Goal: Communication & Community: Ask a question

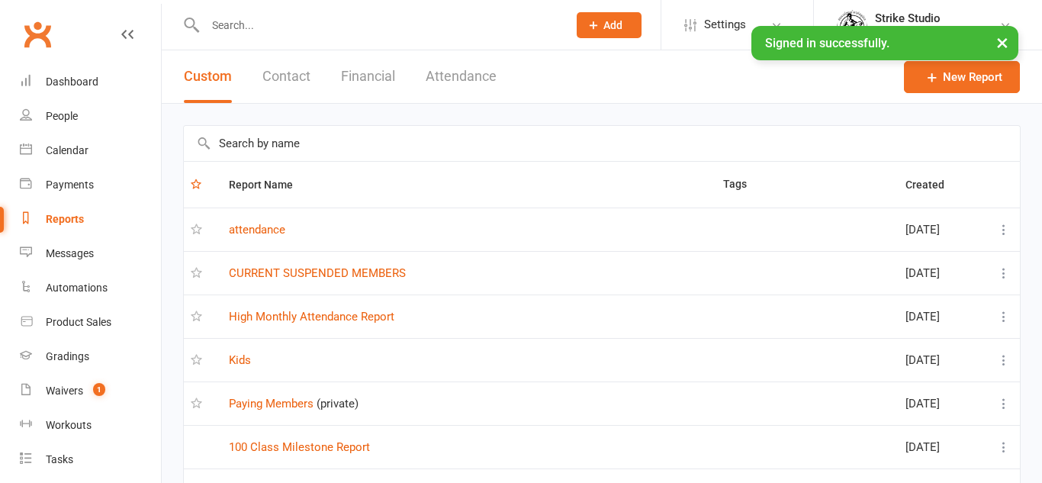
select select "100"
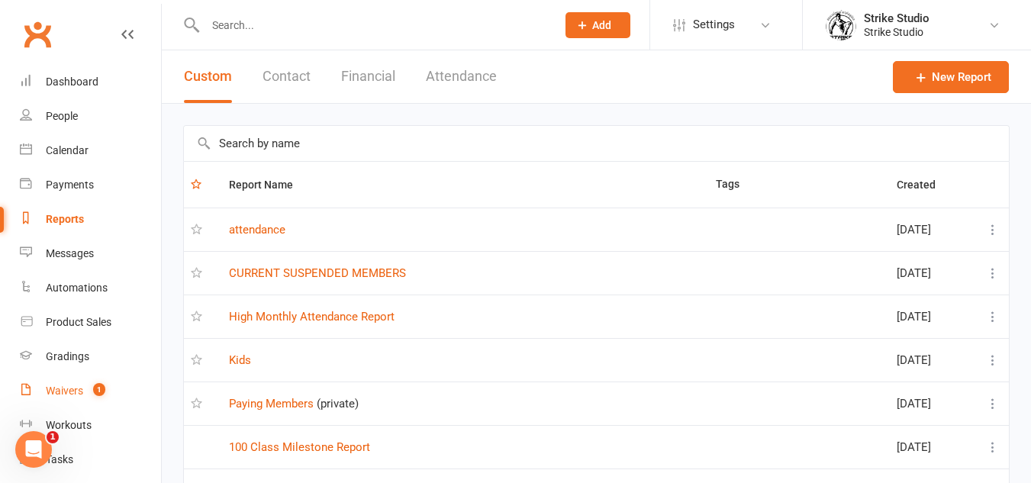
click at [79, 392] on div "Waivers" at bounding box center [64, 391] width 37 height 12
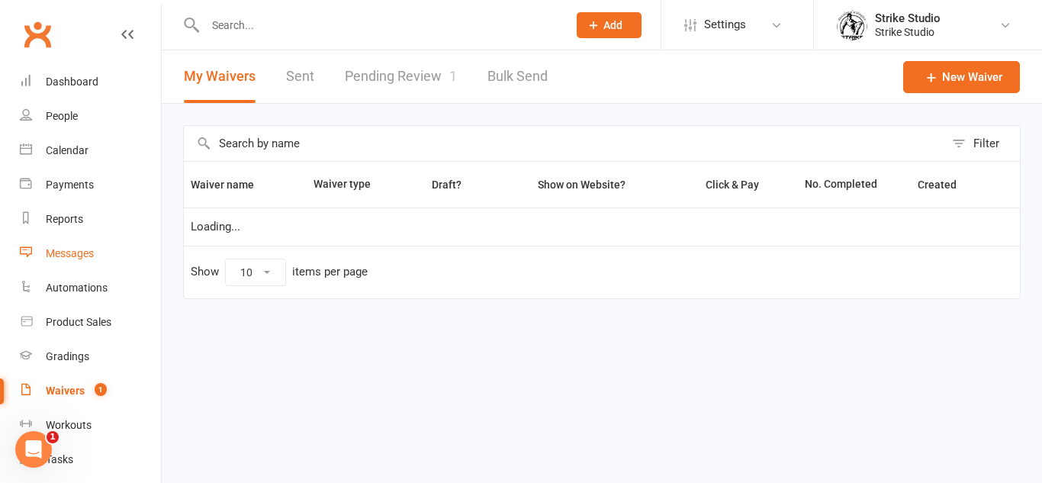
select select "100"
click at [409, 82] on link "Pending Review 1" at bounding box center [401, 76] width 112 height 53
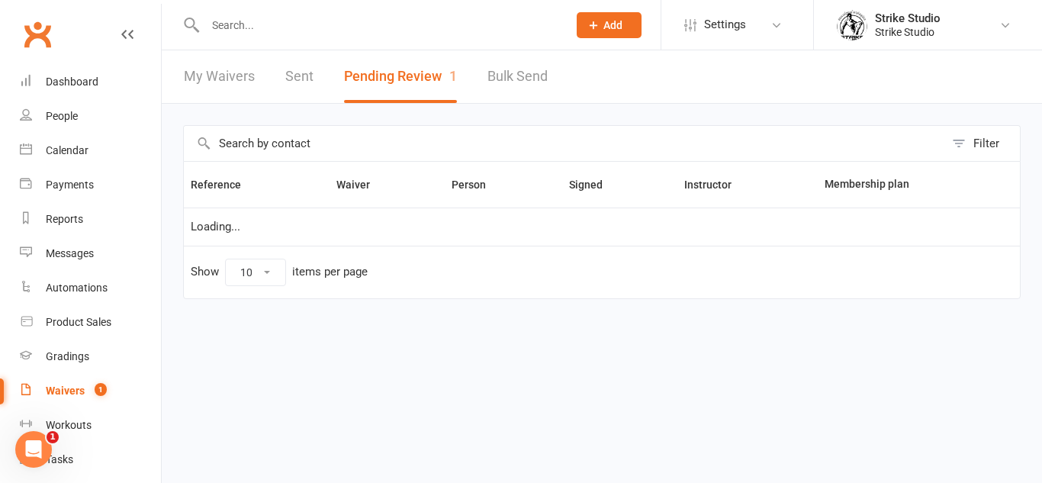
select select "100"
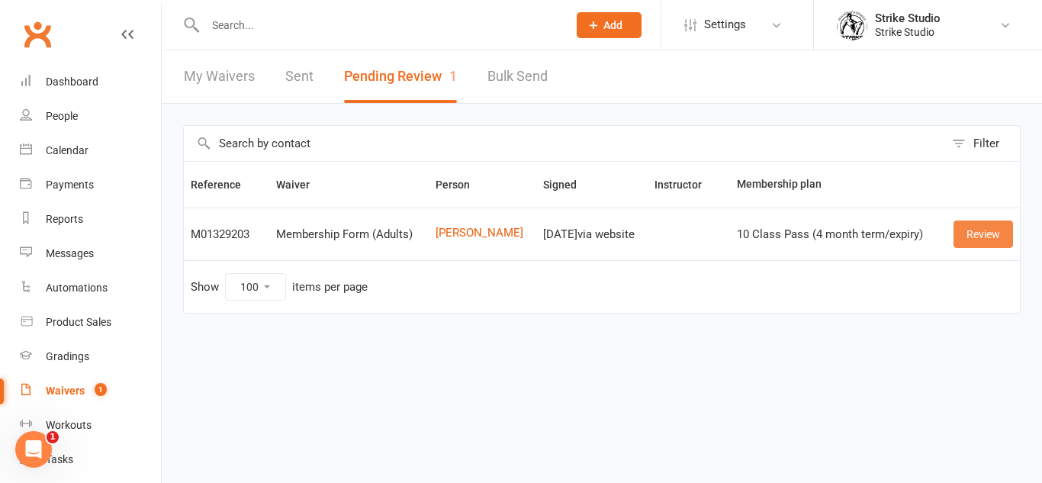
click at [978, 221] on link "Review" at bounding box center [984, 234] width 60 height 27
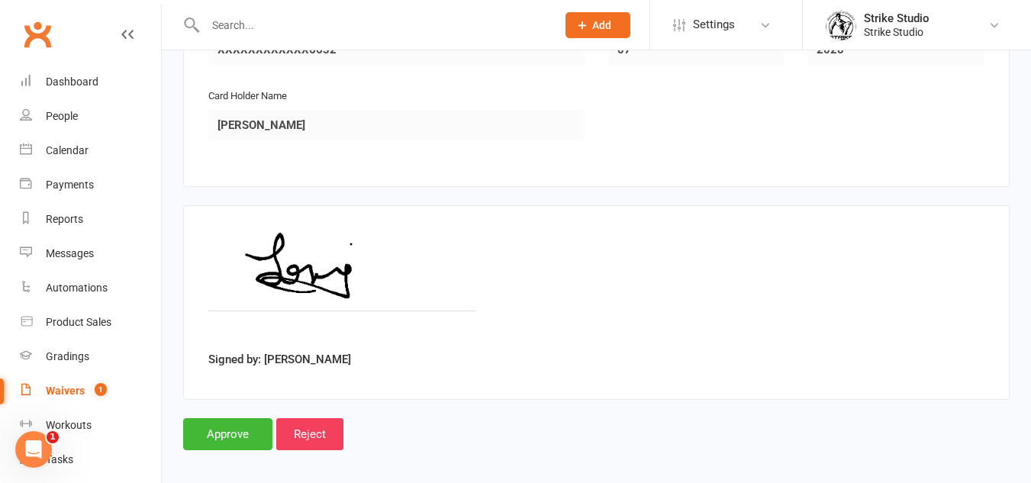
scroll to position [1172, 0]
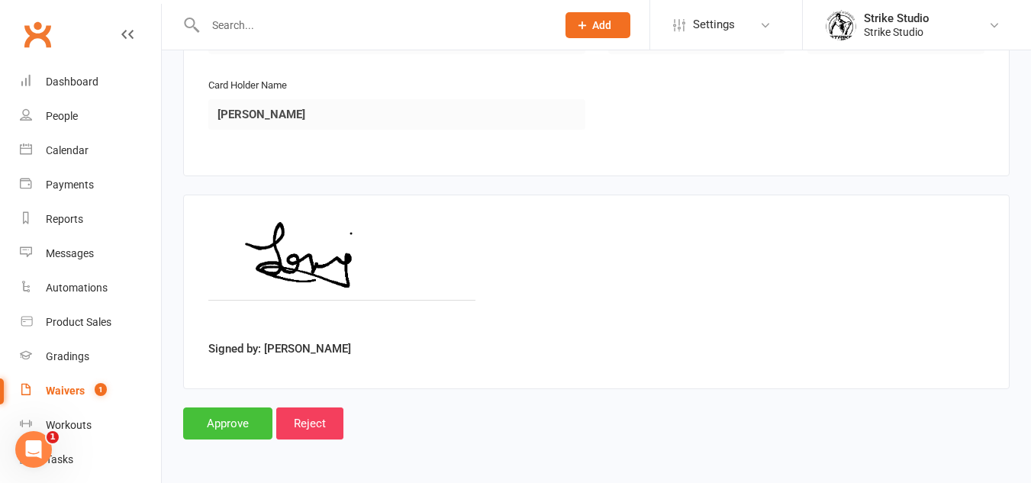
click at [241, 417] on input "Approve" at bounding box center [227, 423] width 89 height 32
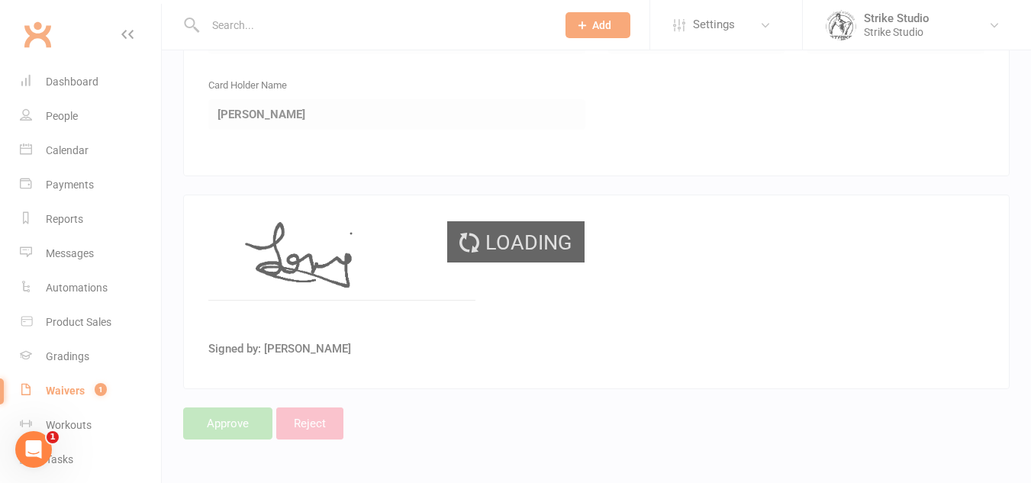
drag, startPoint x: 241, startPoint y: 417, endPoint x: 63, endPoint y: -66, distance: 515.0
select select "100"
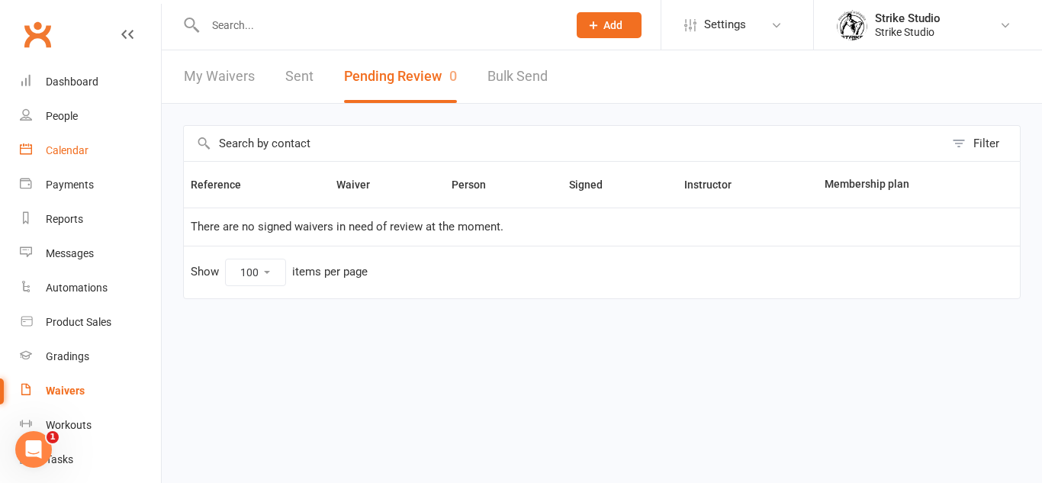
click at [93, 144] on link "Calendar" at bounding box center [90, 151] width 141 height 34
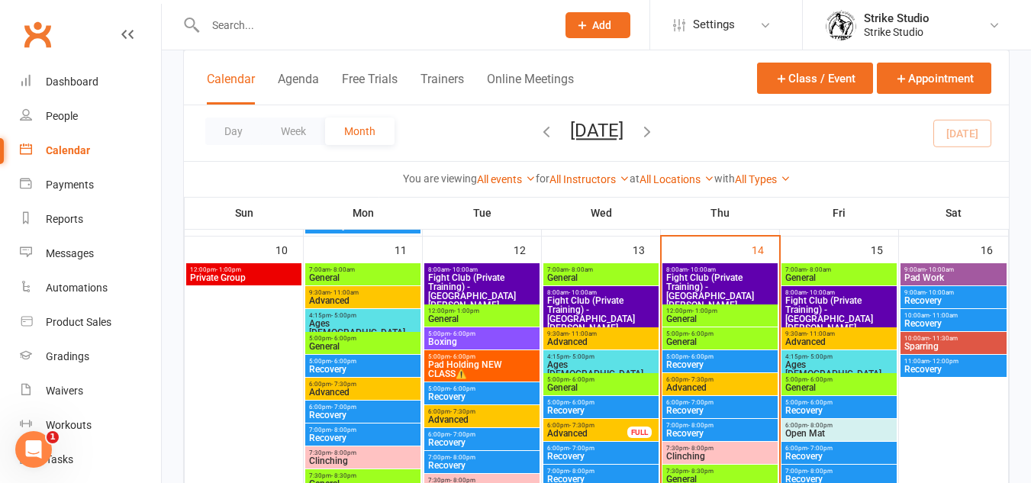
scroll to position [691, 0]
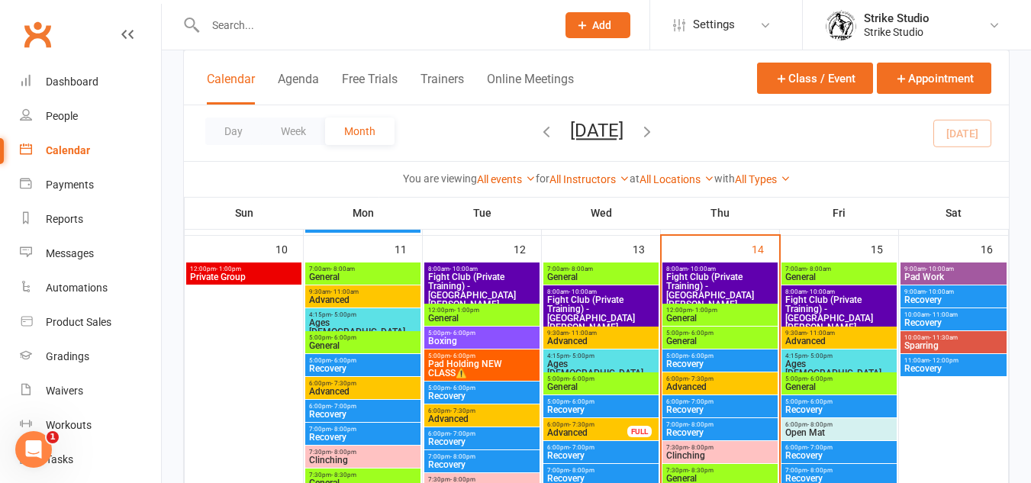
click at [707, 340] on span "General" at bounding box center [719, 341] width 109 height 9
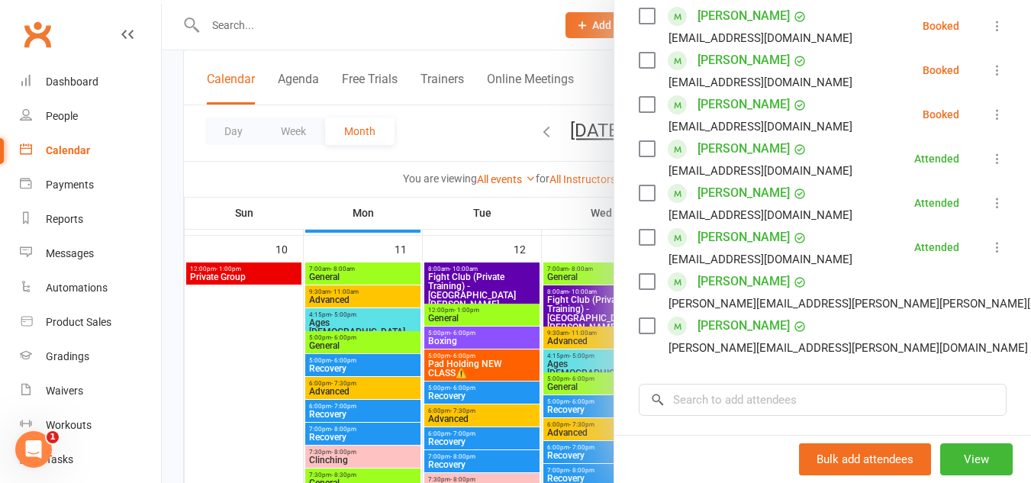
scroll to position [479, 0]
click at [537, 343] on div at bounding box center [596, 241] width 869 height 483
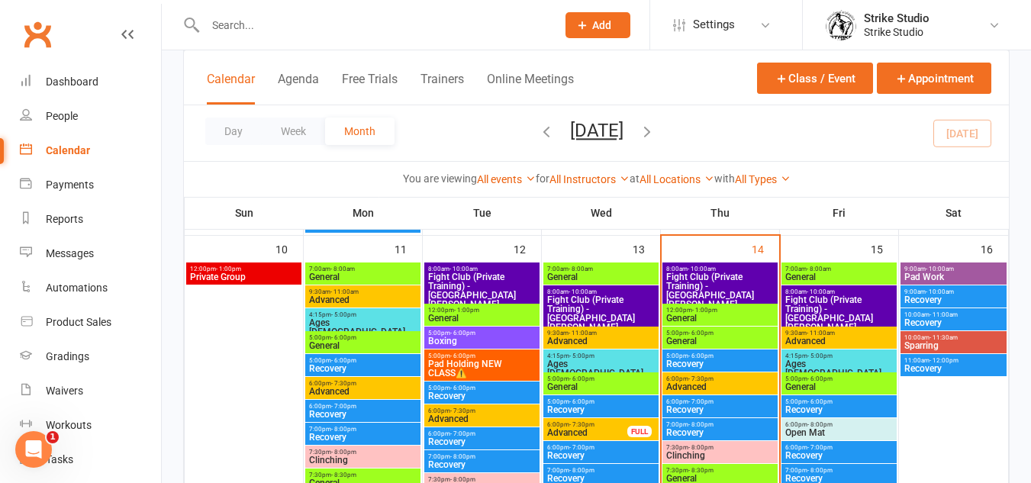
click at [701, 333] on span "- 6:00pm" at bounding box center [700, 333] width 25 height 7
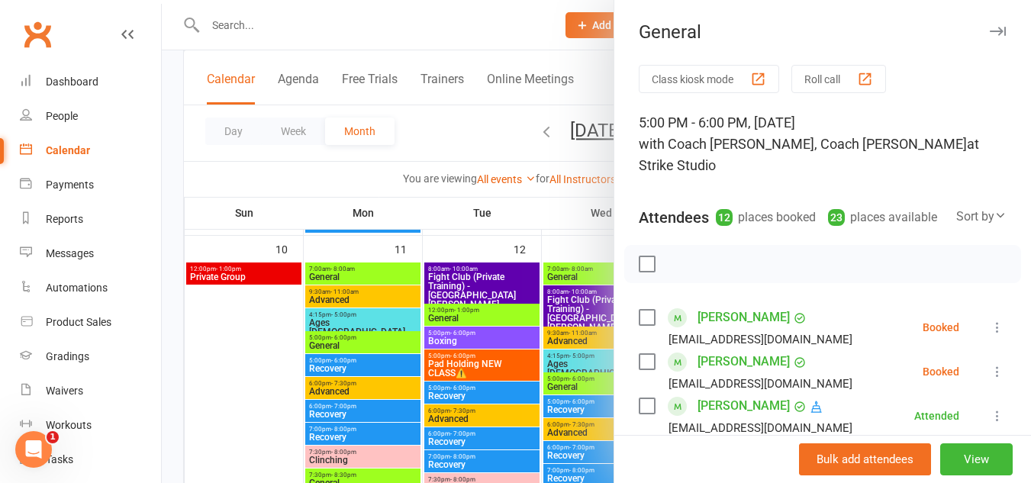
click at [472, 288] on div at bounding box center [596, 241] width 869 height 483
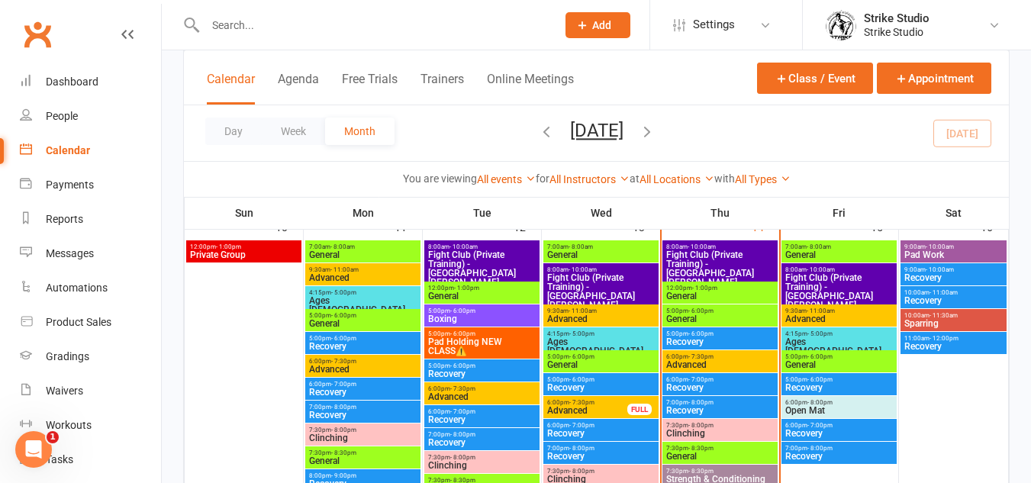
scroll to position [713, 0]
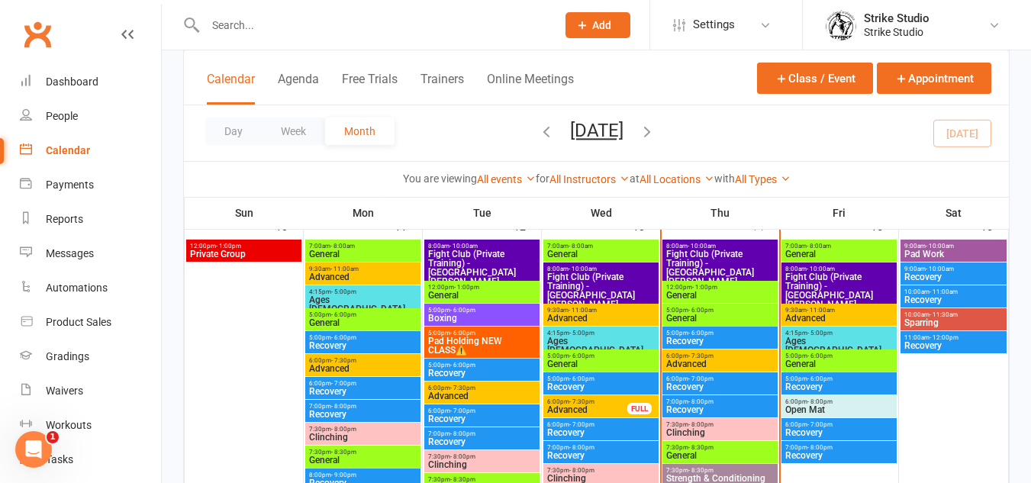
click at [704, 311] on span "- 6:00pm" at bounding box center [700, 310] width 25 height 7
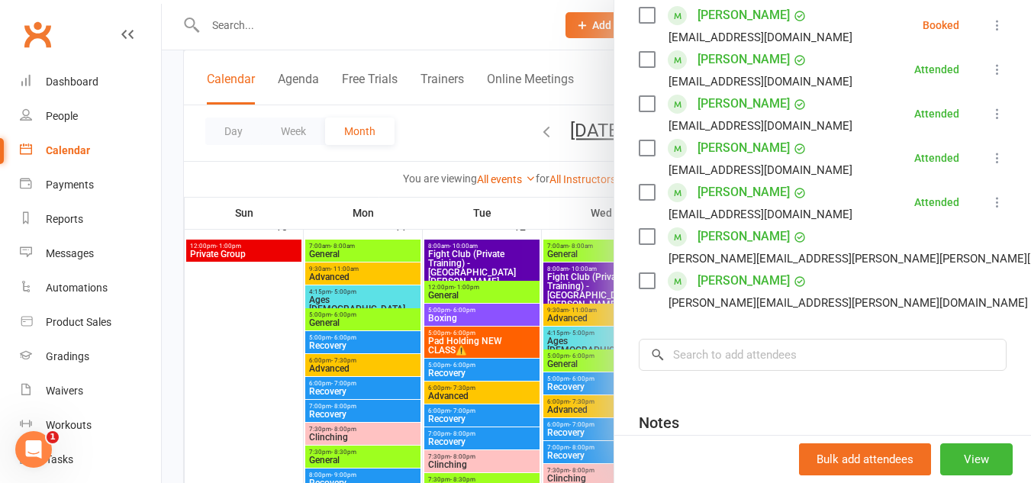
scroll to position [562, 0]
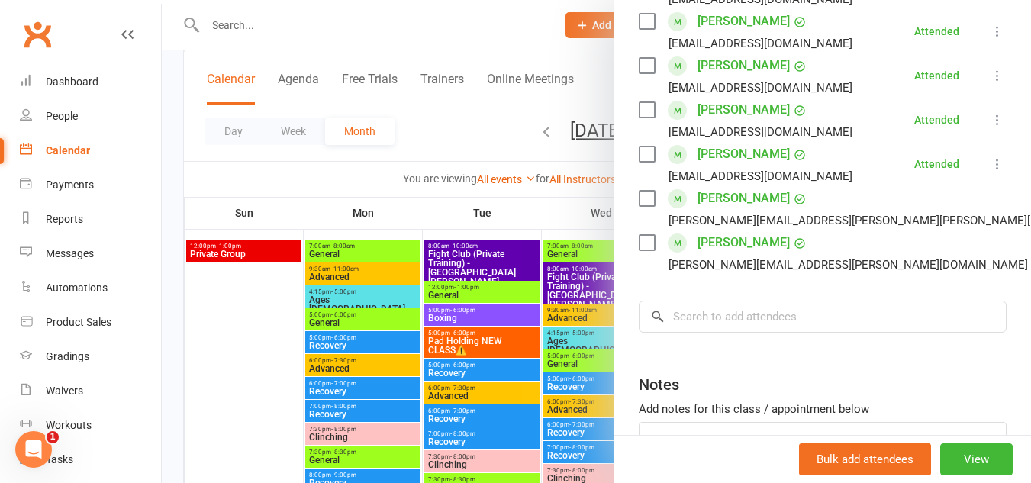
click at [557, 310] on div at bounding box center [596, 241] width 869 height 483
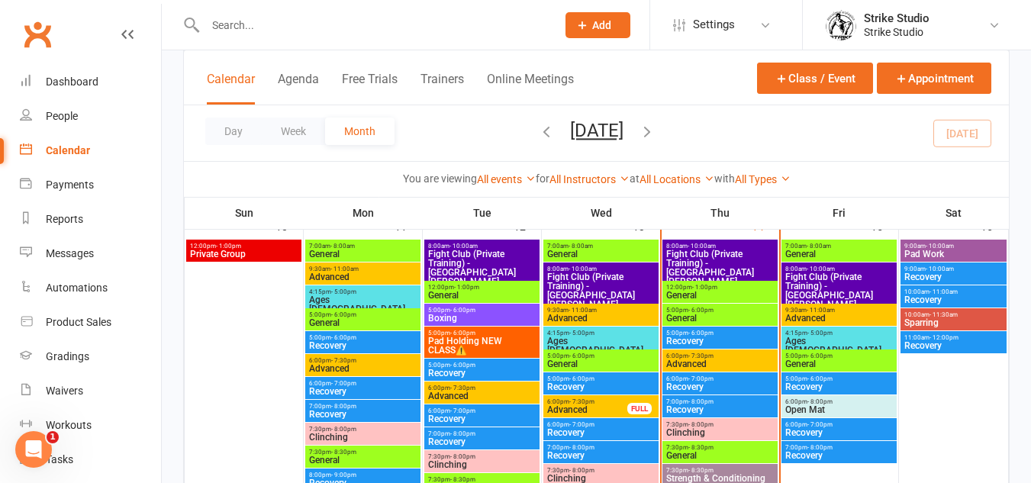
click at [714, 456] on span "General" at bounding box center [719, 455] width 109 height 9
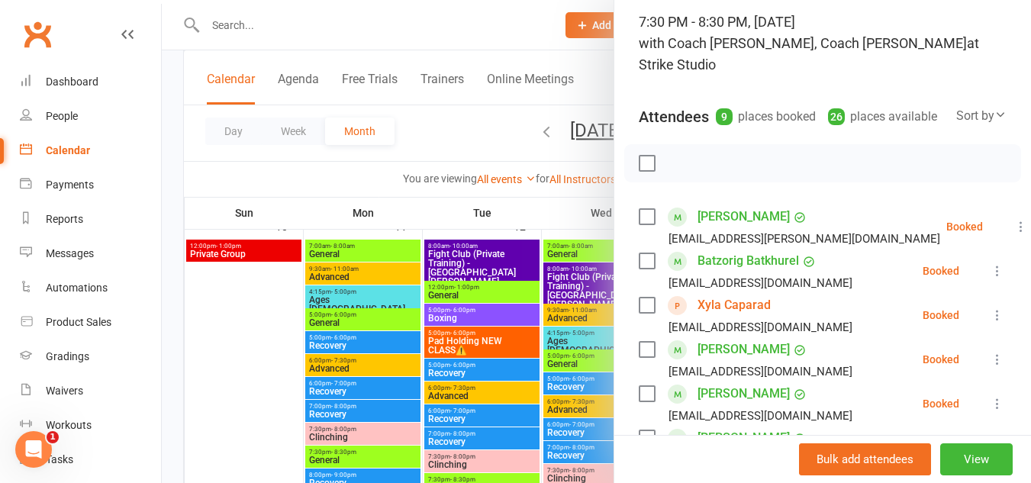
scroll to position [103, 0]
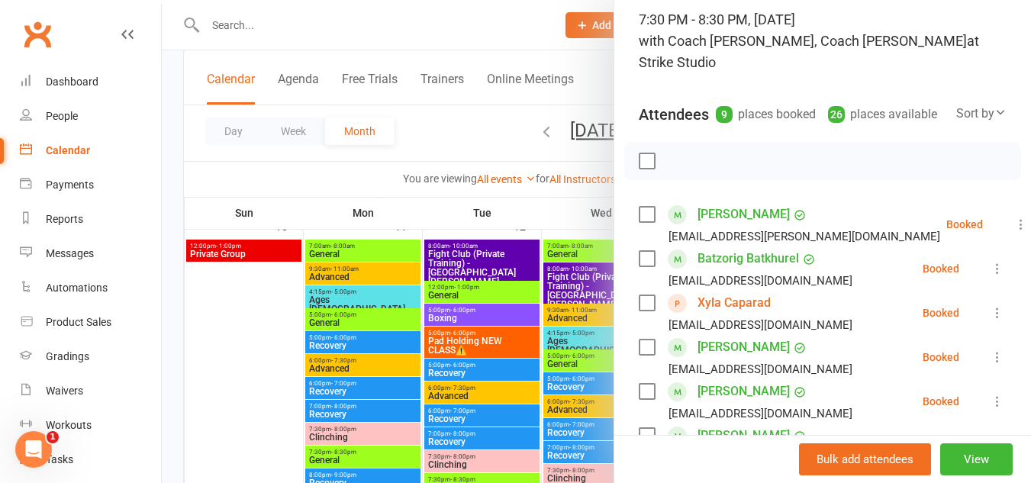
click at [568, 331] on div at bounding box center [596, 241] width 869 height 483
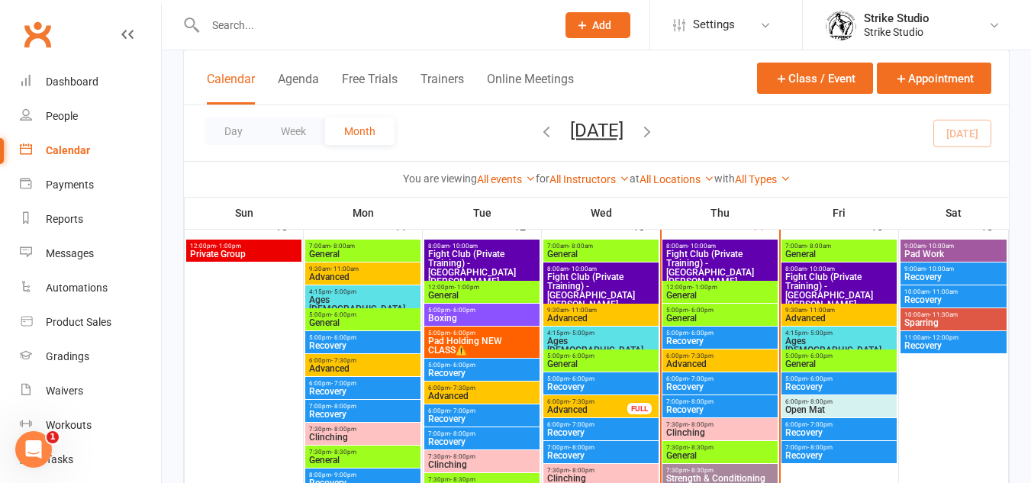
click at [717, 289] on span "12:00pm - 1:00pm" at bounding box center [719, 287] width 109 height 7
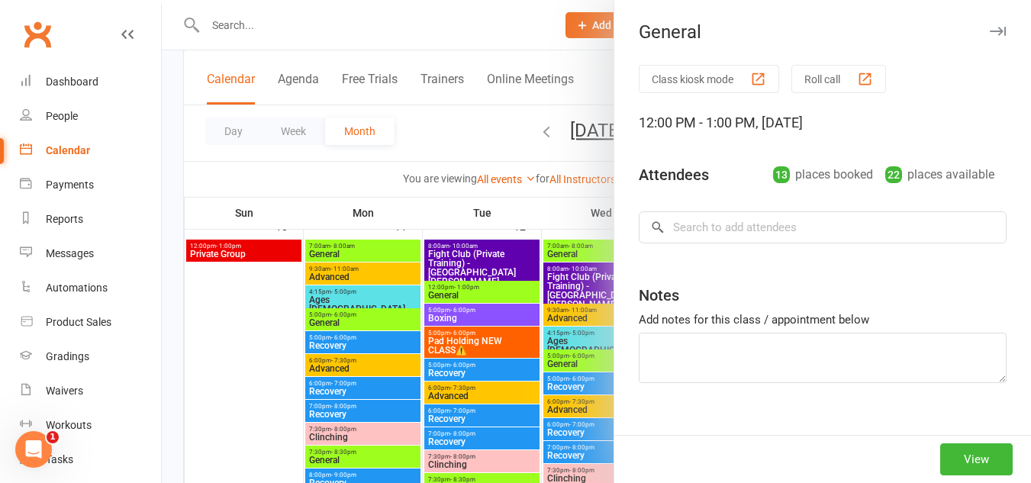
click at [564, 345] on div at bounding box center [596, 241] width 869 height 483
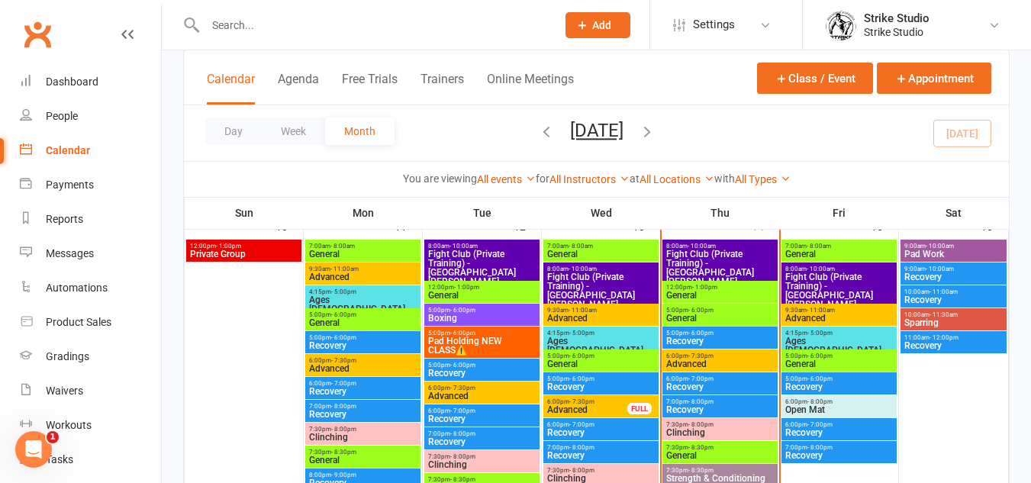
click at [692, 309] on span "- 6:00pm" at bounding box center [700, 310] width 25 height 7
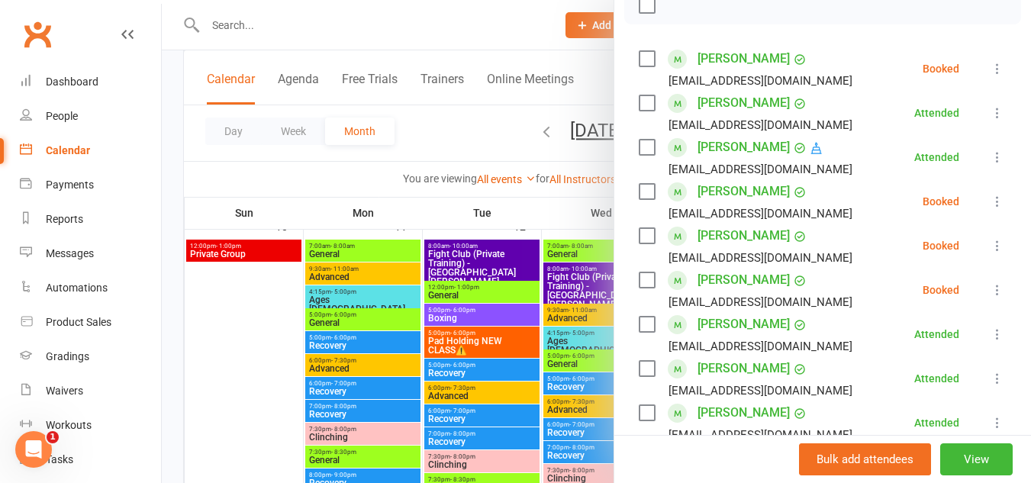
scroll to position [257, 0]
click at [754, 185] on link "[PERSON_NAME]" at bounding box center [743, 193] width 92 height 24
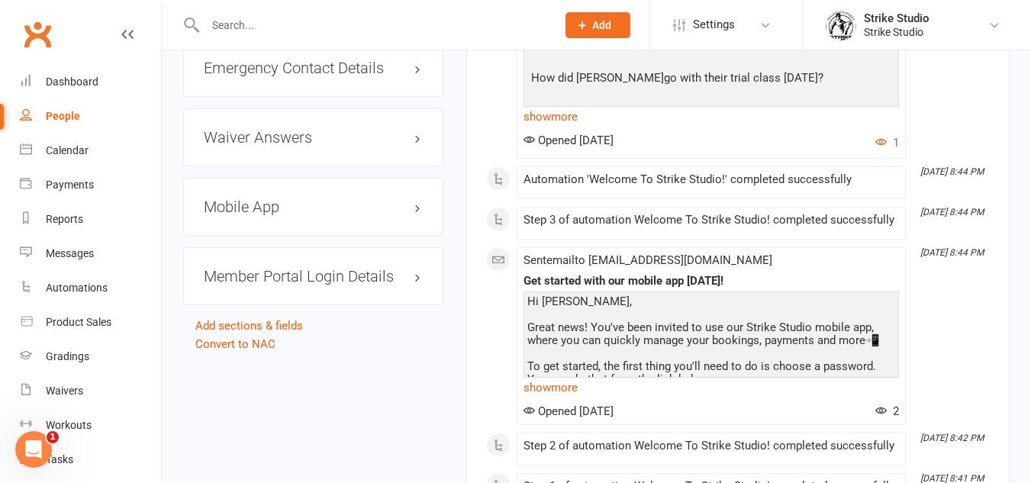
scroll to position [1312, 0]
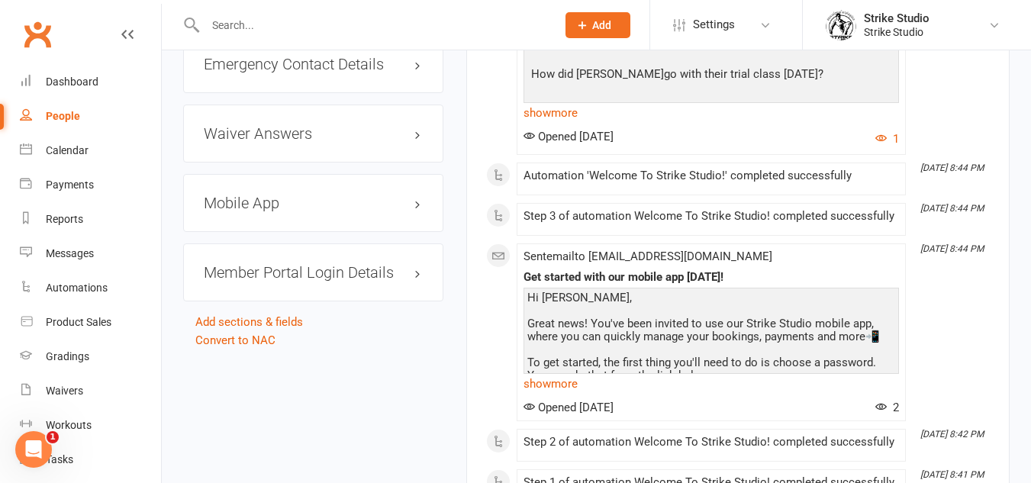
click at [601, 253] on span "Sent email to erezlalazari@hotmail.com" at bounding box center [647, 257] width 249 height 14
click at [615, 255] on span "Sent email to erezlalazari@hotmail.com" at bounding box center [647, 257] width 249 height 14
click at [585, 256] on span "Sent email to erezlalazari@hotmail.com" at bounding box center [647, 257] width 249 height 14
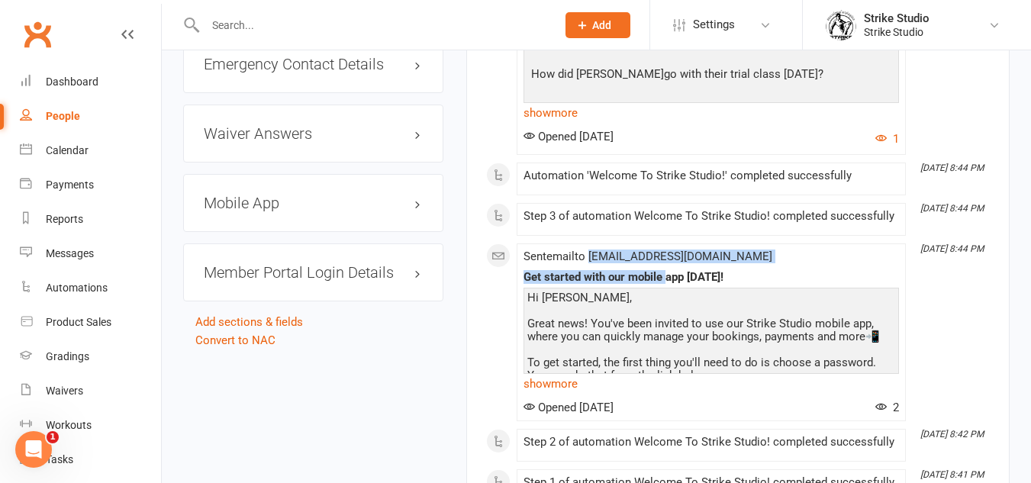
drag, startPoint x: 593, startPoint y: 260, endPoint x: 668, endPoint y: 269, distance: 76.0
click at [668, 269] on div "Sent email to erezlalazari@hotmail.com Get started with our mobile app today! H…" at bounding box center [710, 332] width 375 height 164
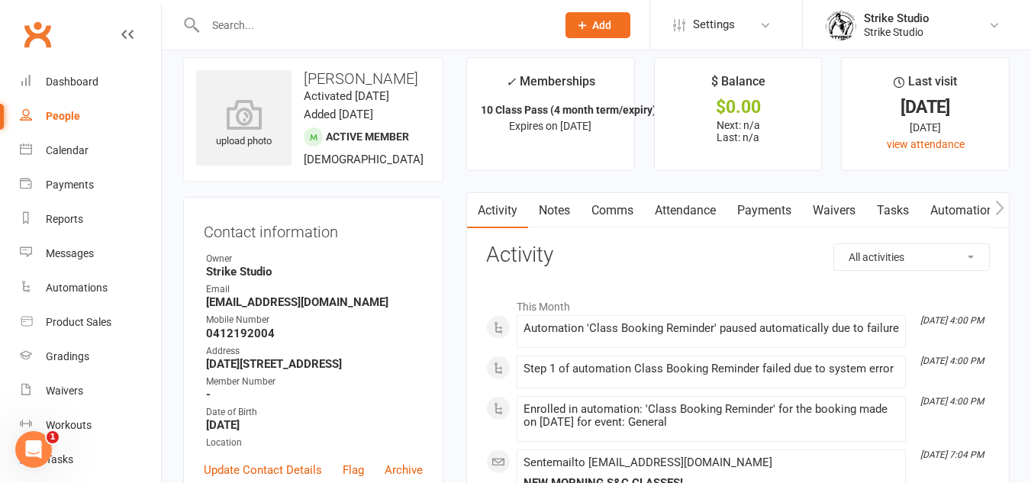
scroll to position [0, 0]
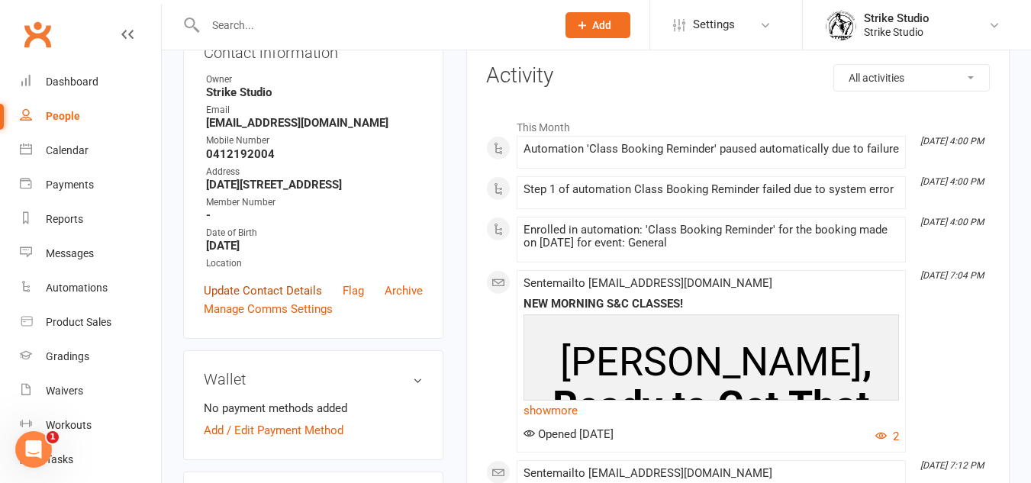
click at [303, 300] on link "Update Contact Details" at bounding box center [263, 291] width 118 height 18
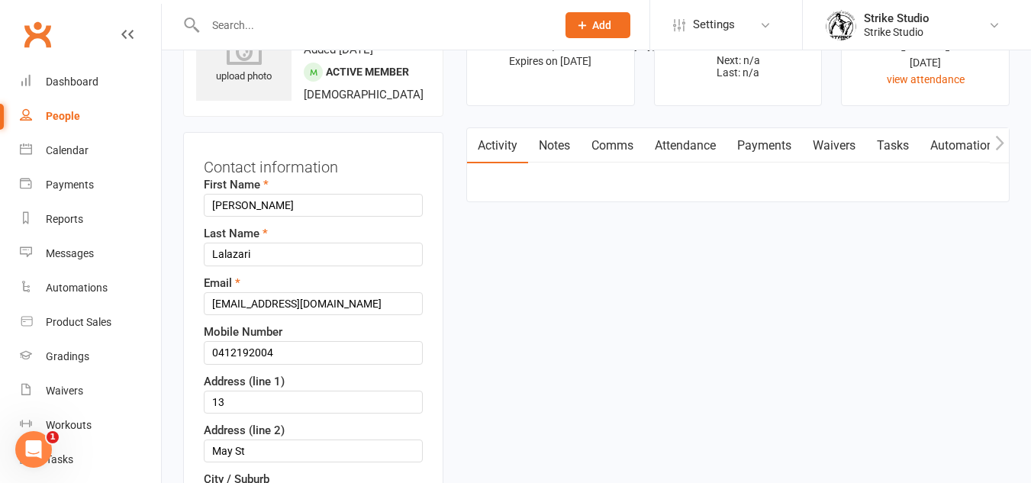
scroll to position [72, 0]
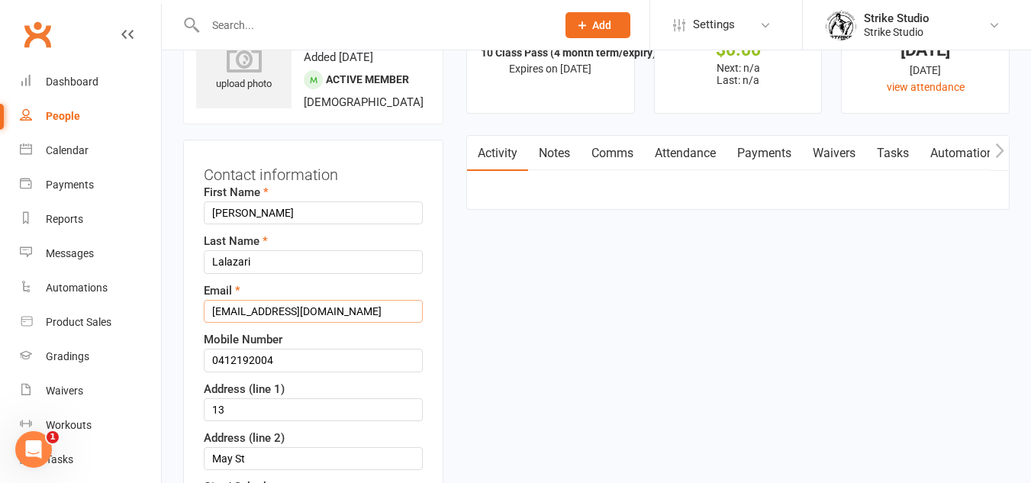
click at [275, 323] on input "erezlalazari@hotmail.com" at bounding box center [313, 311] width 219 height 23
click at [271, 323] on input "erezlalazari@hotmail.com" at bounding box center [313, 311] width 219 height 23
click at [210, 323] on input "erezlalazari@hotmail.com" at bounding box center [313, 311] width 219 height 23
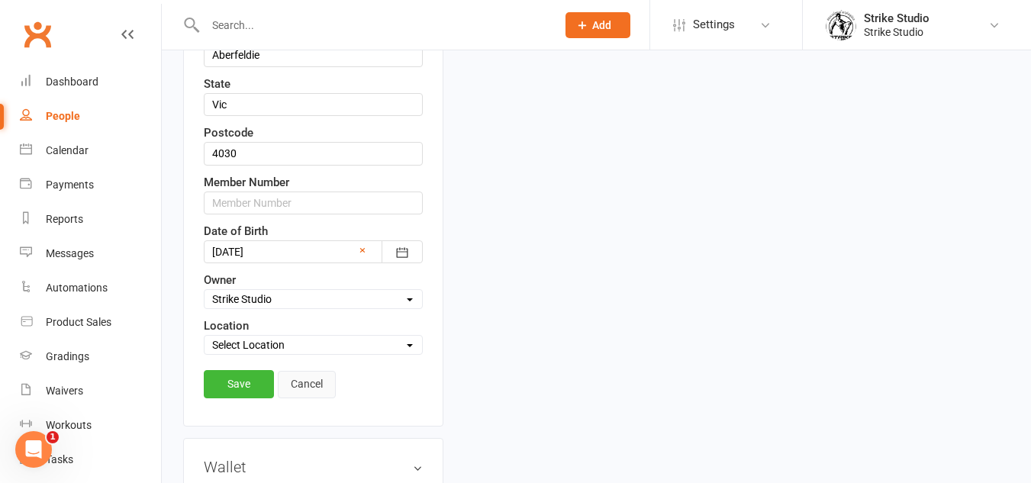
scroll to position [525, 0]
type input "georgialalazari@hotmail.com"
click at [239, 393] on link "Save" at bounding box center [239, 382] width 70 height 27
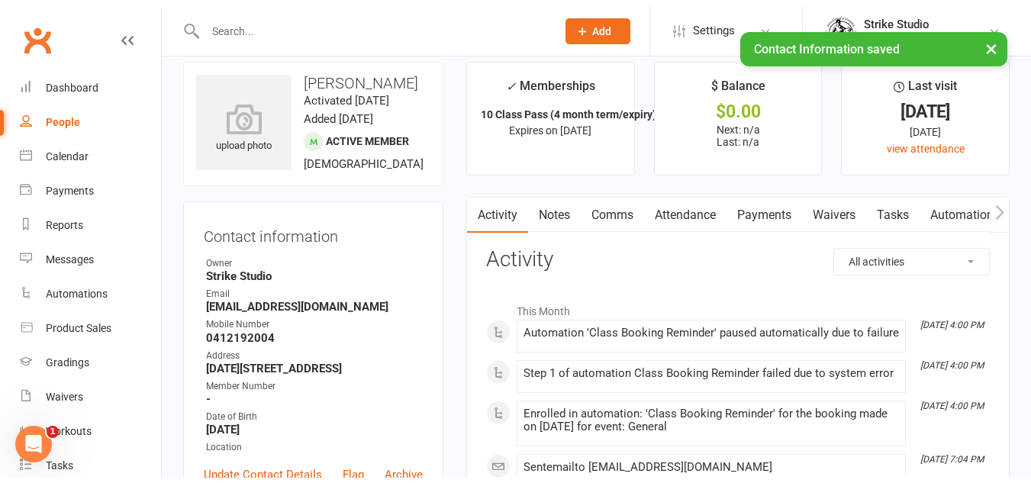
scroll to position [0, 0]
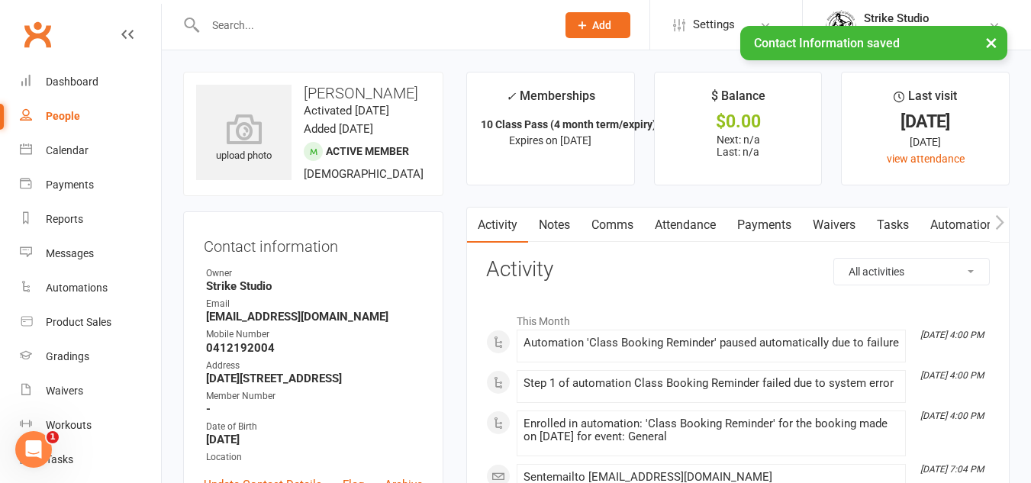
click at [1002, 223] on icon "button" at bounding box center [999, 221] width 8 height 14
click at [1001, 223] on icon "button" at bounding box center [999, 221] width 8 height 14
click at [937, 225] on link "Mobile App" at bounding box center [925, 225] width 82 height 35
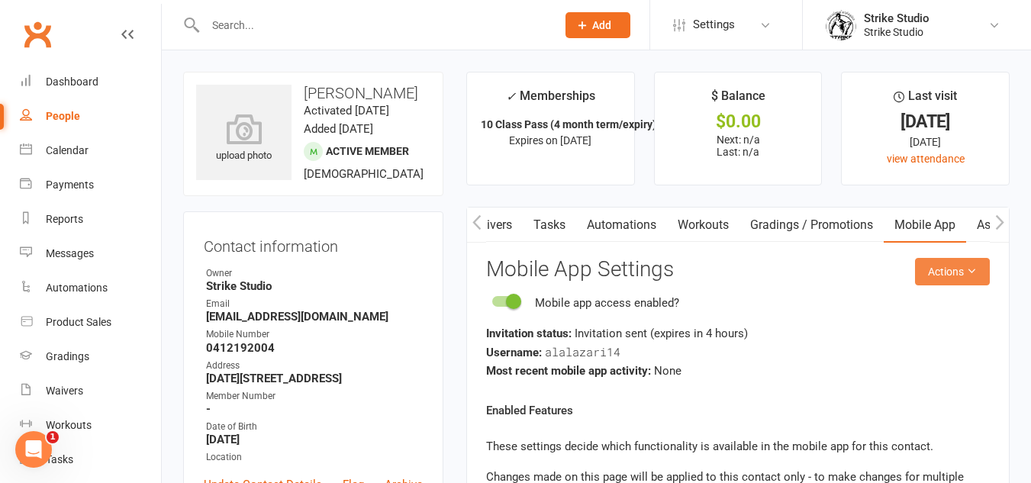
click at [965, 269] on button "Actions" at bounding box center [952, 271] width 75 height 27
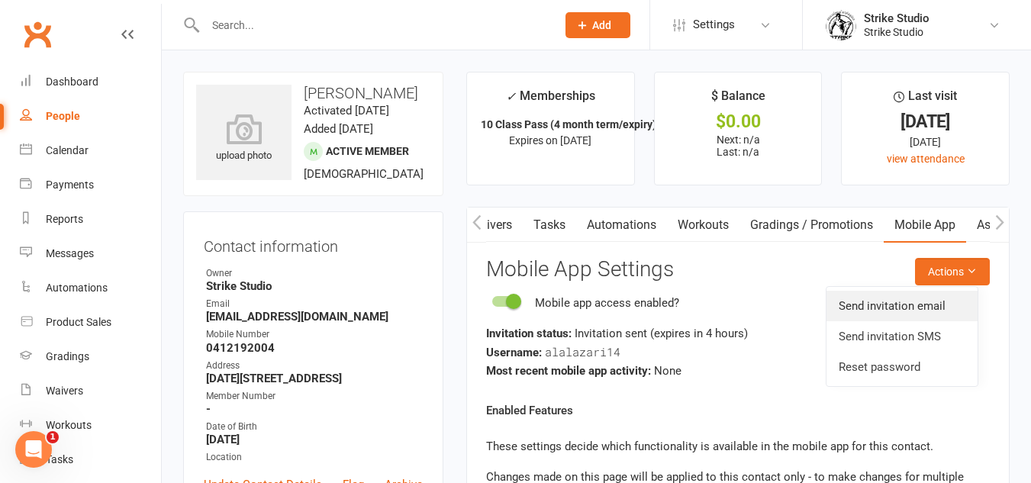
click at [926, 315] on link "Send invitation email" at bounding box center [901, 306] width 151 height 31
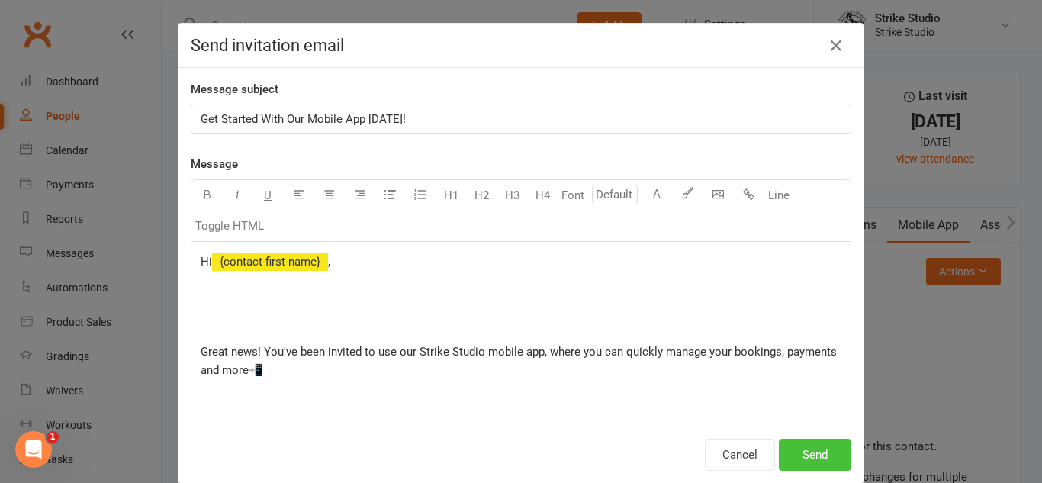
click at [813, 442] on button "Send" at bounding box center [815, 455] width 72 height 32
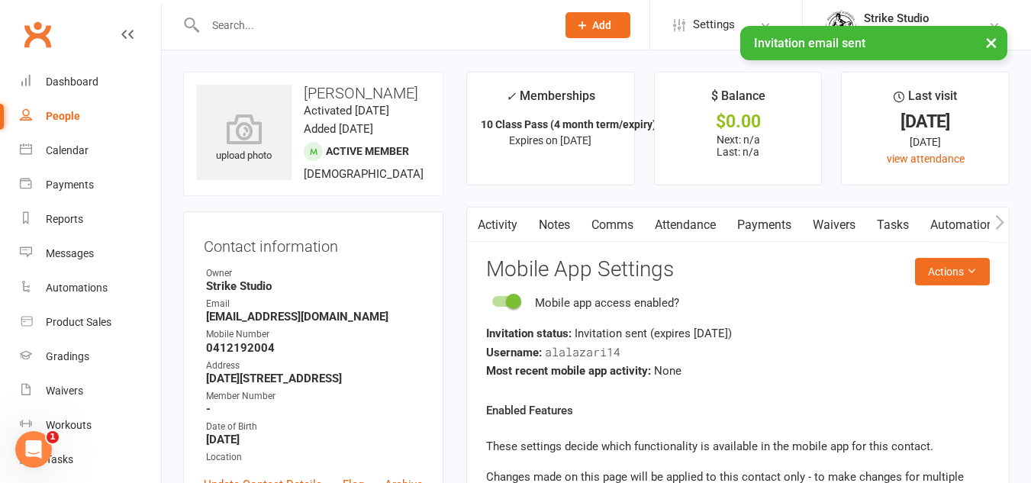
click at [505, 224] on link "Activity" at bounding box center [497, 225] width 61 height 35
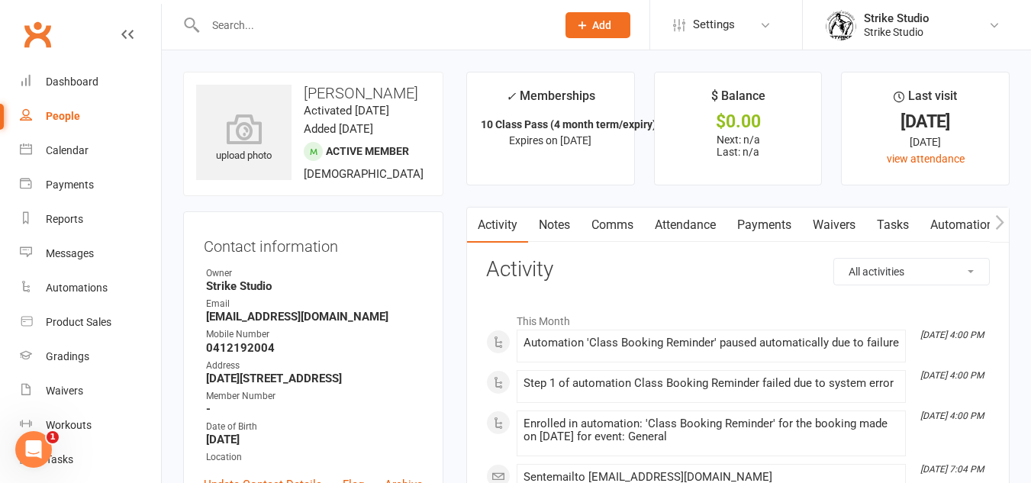
click at [382, 31] on input "text" at bounding box center [373, 24] width 345 height 21
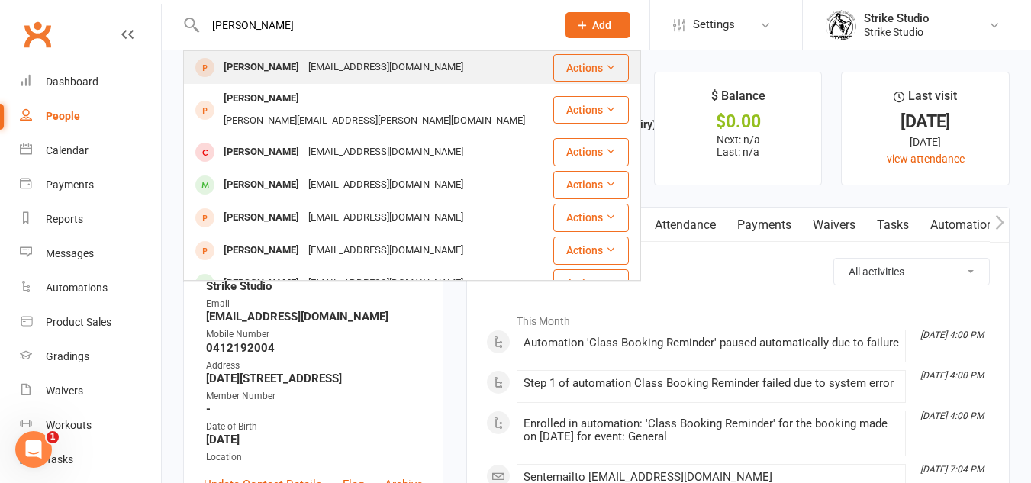
type input "matthew H"
click at [344, 74] on div "M_heycox@hotmail.com" at bounding box center [386, 67] width 164 height 22
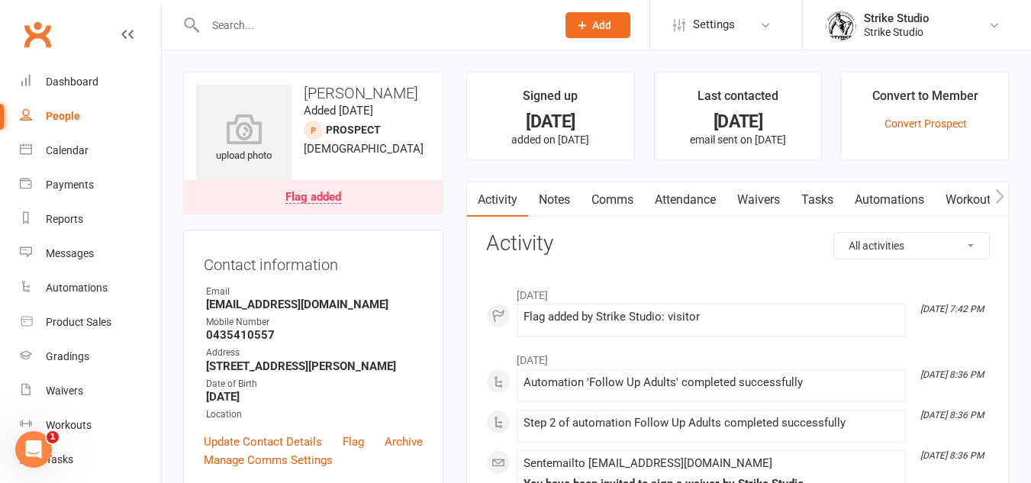
click at [334, 16] on input "text" at bounding box center [373, 24] width 345 height 21
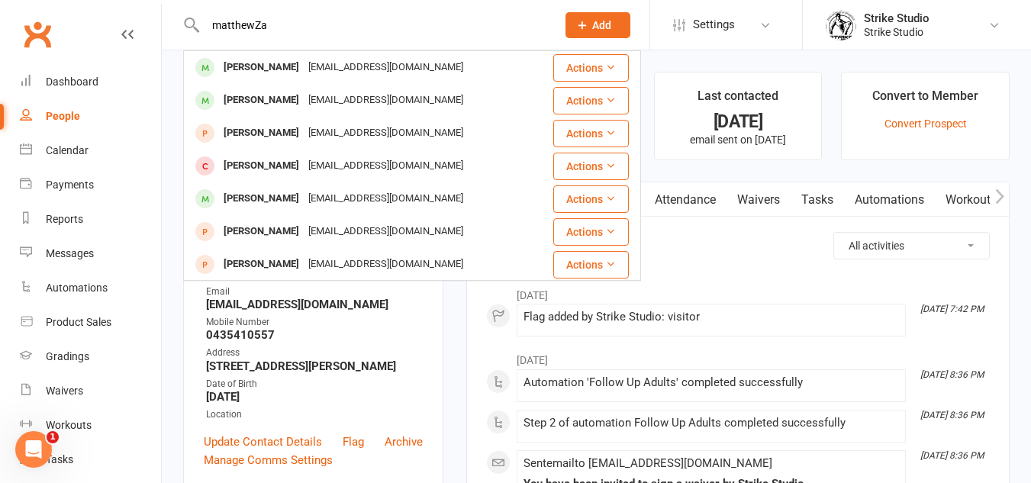
type input "C"
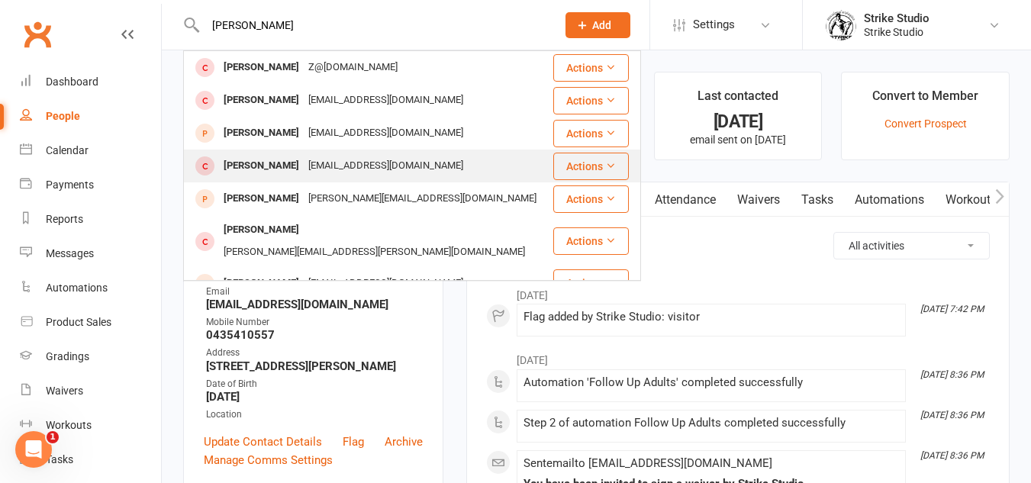
type input "Zachary"
click at [367, 166] on div "zafroth@tpg.com.au" at bounding box center [386, 166] width 164 height 22
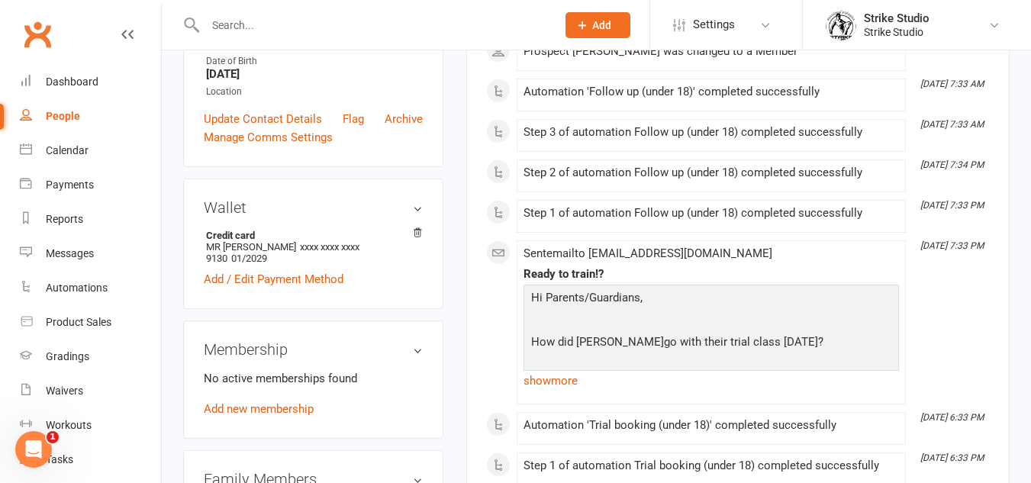
scroll to position [305, 0]
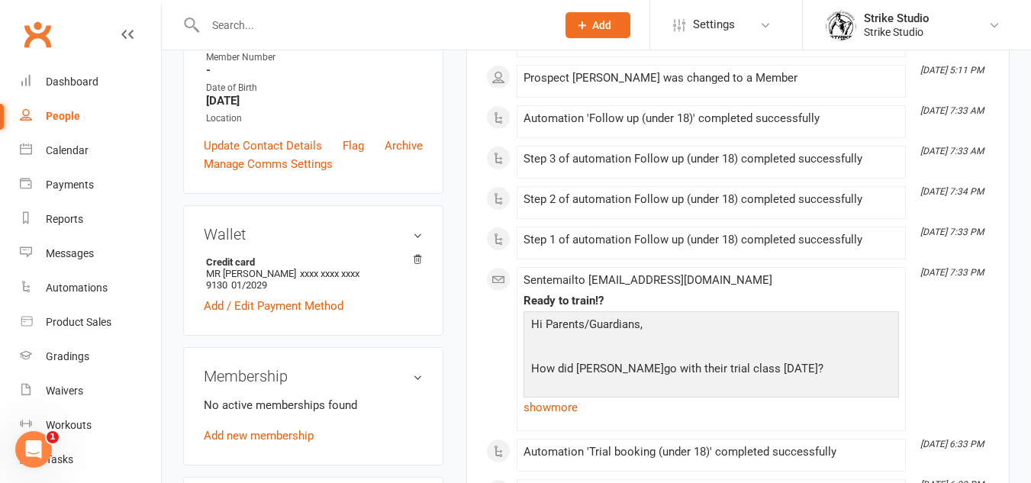
click at [395, 17] on input "text" at bounding box center [373, 24] width 345 height 21
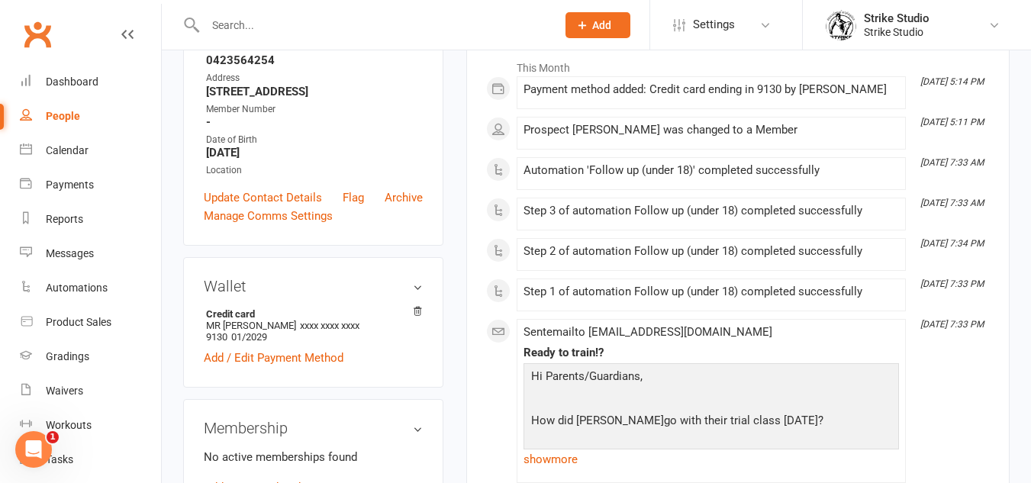
scroll to position [0, 0]
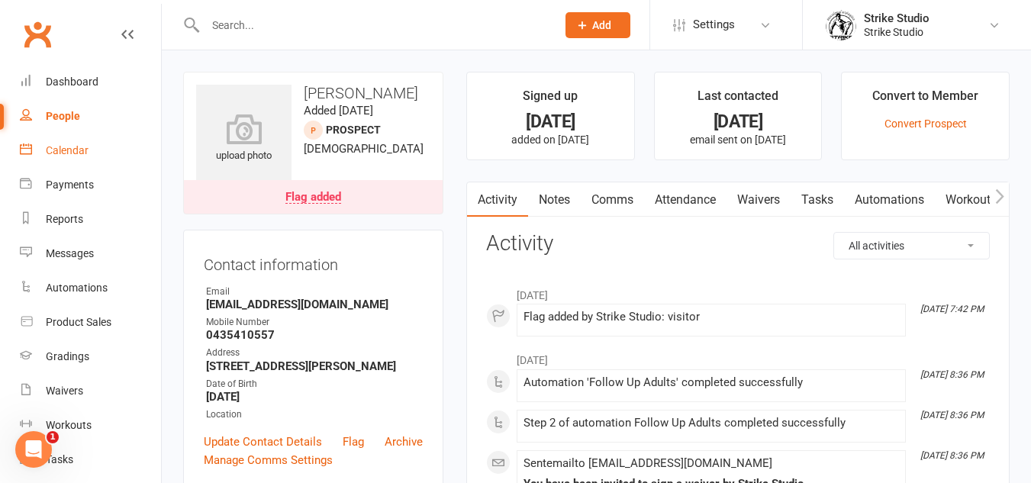
click at [71, 156] on div "Calendar" at bounding box center [67, 150] width 43 height 12
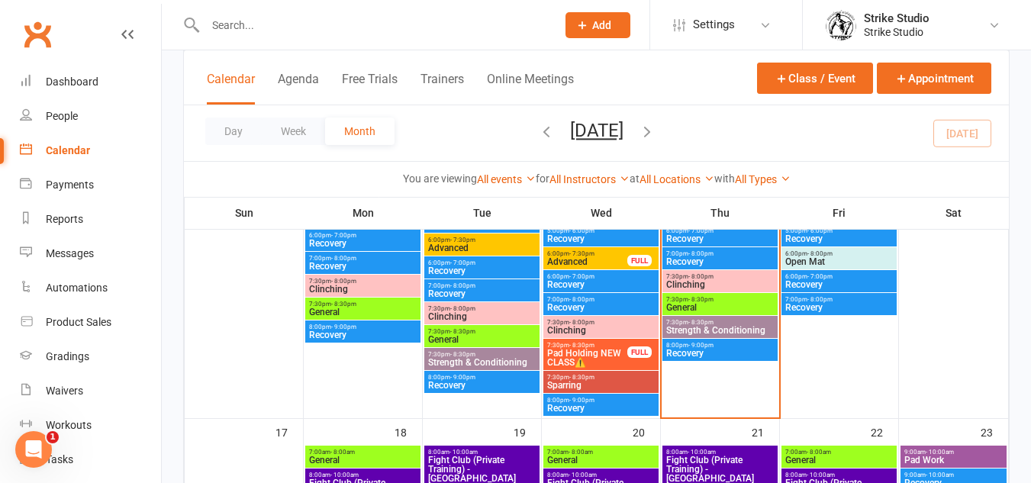
scroll to position [763, 0]
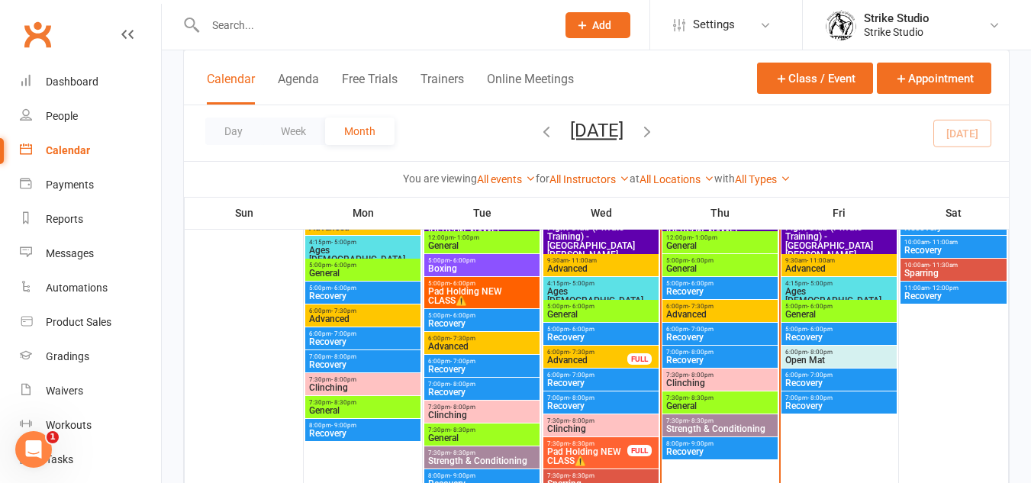
click at [726, 266] on span "General" at bounding box center [719, 268] width 109 height 9
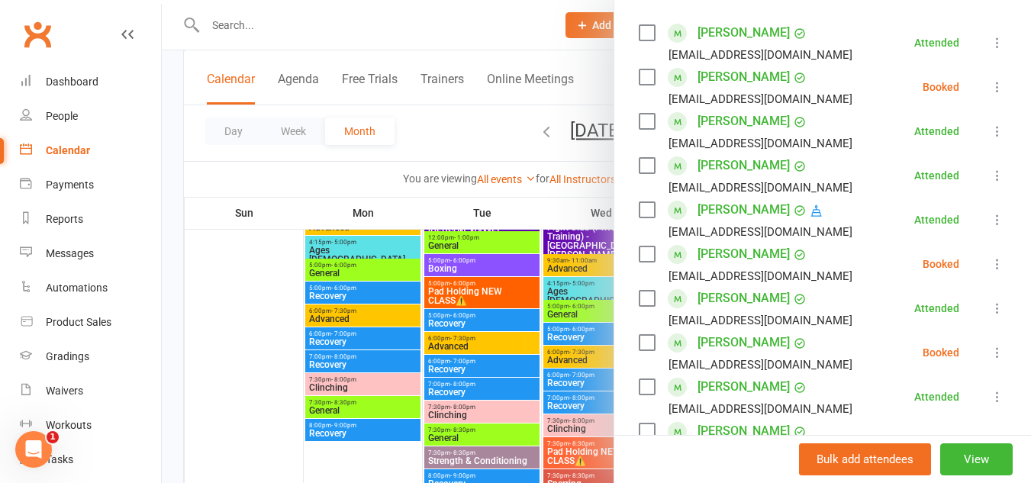
scroll to position [229, 0]
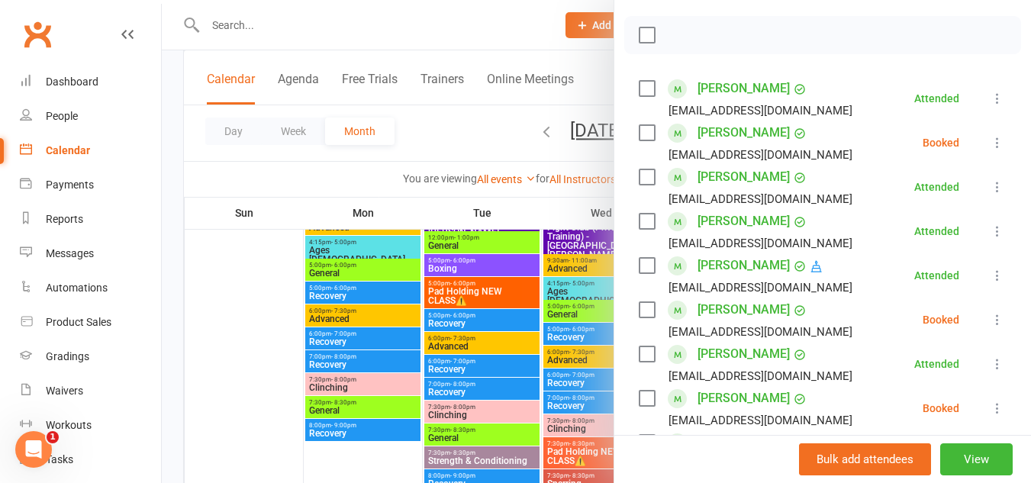
click at [752, 310] on link "Adam Lalazari" at bounding box center [743, 310] width 92 height 24
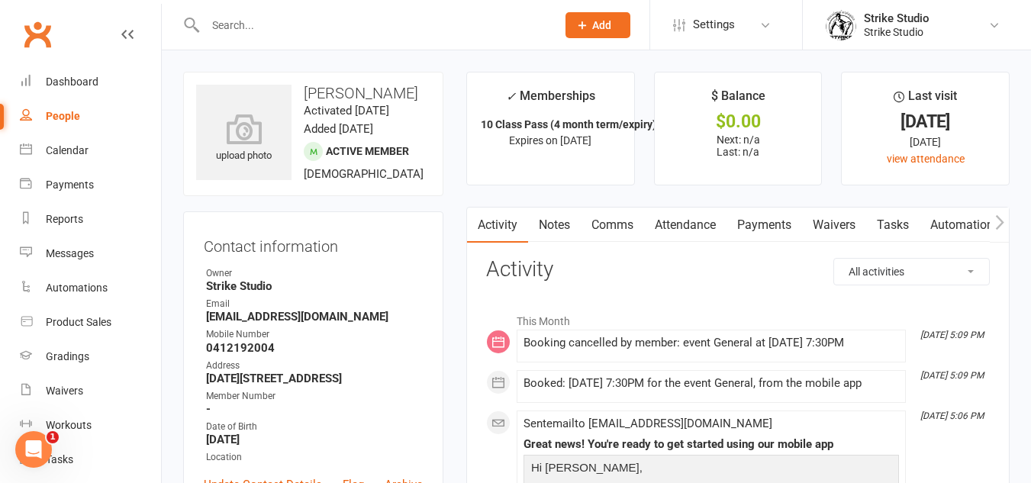
click at [651, 212] on link "Attendance" at bounding box center [685, 225] width 82 height 35
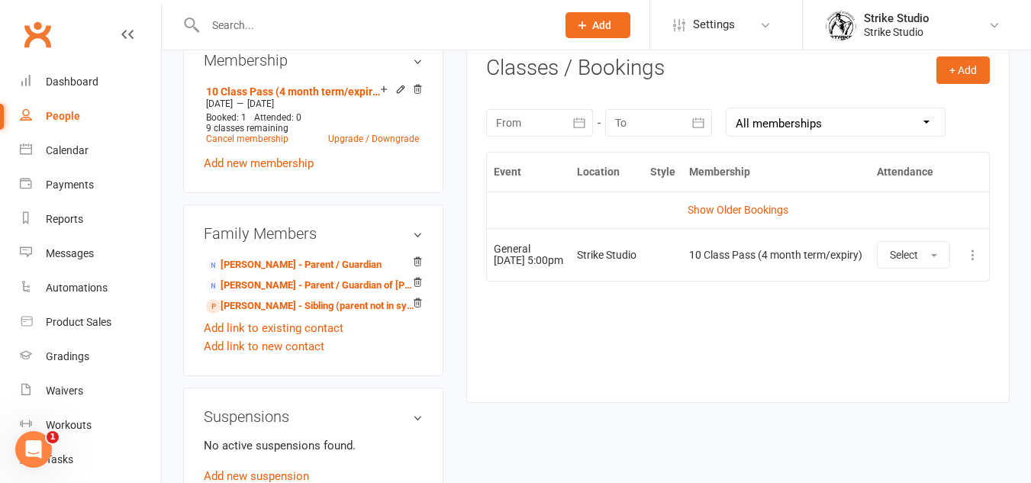
scroll to position [763, 0]
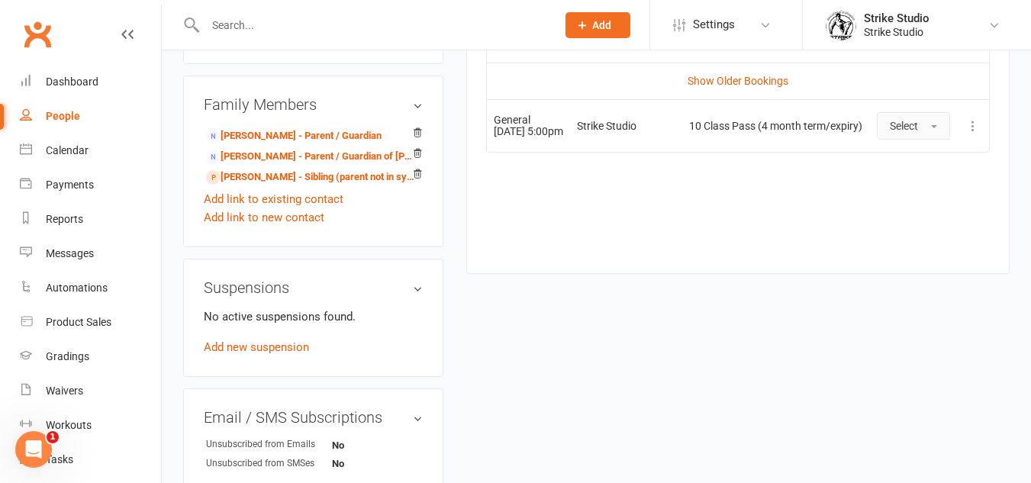
click at [923, 135] on button "Select" at bounding box center [913, 125] width 73 height 27
click at [920, 163] on span "Attended" at bounding box center [913, 160] width 46 height 14
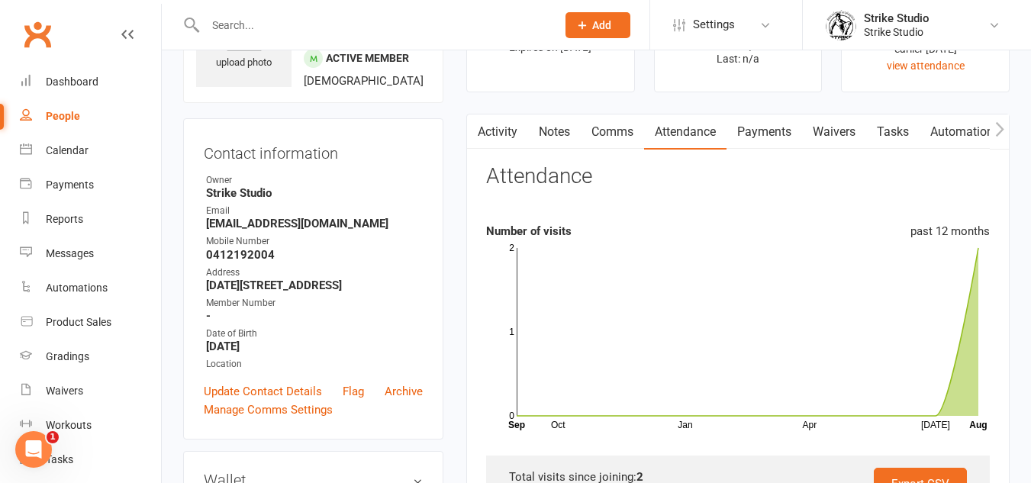
scroll to position [76, 0]
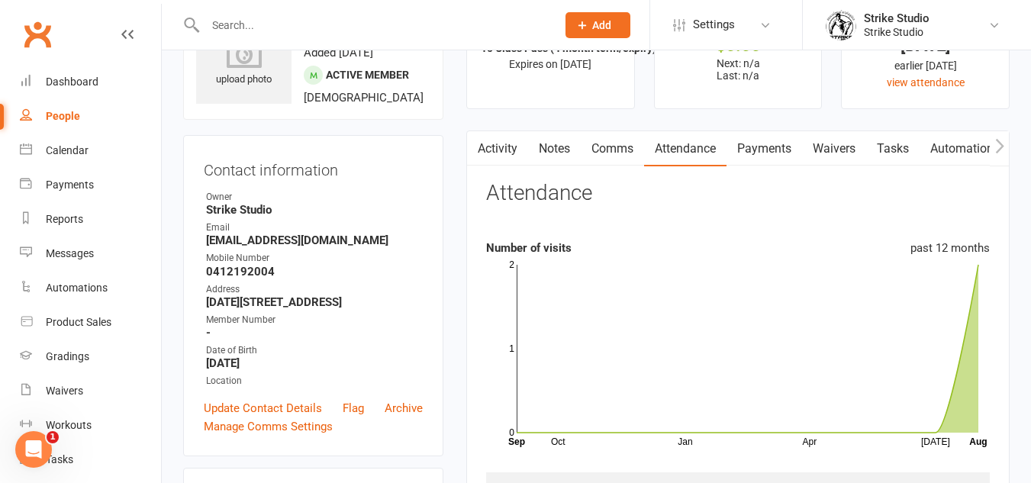
click at [995, 144] on icon "button" at bounding box center [999, 146] width 9 height 16
click at [997, 145] on icon "button" at bounding box center [999, 146] width 9 height 16
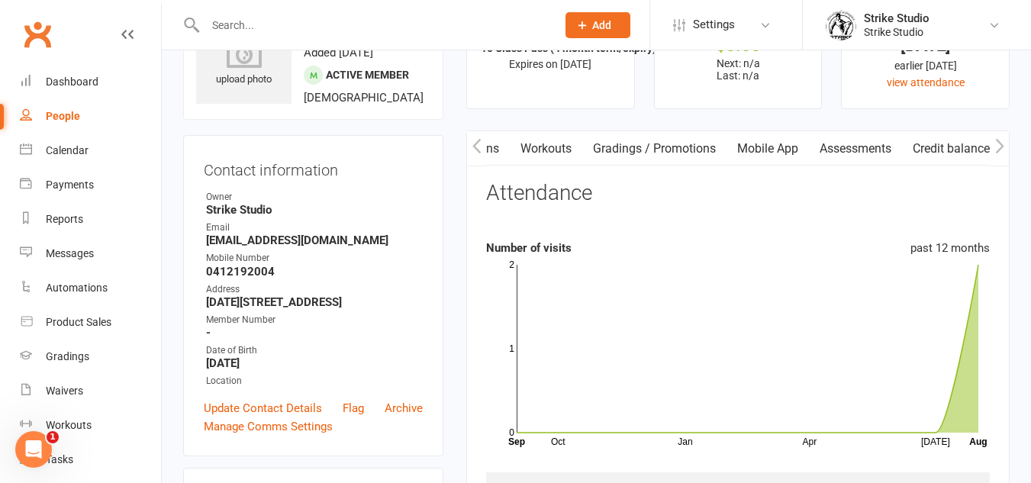
scroll to position [0, 501]
click at [764, 149] on link "Mobile App" at bounding box center [776, 148] width 82 height 35
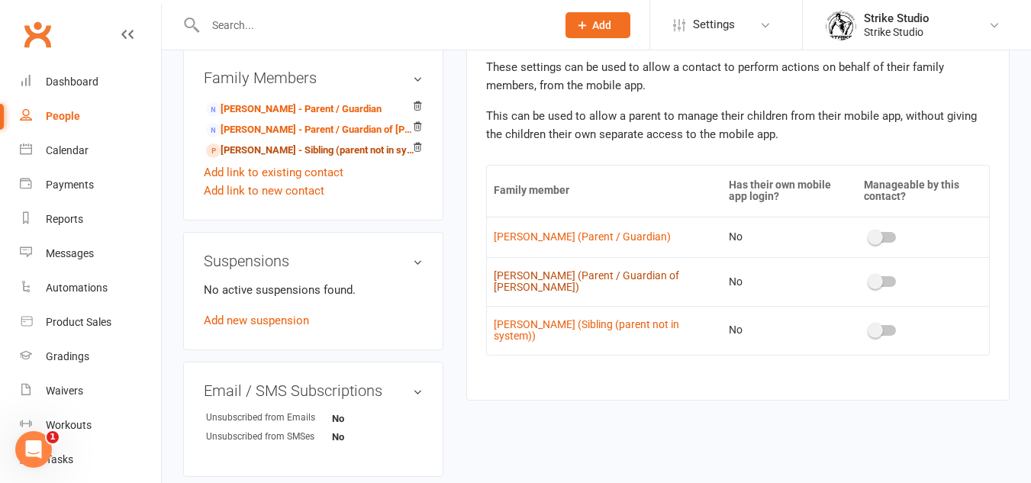
scroll to position [763, 0]
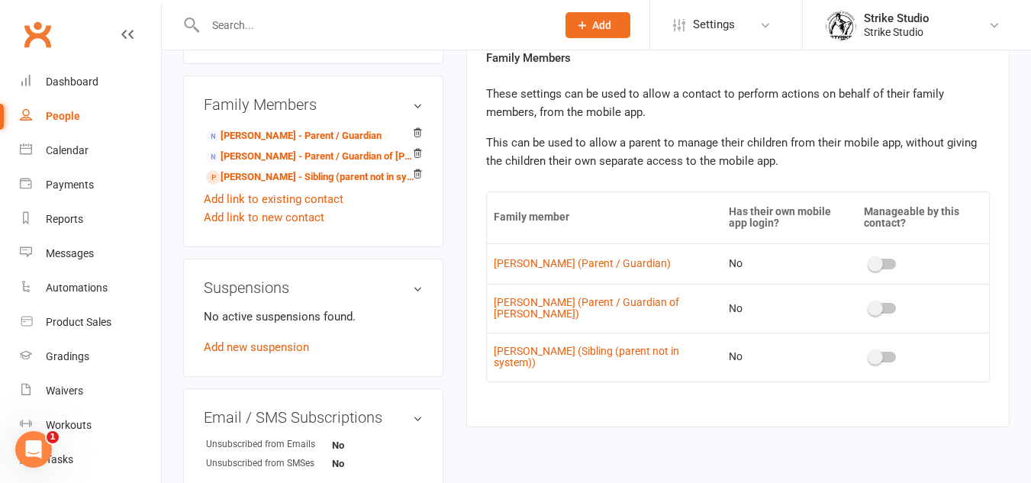
click at [873, 356] on span at bounding box center [875, 356] width 15 height 15
click at [870, 355] on input "checkbox" at bounding box center [870, 355] width 0 height 0
click at [636, 198] on th "Family member" at bounding box center [604, 217] width 235 height 51
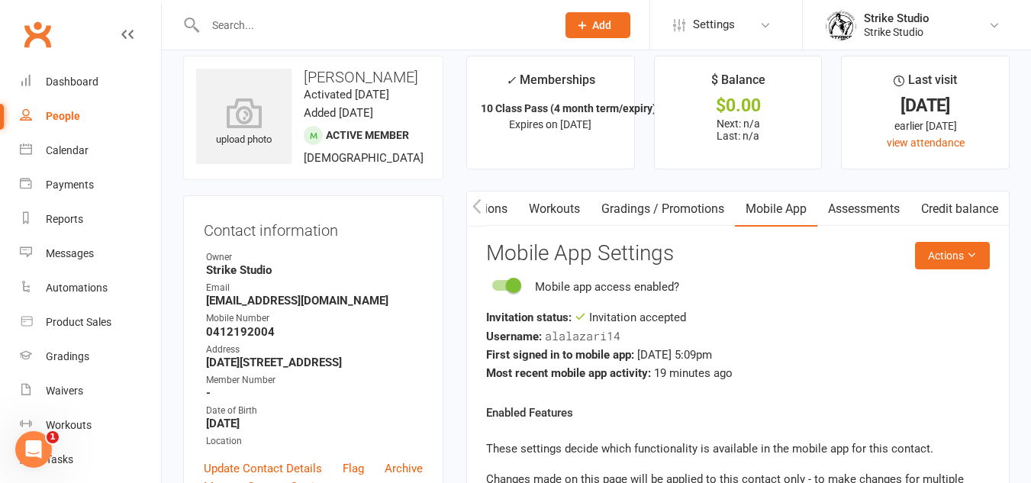
scroll to position [0, 0]
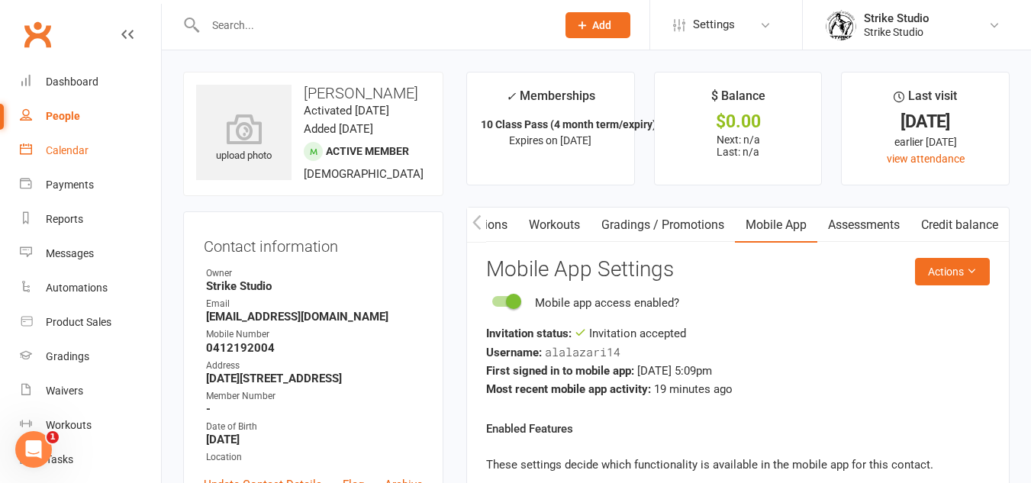
click at [77, 146] on div "Calendar" at bounding box center [67, 150] width 43 height 12
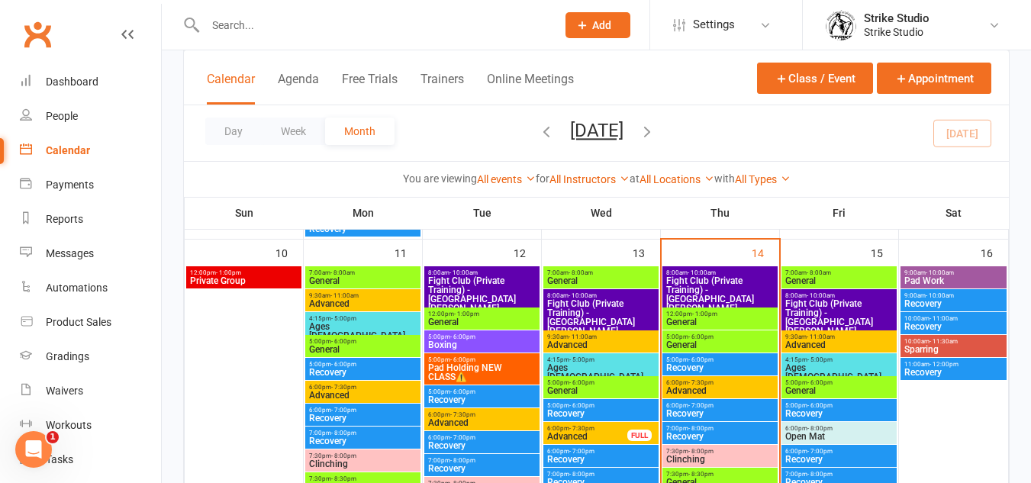
scroll to position [763, 0]
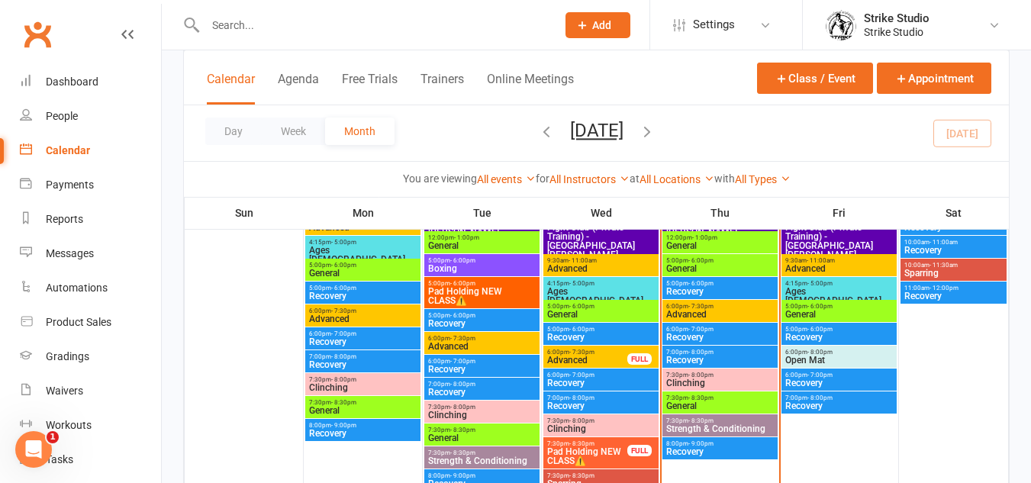
click at [724, 399] on span "7:30pm - 8:30pm" at bounding box center [719, 398] width 109 height 7
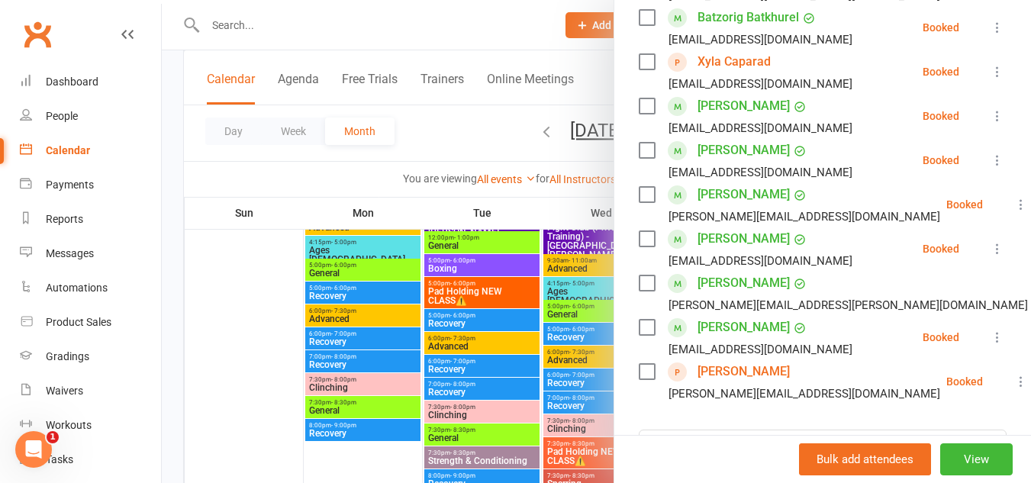
scroll to position [382, 0]
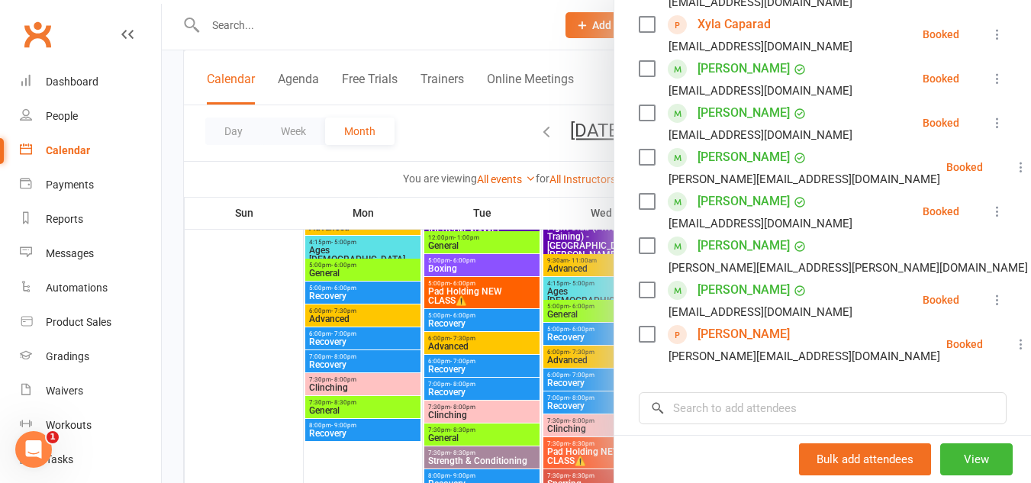
click at [486, 293] on div at bounding box center [596, 241] width 869 height 483
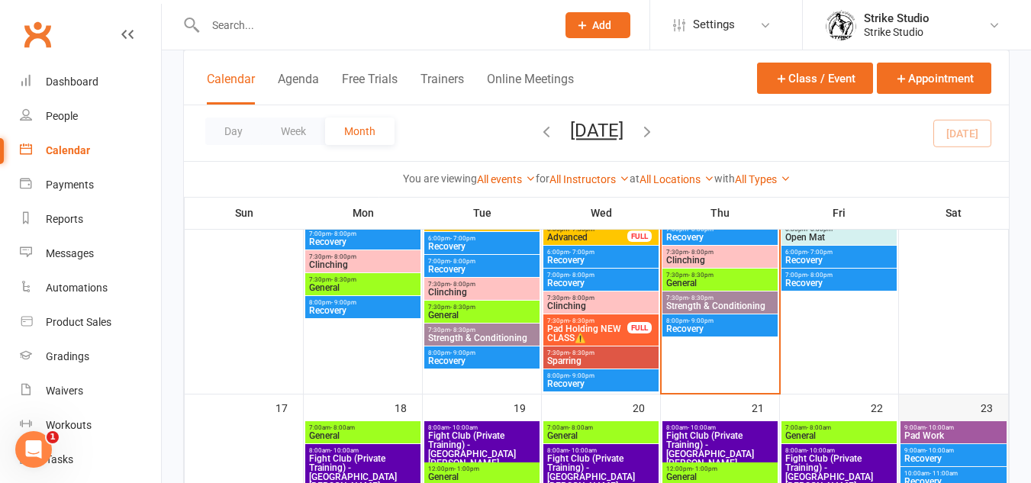
scroll to position [763, 0]
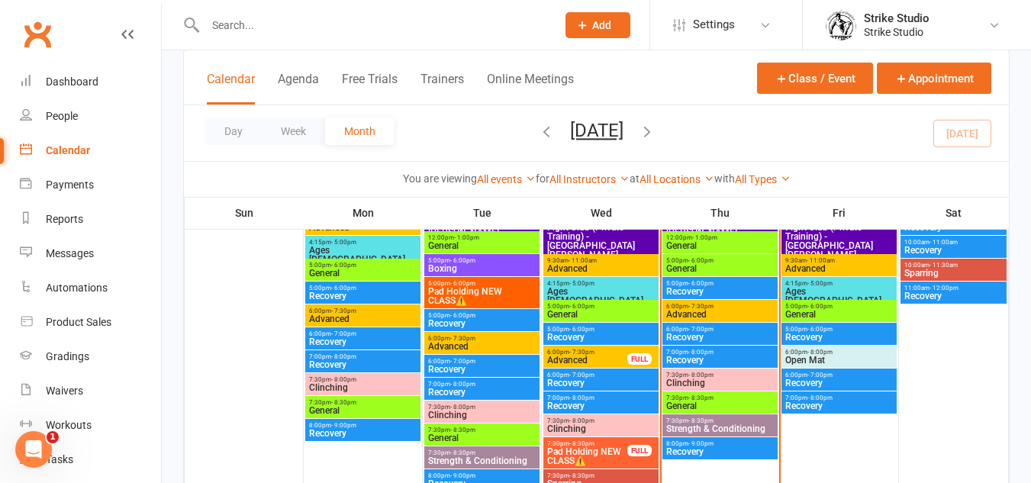
click at [694, 395] on span "- 8:30pm" at bounding box center [700, 398] width 25 height 7
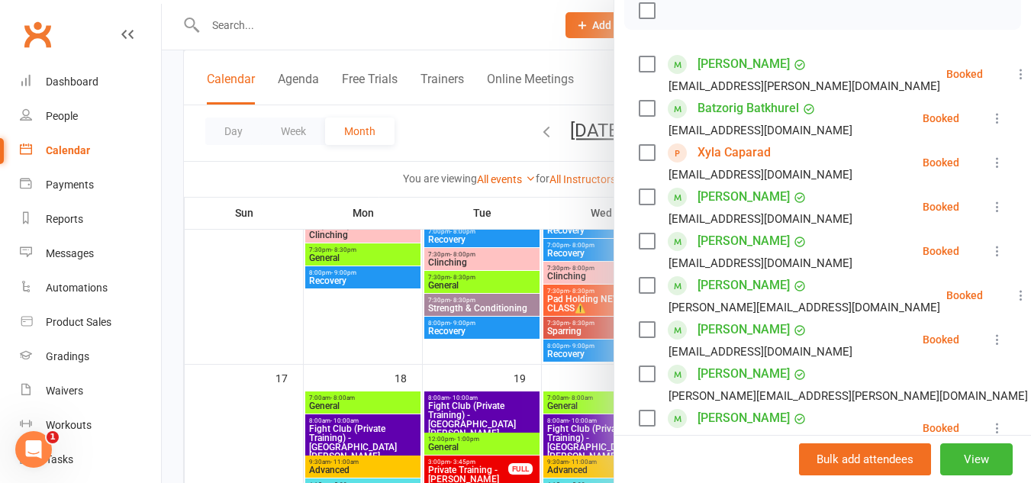
scroll to position [406, 0]
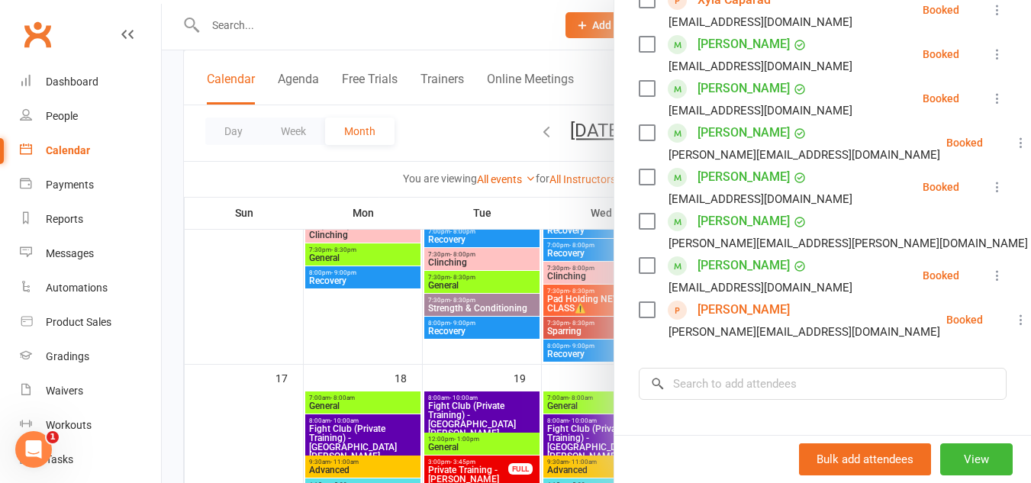
click at [578, 363] on div at bounding box center [596, 241] width 869 height 483
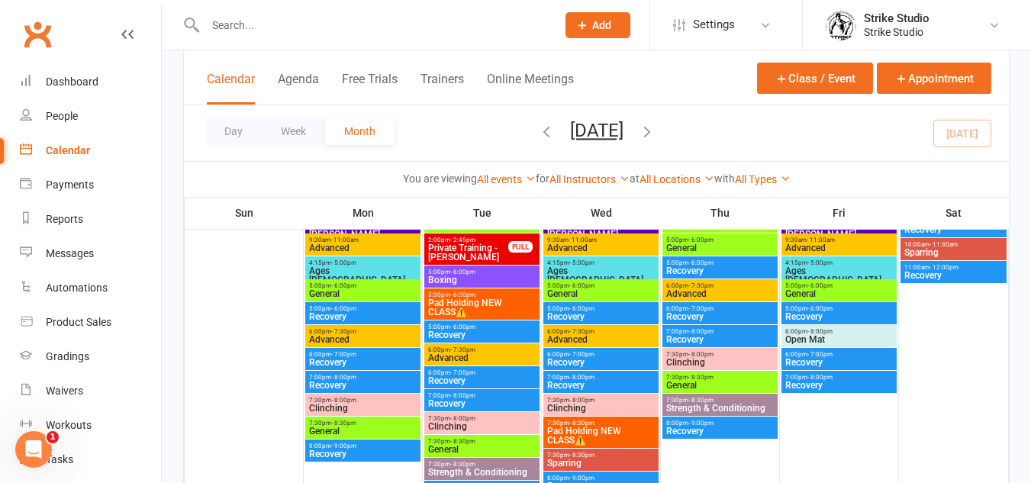
scroll to position [1526, 0]
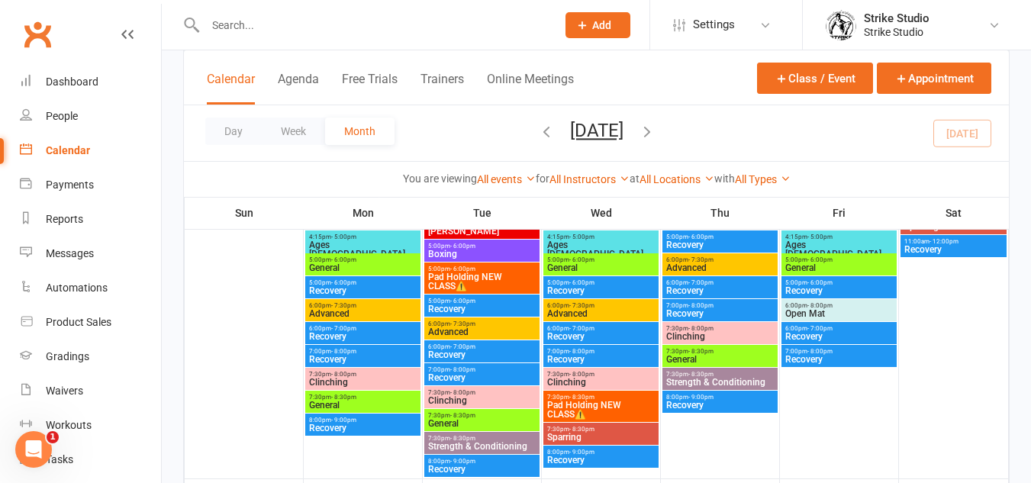
click at [713, 357] on span "General" at bounding box center [719, 359] width 109 height 9
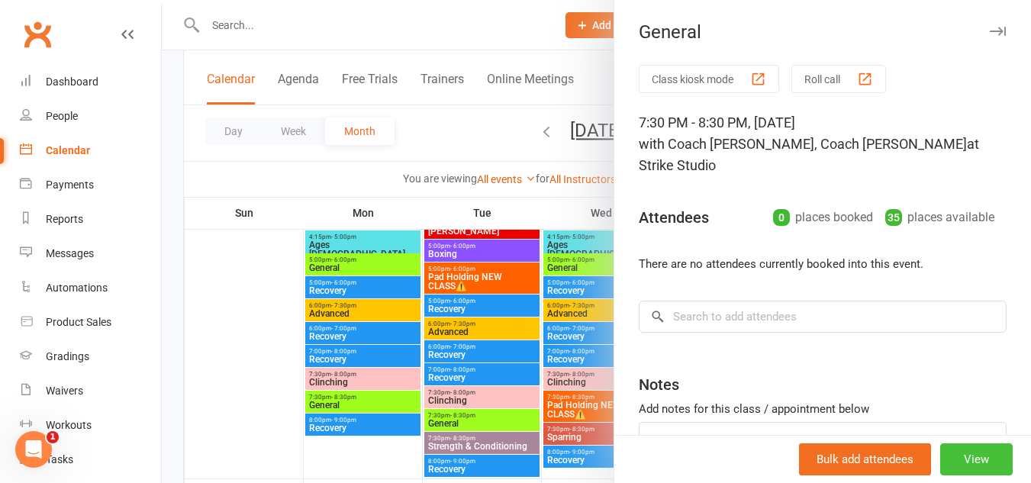
click at [965, 461] on button "View" at bounding box center [976, 459] width 72 height 32
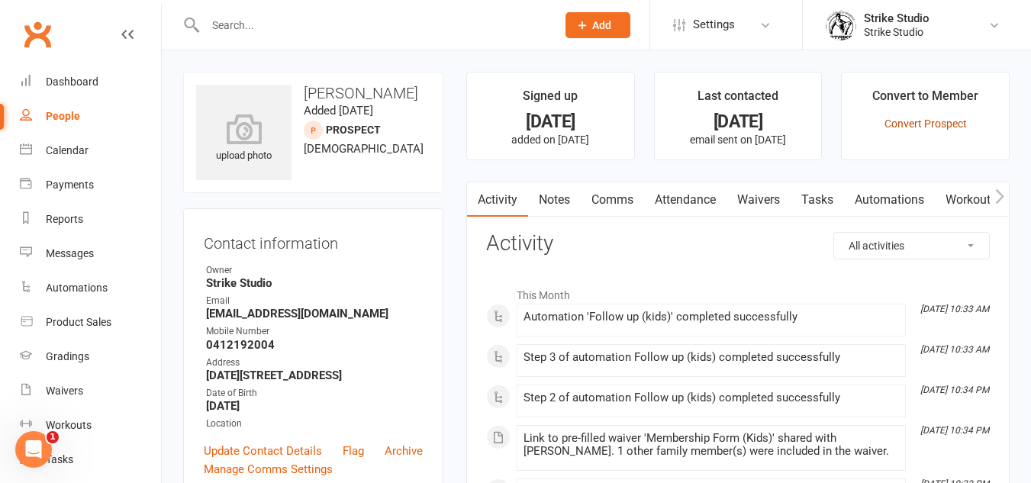
click at [951, 121] on link "Convert Prospect" at bounding box center [925, 124] width 82 height 12
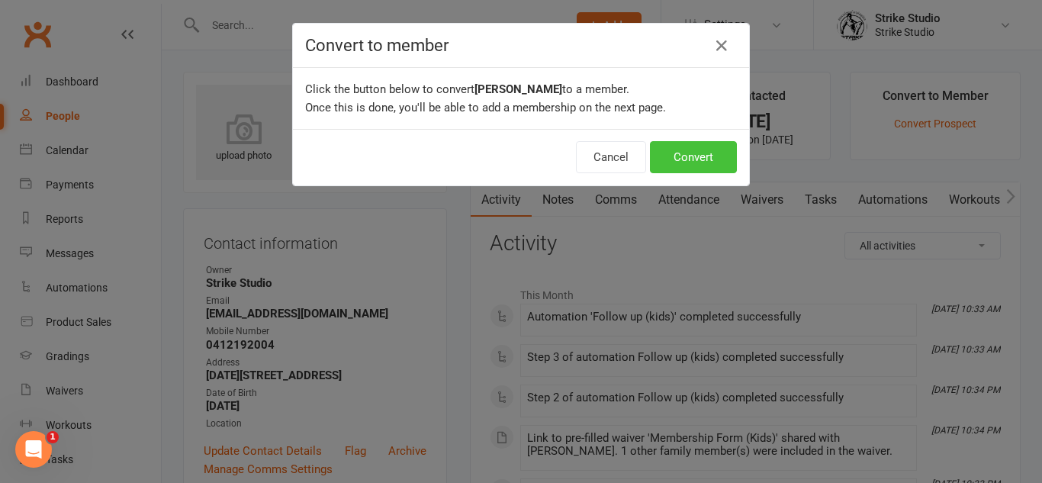
click at [720, 163] on button "Convert" at bounding box center [693, 157] width 87 height 32
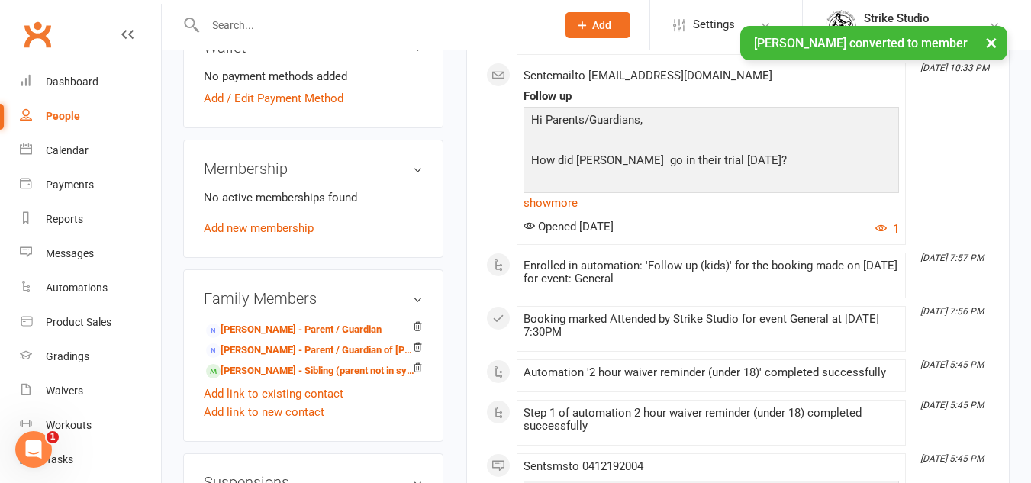
scroll to position [534, 0]
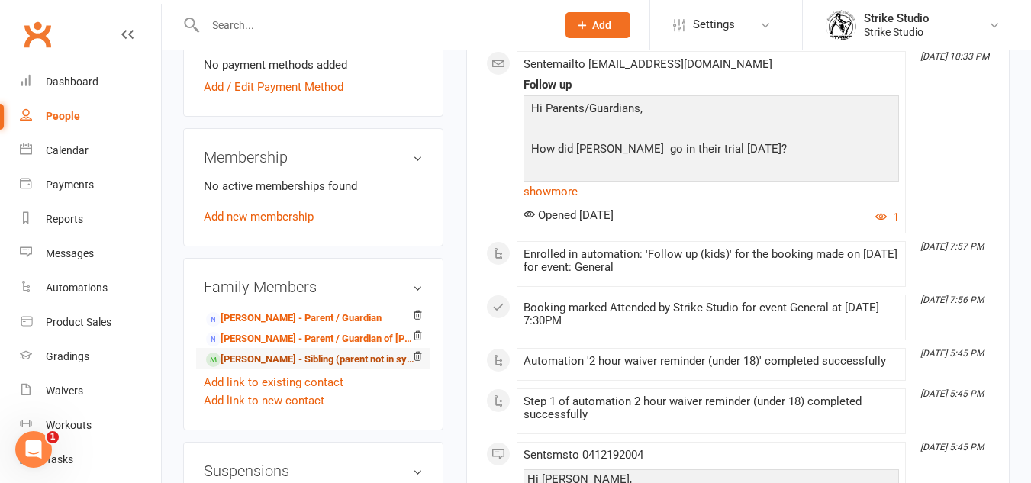
click at [340, 359] on link "[PERSON_NAME] - Sibling (parent not in system)" at bounding box center [310, 360] width 209 height 16
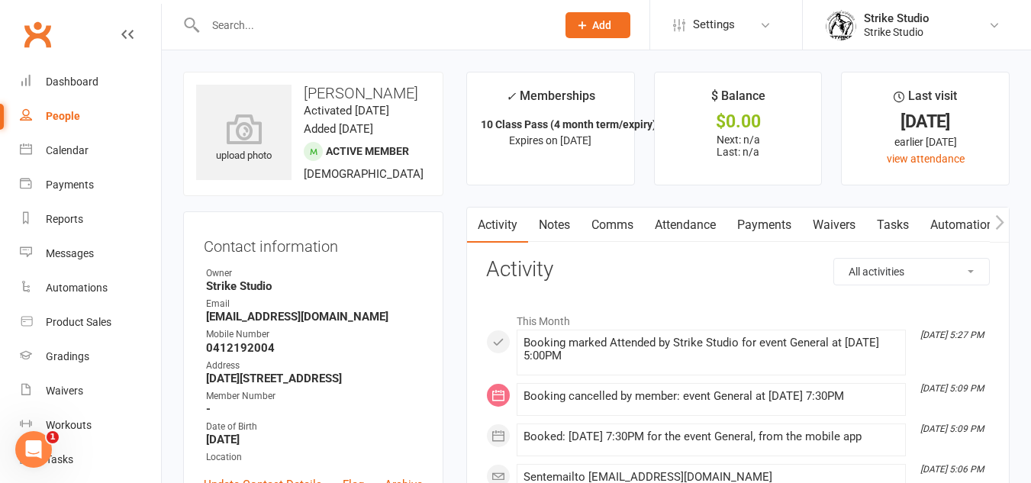
click at [542, 231] on link "Notes" at bounding box center [554, 225] width 53 height 35
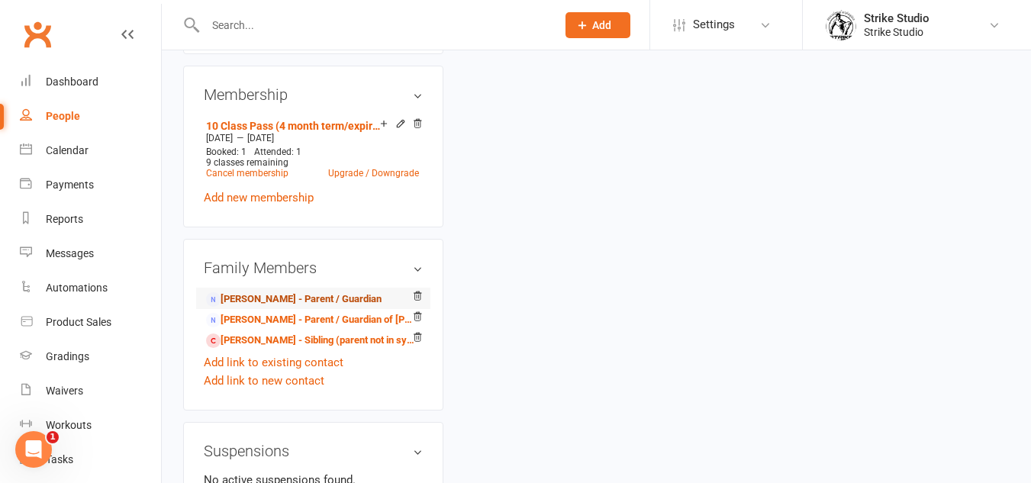
scroll to position [610, 0]
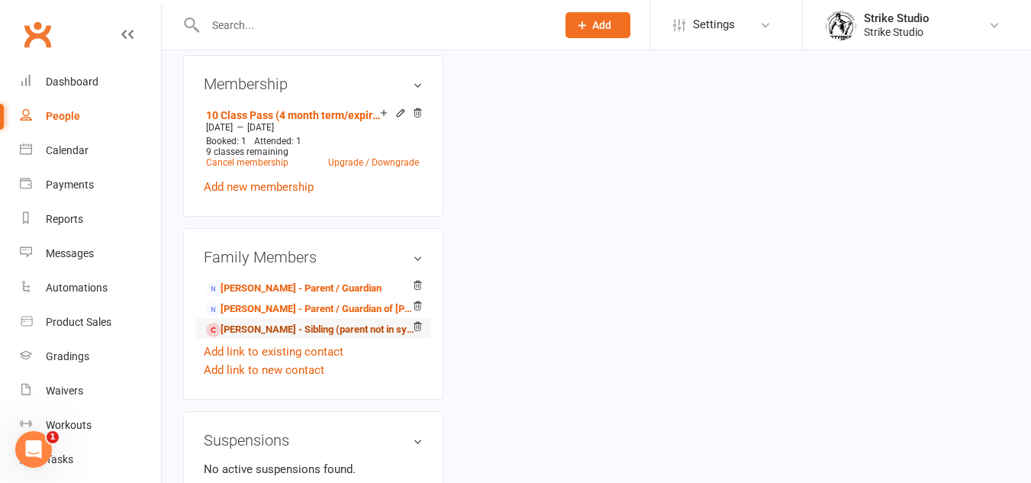
click at [288, 338] on link "[PERSON_NAME] - Sibling (parent not in system)" at bounding box center [310, 330] width 209 height 16
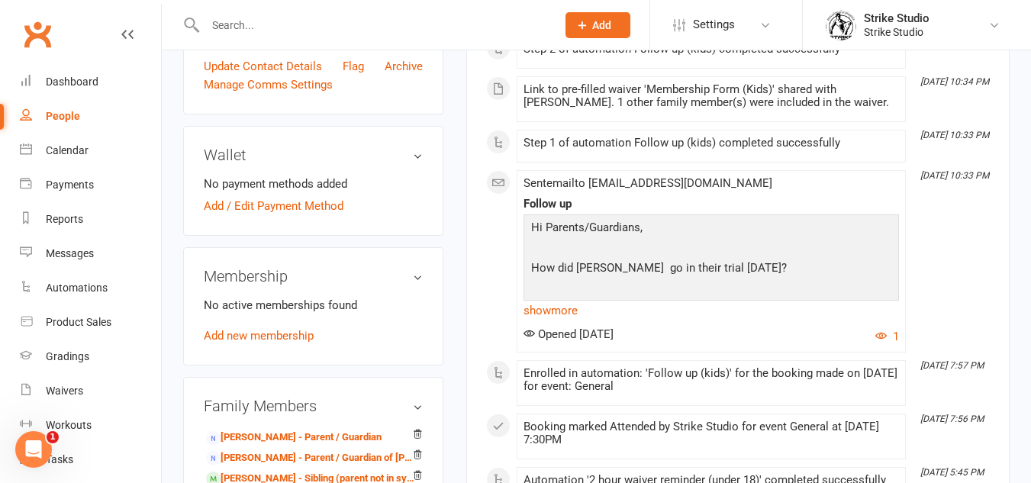
scroll to position [458, 0]
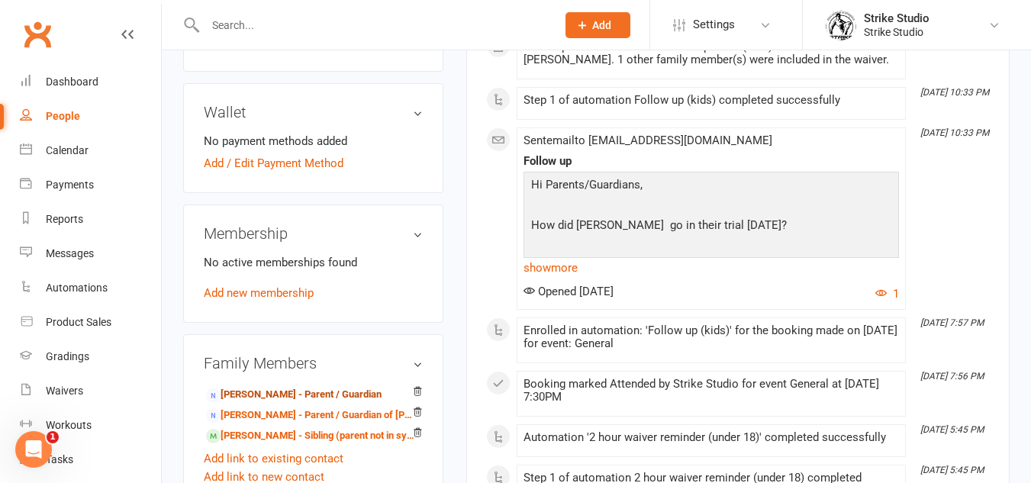
click at [343, 392] on link "[PERSON_NAME] - Parent / Guardian" at bounding box center [294, 395] width 176 height 16
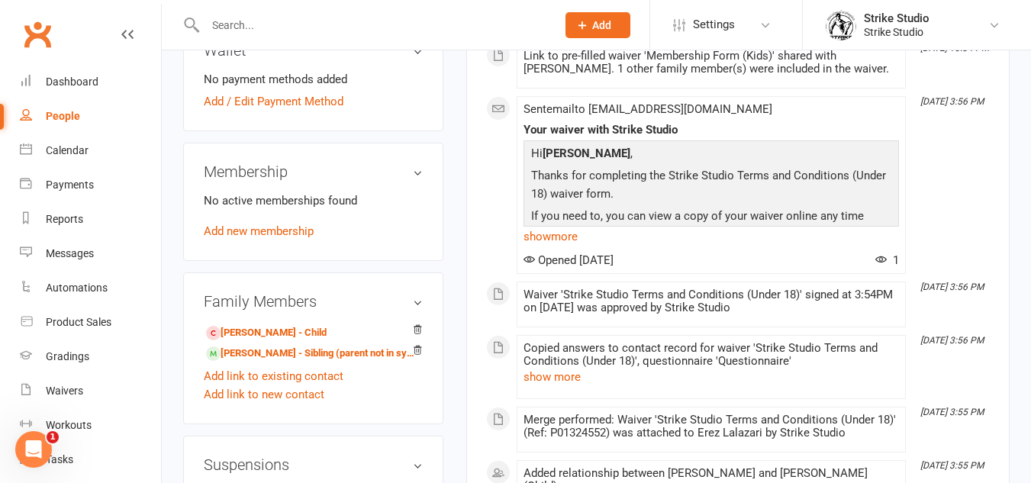
scroll to position [458, 0]
click at [272, 227] on link "Add new membership" at bounding box center [259, 232] width 110 height 14
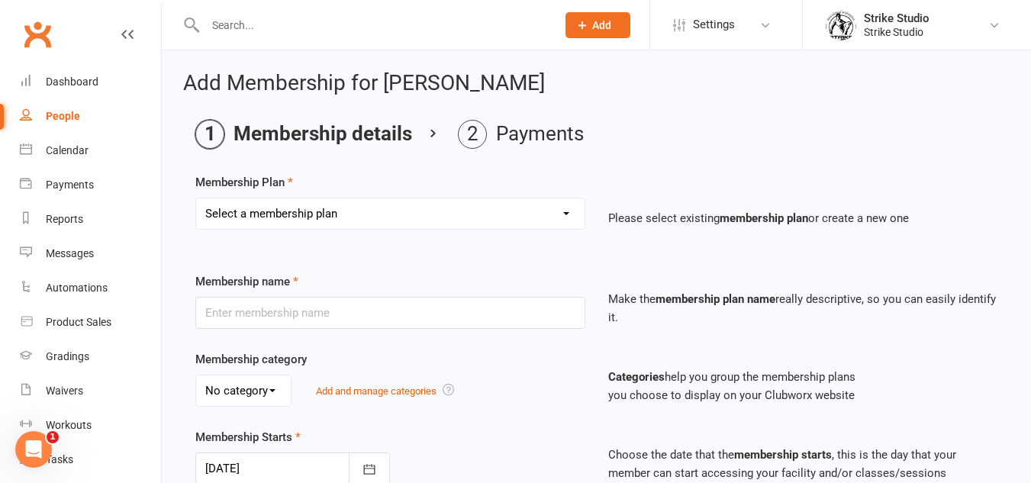
click at [388, 207] on select "Select a membership plan Create new Membership Plan Staff Prepaid (12 month mem…" at bounding box center [390, 213] width 388 height 31
click at [330, 224] on select "Select a membership plan Create new Membership Plan Staff Prepaid (12 month mem…" at bounding box center [390, 213] width 388 height 31
select select "7"
click at [196, 198] on select "Select a membership plan Create new Membership Plan Staff Prepaid (12 month mem…" at bounding box center [390, 213] width 388 height 31
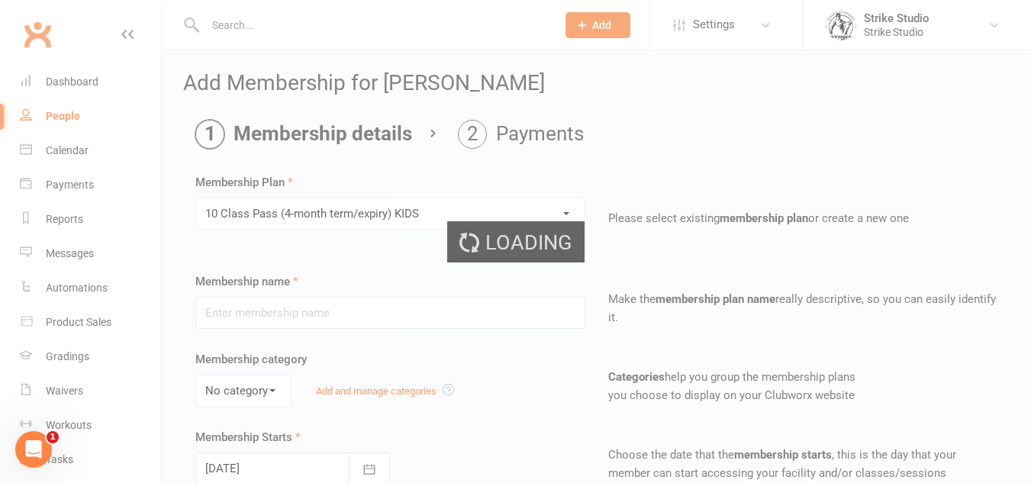
type input "10 Class Pass (4-month term/expiry) KIDS"
select select "1"
type input "4"
select select "2"
type input "10"
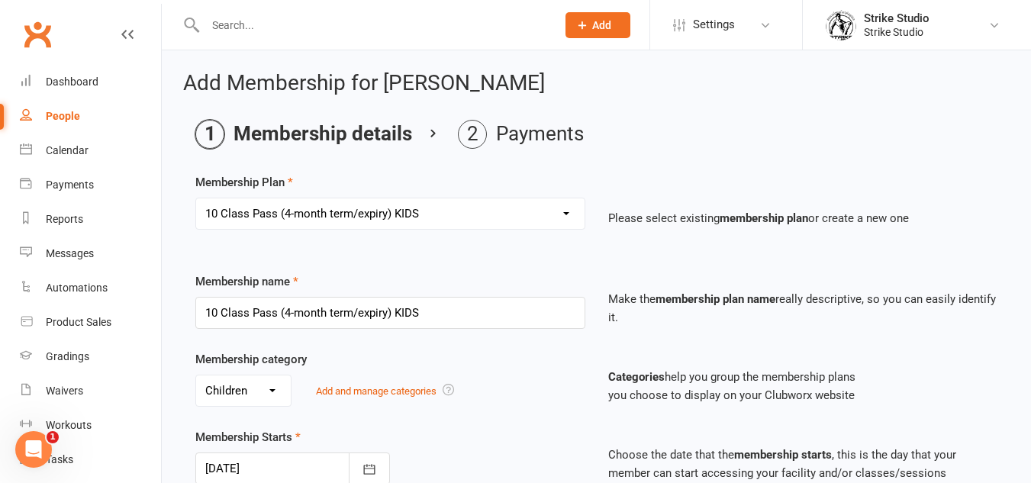
click at [425, 239] on div "Select a membership plan Create new Membership Plan Staff Prepaid (12 month mem…" at bounding box center [390, 224] width 413 height 53
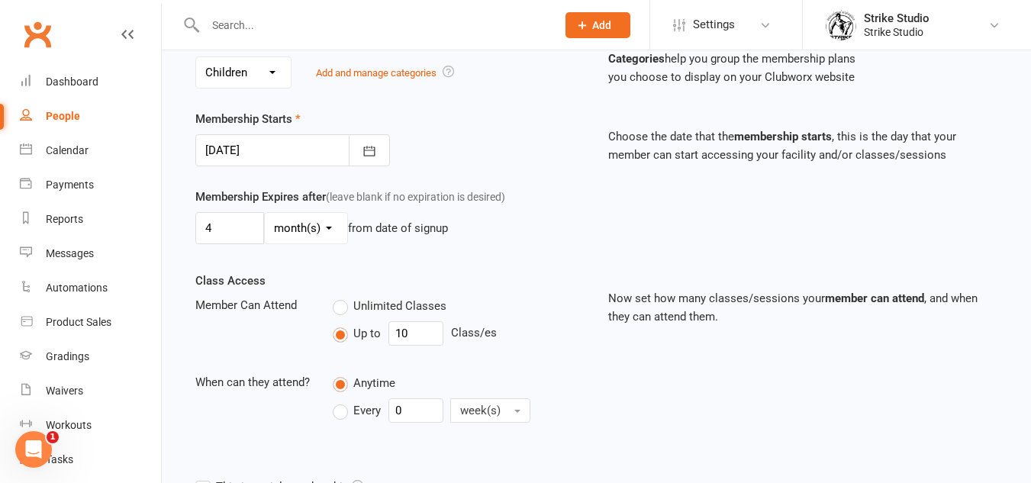
scroll to position [382, 0]
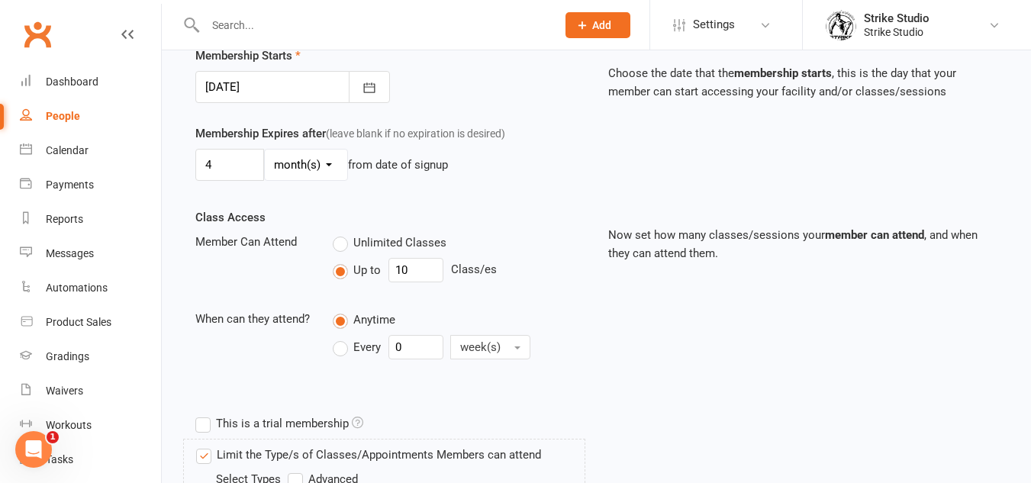
click at [329, 98] on div at bounding box center [292, 87] width 195 height 32
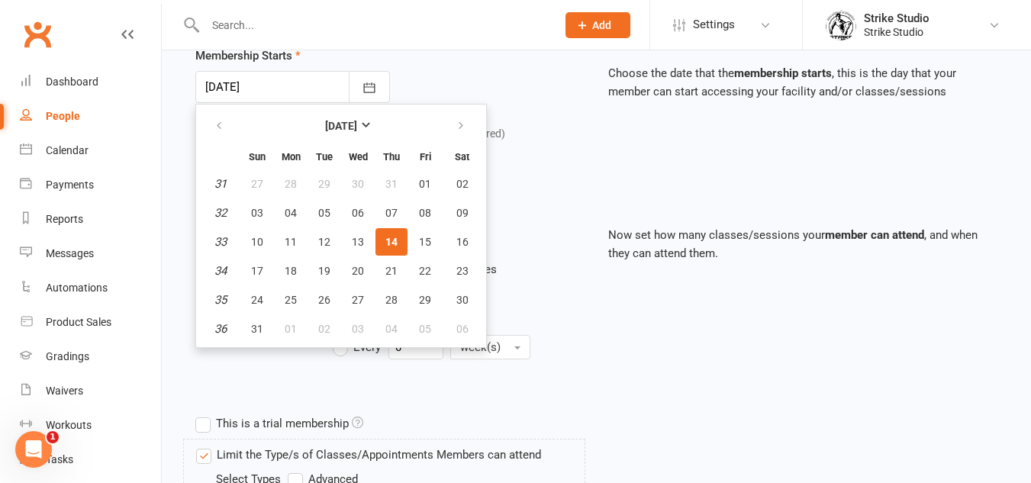
click at [546, 237] on div "Unlimited Classes" at bounding box center [459, 242] width 252 height 19
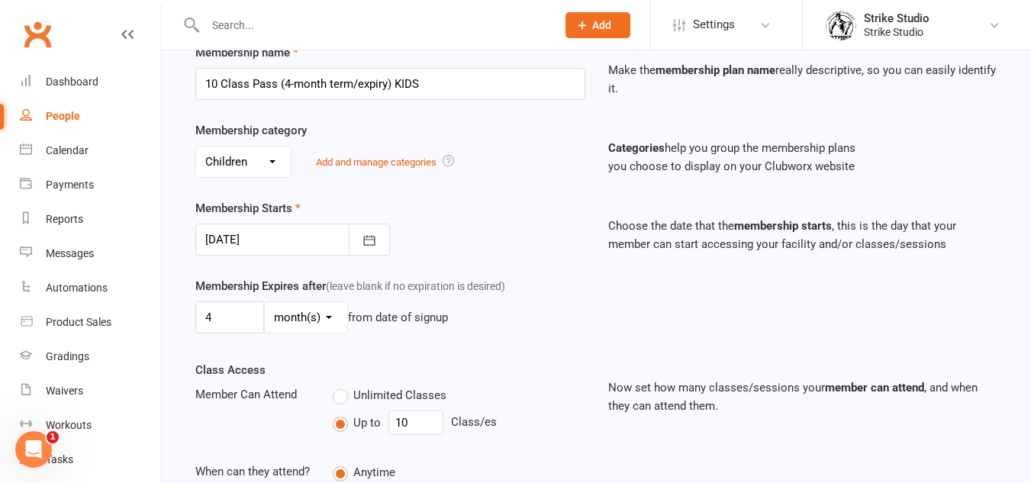
click at [325, 247] on div at bounding box center [292, 240] width 195 height 32
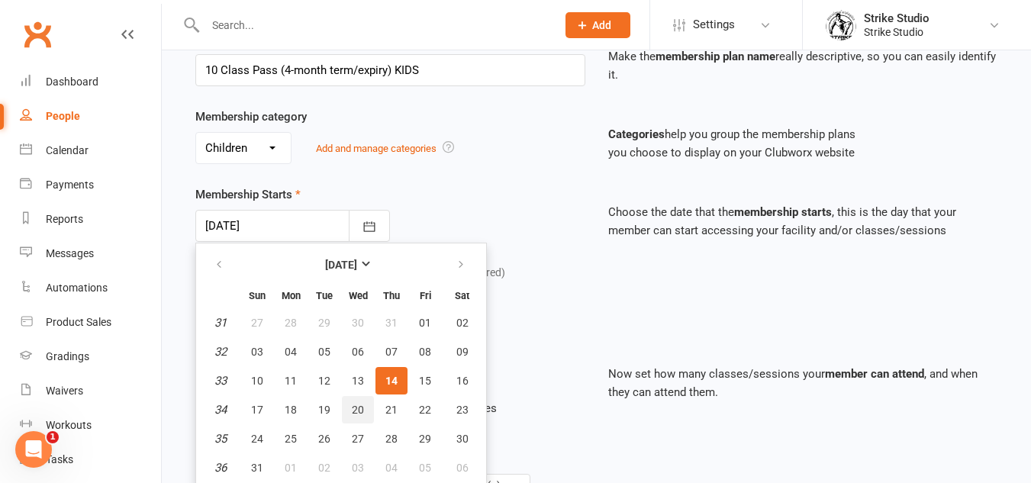
click at [355, 410] on span "20" at bounding box center [358, 410] width 12 height 12
type input "20 Aug 2025"
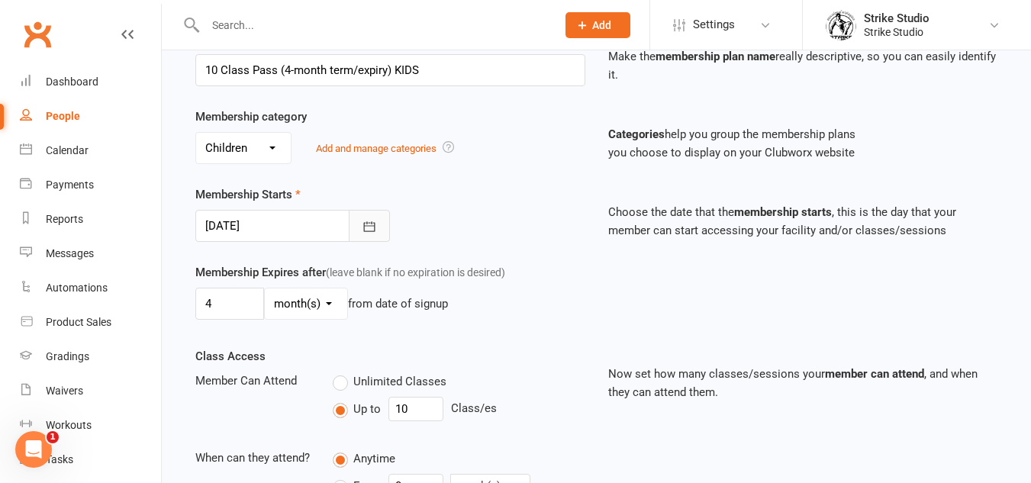
click at [367, 231] on icon "button" at bounding box center [369, 226] width 11 height 10
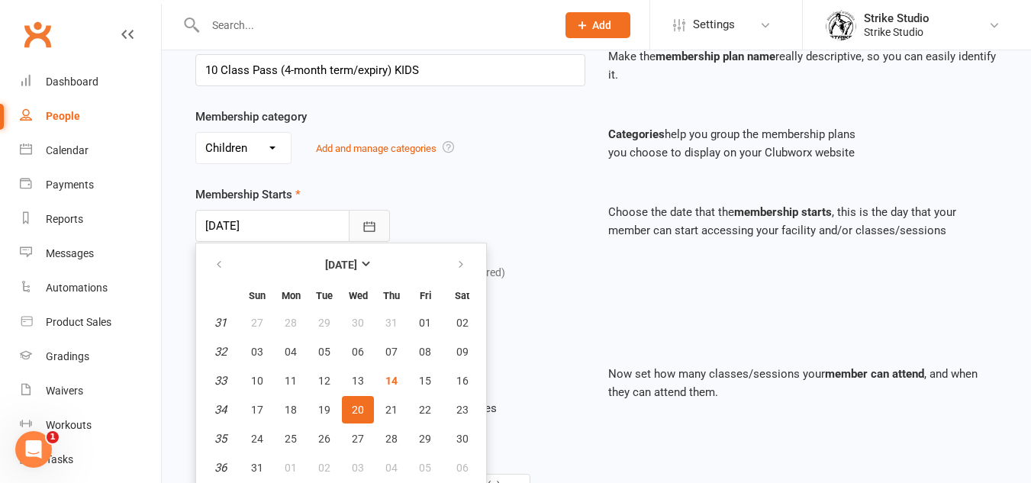
click at [367, 230] on icon "button" at bounding box center [369, 226] width 15 height 15
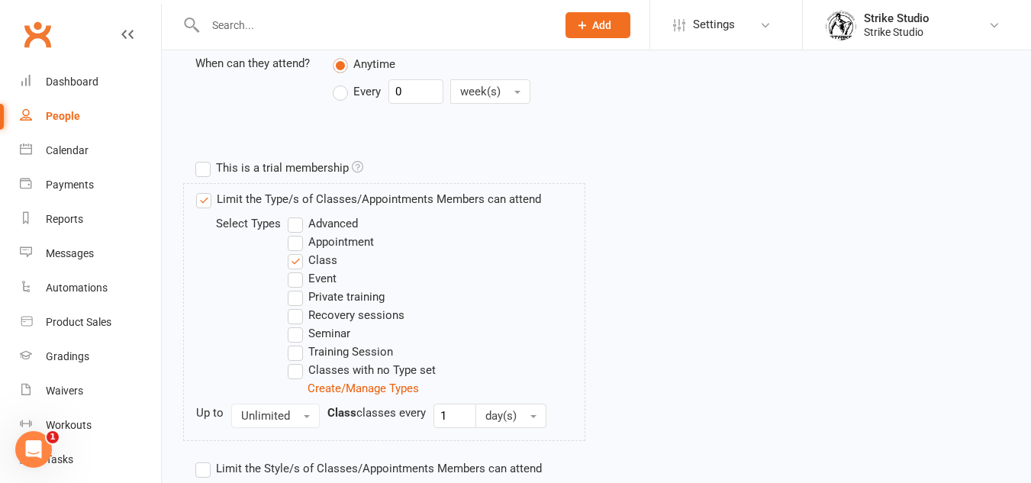
scroll to position [738, 0]
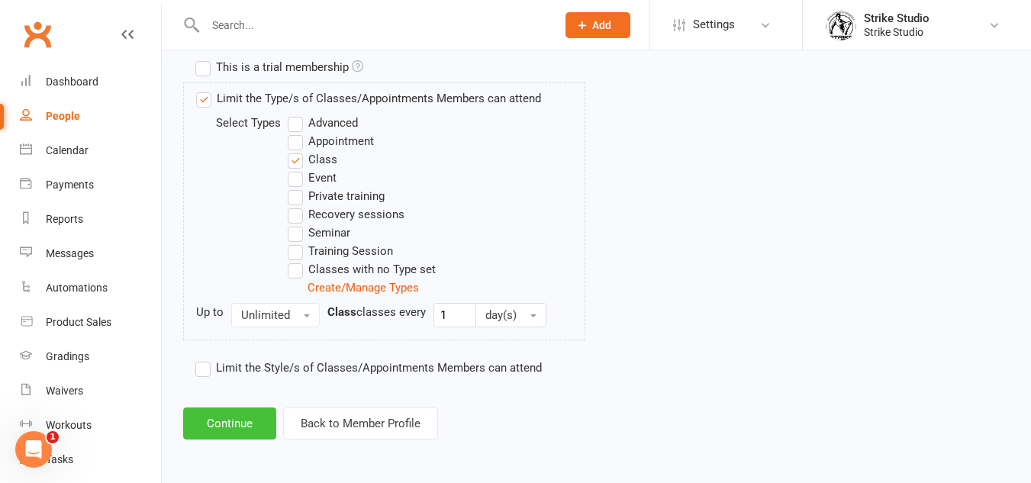
click at [233, 427] on button "Continue" at bounding box center [229, 423] width 93 height 32
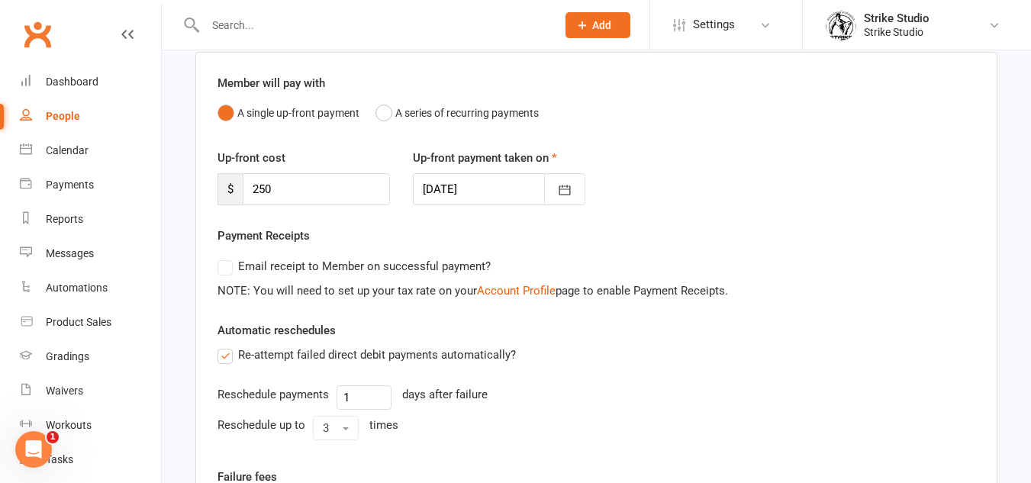
scroll to position [409, 0]
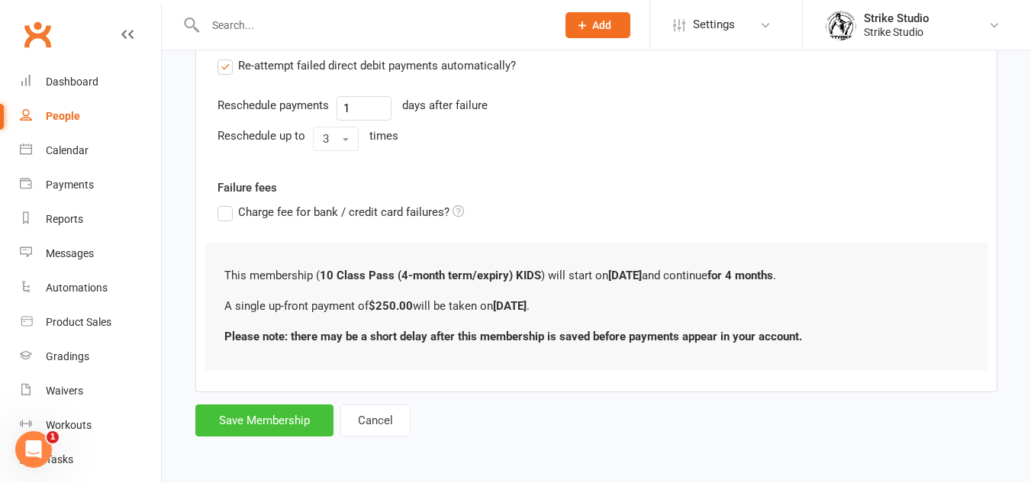
click at [286, 420] on button "Save Membership" at bounding box center [264, 420] width 138 height 32
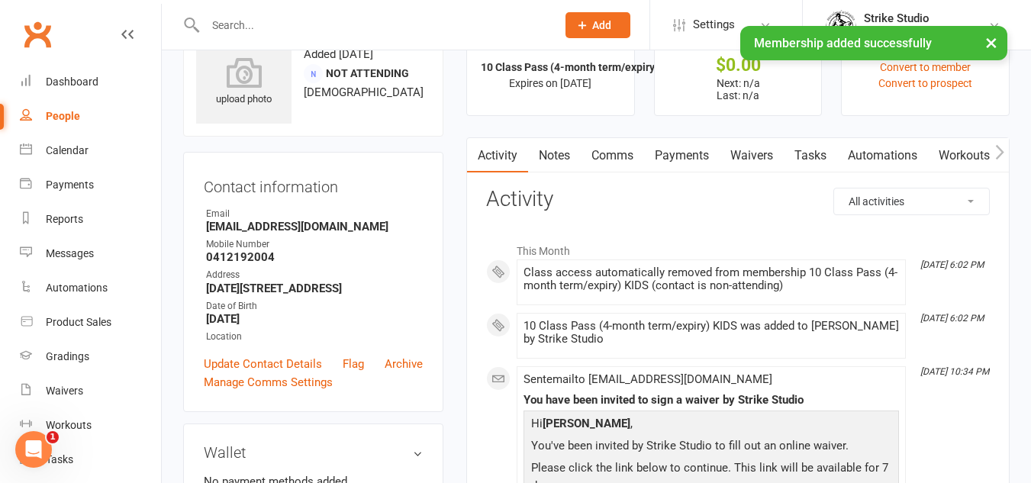
scroll to position [153, 0]
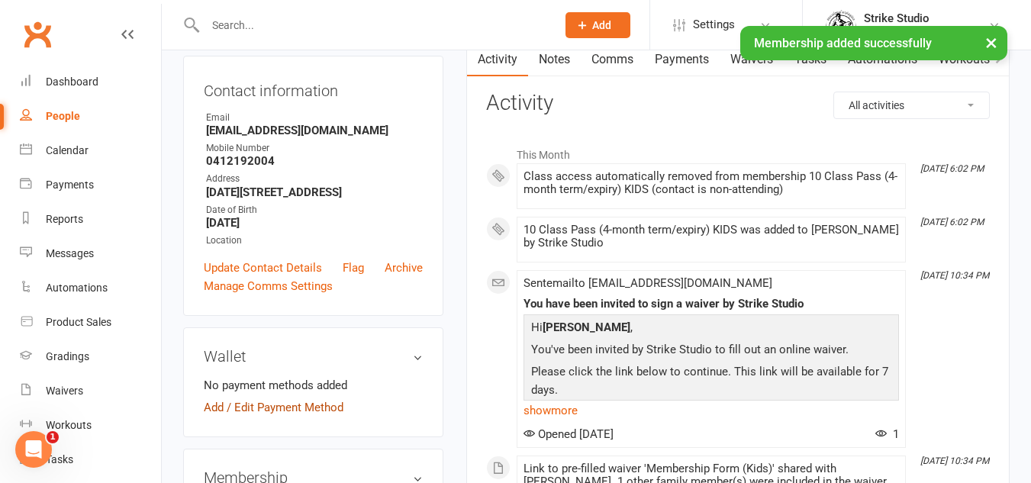
click at [304, 398] on link "Add / Edit Payment Method" at bounding box center [274, 407] width 140 height 18
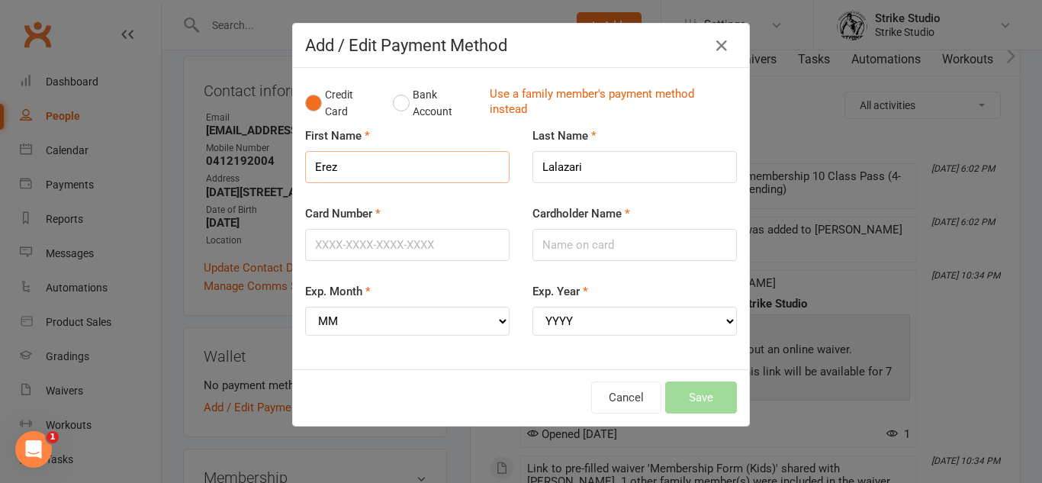
click at [404, 165] on input "Erez" at bounding box center [407, 167] width 204 height 32
click at [404, 166] on input "Erez" at bounding box center [407, 167] width 204 height 32
click at [409, 243] on input "Card Number" at bounding box center [407, 245] width 204 height 32
click at [437, 97] on button "Bank Account" at bounding box center [435, 103] width 85 height 47
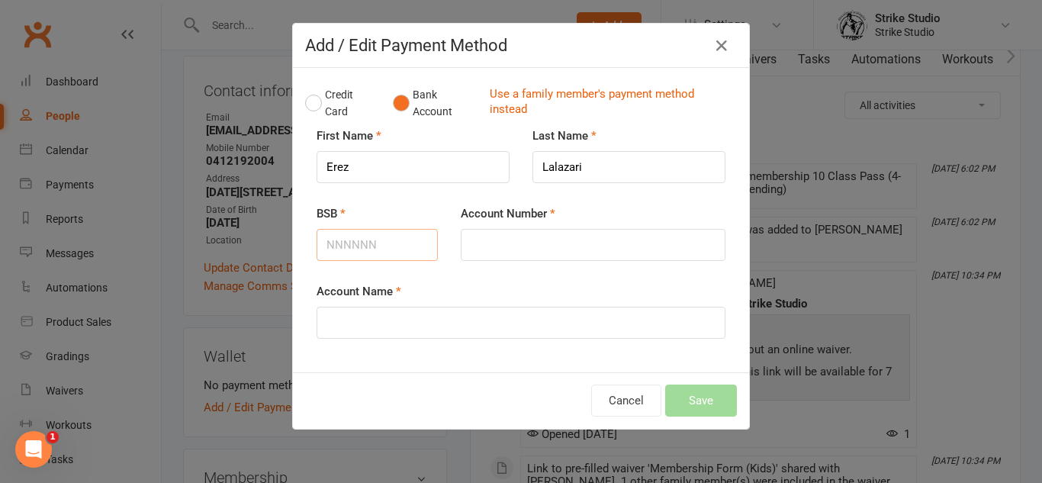
click at [392, 245] on input "BSB" at bounding box center [377, 245] width 121 height 32
click at [343, 104] on button "Credit Card" at bounding box center [341, 103] width 72 height 47
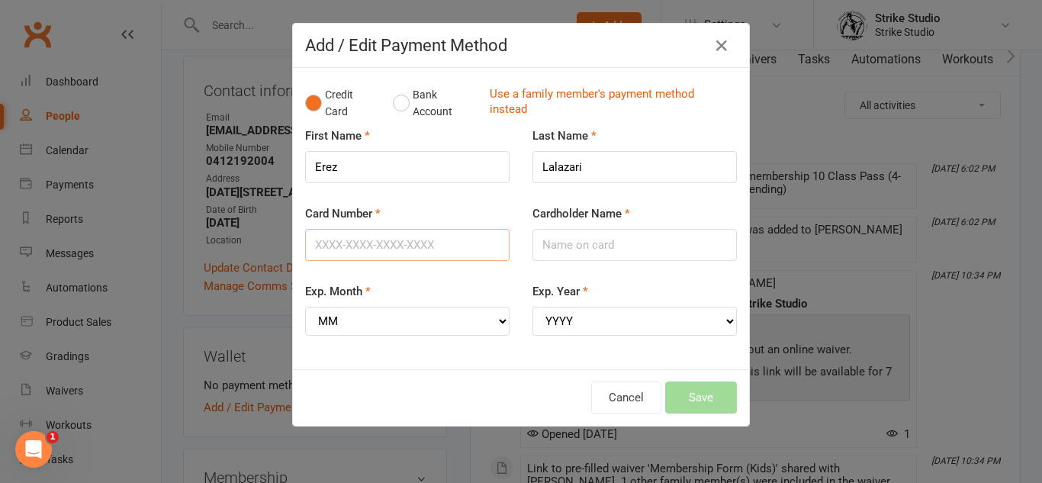
click at [398, 246] on input "Card Number" at bounding box center [407, 245] width 204 height 32
type input "5523505280374013"
click at [385, 344] on div "Exp. Month MM 01 02 03 04 05 06 07 08 09 10 11 12" at bounding box center [407, 319] width 227 height 75
click at [430, 313] on select "MM 01 02 03 04 05 06 07 08 09 10 11 12" at bounding box center [407, 321] width 204 height 29
select select "03"
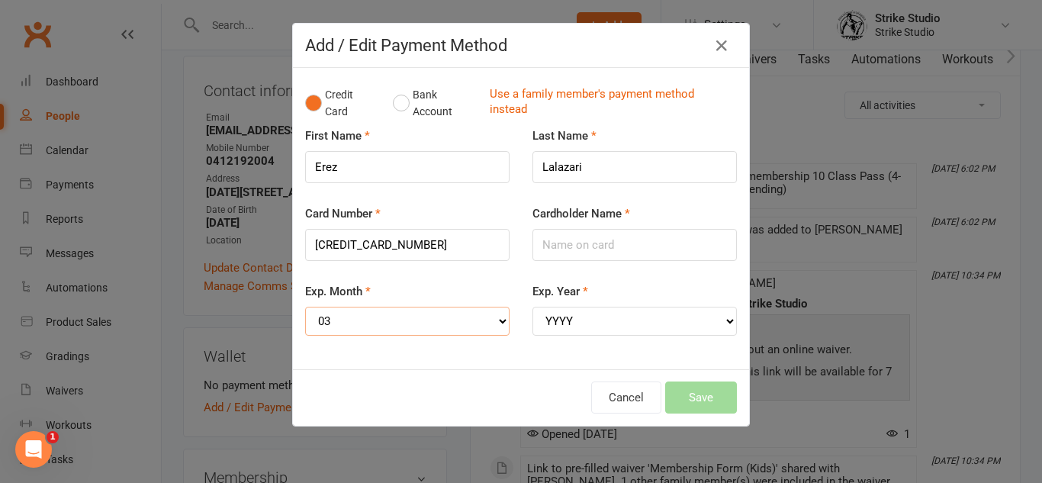
click at [305, 307] on select "MM 01 02 03 04 05 06 07 08 09 10 11 12" at bounding box center [407, 321] width 204 height 29
click at [659, 315] on select "YYYY 2025 2026 2027 2028 2029 2030 2031 2032 2033 2034" at bounding box center [635, 321] width 204 height 29
select select "2027"
click at [533, 307] on select "YYYY 2025 2026 2027 2028 2029 2030 2031 2032 2033 2034" at bounding box center [635, 321] width 204 height 29
click at [672, 270] on div "Cardholder Name" at bounding box center [634, 243] width 227 height 78
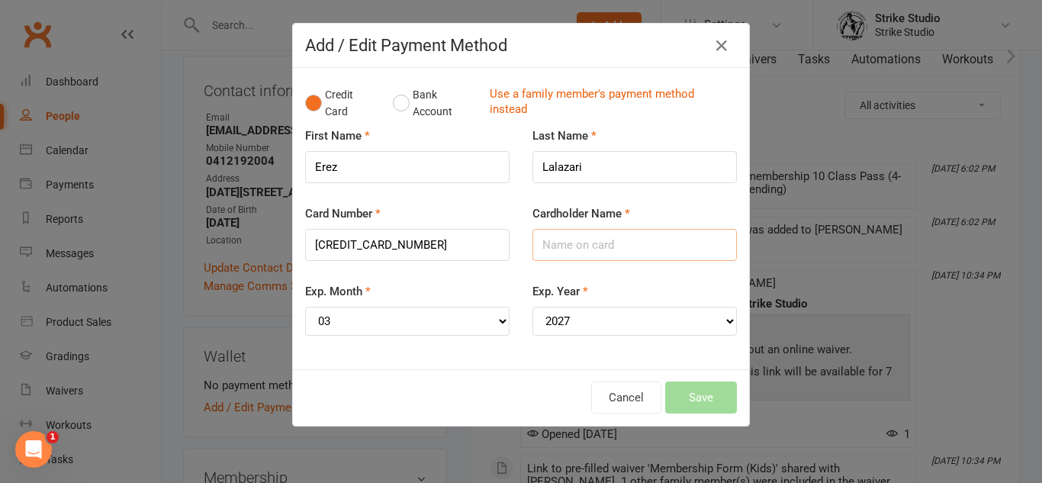
click at [670, 257] on input "Cardholder Name" at bounding box center [635, 245] width 204 height 32
type input "Erez Lalazari"
click at [695, 393] on button "Save" at bounding box center [701, 398] width 72 height 32
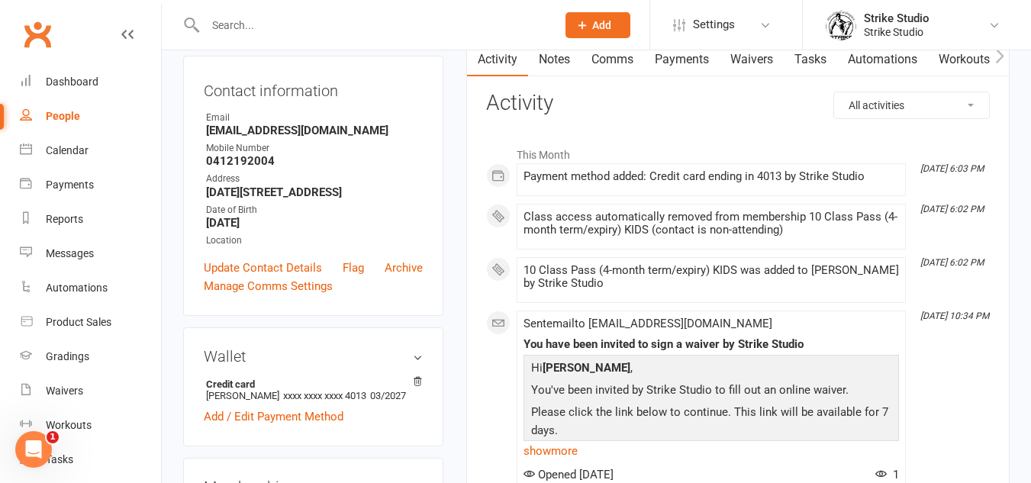
click at [701, 53] on link "Payments" at bounding box center [682, 59] width 76 height 35
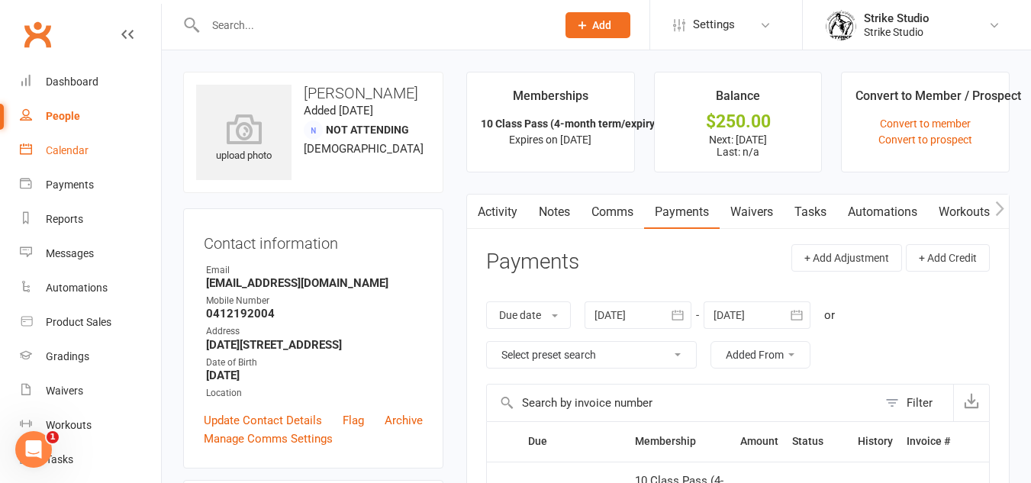
click at [40, 140] on link "Calendar" at bounding box center [90, 151] width 141 height 34
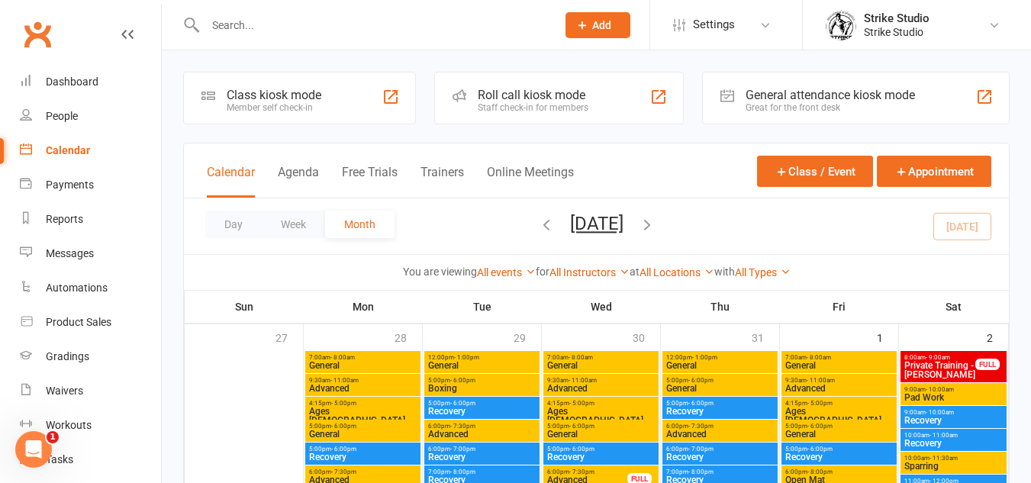
click at [348, 32] on input "text" at bounding box center [373, 24] width 345 height 21
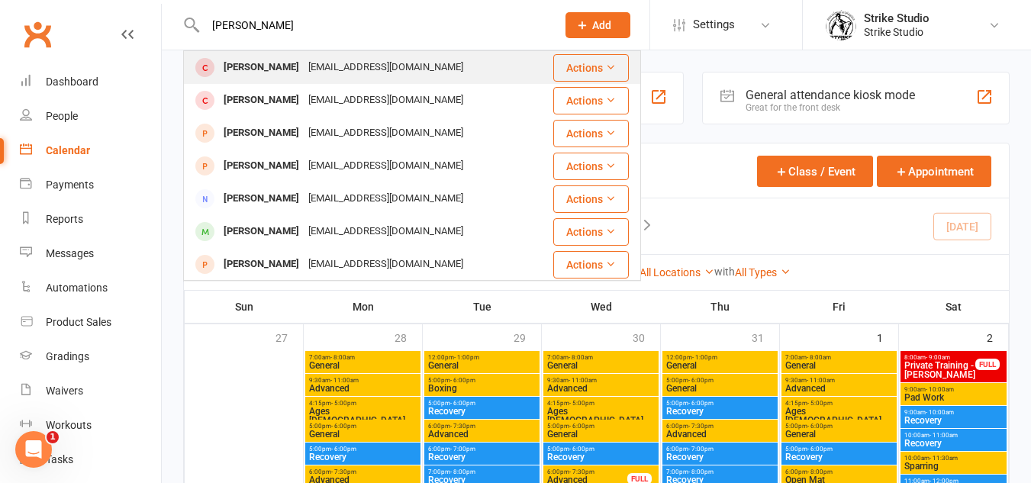
type input "billy ha"
click at [358, 56] on div "Billy Hannah Williamhannah@bigpond.com" at bounding box center [368, 67] width 367 height 31
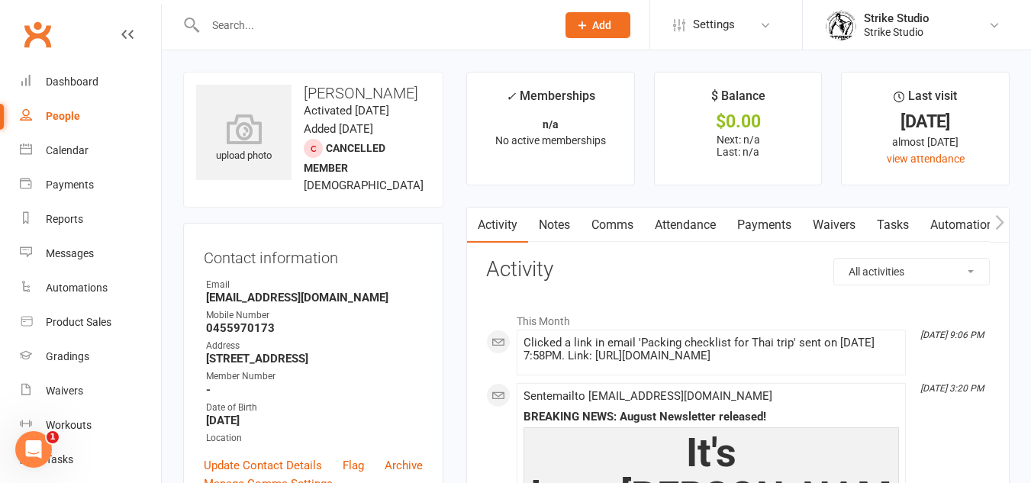
click at [564, 224] on link "Notes" at bounding box center [554, 225] width 53 height 35
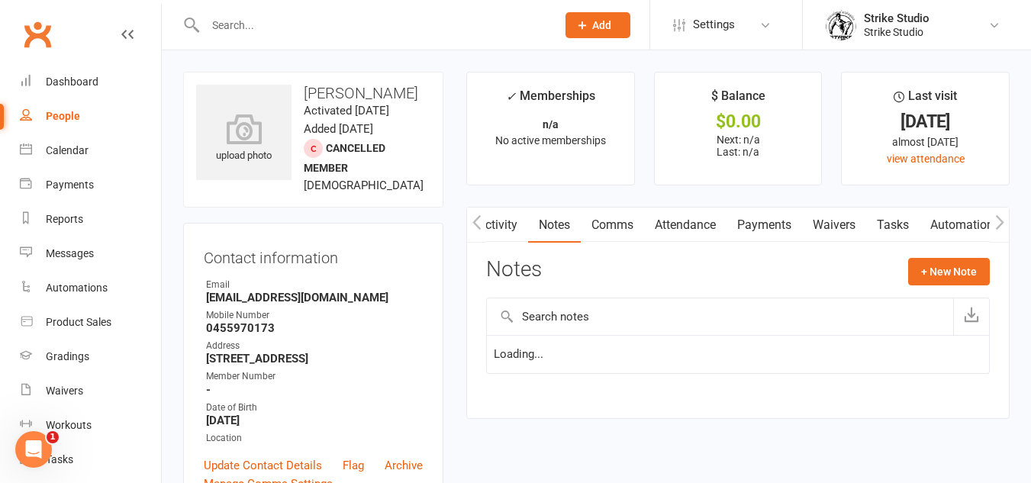
scroll to position [0, 4]
click at [509, 225] on link "Activity" at bounding box center [493, 225] width 61 height 35
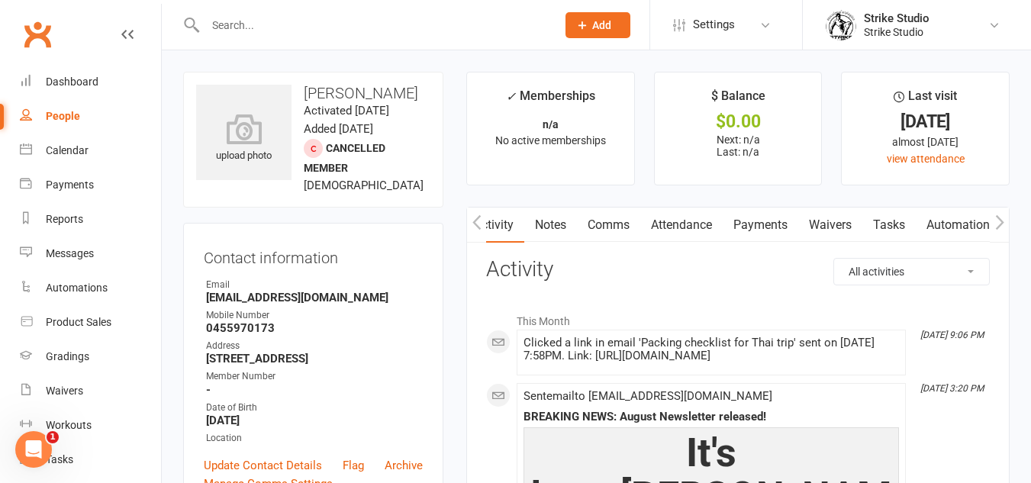
click at [475, 221] on icon "button" at bounding box center [476, 221] width 8 height 14
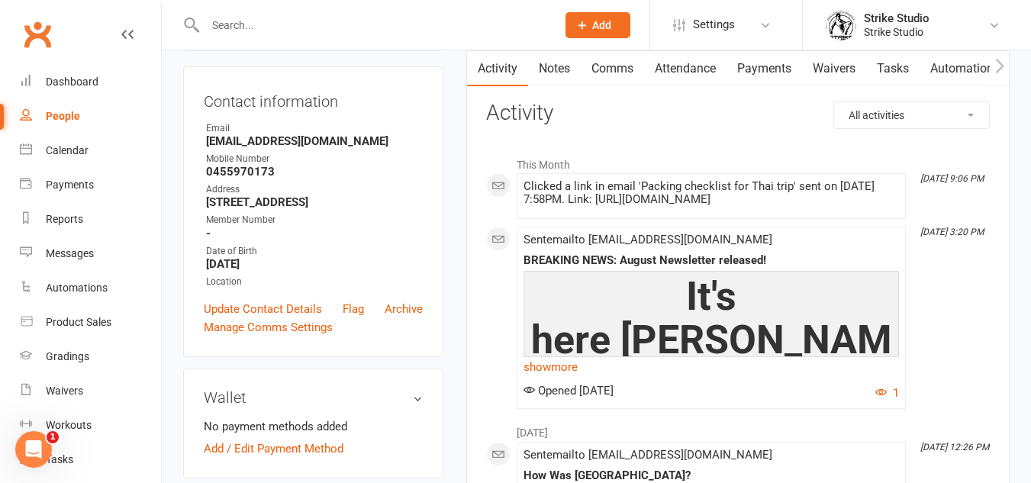
scroll to position [382, 0]
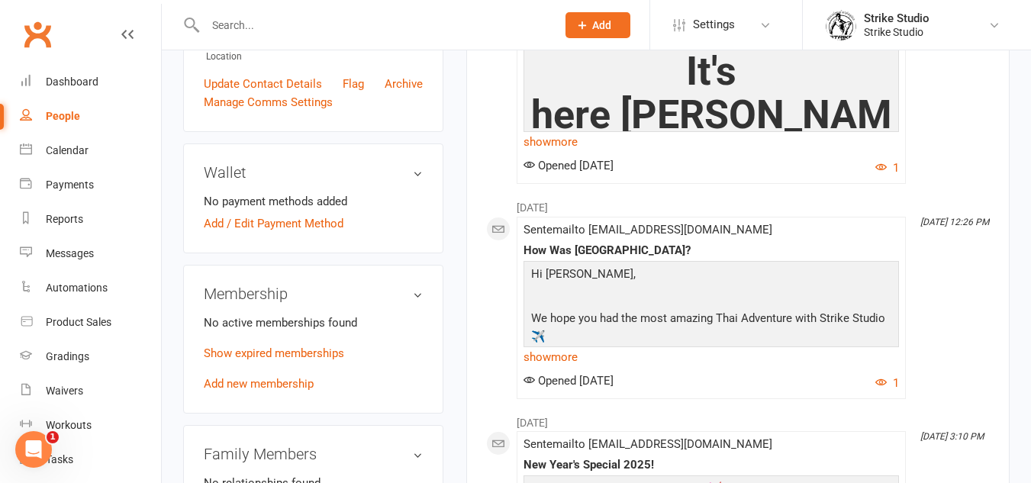
click at [287, 375] on div "No active memberships found Show expired memberships Add new membership" at bounding box center [313, 353] width 219 height 79
click at [289, 373] on div "No active memberships found Show expired memberships Add new membership" at bounding box center [313, 353] width 219 height 79
click at [458, 30] on input "text" at bounding box center [373, 24] width 345 height 21
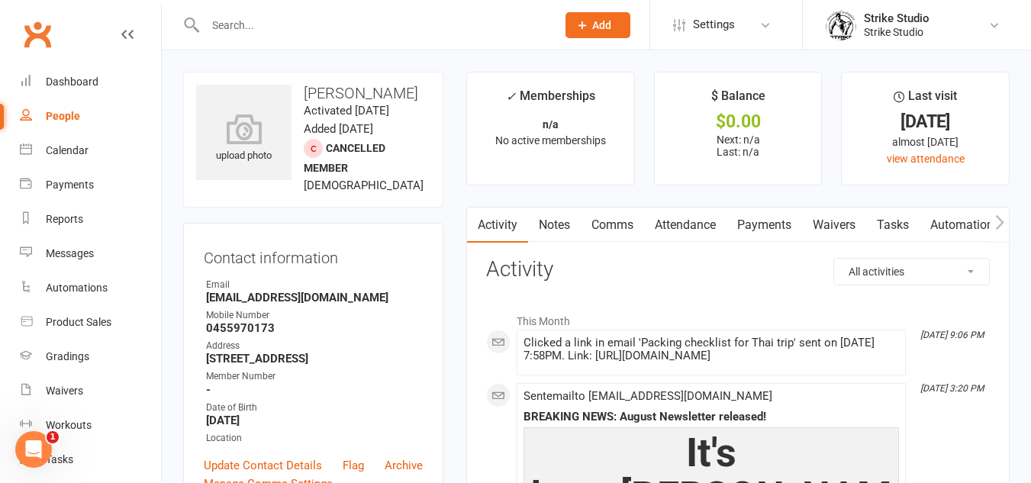
scroll to position [76, 0]
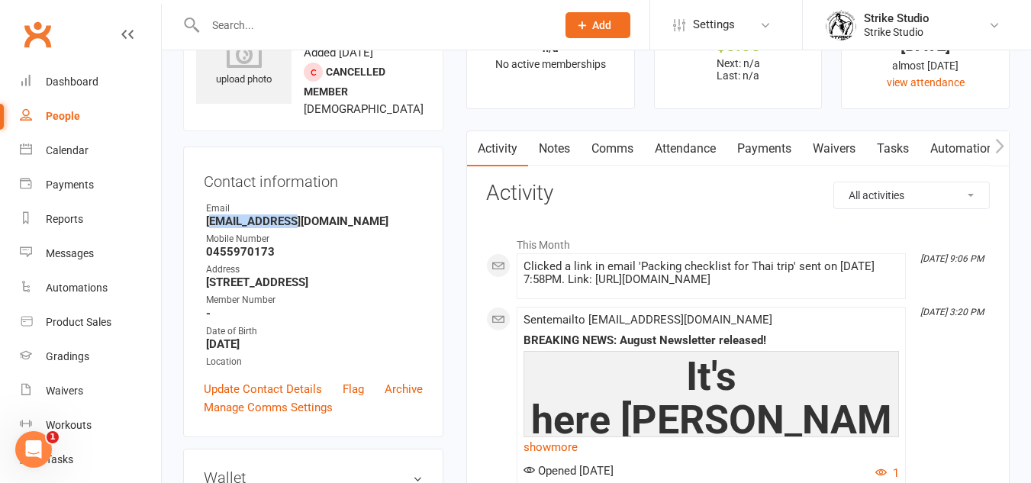
drag, startPoint x: 214, startPoint y: 217, endPoint x: 294, endPoint y: 222, distance: 79.5
click at [294, 222] on strong "Williamhannah@bigpond.com" at bounding box center [314, 221] width 217 height 14
click at [330, 223] on strong "Williamhannah@bigpond.com" at bounding box center [314, 221] width 217 height 14
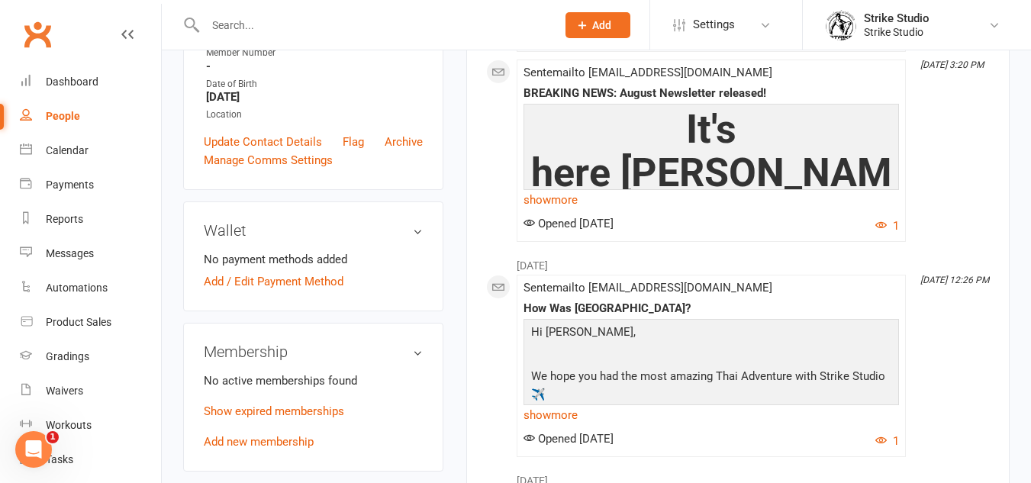
scroll to position [382, 0]
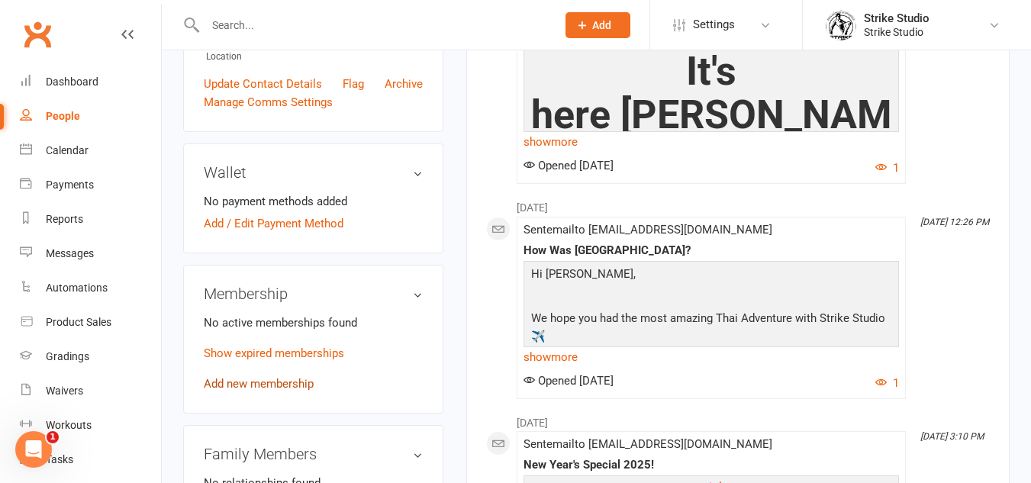
click at [285, 385] on link "Add new membership" at bounding box center [259, 384] width 110 height 14
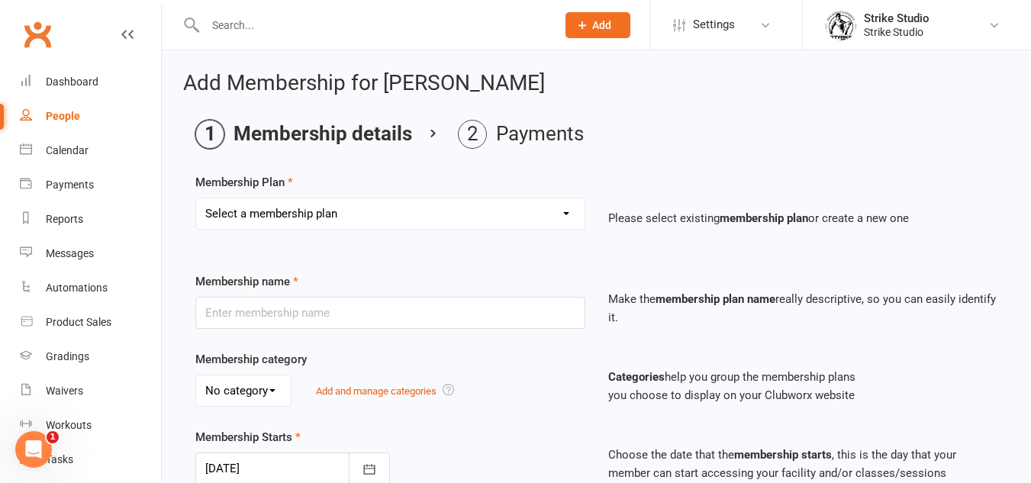
click at [319, 221] on select "Select a membership plan Create new Membership Plan Staff Prepaid (12 month mem…" at bounding box center [390, 213] width 388 height 31
select select "5"
click at [196, 198] on select "Select a membership plan Create new Membership Plan Staff Prepaid (12 month mem…" at bounding box center [390, 213] width 388 height 31
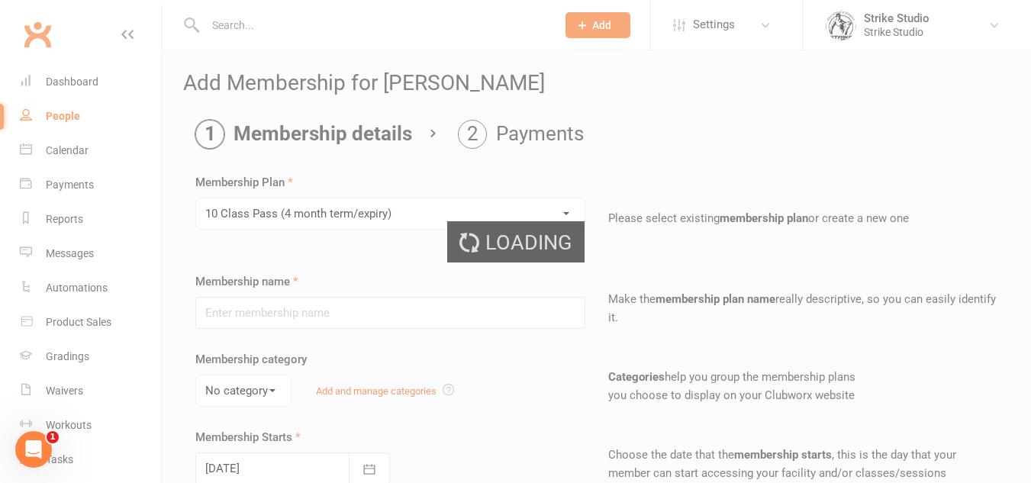
type input "10 Class Pass (4 month term/expiry)"
select select "0"
type input "4"
select select "2"
type input "10"
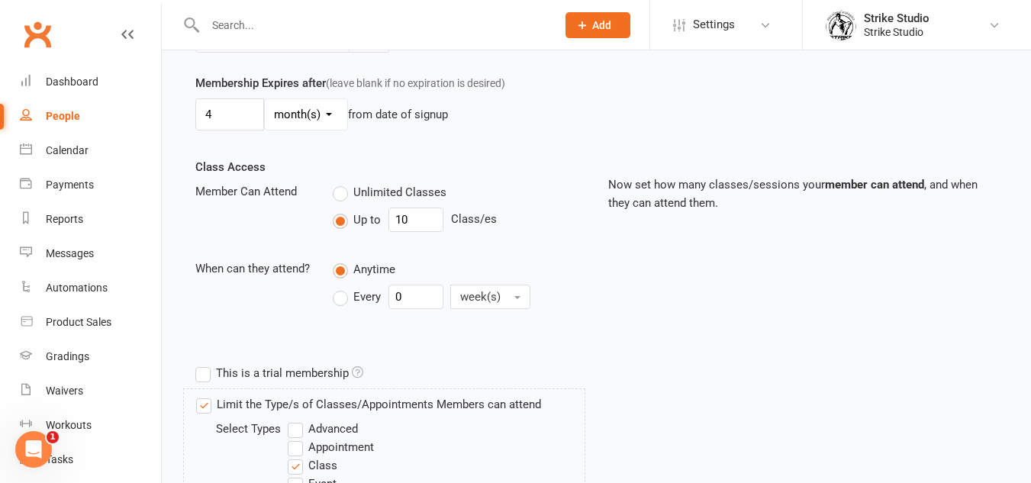
scroll to position [458, 0]
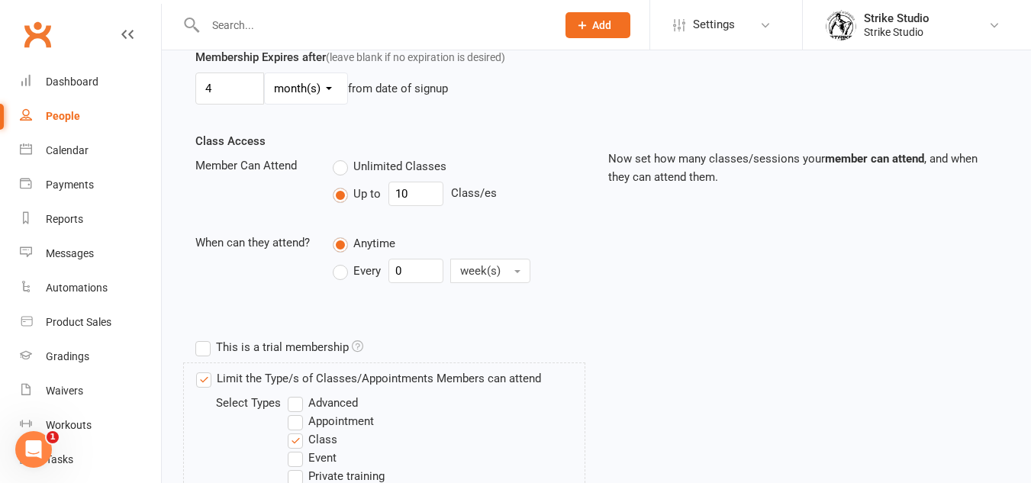
click at [333, 402] on label "Advanced" at bounding box center [323, 403] width 70 height 18
click at [298, 394] on input "Advanced" at bounding box center [293, 394] width 10 height 0
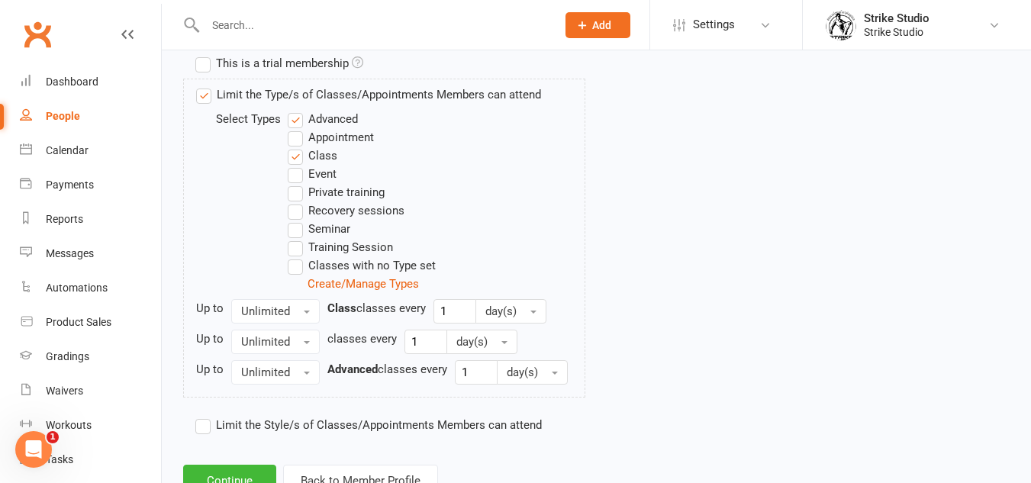
scroll to position [799, 0]
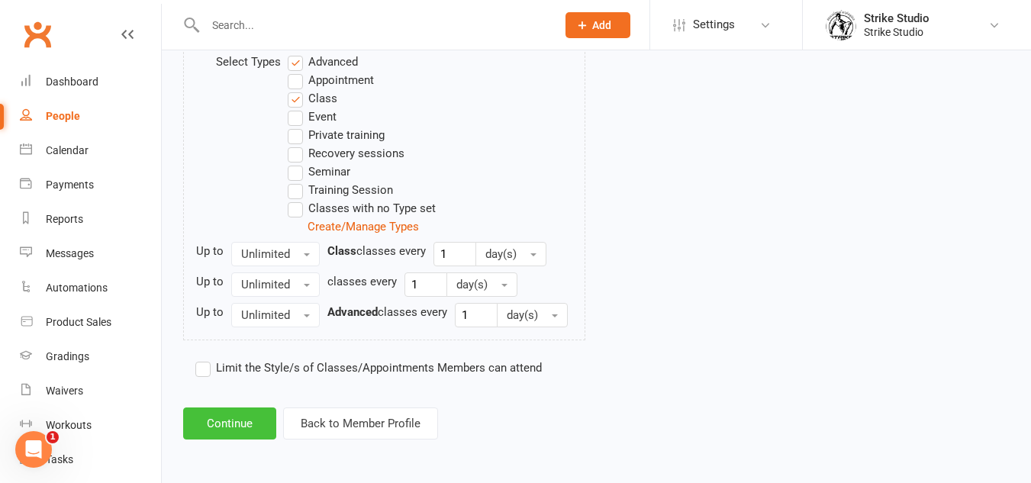
click at [263, 428] on button "Continue" at bounding box center [229, 423] width 93 height 32
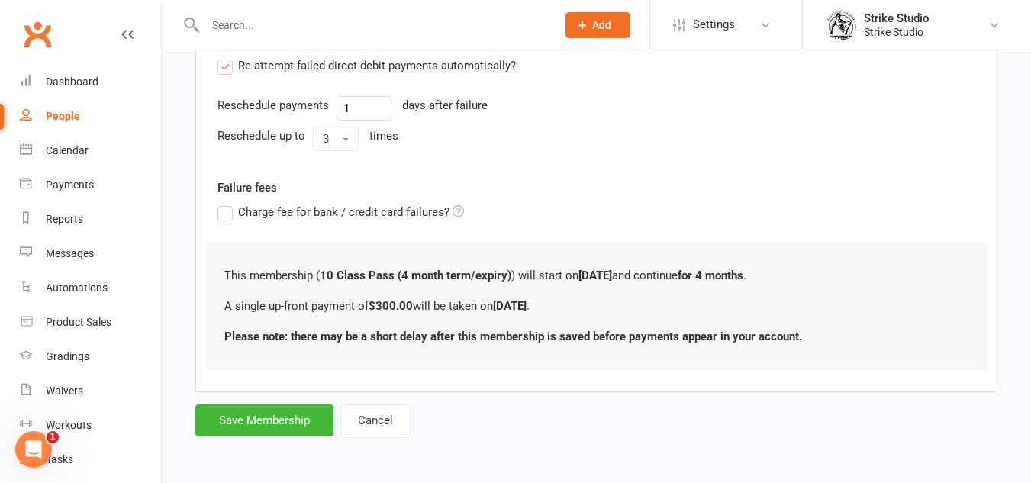
scroll to position [0, 0]
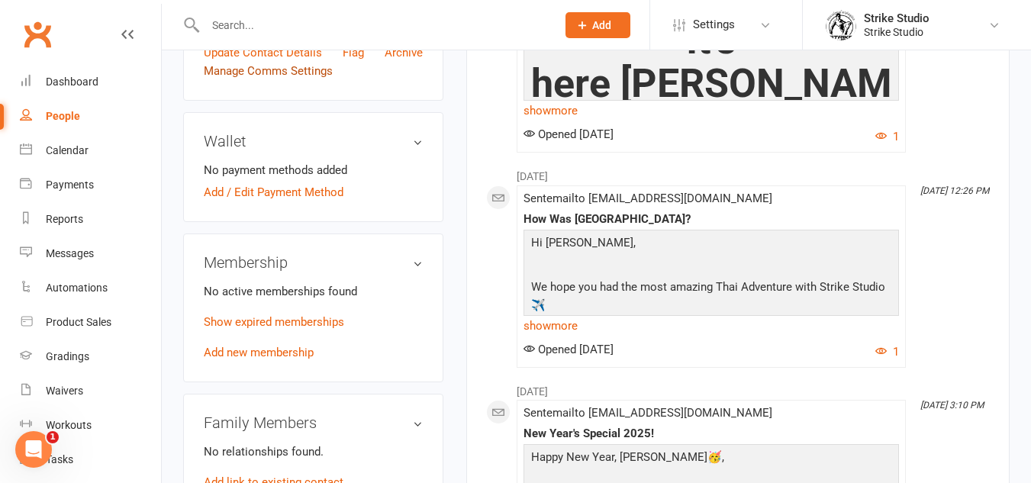
scroll to position [414, 0]
click at [260, 355] on link "Add new membership" at bounding box center [259, 352] width 110 height 14
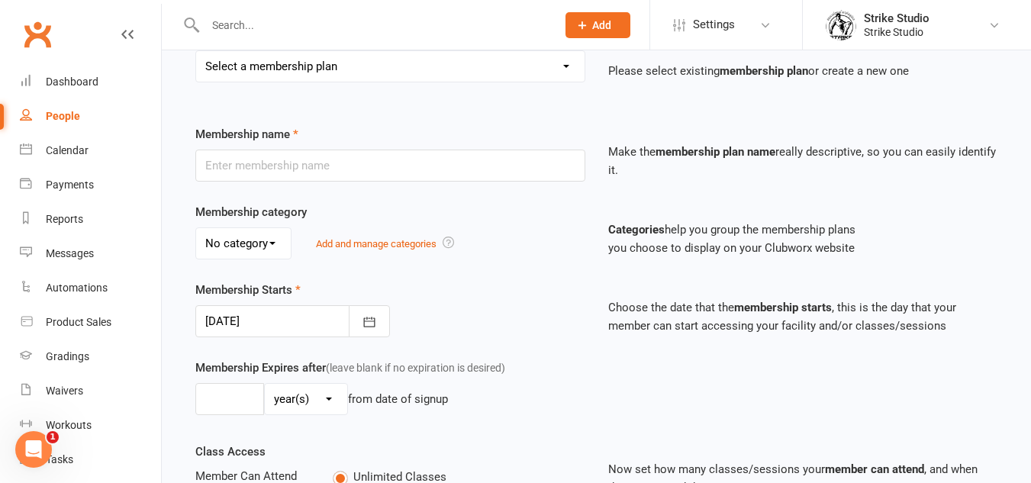
scroll to position [148, 0]
click at [332, 170] on input "text" at bounding box center [390, 165] width 390 height 32
type input "10 Class Pass (4 month term/expiry)"
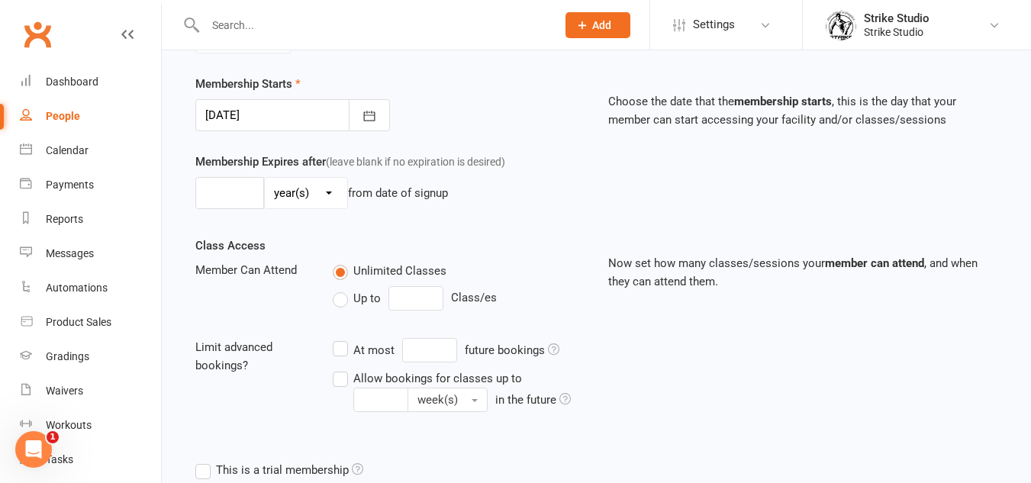
scroll to position [357, 0]
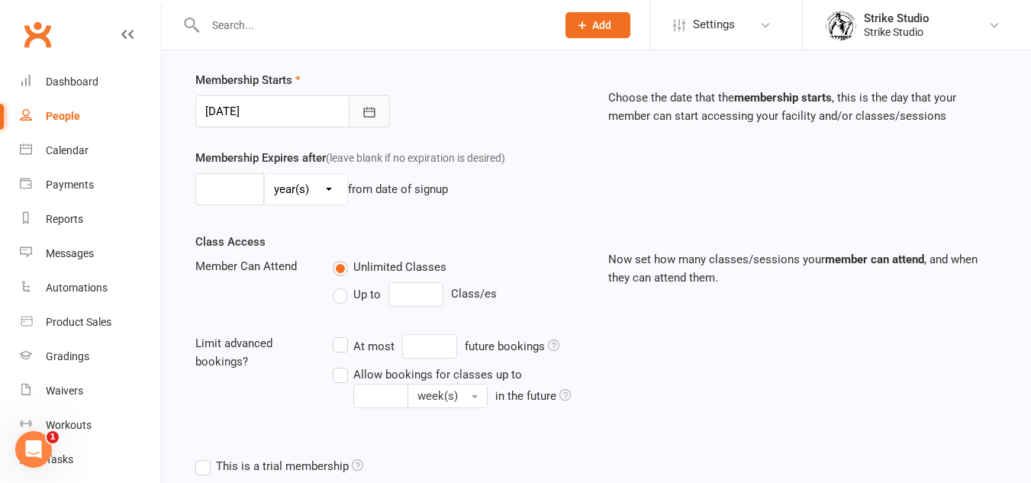
click at [371, 121] on button "button" at bounding box center [369, 111] width 41 height 32
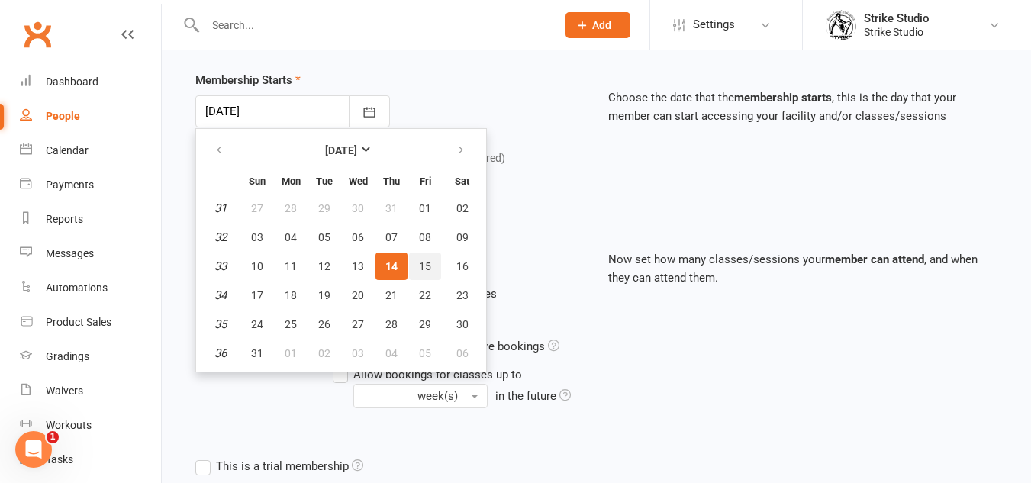
click at [425, 269] on span "15" at bounding box center [425, 266] width 12 height 12
type input "15 Aug 2025"
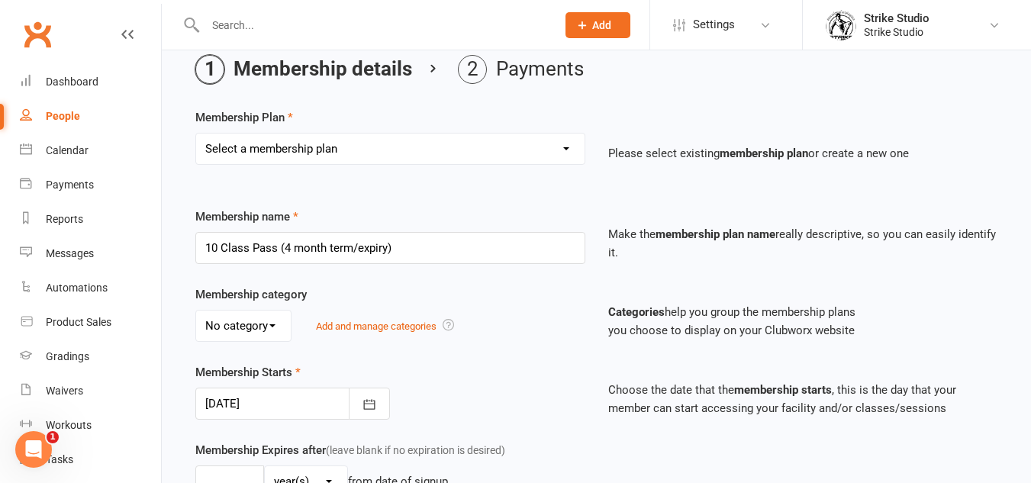
scroll to position [0, 0]
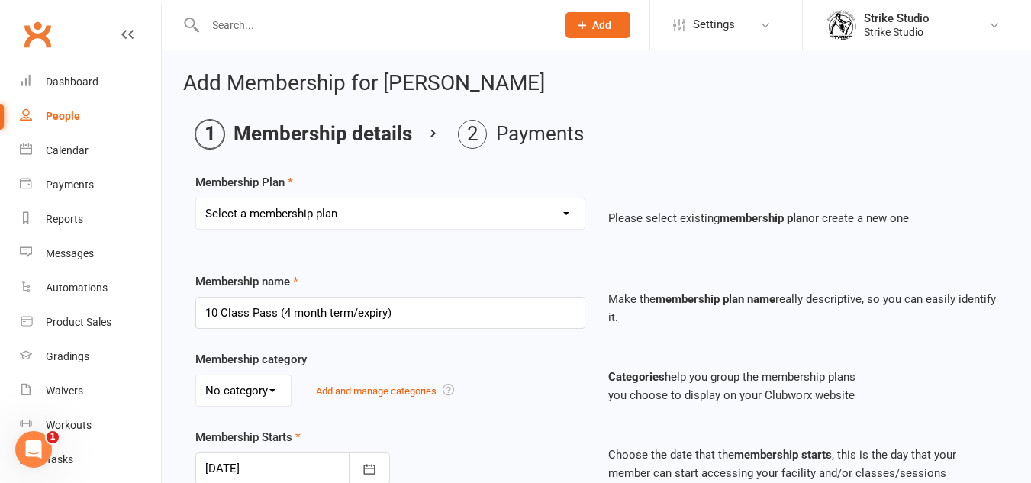
click at [343, 211] on select "Select a membership plan Create new Membership Plan Staff Prepaid (12 month mem…" at bounding box center [390, 213] width 388 height 31
select select "5"
click at [196, 198] on select "Select a membership plan Create new Membership Plan Staff Prepaid (12 month mem…" at bounding box center [390, 213] width 388 height 31
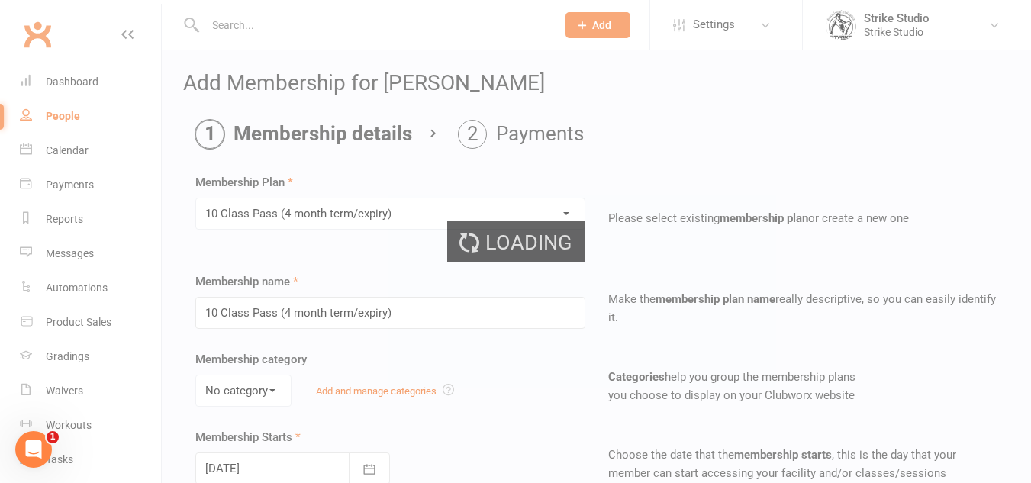
select select "0"
type input "4"
select select "2"
type input "10"
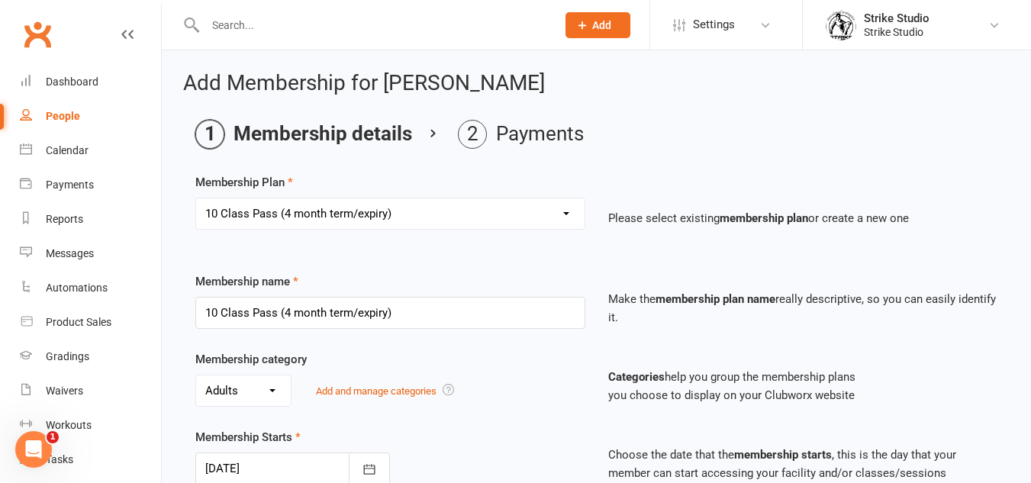
type input "14 Aug 2025"
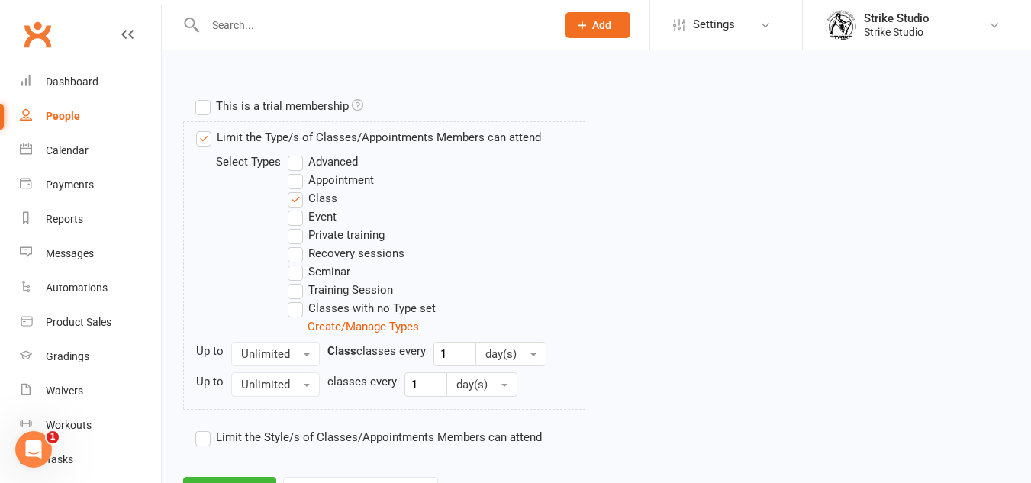
scroll to position [768, 0]
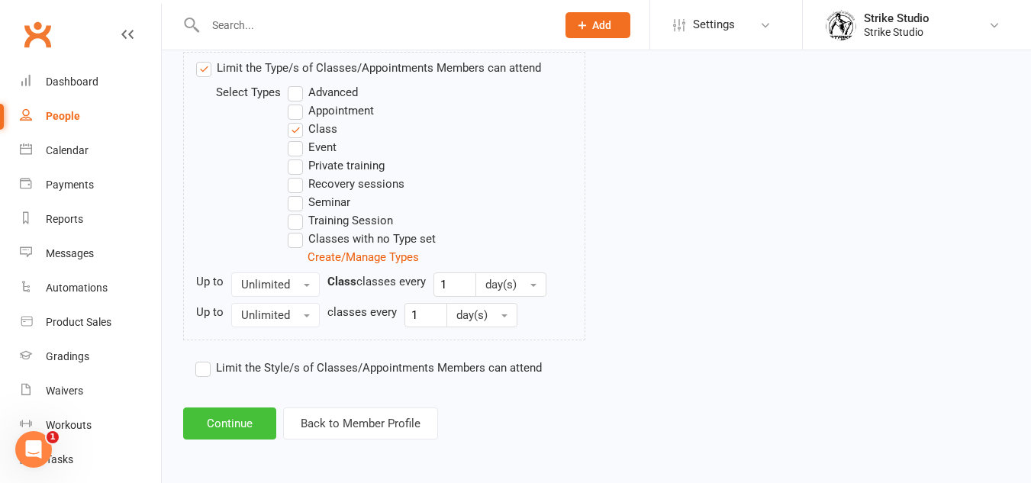
click at [257, 431] on button "Continue" at bounding box center [229, 423] width 93 height 32
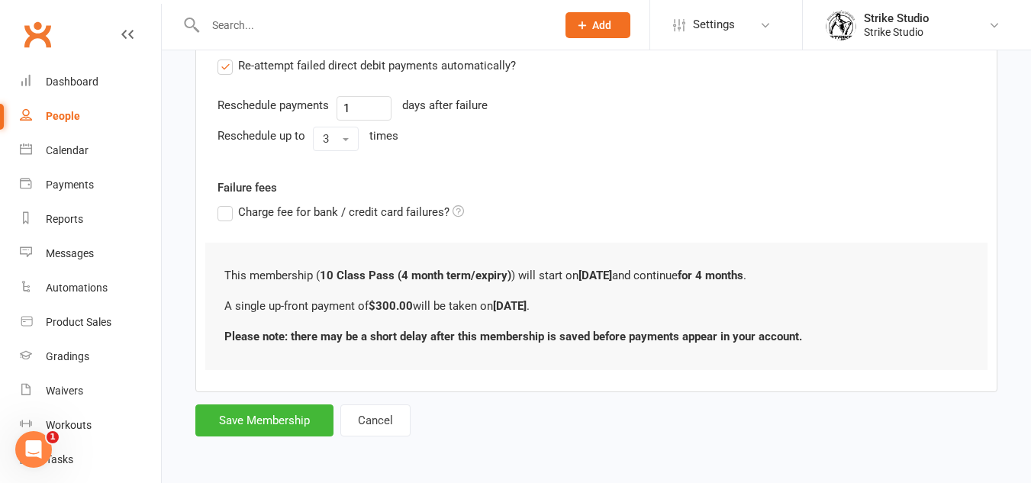
scroll to position [0, 0]
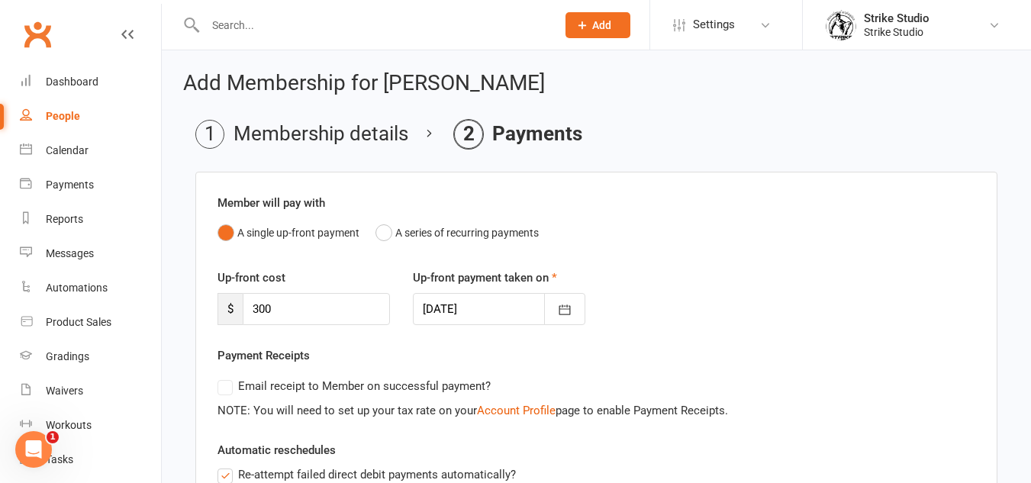
click at [264, 135] on li "Membership details" at bounding box center [301, 134] width 213 height 29
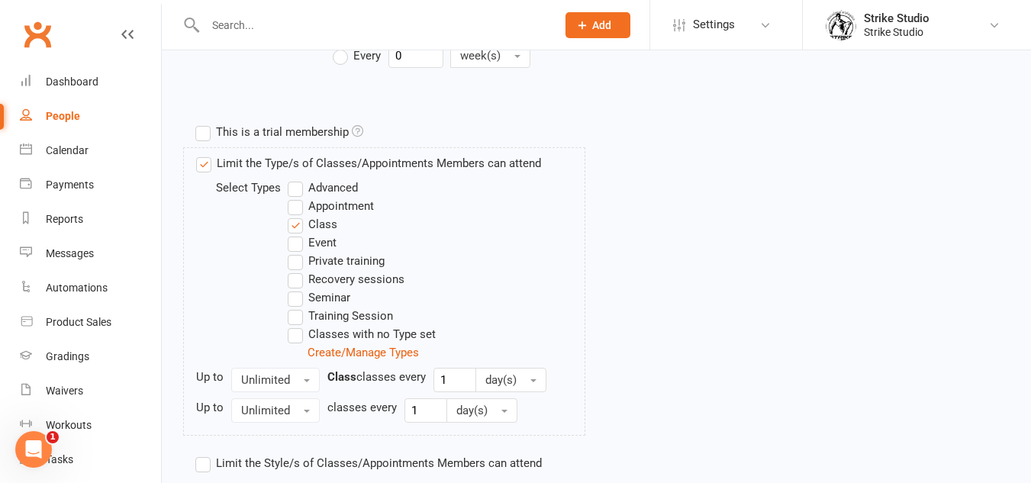
scroll to position [687, 0]
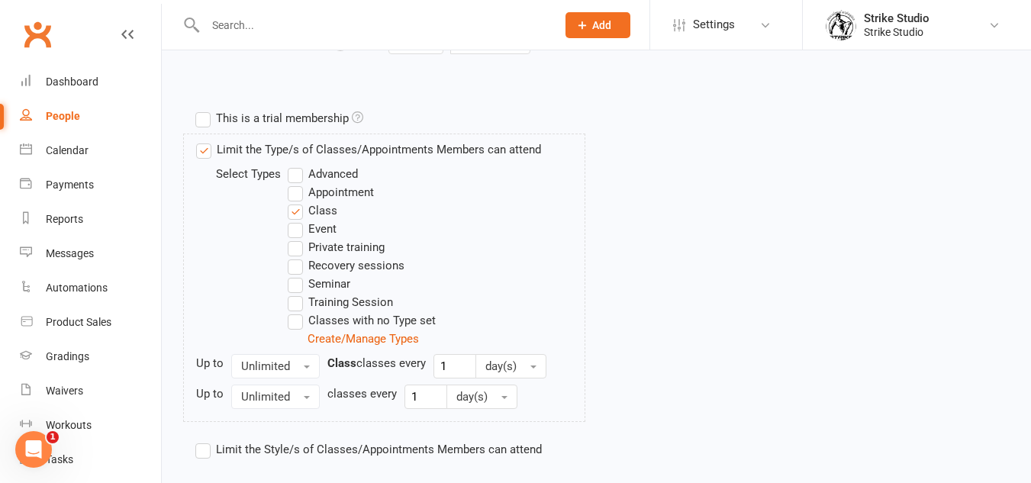
click at [297, 176] on label "Advanced" at bounding box center [323, 174] width 70 height 18
click at [297, 165] on input "Advanced" at bounding box center [293, 165] width 10 height 0
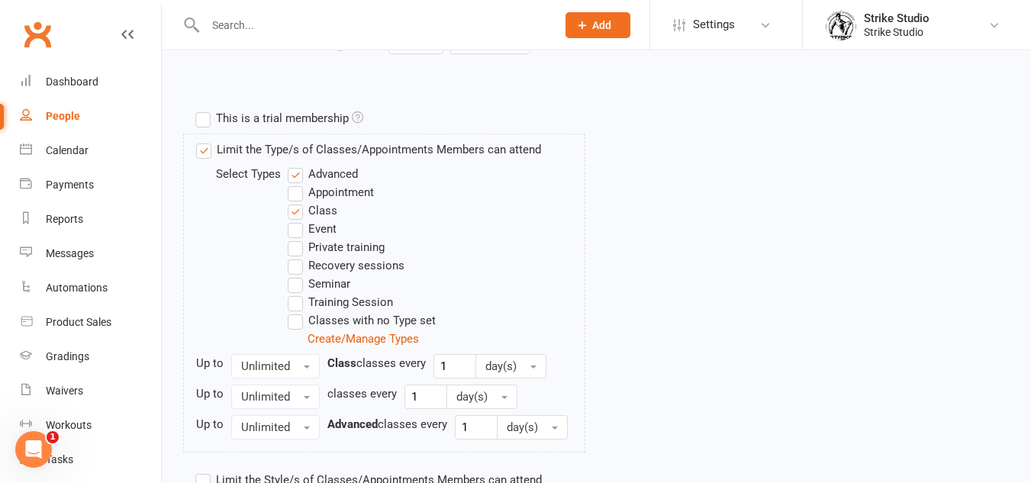
scroll to position [799, 0]
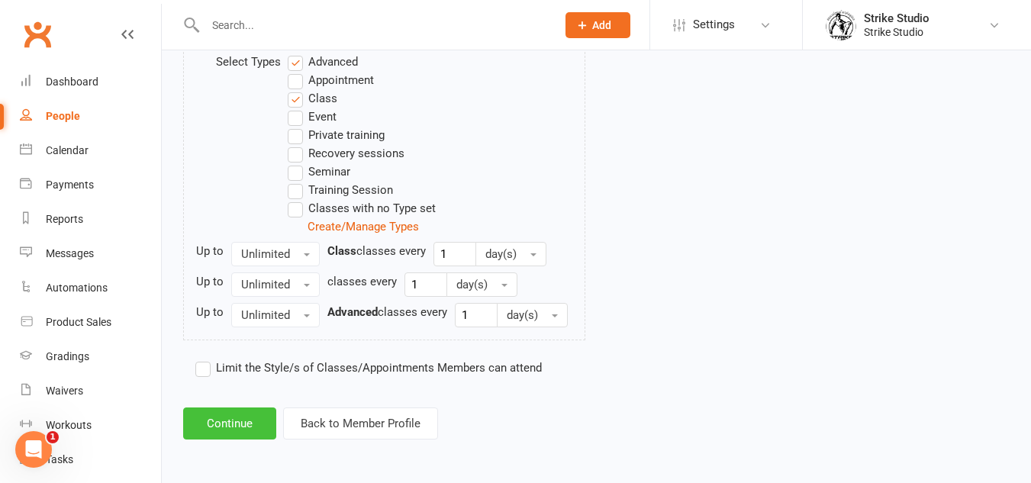
click at [227, 423] on button "Continue" at bounding box center [229, 423] width 93 height 32
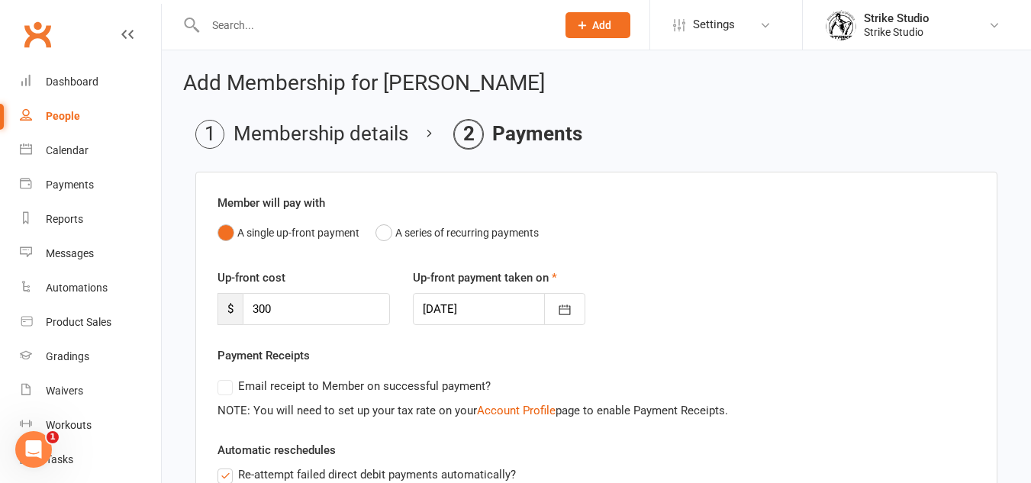
scroll to position [94, 0]
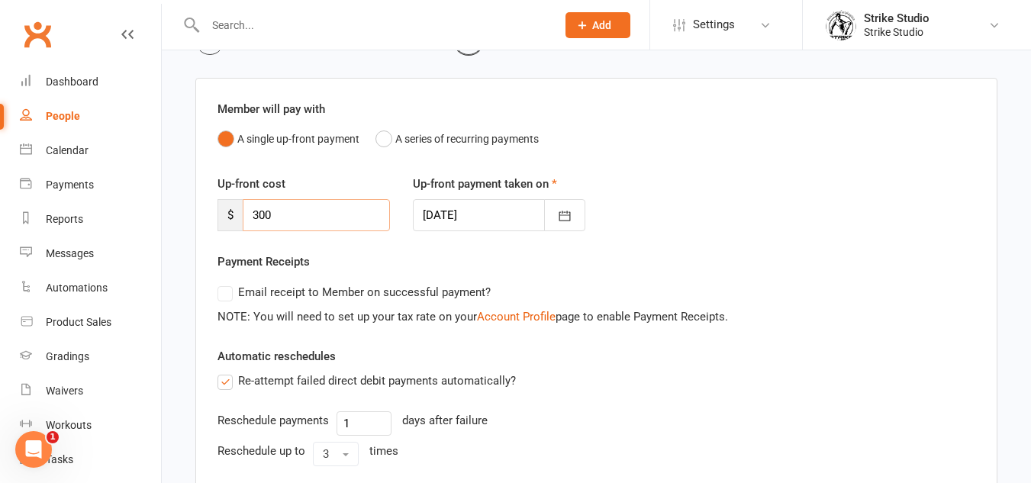
click at [311, 212] on input "300" at bounding box center [316, 215] width 147 height 32
type input "3"
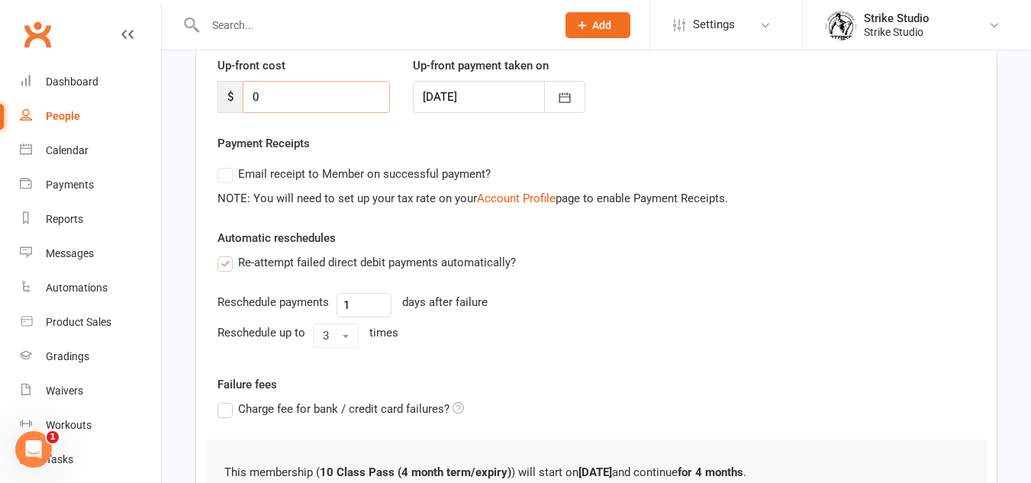
scroll to position [213, 0]
type input "0"
click at [563, 315] on div "Reschedule payments 1 days after failure" at bounding box center [596, 304] width 758 height 24
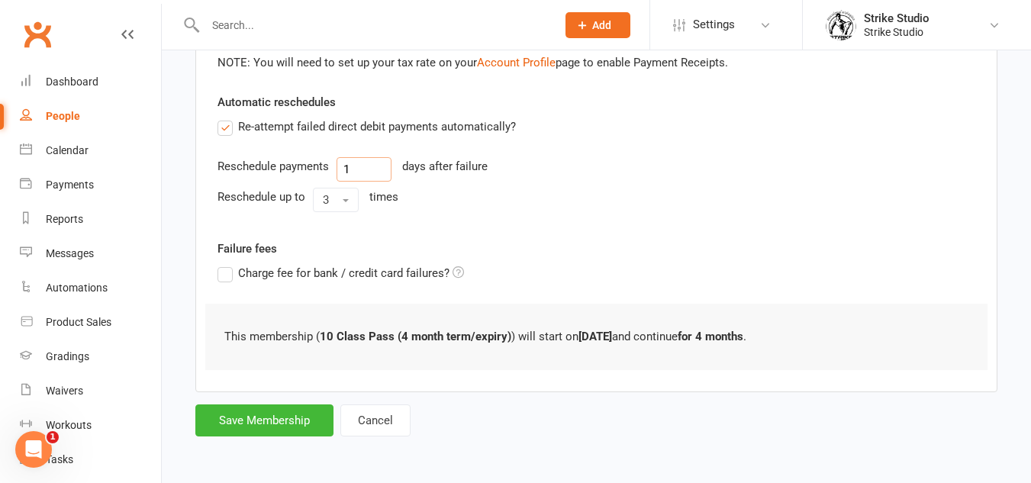
click at [381, 160] on input "1" at bounding box center [364, 169] width 55 height 24
click at [256, 412] on button "Save Membership" at bounding box center [264, 420] width 138 height 32
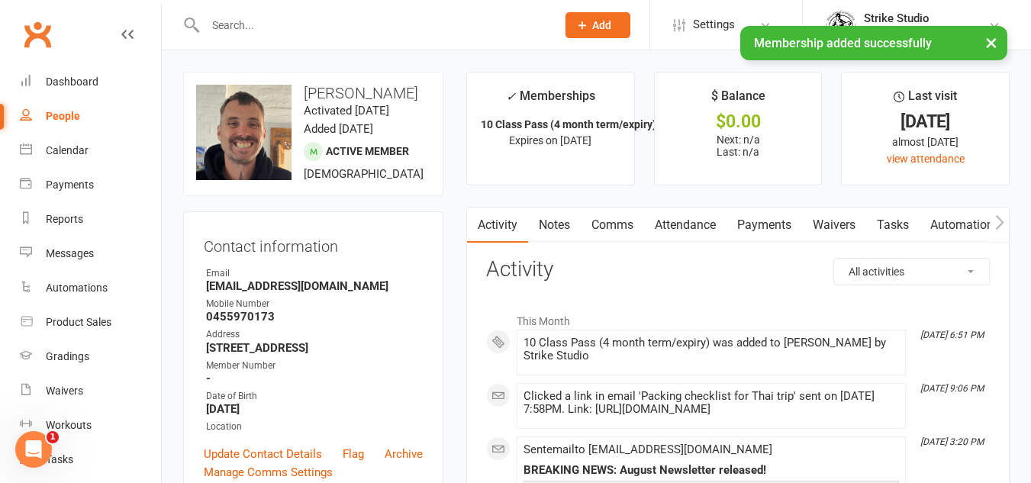
click at [550, 215] on link "Notes" at bounding box center [554, 225] width 53 height 35
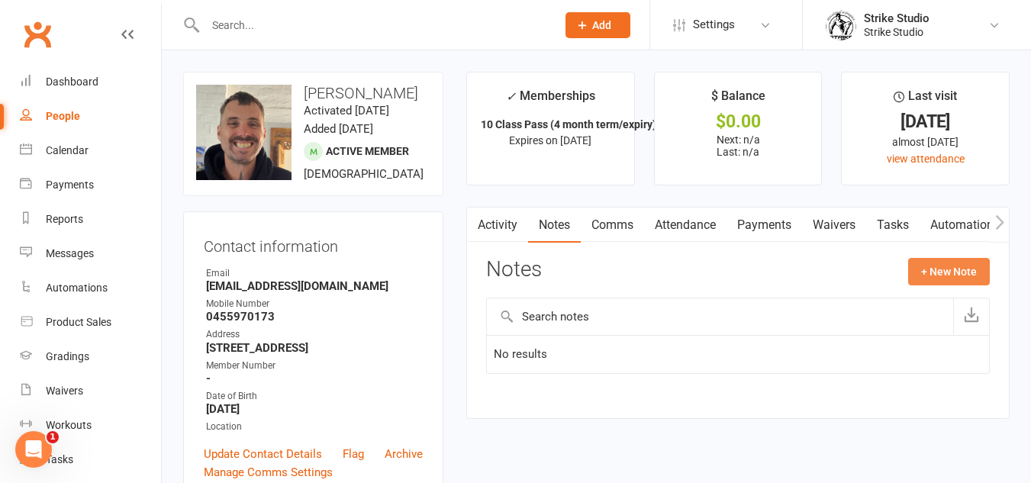
click at [938, 277] on button "+ New Note" at bounding box center [949, 271] width 82 height 27
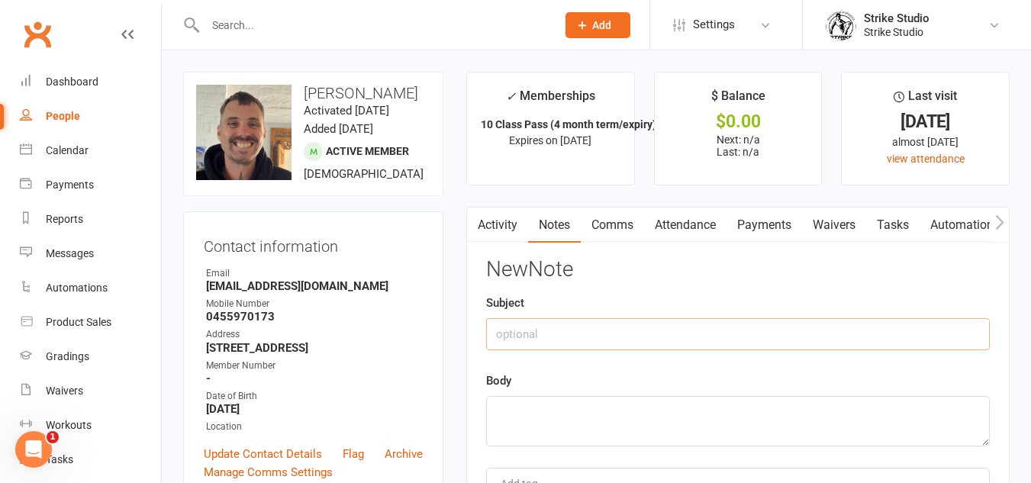
click at [584, 331] on input "text" at bounding box center [738, 334] width 504 height 32
type input "PAID CASH"
click at [546, 427] on textarea at bounding box center [738, 421] width 504 height 50
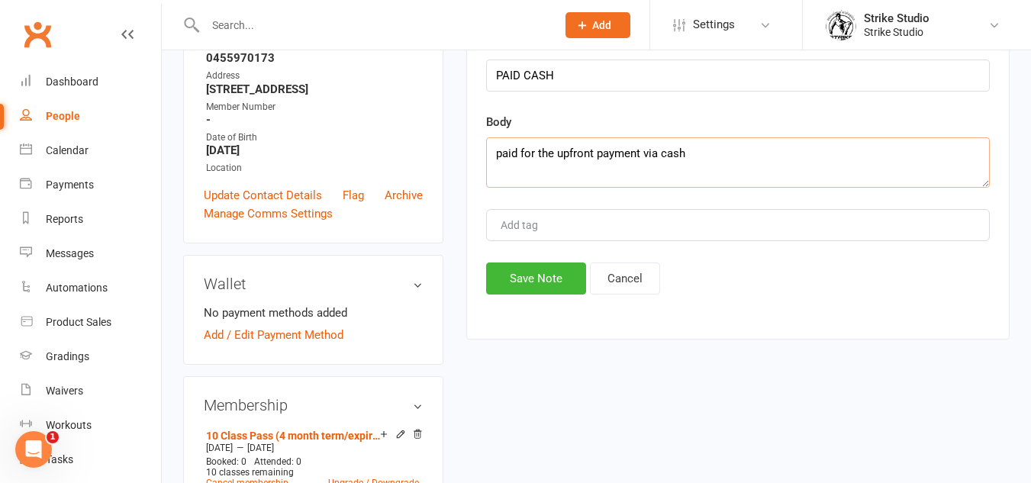
scroll to position [264, 0]
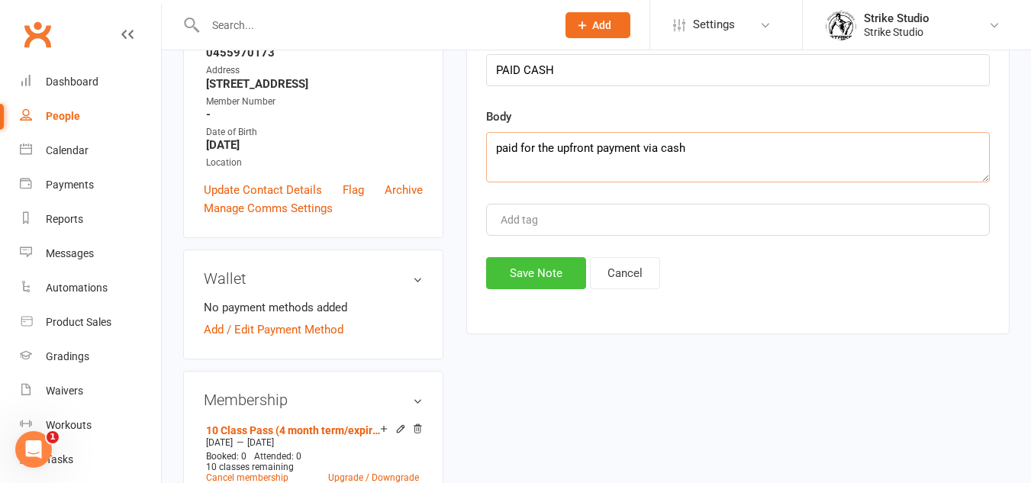
type textarea "paid for the upfront payment via cash"
click at [543, 269] on button "Save Note" at bounding box center [536, 273] width 100 height 32
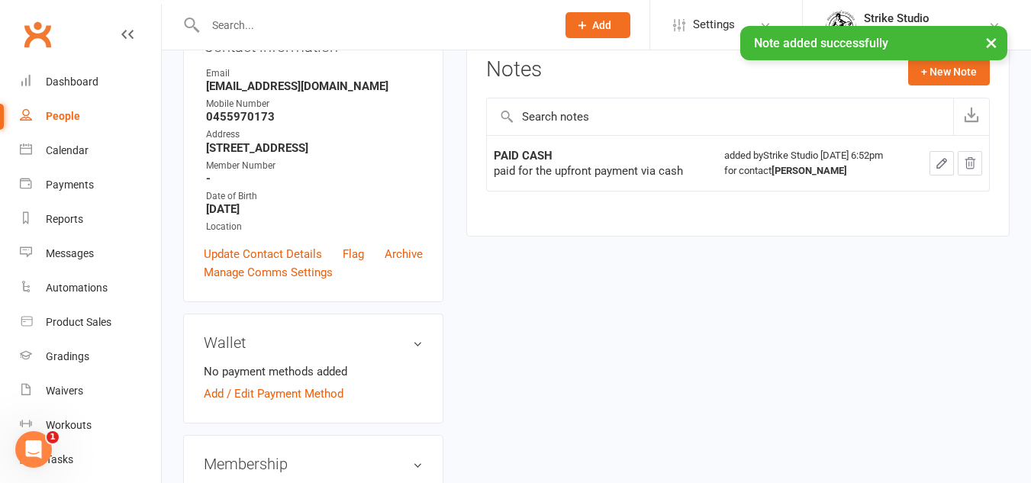
scroll to position [0, 0]
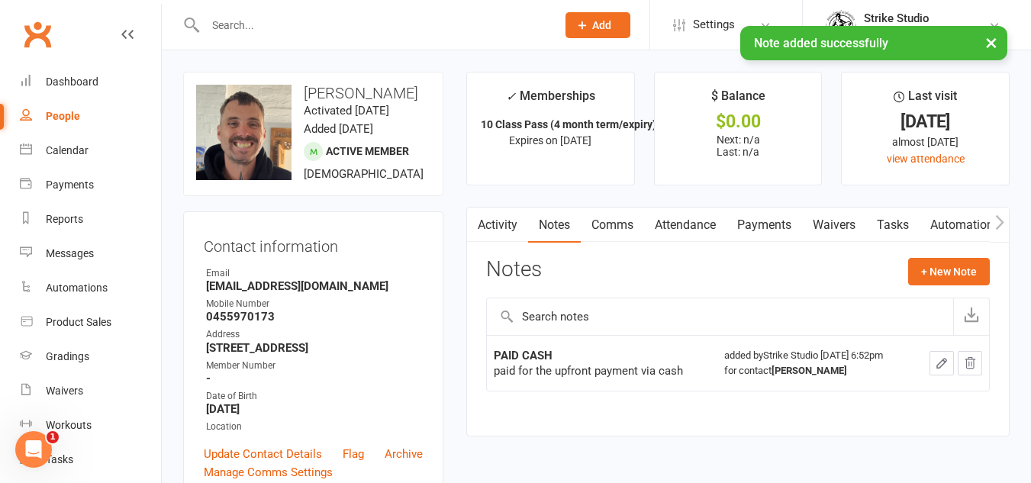
click at [497, 225] on link "Activity" at bounding box center [497, 225] width 61 height 35
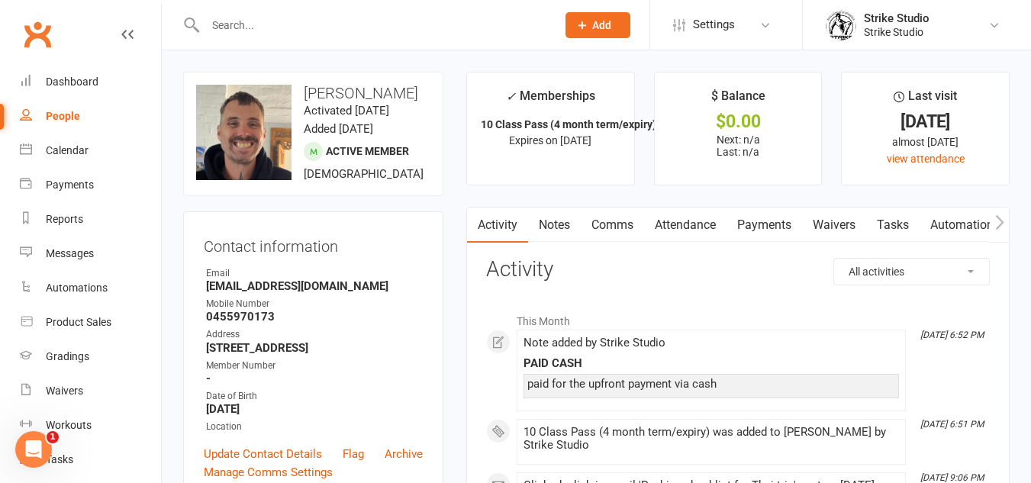
click at [848, 221] on link "Waivers" at bounding box center [834, 225] width 64 height 35
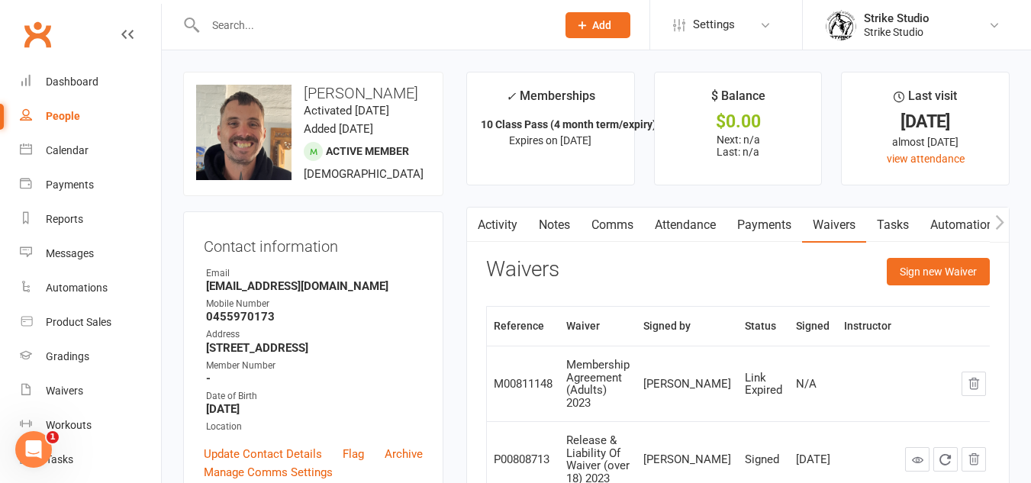
click at [496, 227] on link "Activity" at bounding box center [497, 225] width 61 height 35
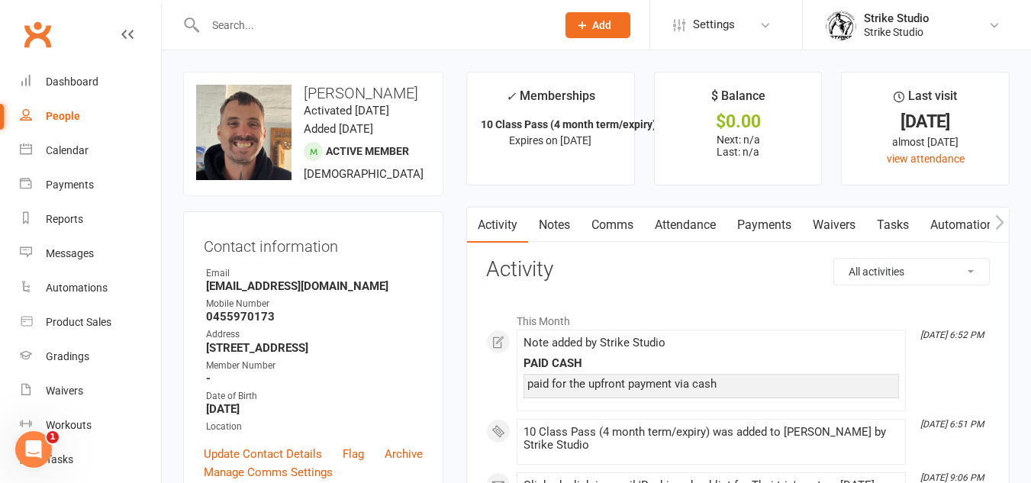
click at [948, 224] on link "Automations" at bounding box center [964, 225] width 91 height 35
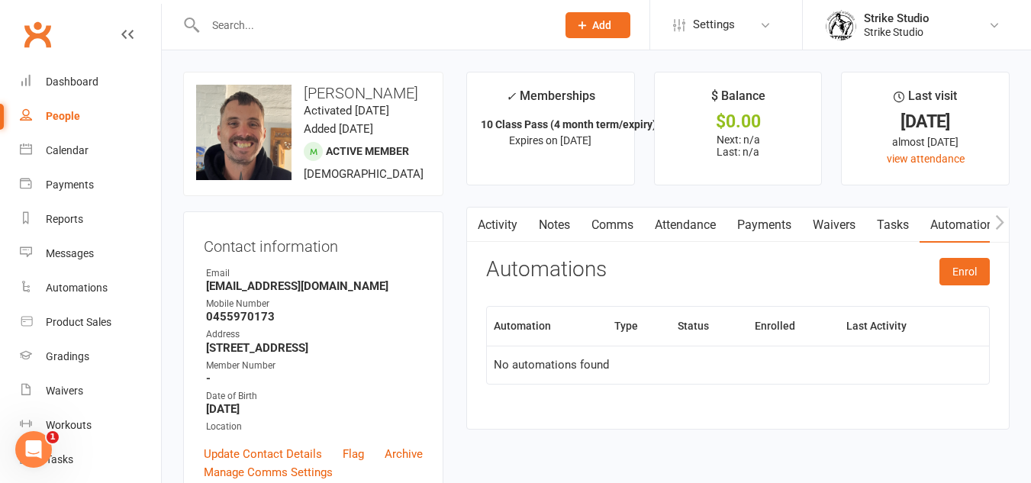
click at [849, 221] on link "Waivers" at bounding box center [834, 225] width 64 height 35
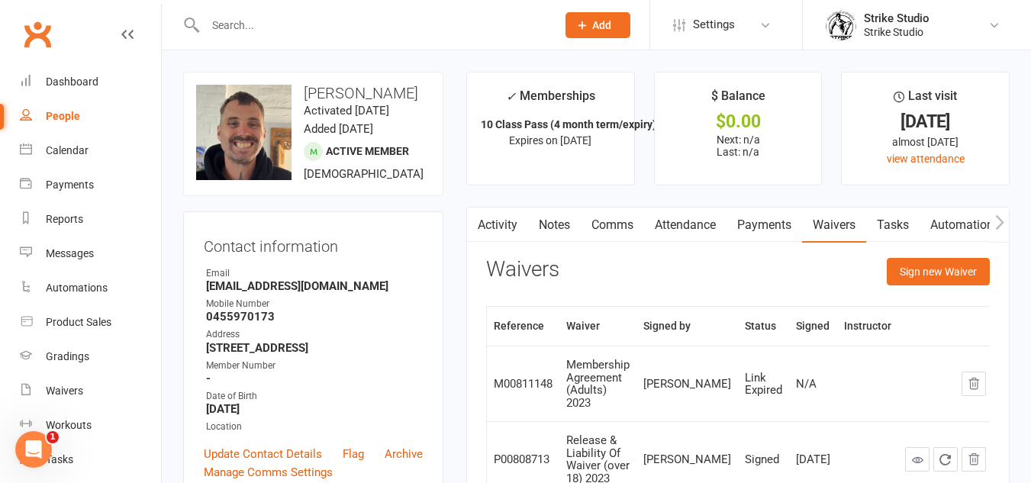
click at [949, 221] on link "Automations" at bounding box center [964, 225] width 91 height 35
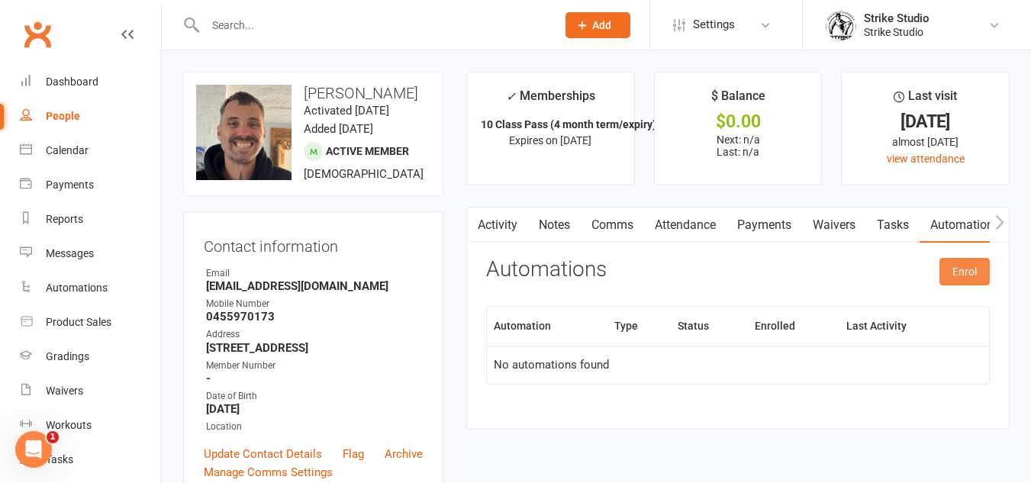
click at [967, 264] on button "Enrol" at bounding box center [964, 271] width 50 height 27
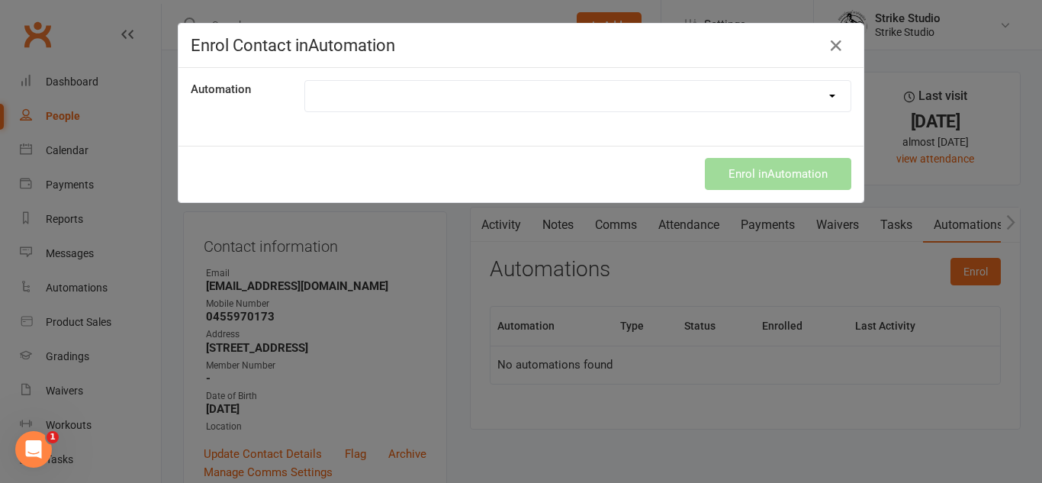
click at [524, 69] on div "Automation 100th Class Booking 10 class pass expiry reminder 10 Class Pass Used…" at bounding box center [521, 107] width 685 height 78
click at [532, 88] on select "100th Class Booking 10 class pass expiry reminder 10 Class Pass Used Up 10 Clas…" at bounding box center [578, 96] width 546 height 31
select select "8304"
click at [305, 81] on select "100th Class Booking 10 class pass expiry reminder 10 Class Pass Used Up 10 Clas…" at bounding box center [578, 96] width 546 height 31
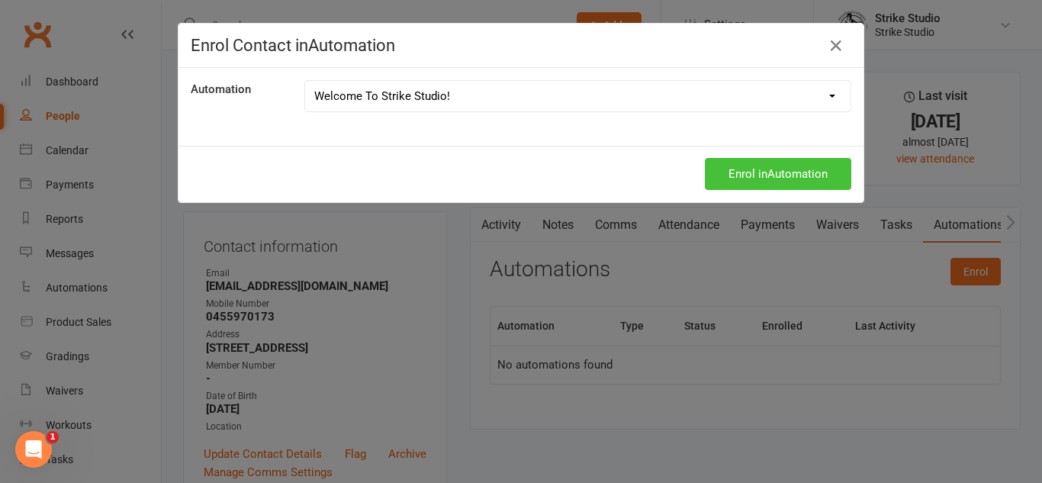
click at [828, 167] on button "Enrol in Automation" at bounding box center [778, 174] width 147 height 32
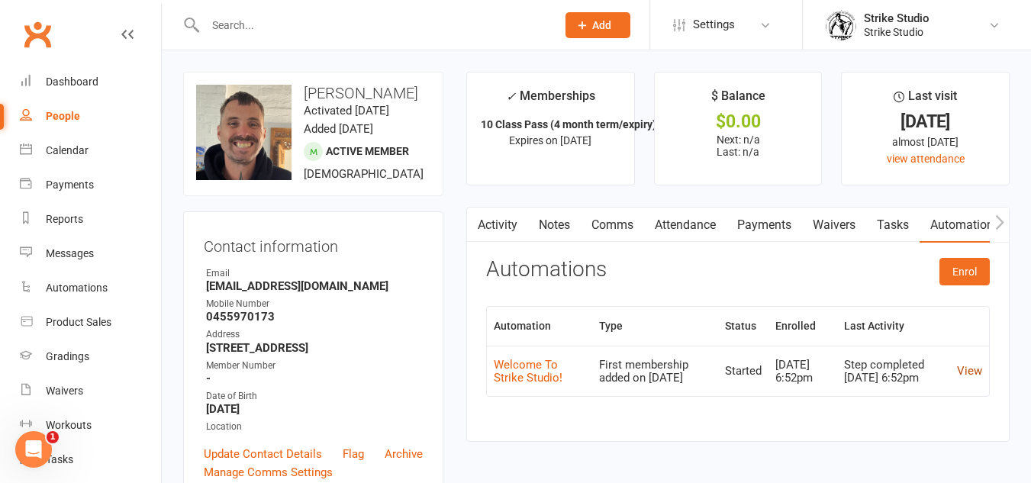
click at [958, 371] on link "View" at bounding box center [969, 371] width 25 height 14
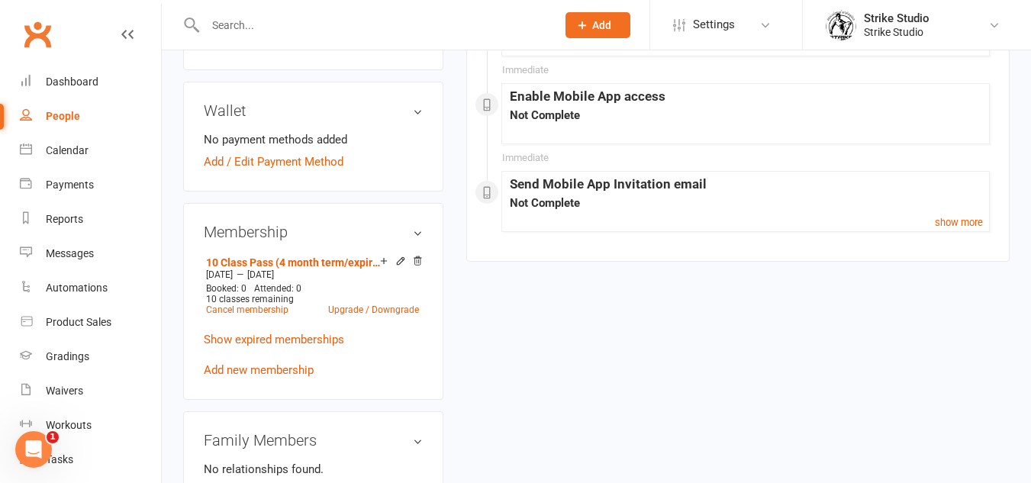
scroll to position [305, 0]
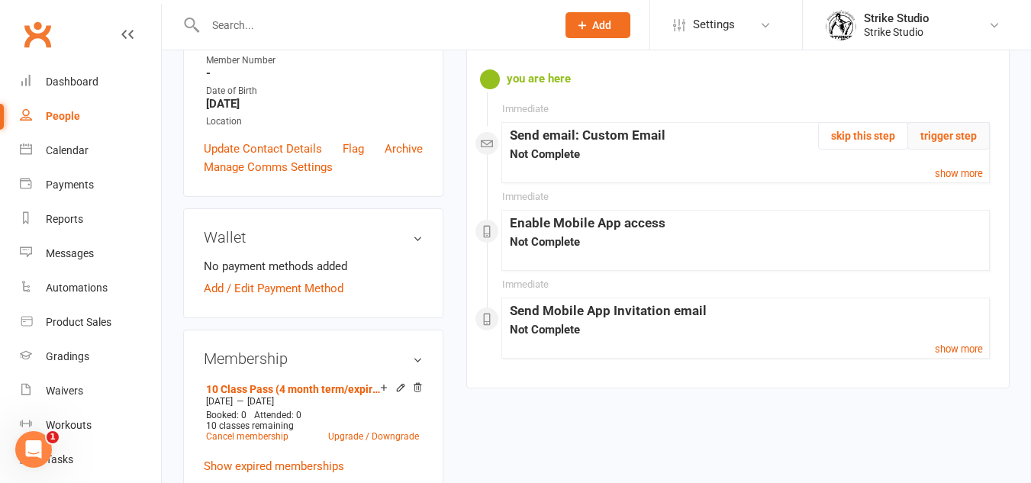
click at [951, 147] on button "trigger step" at bounding box center [948, 135] width 82 height 27
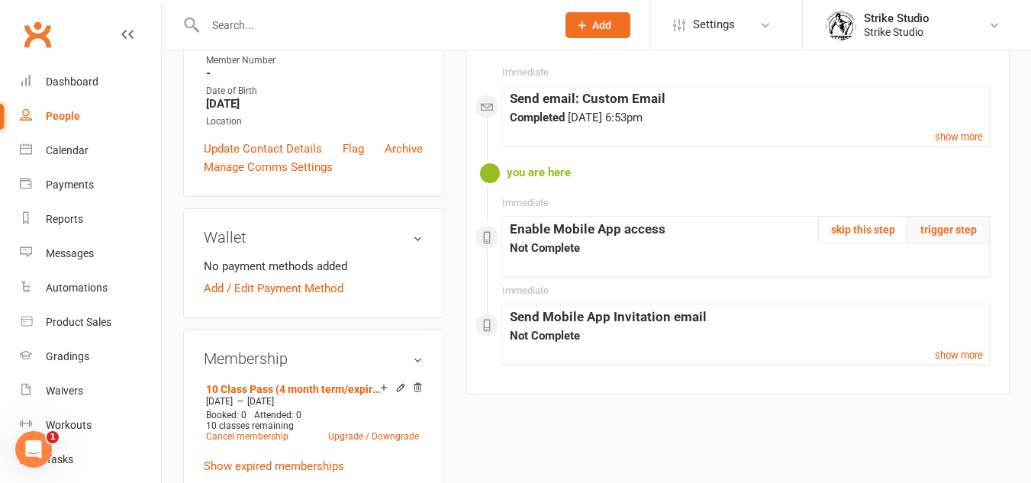
click at [960, 243] on button "trigger step" at bounding box center [948, 229] width 82 height 27
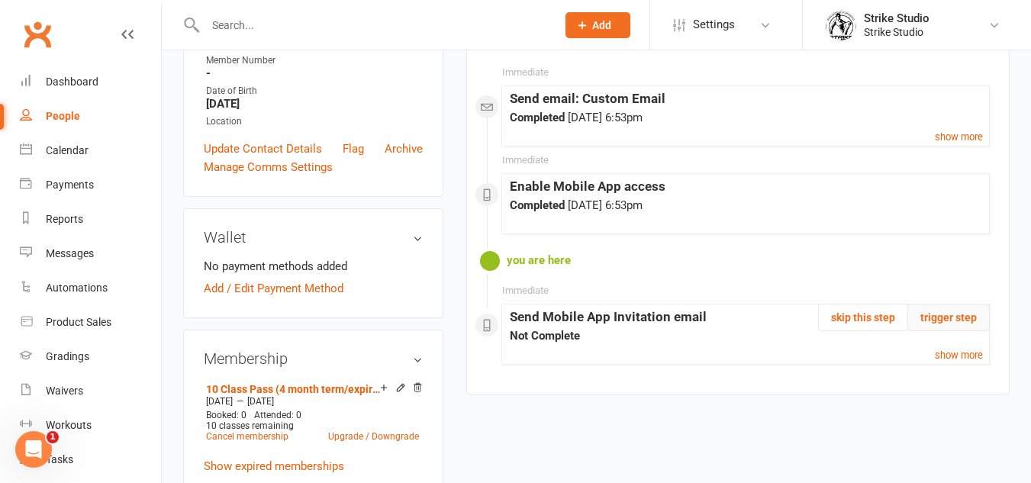
click at [959, 331] on button "trigger step" at bounding box center [948, 317] width 82 height 27
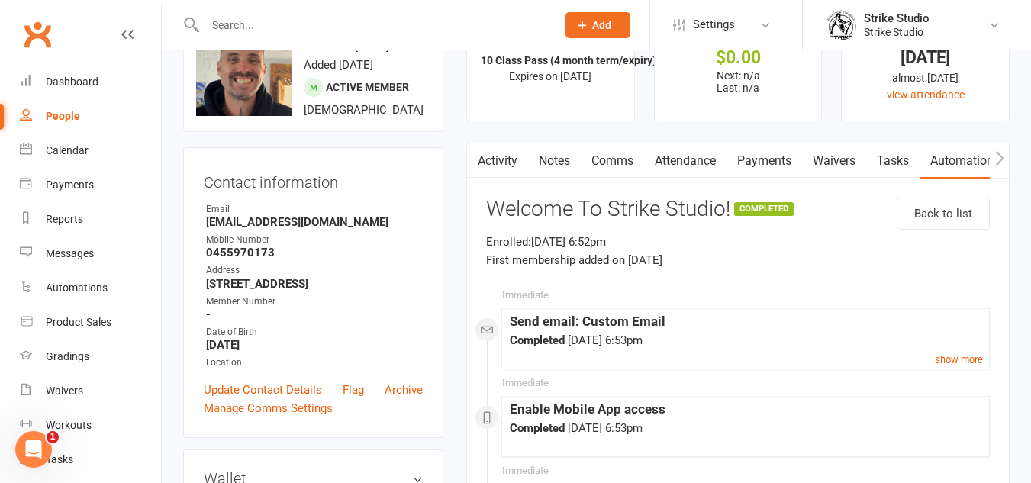
scroll to position [0, 0]
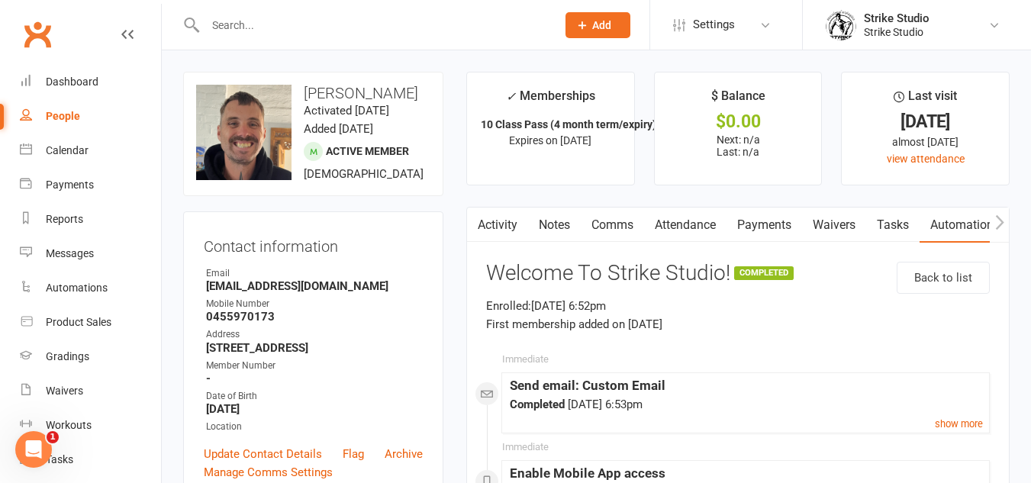
click at [485, 214] on button "button" at bounding box center [476, 225] width 19 height 34
click at [489, 214] on link "Activity" at bounding box center [497, 225] width 61 height 35
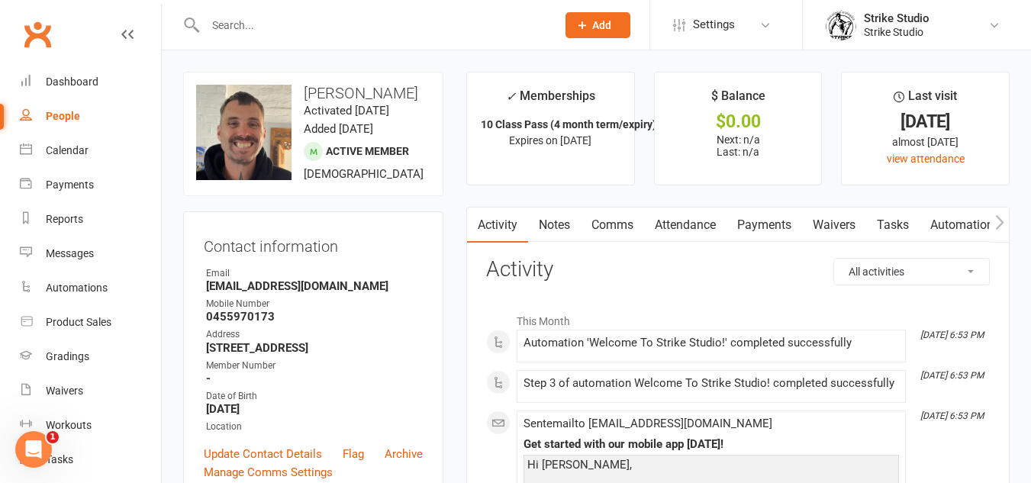
drag, startPoint x: 34, startPoint y: 448, endPoint x: 41, endPoint y: 451, distance: 8.2
click at [34, 448] on icon "Open Intercom Messenger" at bounding box center [33, 449] width 25 height 25
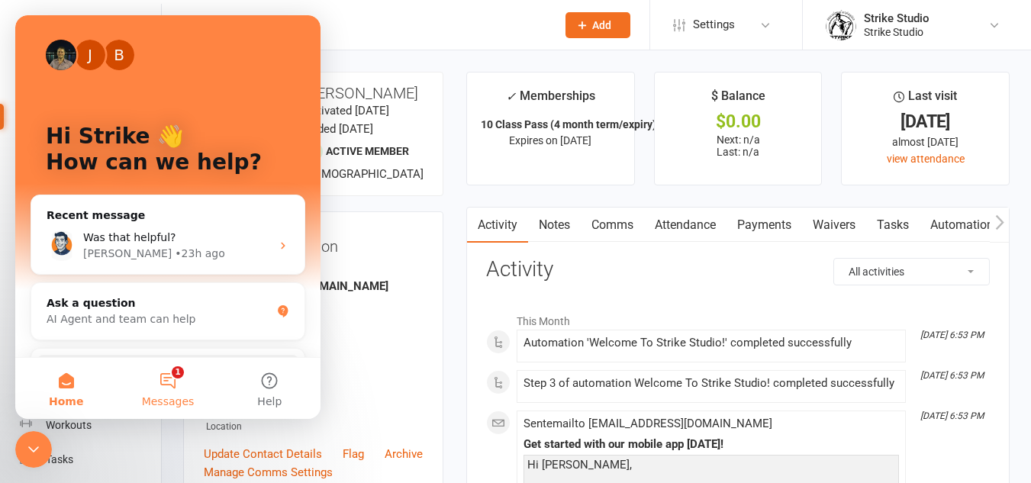
click at [159, 374] on button "1 Messages" at bounding box center [167, 388] width 101 height 61
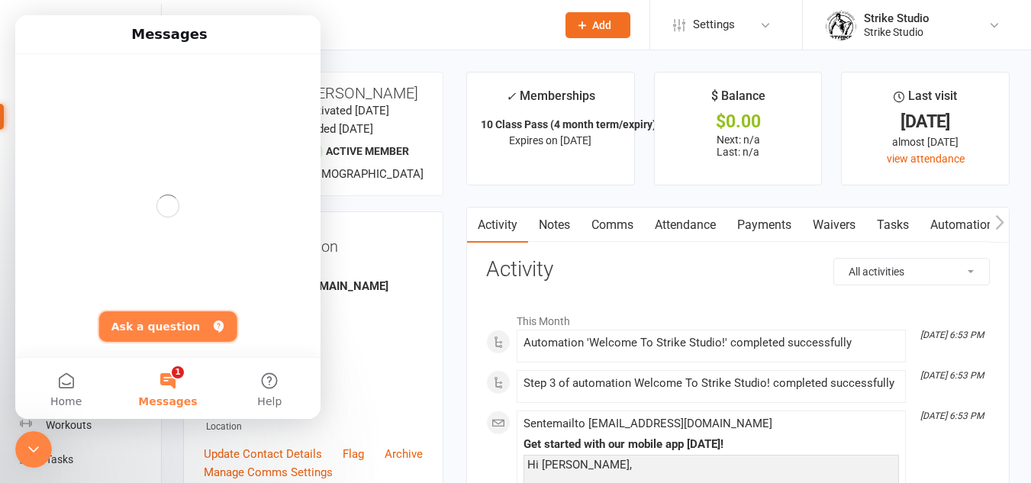
click at [153, 330] on button "Ask a question" at bounding box center [168, 326] width 138 height 31
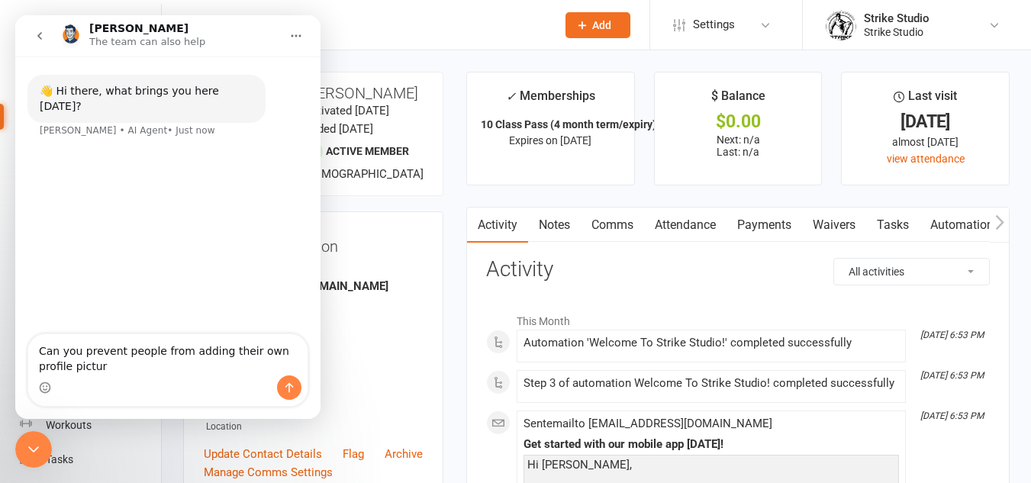
type textarea "Can you prevent people from adding their own profile picture"
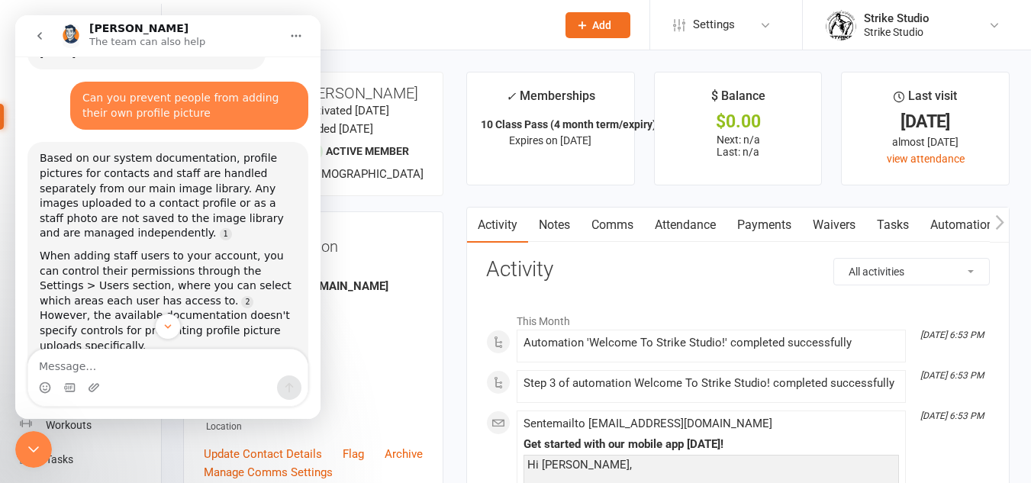
scroll to position [76, 0]
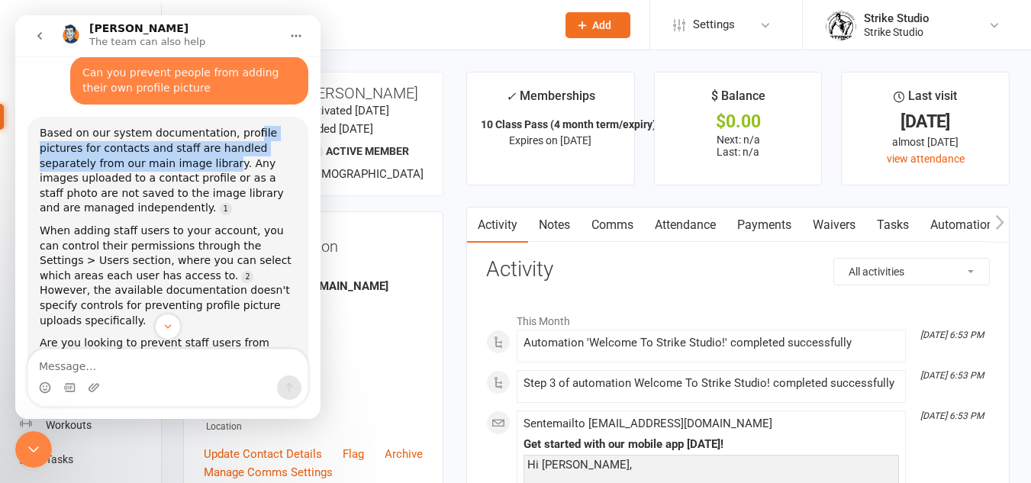
drag, startPoint x: 210, startPoint y: 136, endPoint x: 137, endPoint y: 142, distance: 72.7
click at [138, 142] on div "Based on our system documentation, profile pictures for contacts and staff are …" at bounding box center [168, 171] width 256 height 90
click at [137, 142] on div "Based on our system documentation, profile pictures for contacts and staff are …" at bounding box center [168, 171] width 256 height 90
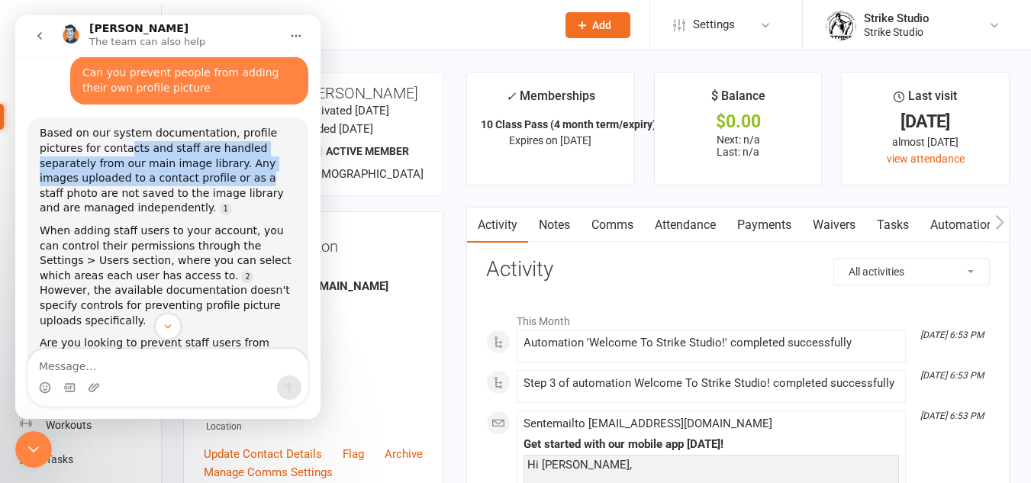
drag, startPoint x: 91, startPoint y: 137, endPoint x: 140, endPoint y: 168, distance: 58.0
click at [140, 168] on div "Based on our system documentation, profile pictures for contacts and staff are …" at bounding box center [168, 171] width 256 height 90
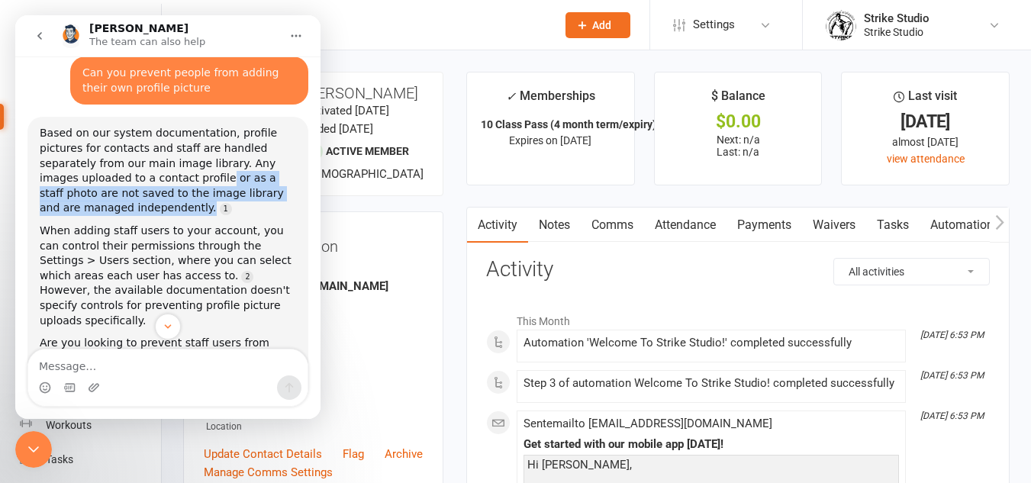
drag, startPoint x: 108, startPoint y: 166, endPoint x: 277, endPoint y: 190, distance: 170.4
click at [277, 190] on div "Based on our system documentation, profile pictures for contacts and staff are …" at bounding box center [168, 171] width 256 height 90
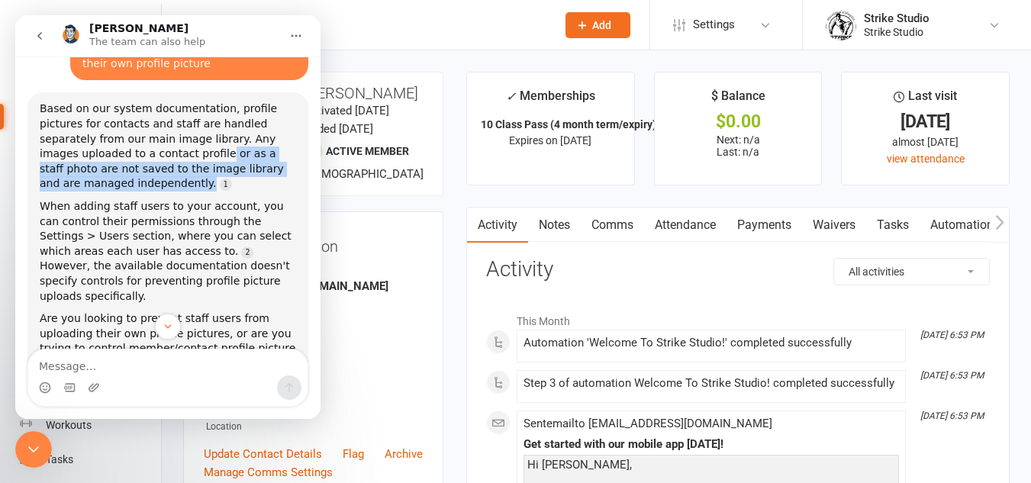
scroll to position [130, 0]
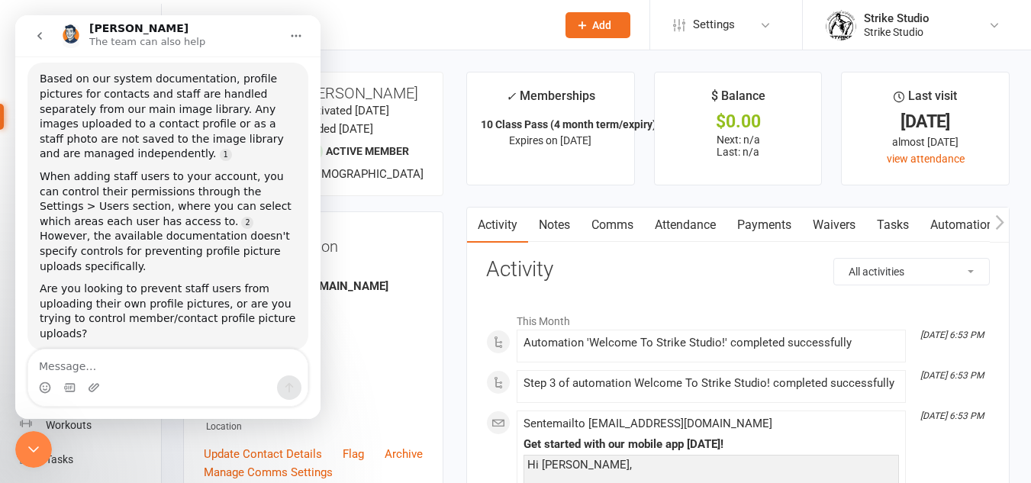
click at [68, 179] on div "When adding staff users to your account, you can control their permissions thro…" at bounding box center [168, 221] width 256 height 105
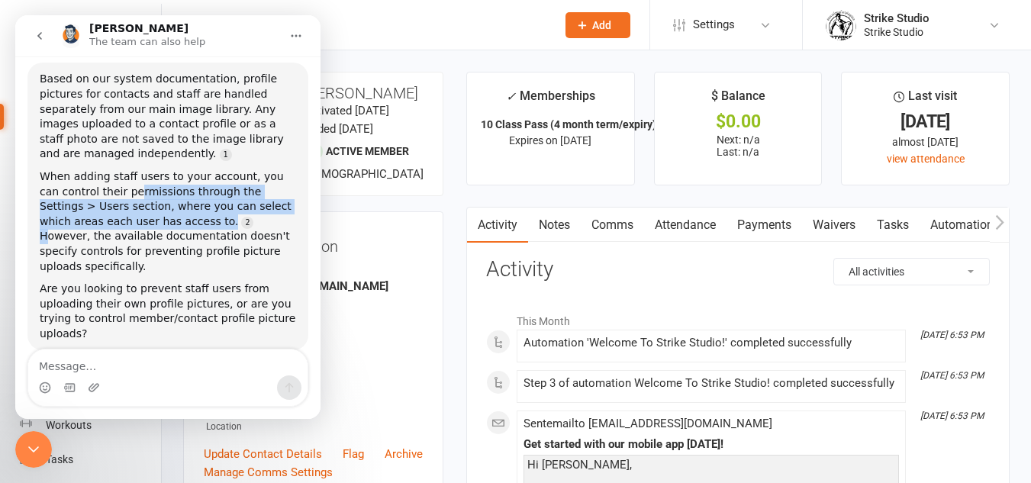
drag, startPoint x: 110, startPoint y: 167, endPoint x: 160, endPoint y: 177, distance: 51.3
click at [147, 192] on div "When adding staff users to your account, you can control their permissions thro…" at bounding box center [168, 221] width 256 height 105
click at [161, 176] on div "When adding staff users to your account, you can control their permissions thro…" at bounding box center [168, 221] width 256 height 105
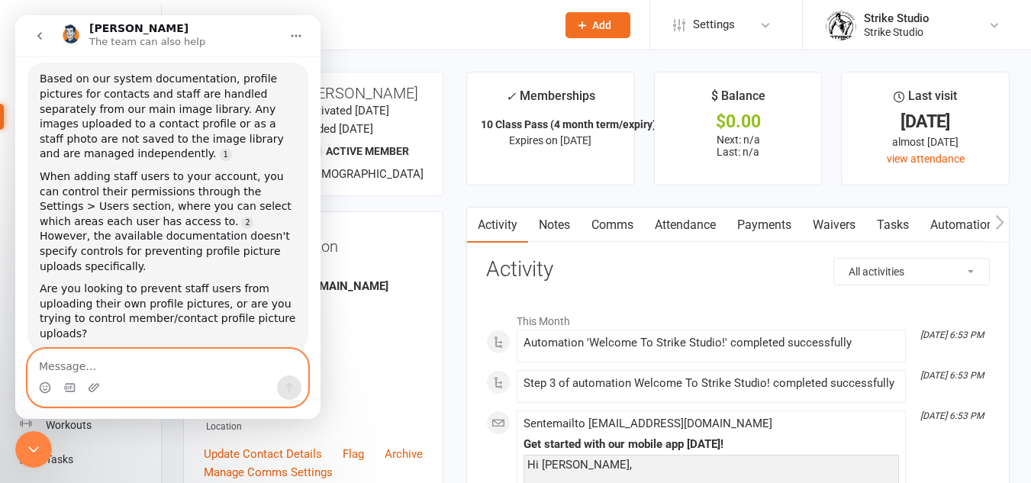
click at [191, 365] on textarea "Message…" at bounding box center [167, 362] width 279 height 26
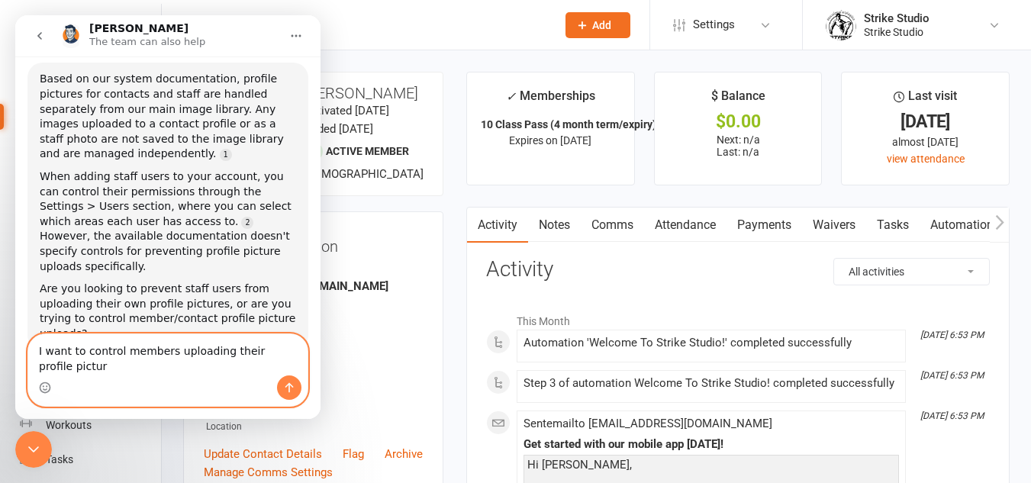
type textarea "I want to control members uploading their profile picture"
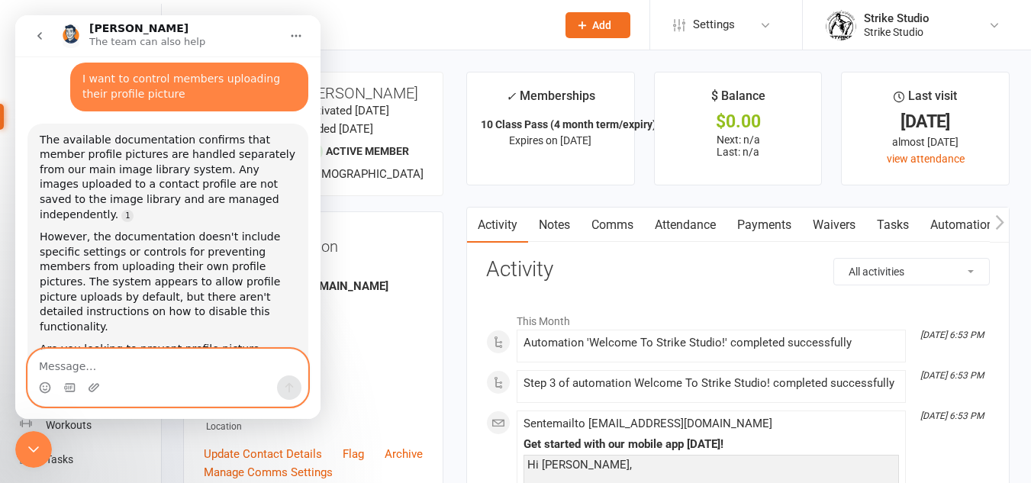
scroll to position [446, 0]
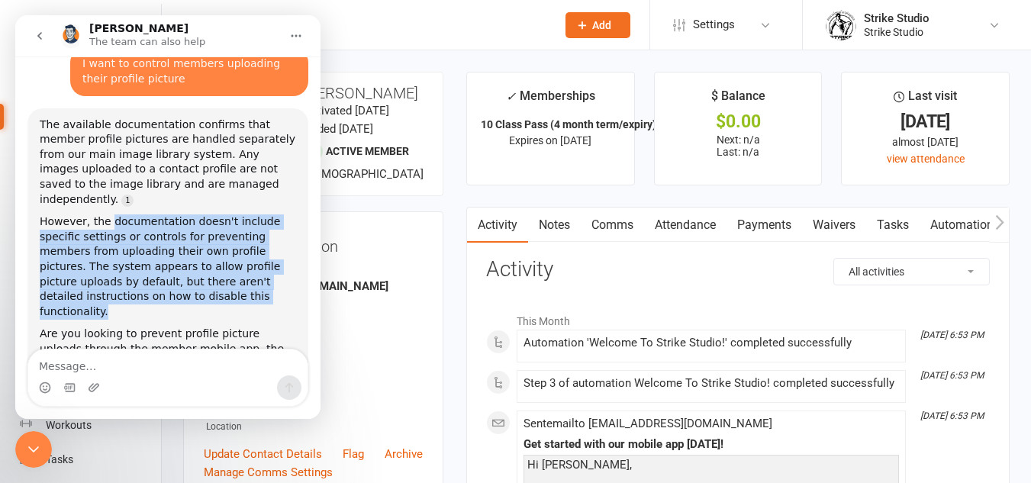
drag, startPoint x: 140, startPoint y: 169, endPoint x: 184, endPoint y: 244, distance: 87.6
click at [184, 244] on div "However, the documentation doesn't include specific settings or controls for pr…" at bounding box center [168, 266] width 256 height 105
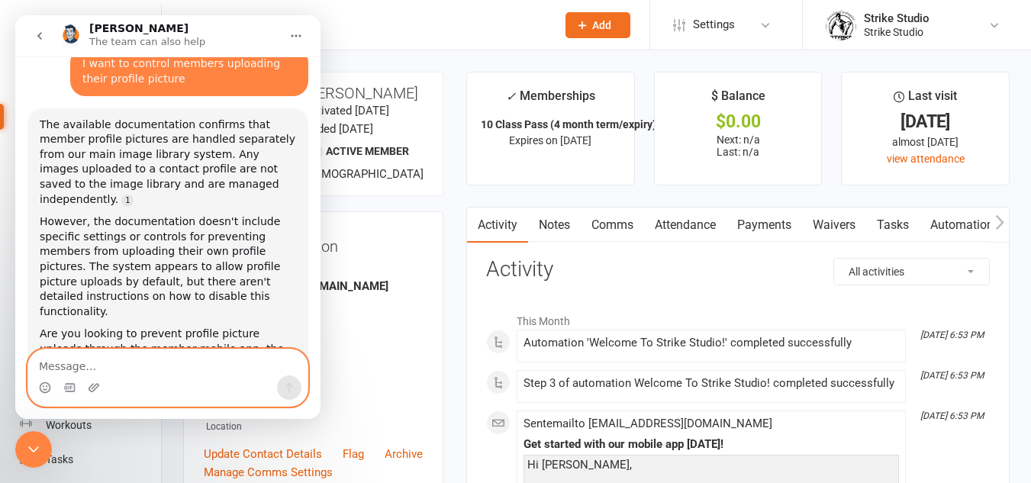
click at [240, 369] on textarea "Message…" at bounding box center [167, 362] width 279 height 26
type textarea "Yes through mobile app"
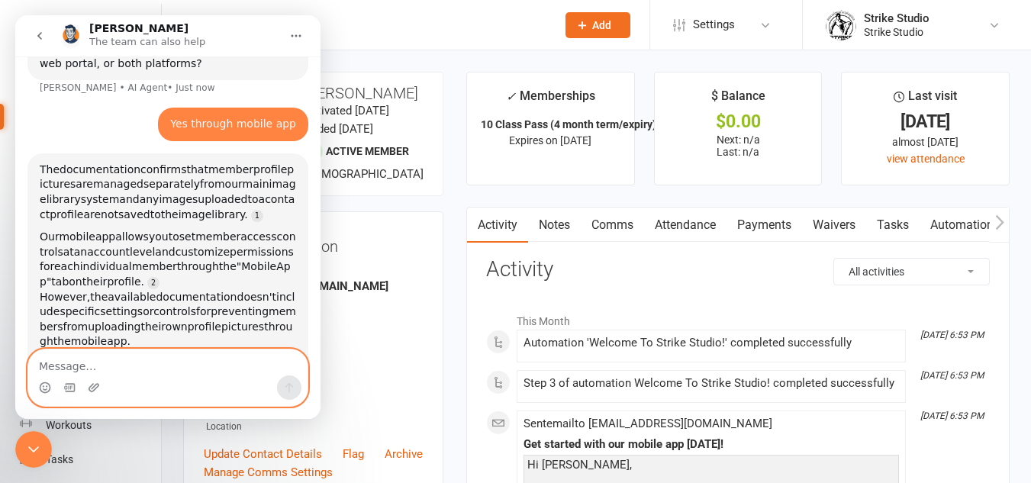
scroll to position [762, 0]
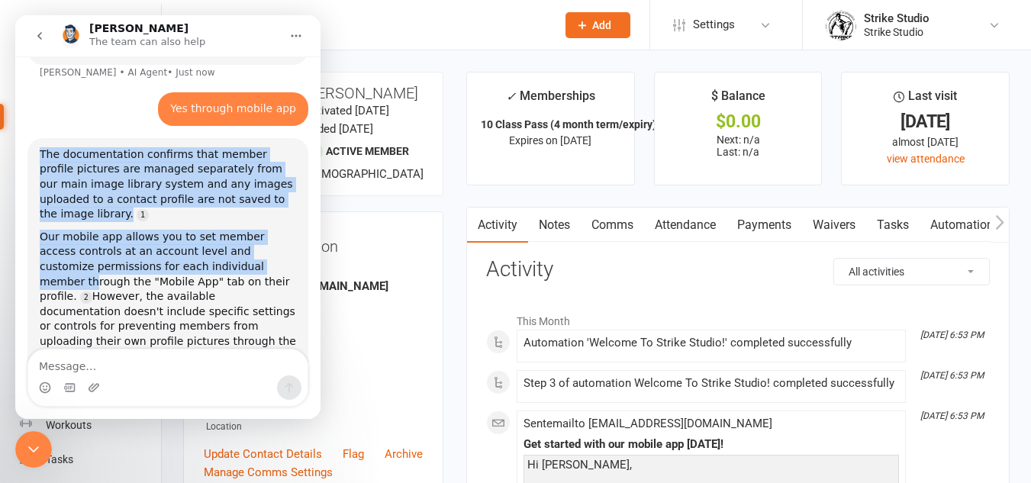
drag, startPoint x: 116, startPoint y: 151, endPoint x: 239, endPoint y: 187, distance: 128.0
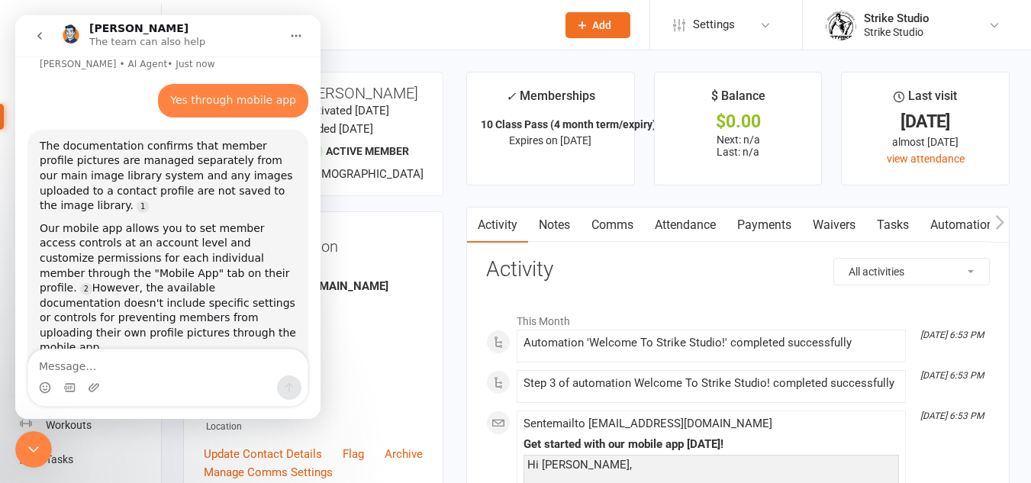
click at [239, 221] on div "Our mobile app allows you to set member access controls at an account level and…" at bounding box center [168, 288] width 256 height 134
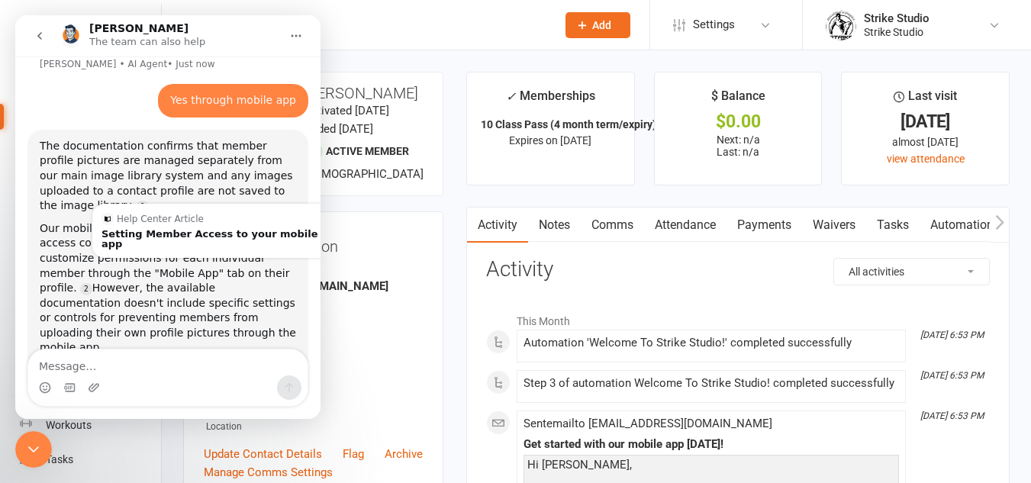
click at [67, 221] on div "Our mobile app allows you to set member access controls at an account level and…" at bounding box center [168, 288] width 256 height 134
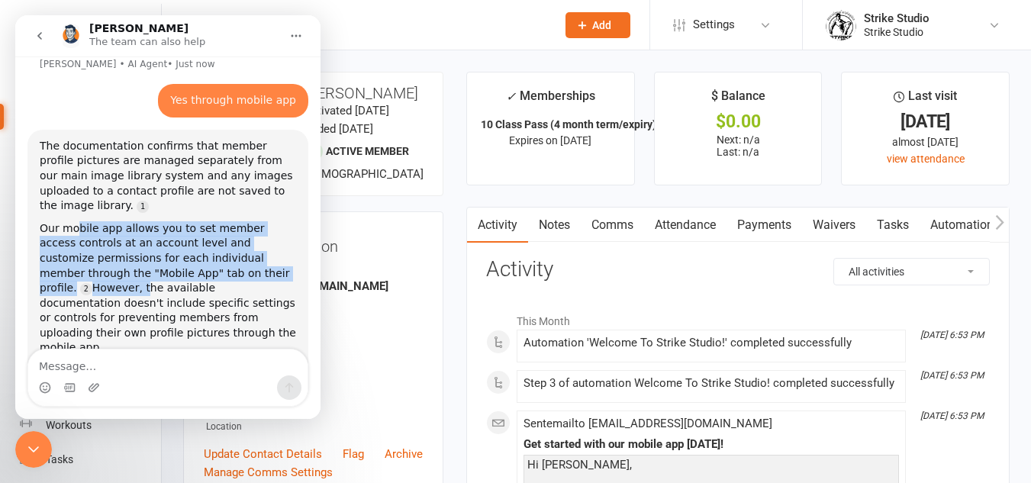
drag, startPoint x: 76, startPoint y: 147, endPoint x: 262, endPoint y: 188, distance: 189.9
click at [262, 221] on div "Our mobile app allows you to set member access controls at an account level and…" at bounding box center [168, 288] width 256 height 134
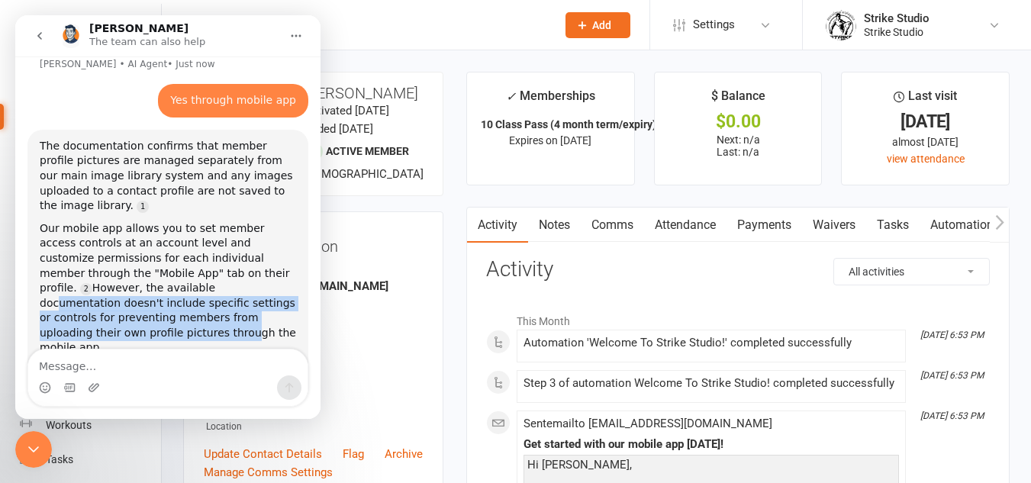
drag, startPoint x: 94, startPoint y: 213, endPoint x: 233, endPoint y: 241, distance: 142.5
click at [233, 241] on div "Our mobile app allows you to set member access controls at an account level and…" at bounding box center [168, 288] width 256 height 134
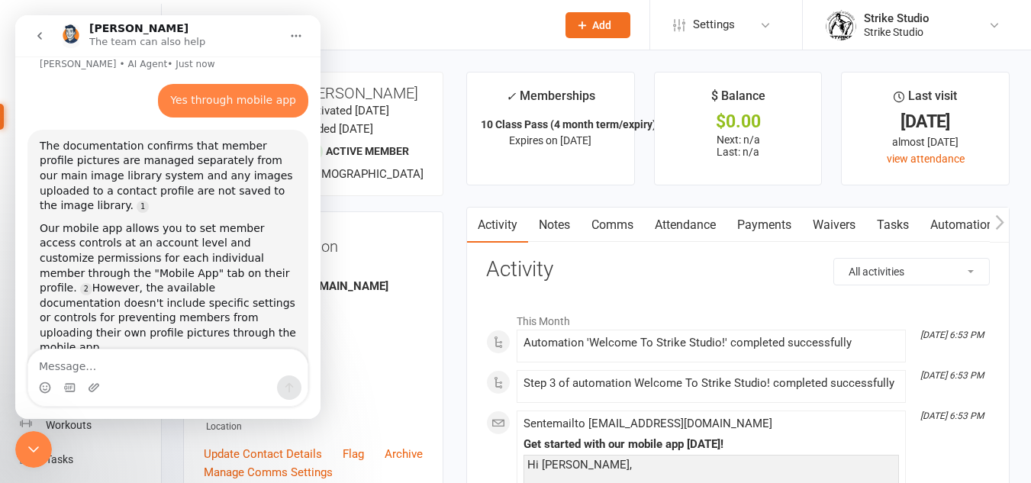
click at [221, 251] on div "Our mobile app allows you to set member access controls at an account level and…" at bounding box center [168, 288] width 256 height 134
drag, startPoint x: 71, startPoint y: 275, endPoint x: 181, endPoint y: 272, distance: 109.9
click at [181, 363] on div "What specific concerns do you have about members uploading profile pictures tha…" at bounding box center [168, 393] width 256 height 60
drag, startPoint x: 192, startPoint y: 286, endPoint x: 188, endPoint y: 324, distance: 38.3
click at [190, 363] on div "What specific concerns do you have about members uploading profile pictures tha…" at bounding box center [168, 393] width 256 height 60
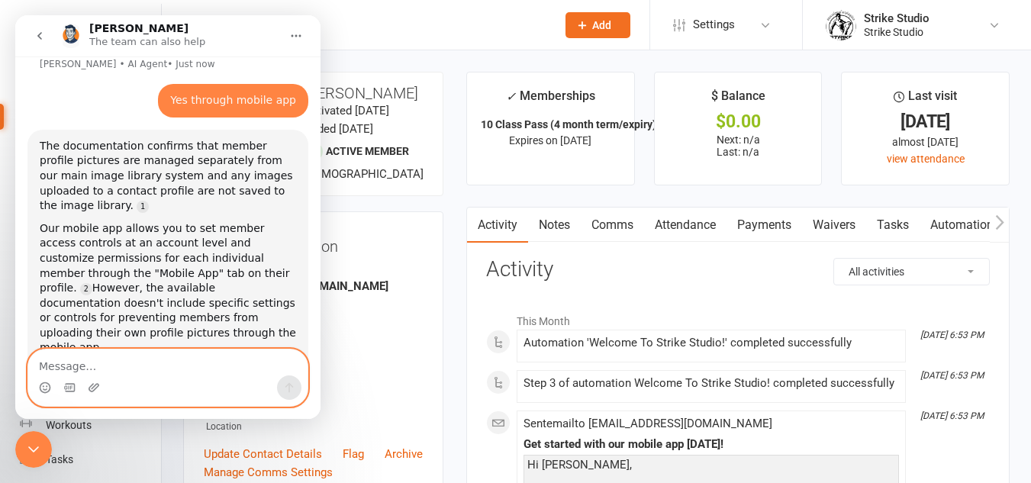
click at [197, 354] on textarea "Message…" at bounding box center [167, 362] width 279 height 26
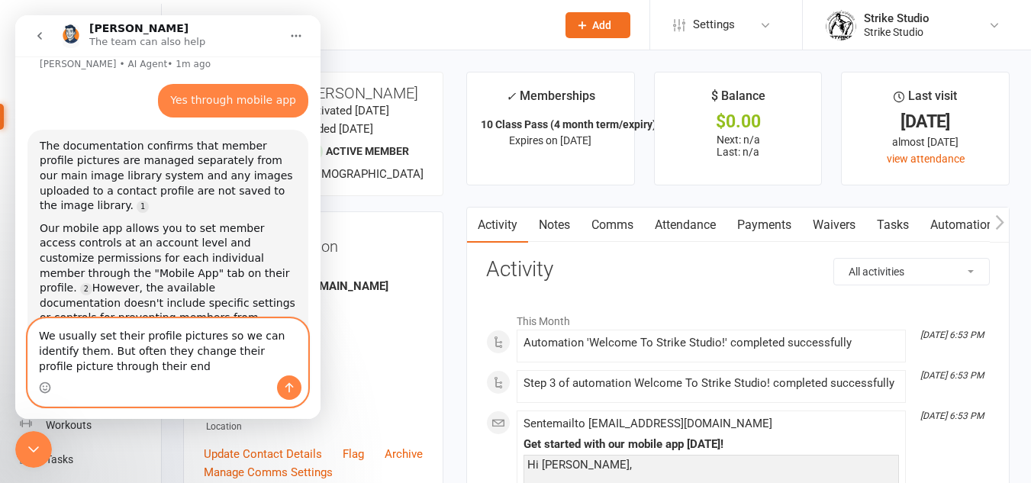
type textarea "We usually set their profile pictures so we can identify them. But often they c…"
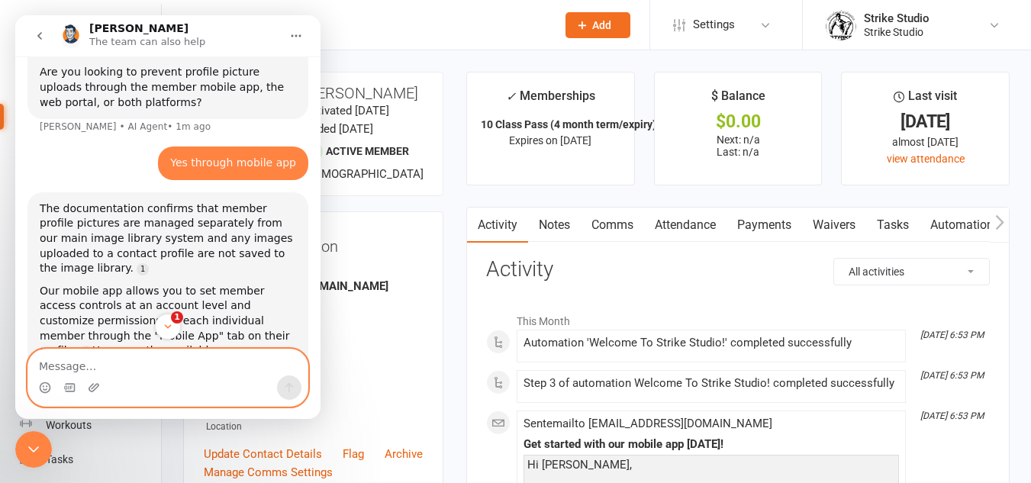
scroll to position [1040, 0]
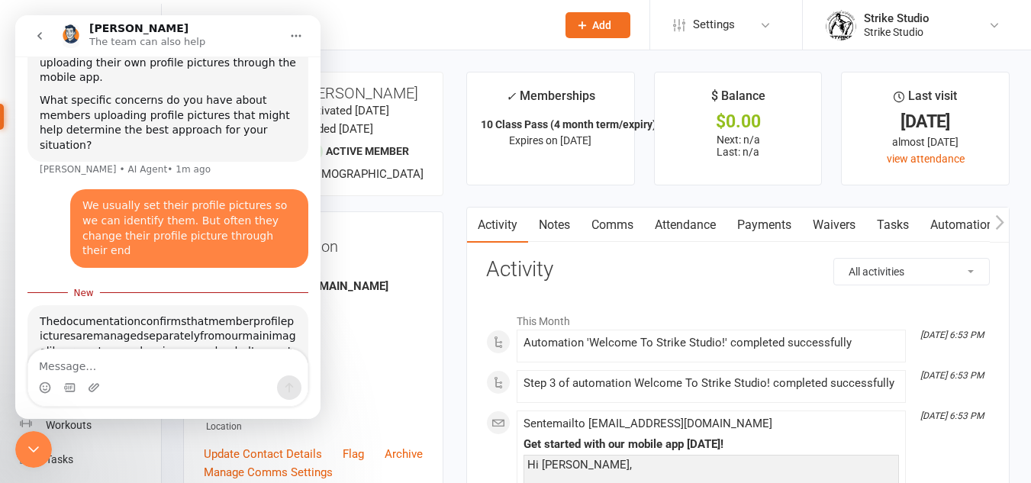
drag, startPoint x: 100, startPoint y: 220, endPoint x: 202, endPoint y: 244, distance: 105.1
click at [202, 314] on div "The documentation confirms that member profile pictures are managed separately …" at bounding box center [168, 344] width 256 height 60
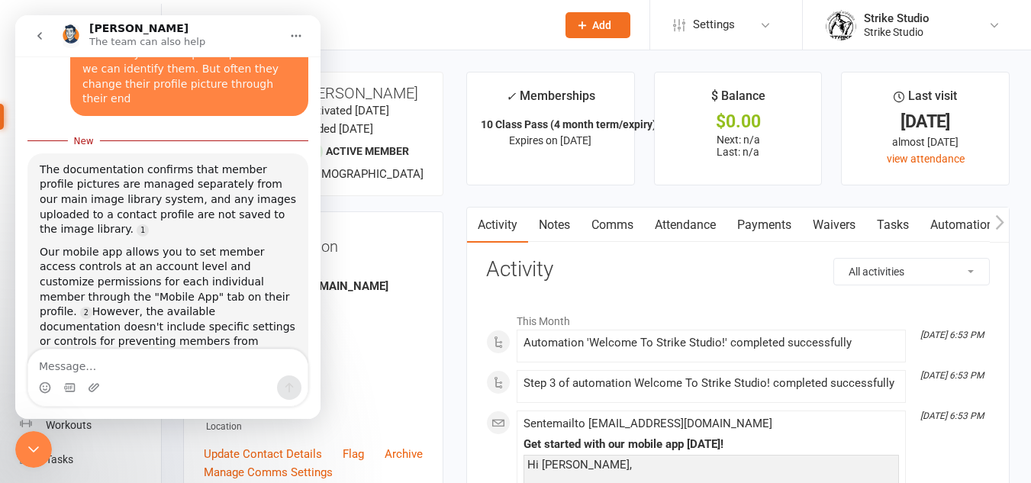
scroll to position [1207, 0]
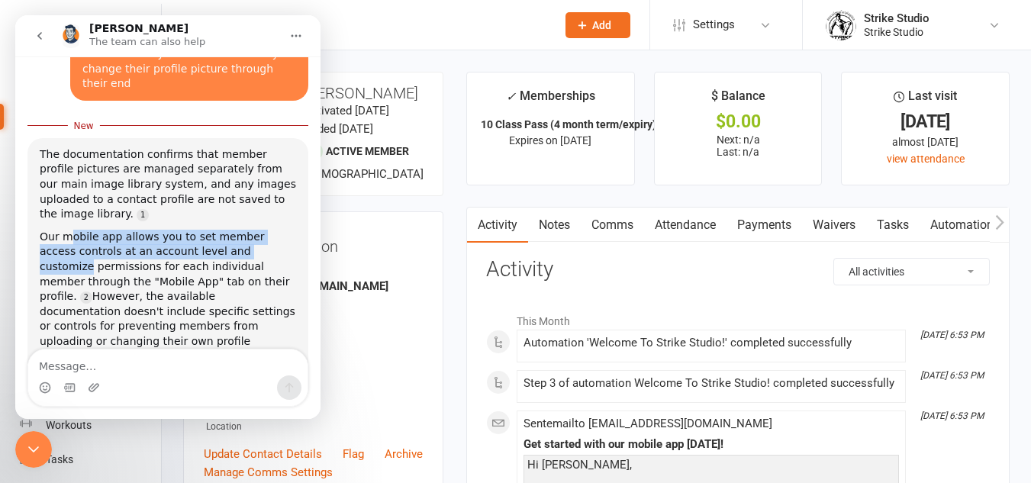
drag, startPoint x: 67, startPoint y: 103, endPoint x: 254, endPoint y: 114, distance: 187.3
click at [254, 230] on div "Our mobile app allows you to set member access controls at an account level and…" at bounding box center [168, 297] width 256 height 134
drag, startPoint x: 116, startPoint y: 158, endPoint x: 208, endPoint y: 201, distance: 102.1
click at [208, 230] on div "Our mobile app allows you to set member access controls at an account level and…" at bounding box center [168, 297] width 256 height 134
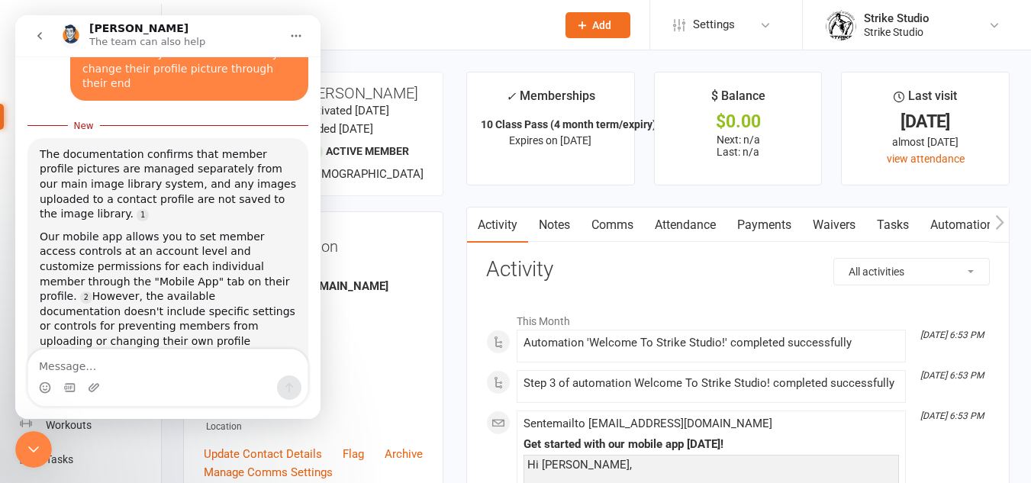
click at [197, 372] on div "Since you need to maintain control over member identification through profile p…" at bounding box center [168, 424] width 256 height 105
drag, startPoint x: 66, startPoint y: 230, endPoint x: 219, endPoint y: 265, distance: 157.2
click at [219, 372] on div "Since you need to maintain control over member identification through profile p…" at bounding box center [168, 424] width 256 height 105
click at [230, 372] on div "Since you need to maintain control over member identification through profile p…" at bounding box center [168, 424] width 256 height 105
click at [191, 378] on div "Intercom messenger" at bounding box center [167, 387] width 279 height 24
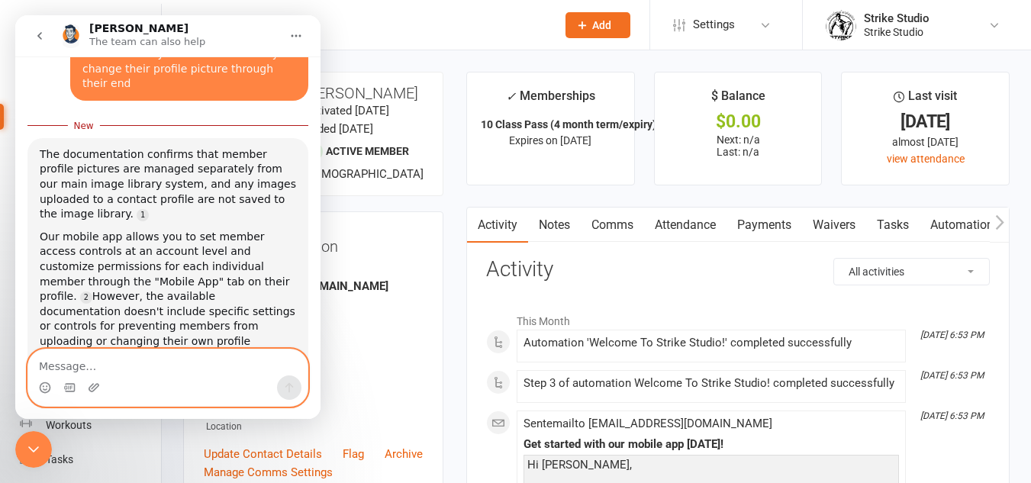
click at [214, 372] on textarea "Message…" at bounding box center [167, 362] width 279 height 26
type textarea "Yes talk to human"
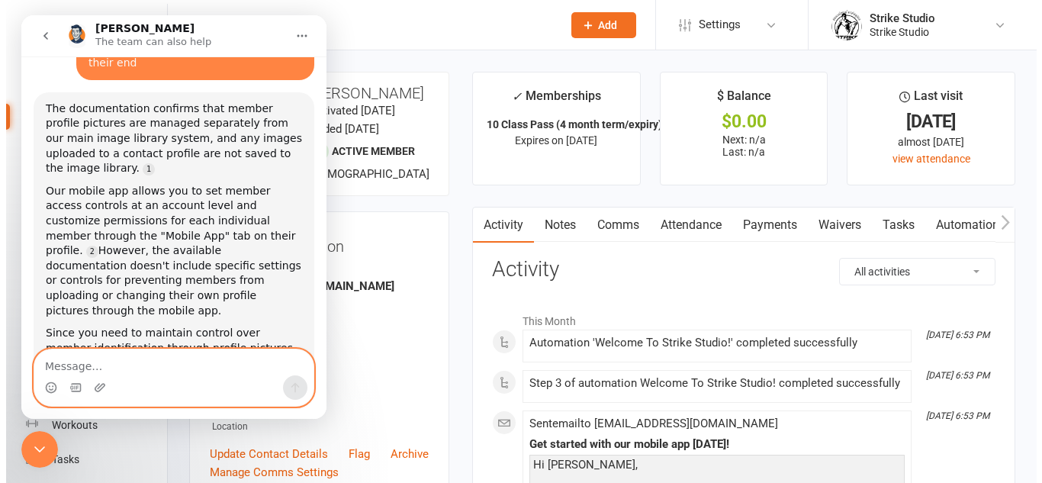
scroll to position [1277, 0]
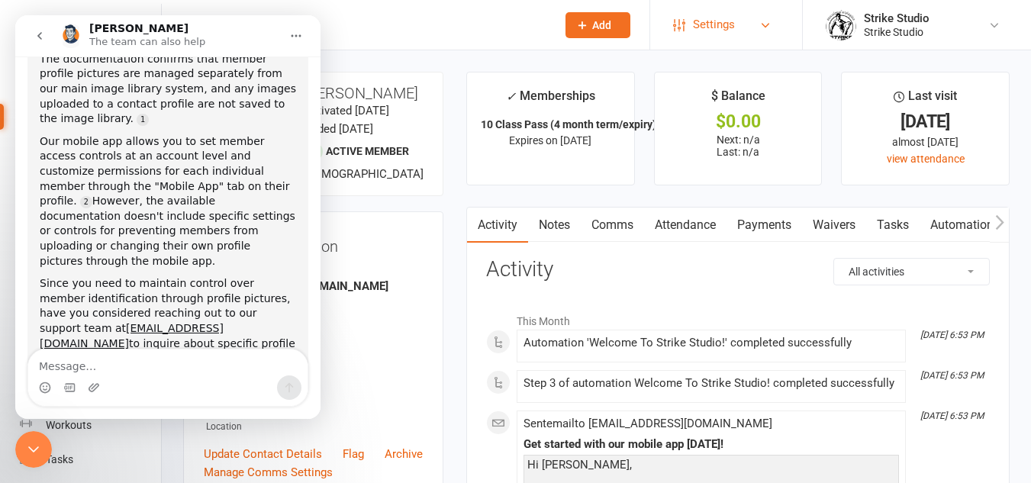
click at [777, 21] on link "Settings" at bounding box center [726, 25] width 106 height 34
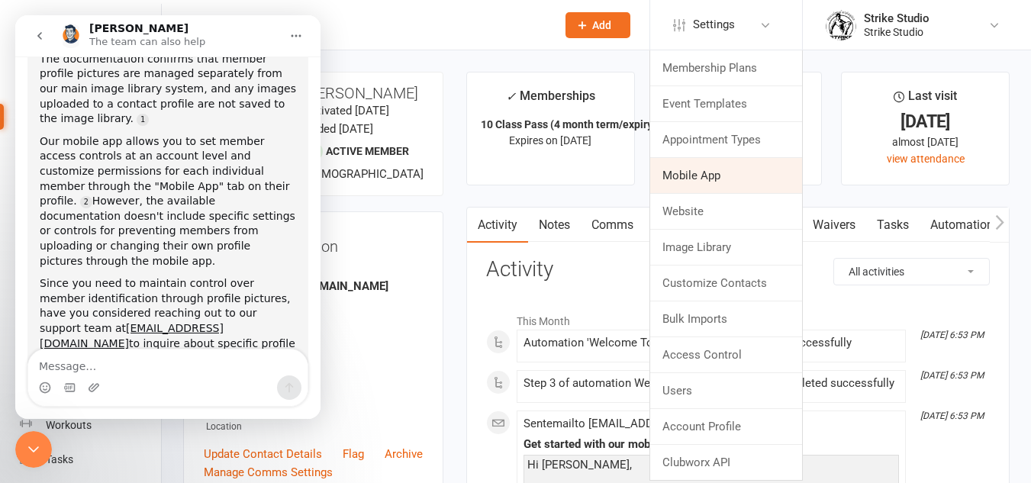
click at [708, 179] on link "Mobile App" at bounding box center [726, 175] width 152 height 35
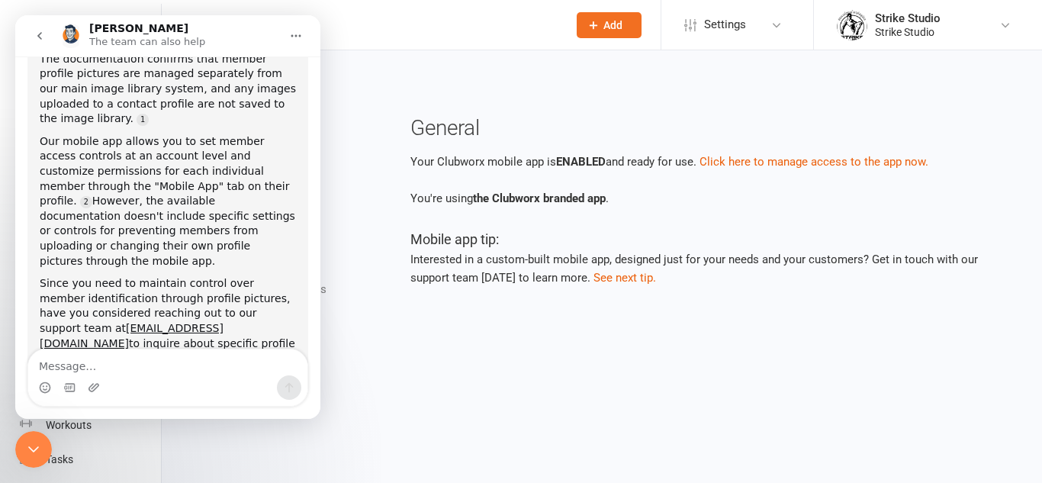
click at [29, 452] on icon "Close Intercom Messenger" at bounding box center [33, 449] width 18 height 18
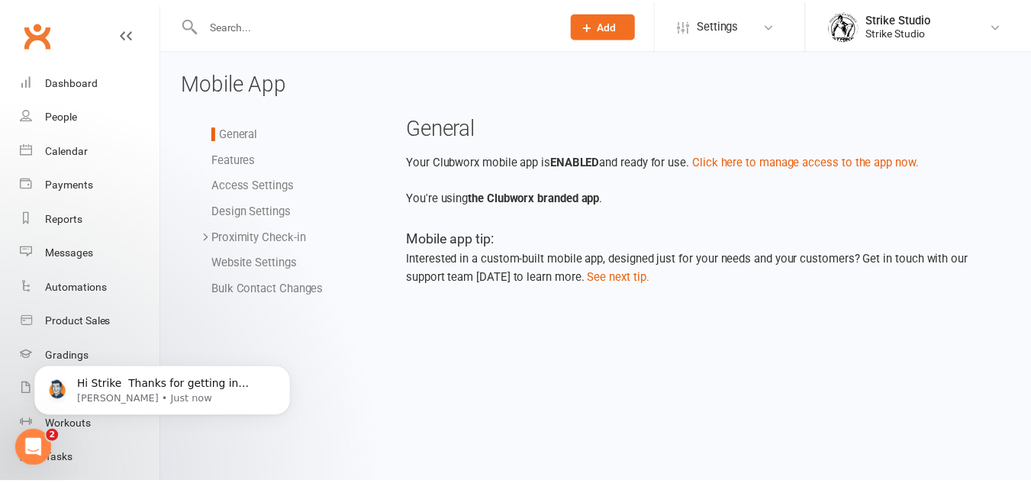
scroll to position [1482, 0]
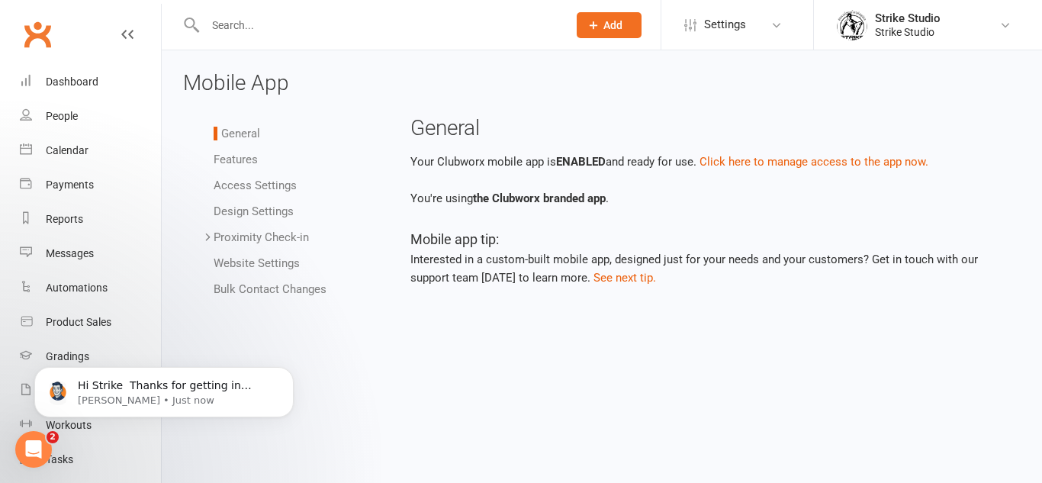
click at [250, 183] on link "Access Settings" at bounding box center [255, 186] width 83 height 14
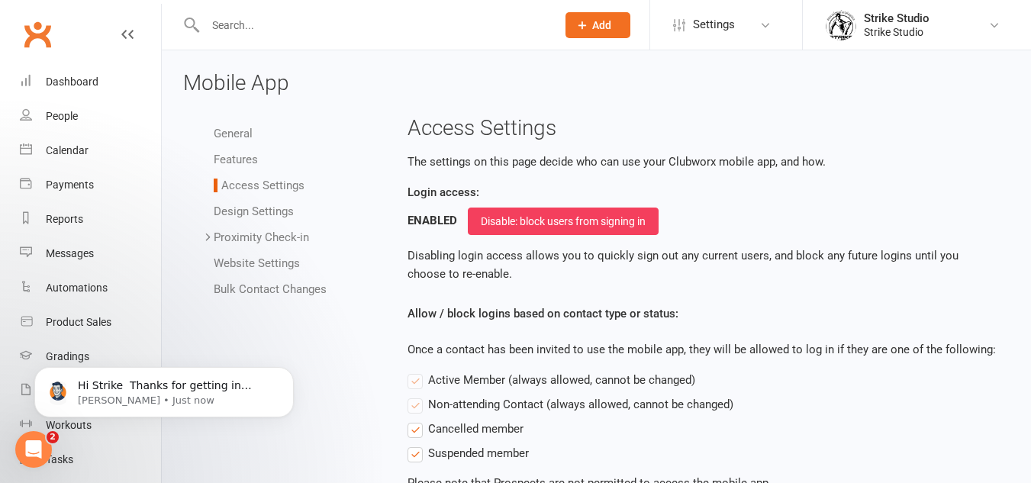
click at [250, 157] on link "Features" at bounding box center [236, 160] width 44 height 14
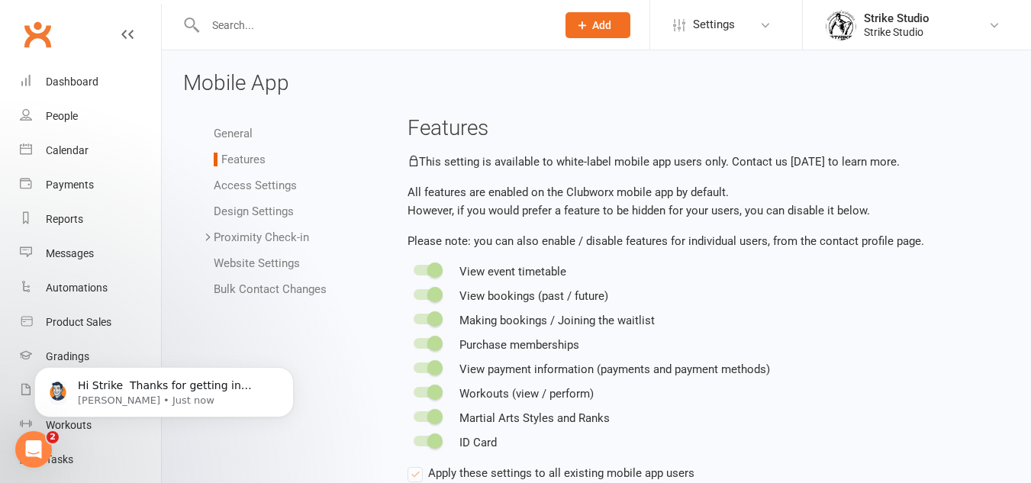
click at [440, 266] on span at bounding box center [434, 269] width 15 height 15
click at [433, 268] on span at bounding box center [434, 269] width 15 height 15
drag, startPoint x: 492, startPoint y: 436, endPoint x: 474, endPoint y: 375, distance: 63.7
click at [475, 385] on mobile-app-settings-features "Features This setting is available to white-label mobile app users only. Contac…" at bounding box center [702, 319] width 590 height 405
click at [483, 258] on mobile-app-settings-features "Features This setting is available to white-label mobile app users only. Contac…" at bounding box center [702, 319] width 590 height 405
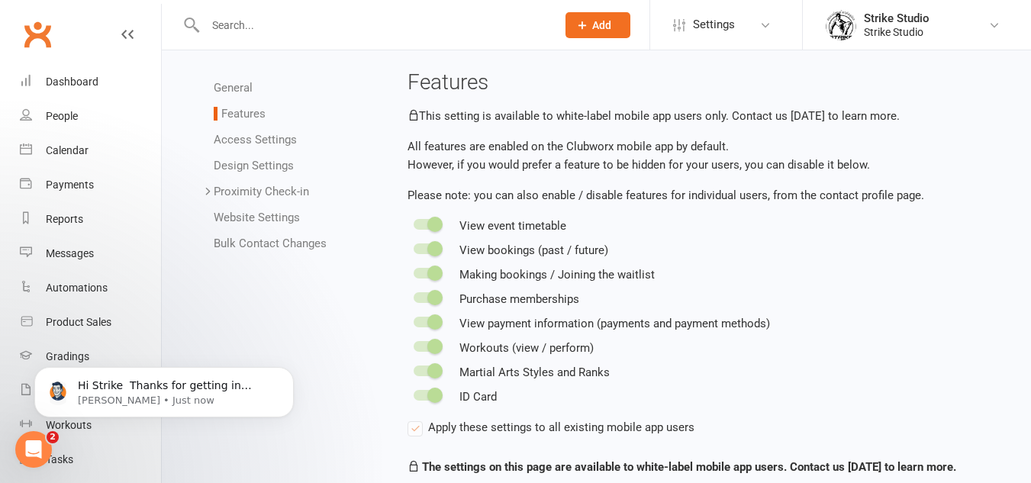
scroll to position [85, 0]
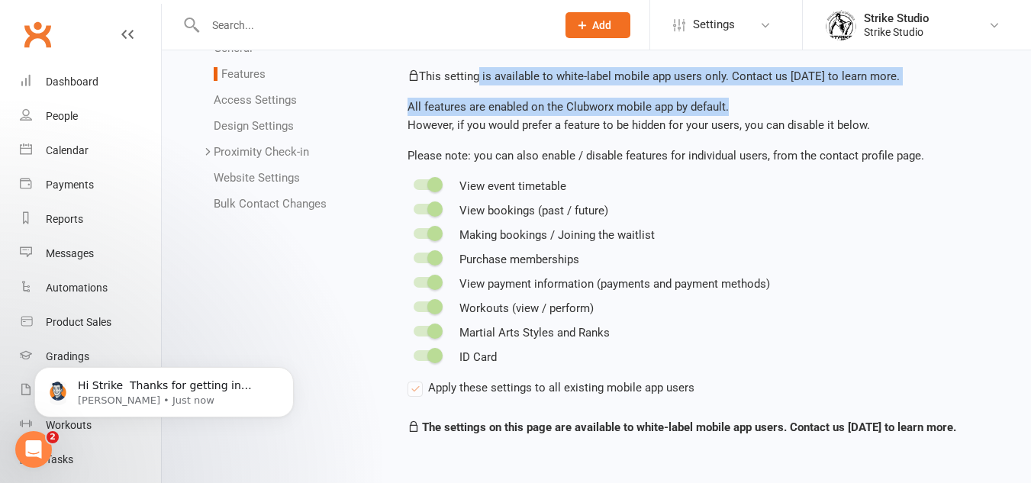
drag, startPoint x: 474, startPoint y: 82, endPoint x: 752, endPoint y: 105, distance: 279.5
click at [752, 105] on mobile-app-settings-features "Features This setting is available to white-label mobile app users only. Contac…" at bounding box center [702, 233] width 590 height 405
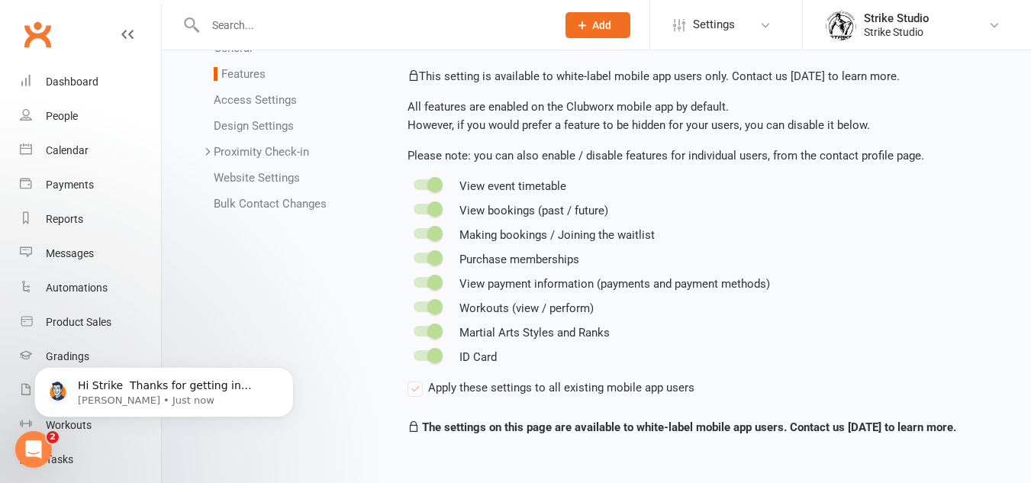
click at [753, 131] on p "All features are enabled on the Clubworx mobile app by default. However, if you…" at bounding box center [702, 116] width 590 height 37
click at [439, 184] on span at bounding box center [434, 184] width 15 height 15
click at [439, 216] on switch at bounding box center [427, 211] width 41 height 14
click at [261, 104] on link "Access Settings" at bounding box center [255, 100] width 83 height 14
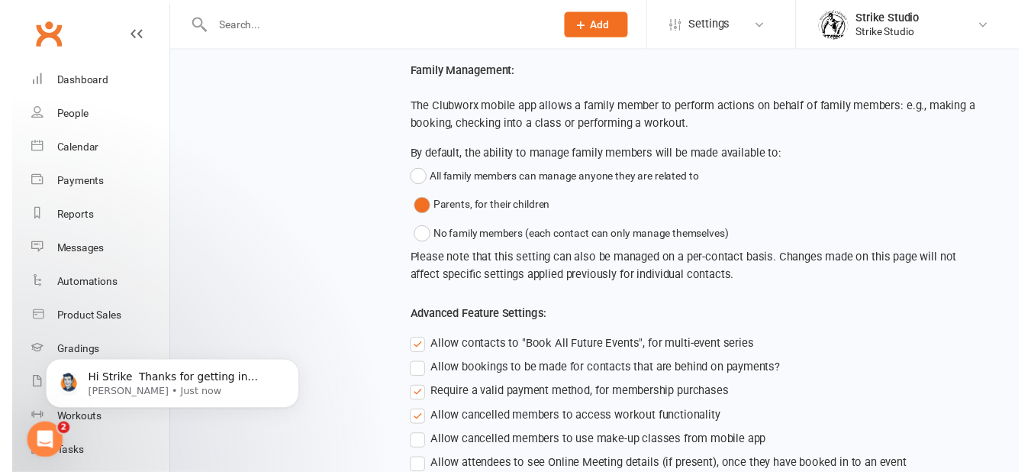
scroll to position [610, 0]
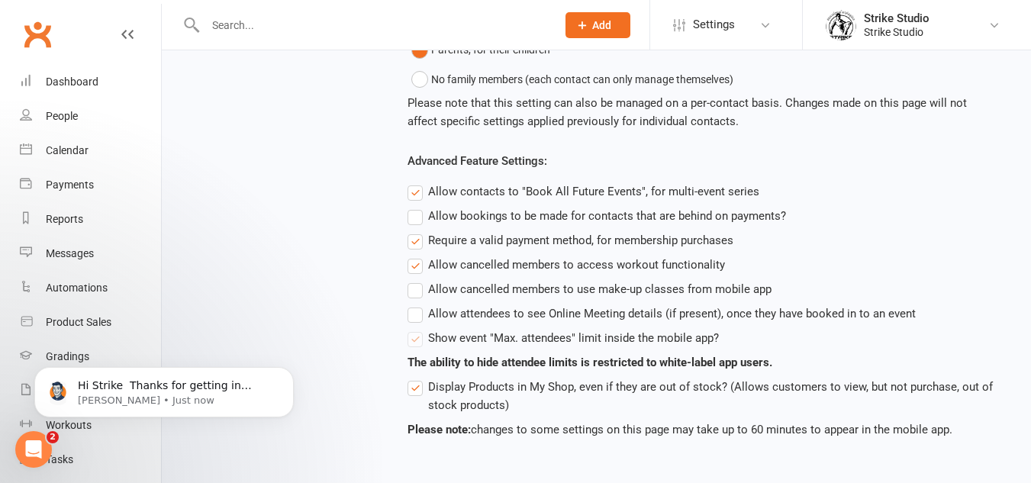
click at [451, 188] on label "Allow contacts to "Book All Future Events", for multi-event series" at bounding box center [583, 191] width 352 height 18
click at [417, 182] on input "Allow contacts to "Book All Future Events", for multi-event series" at bounding box center [412, 182] width 10 height 0
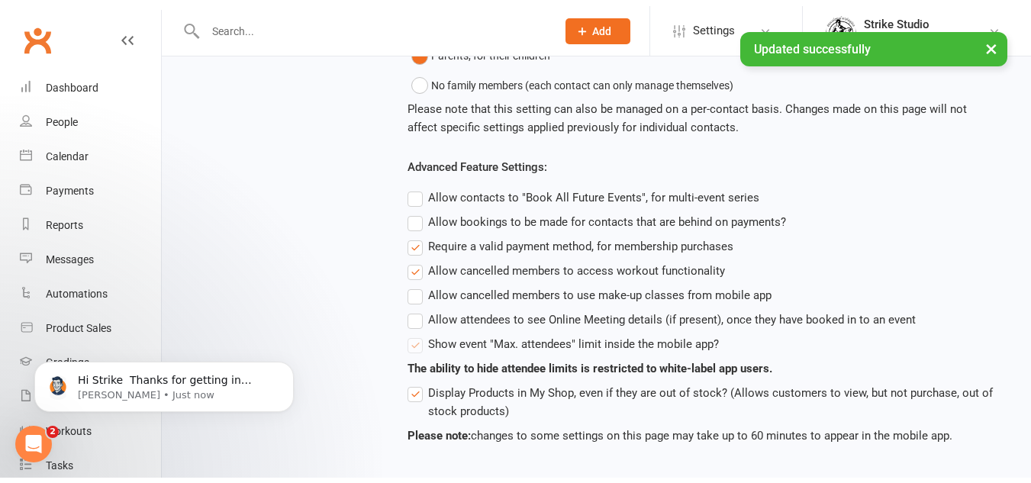
scroll to position [1482, 0]
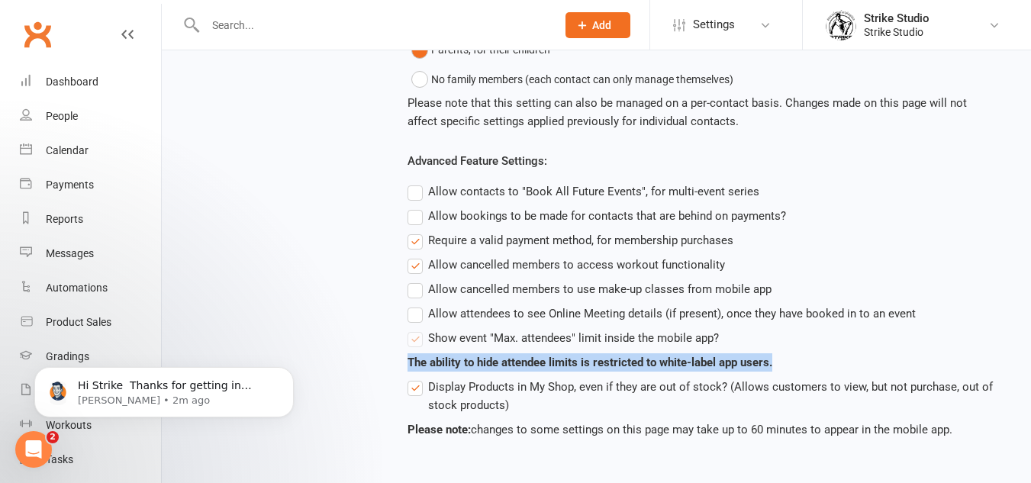
drag, startPoint x: 758, startPoint y: 234, endPoint x: 357, endPoint y: 378, distance: 425.8
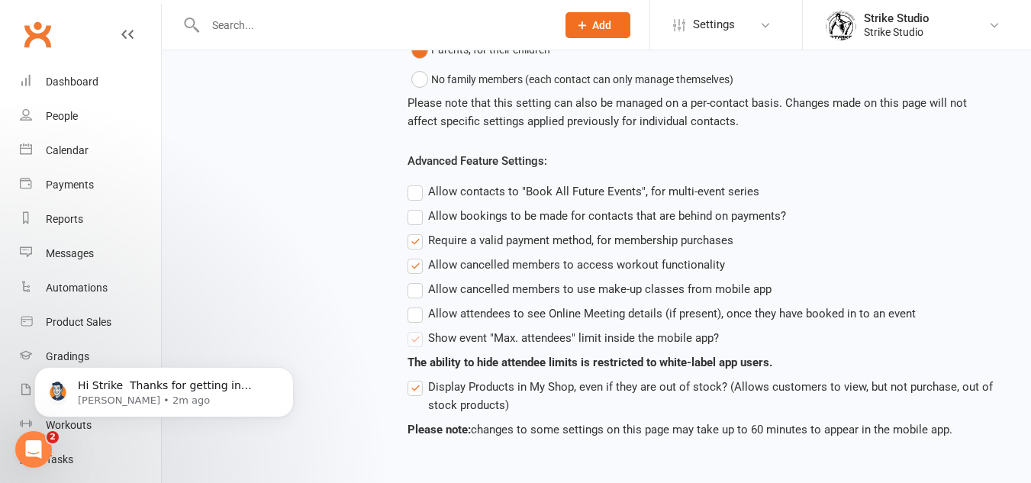
click at [514, 340] on label "Show event "Max. attendees" limit inside the mobile app?" at bounding box center [562, 338] width 311 height 18
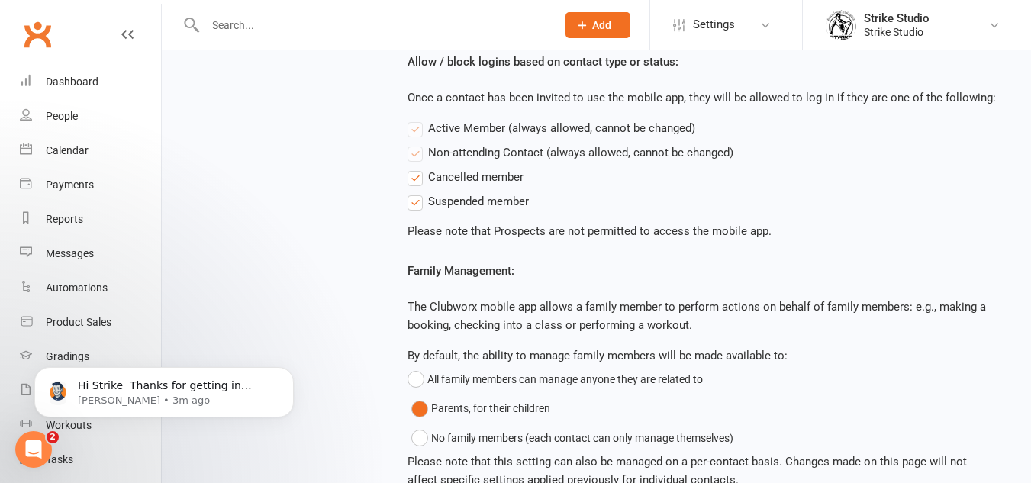
scroll to position [2, 0]
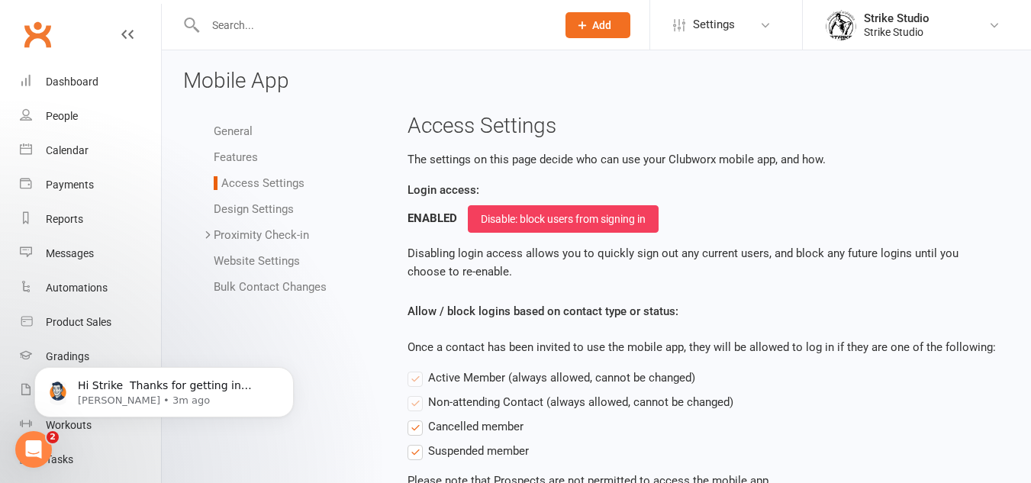
click at [247, 203] on link "Design Settings" at bounding box center [254, 209] width 80 height 14
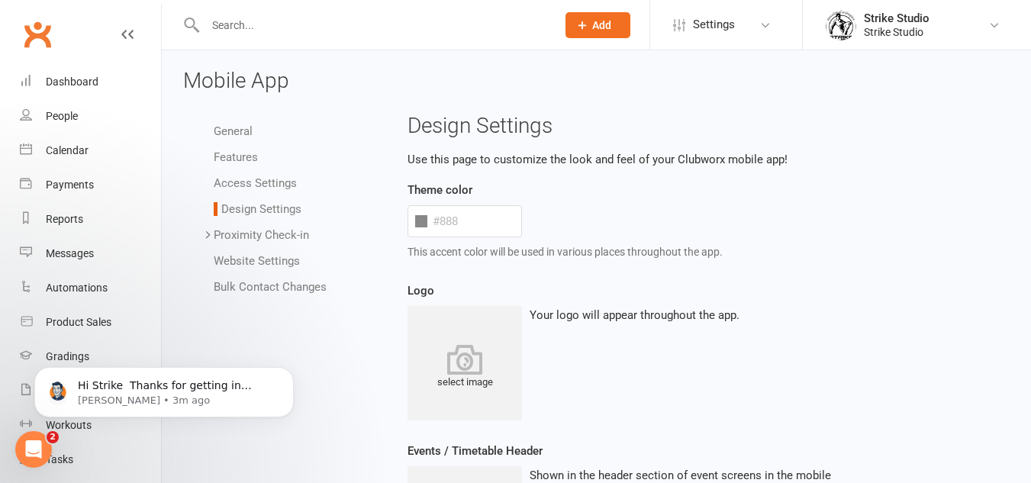
type input "#ffc600"
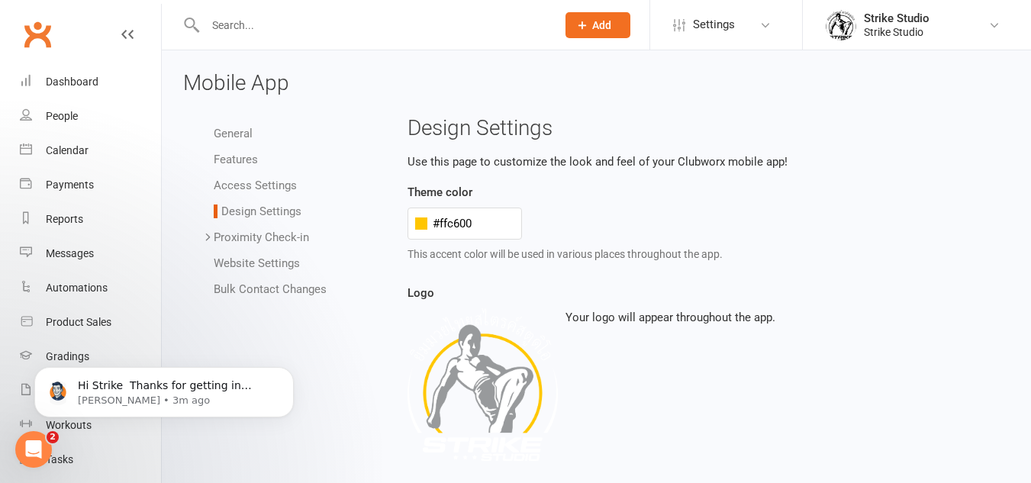
click at [275, 230] on link "Proximity Check-in" at bounding box center [261, 237] width 95 height 14
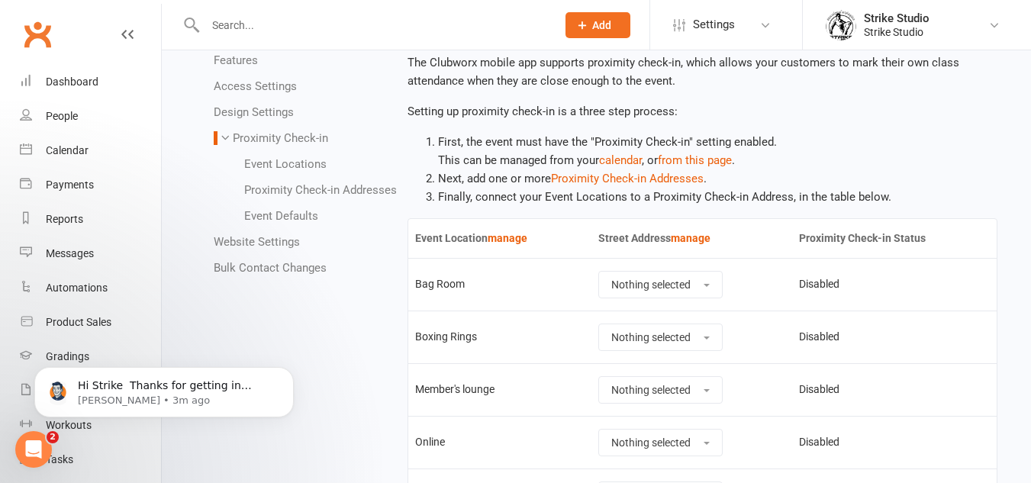
scroll to position [61, 0]
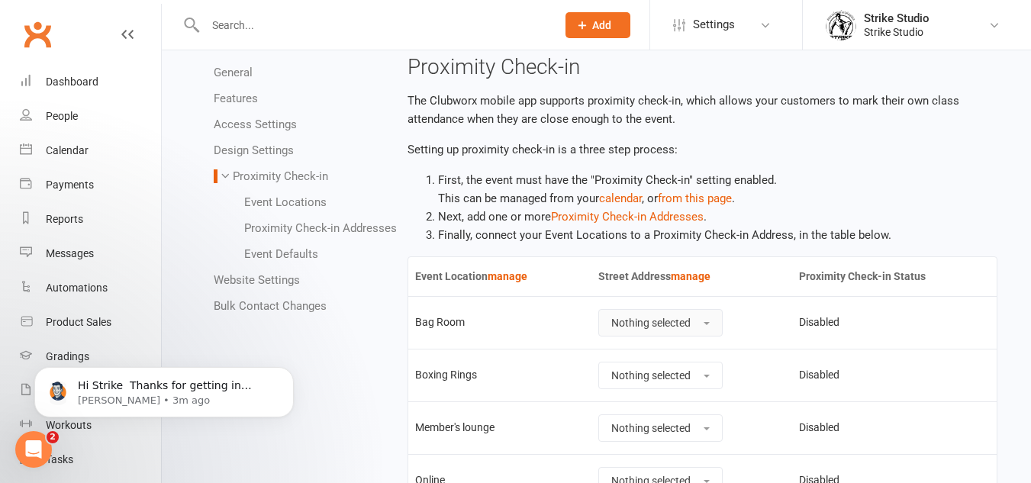
click at [708, 330] on button "Nothing selected" at bounding box center [660, 322] width 124 height 27
click at [52, 452] on link "Tasks" at bounding box center [90, 460] width 141 height 34
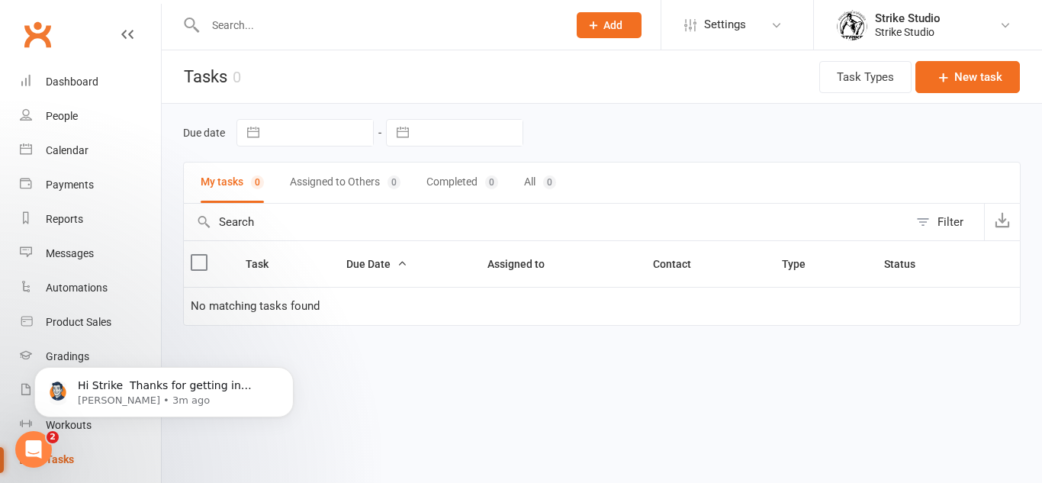
click at [34, 442] on icon "Open Intercom Messenger" at bounding box center [33, 449] width 25 height 25
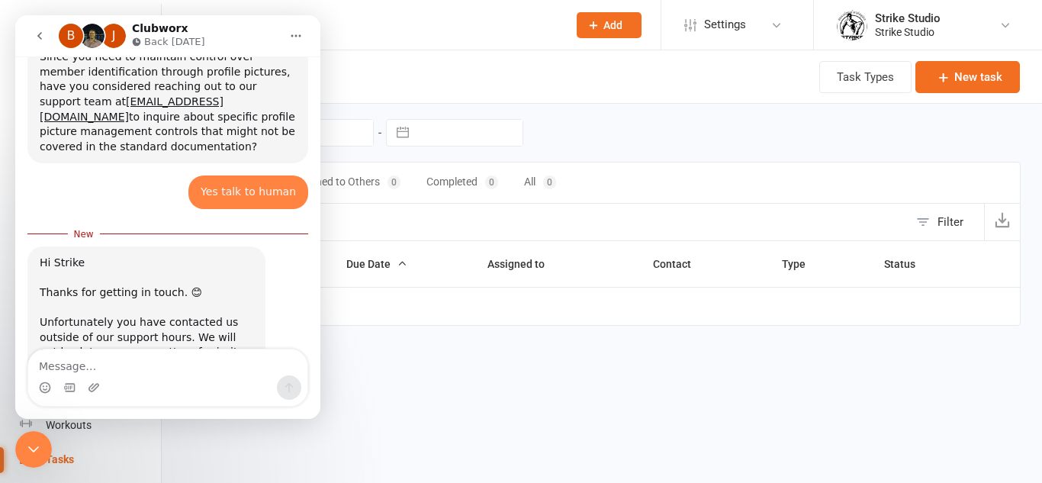
scroll to position [1476, 0]
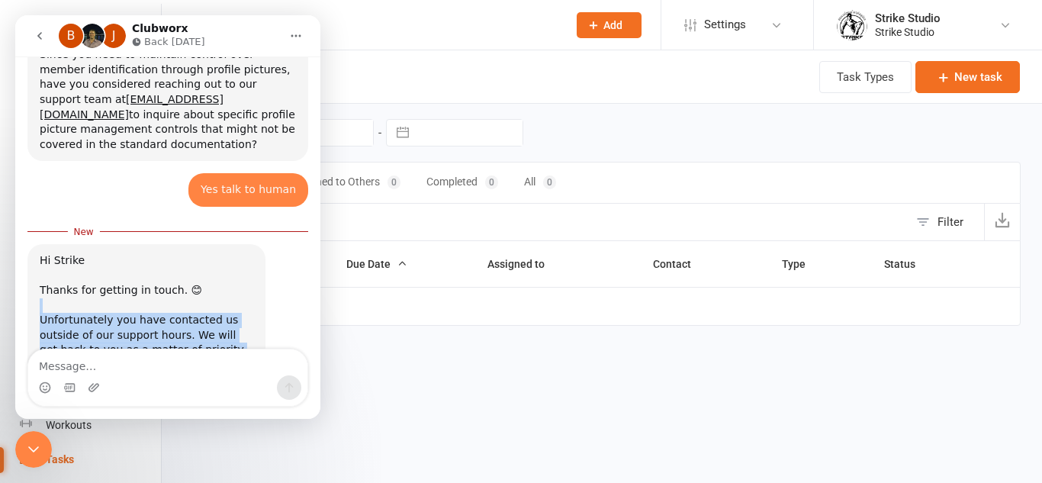
drag, startPoint x: 111, startPoint y: 158, endPoint x: 188, endPoint y: 195, distance: 85.3
click at [191, 253] on div "Hi Strike ​ Thanks for getting in touch. 😊 ​ Unfortunately you have contacted u…" at bounding box center [147, 380] width 214 height 254
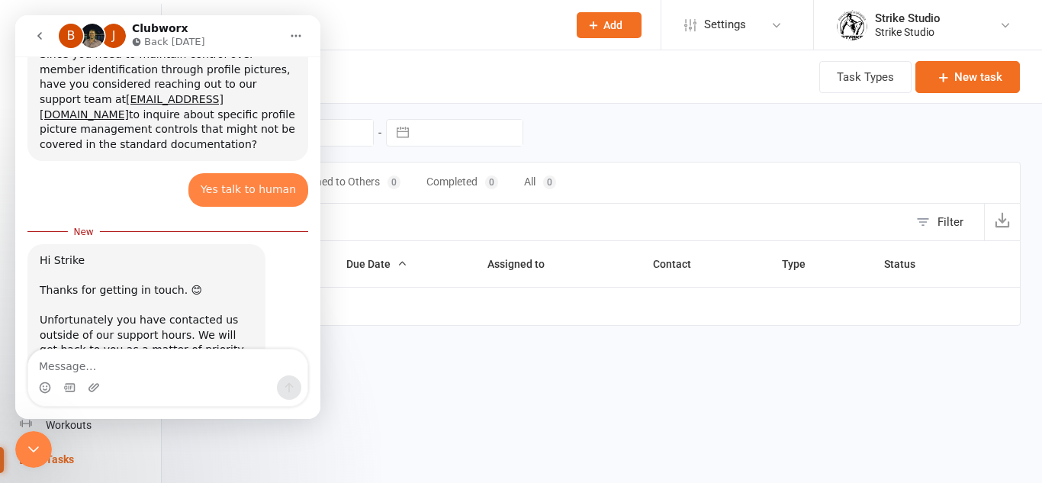
click at [181, 253] on div "Hi Strike ​ Thanks for getting in touch. 😊 ​ Unfortunately you have contacted u…" at bounding box center [147, 380] width 214 height 254
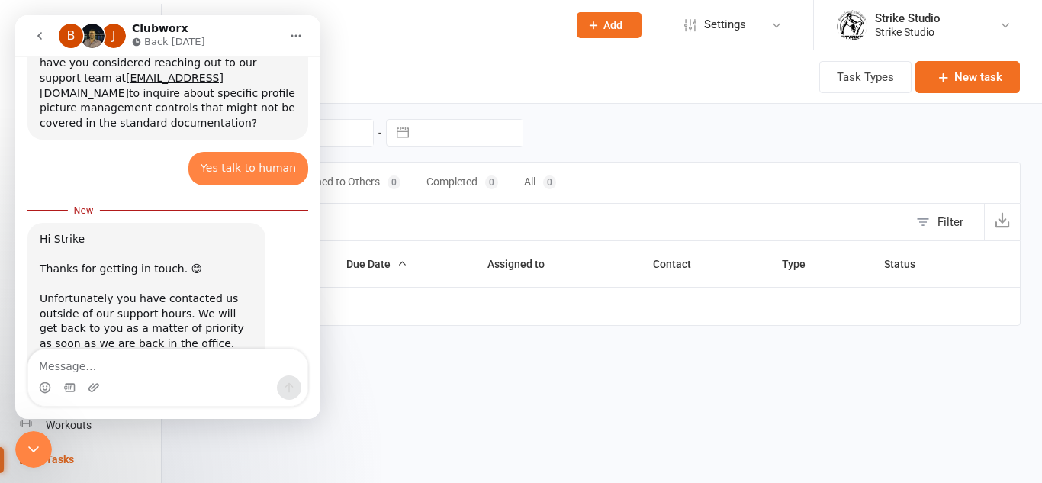
scroll to position [1507, 0]
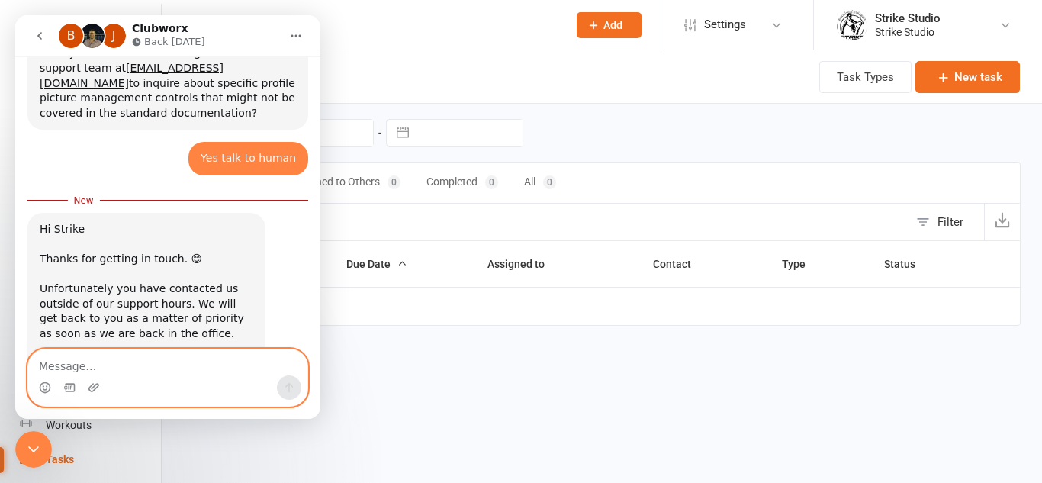
click at [134, 359] on textarea "Message…" at bounding box center [167, 362] width 279 height 26
type textarea "Contact me after"
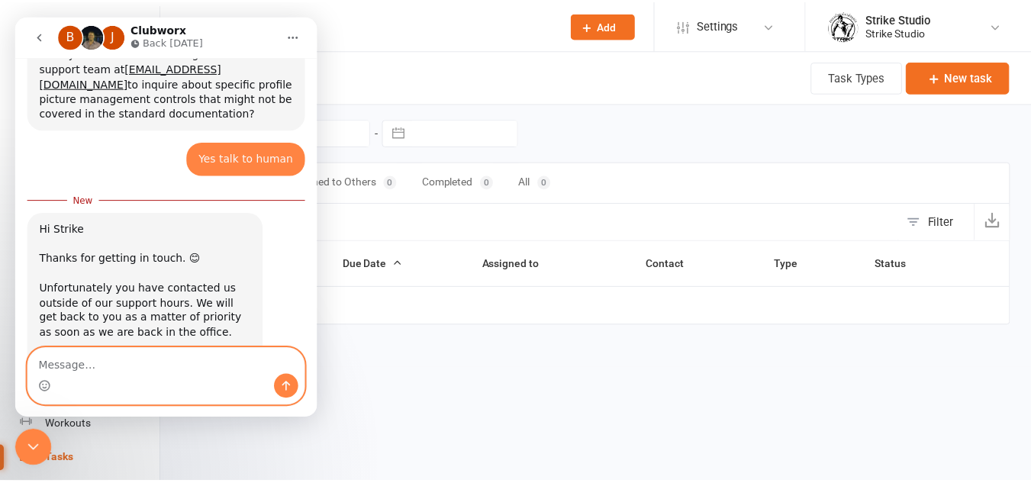
scroll to position [1527, 0]
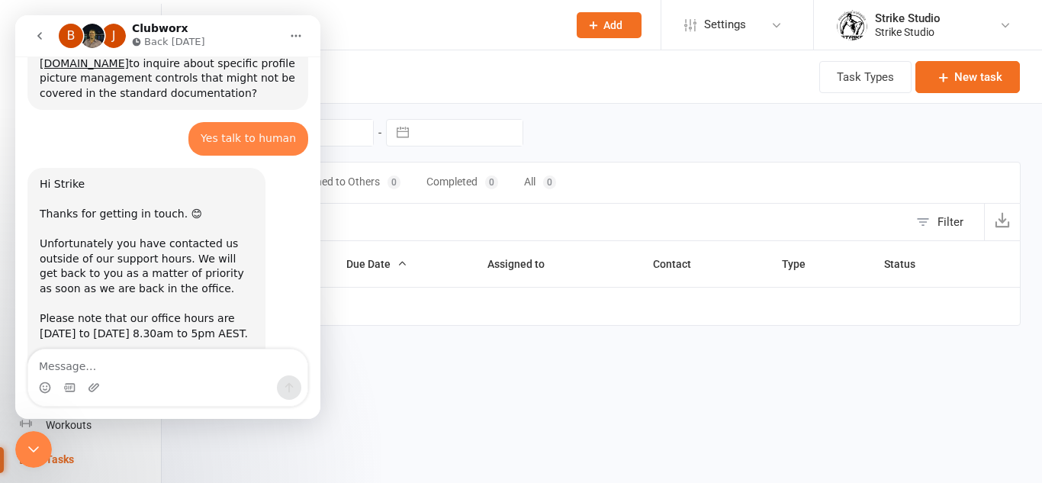
click at [447, 18] on input "text" at bounding box center [379, 24] width 356 height 21
type input "a"
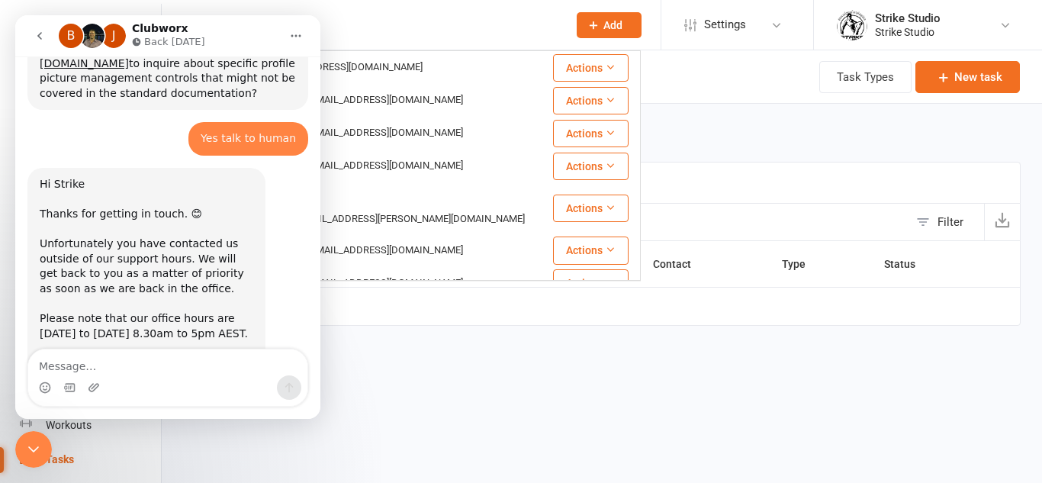
type input "sang"
click at [37, 445] on icon "Close Intercom Messenger" at bounding box center [33, 449] width 18 height 18
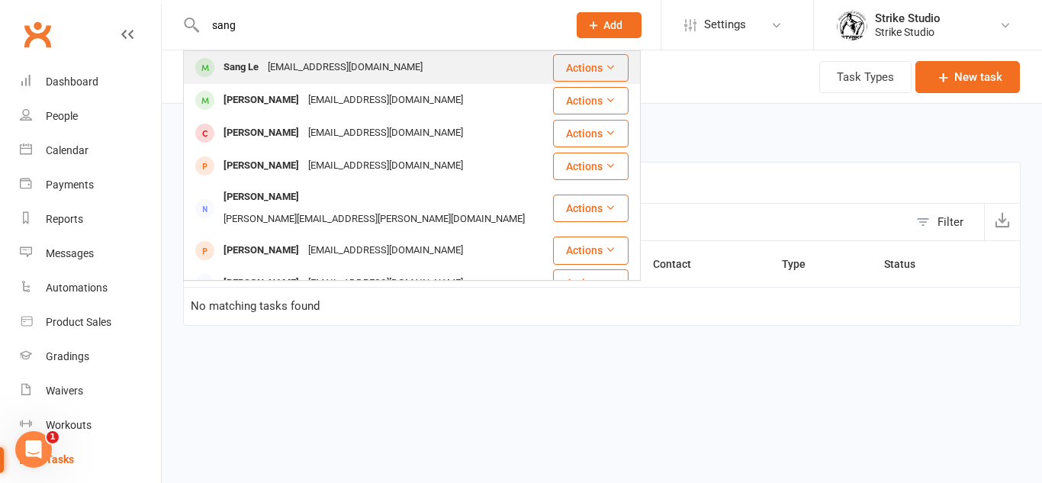
click at [359, 74] on div "its.sang@hotmail.com" at bounding box center [345, 67] width 164 height 22
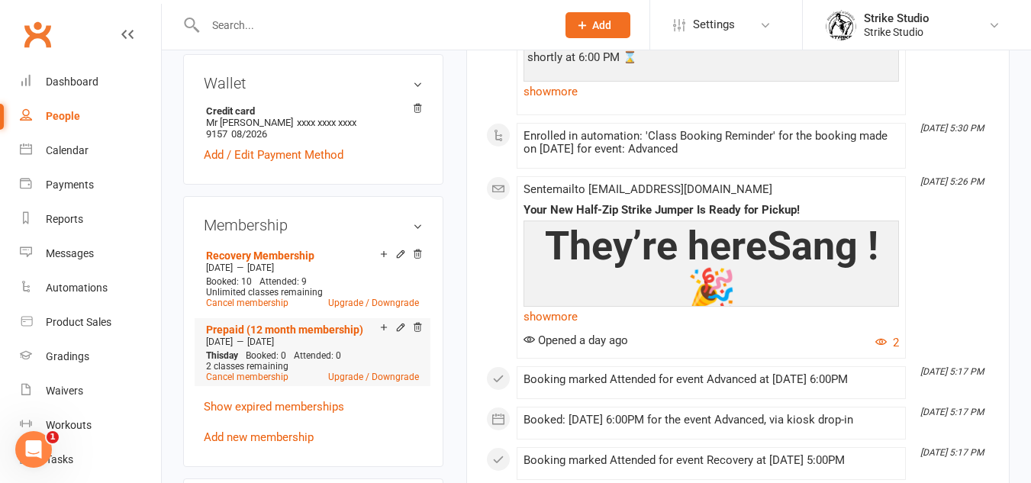
scroll to position [534, 0]
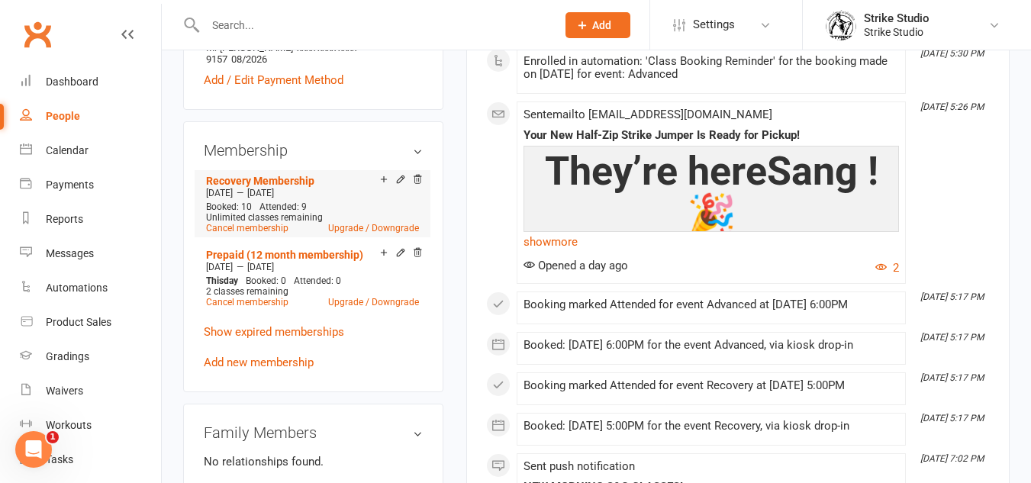
drag, startPoint x: 247, startPoint y: 204, endPoint x: 314, endPoint y: 200, distance: 66.5
click at [314, 199] on div "Jul 13 2025 — Aug 16 2025" at bounding box center [312, 193] width 221 height 12
click at [274, 198] on span "Aug 16 2025" at bounding box center [260, 193] width 27 height 11
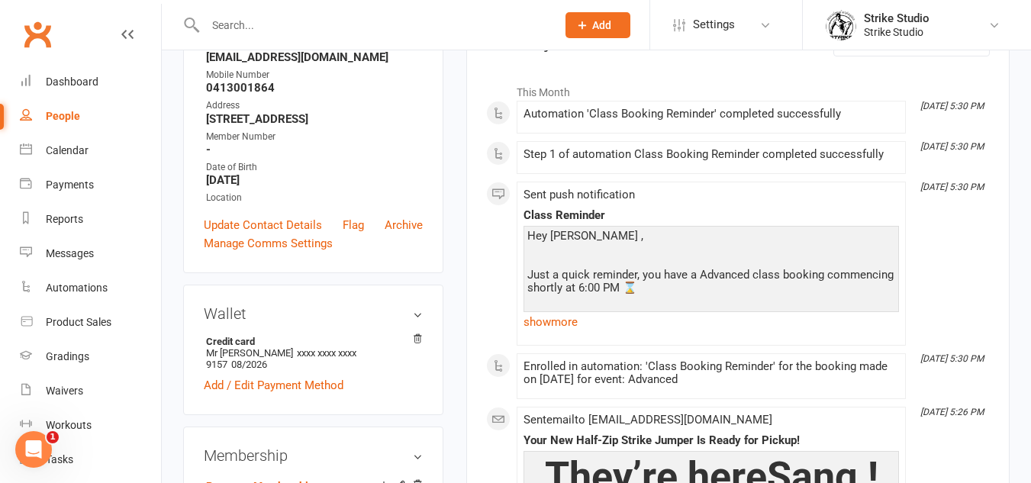
scroll to position [0, 0]
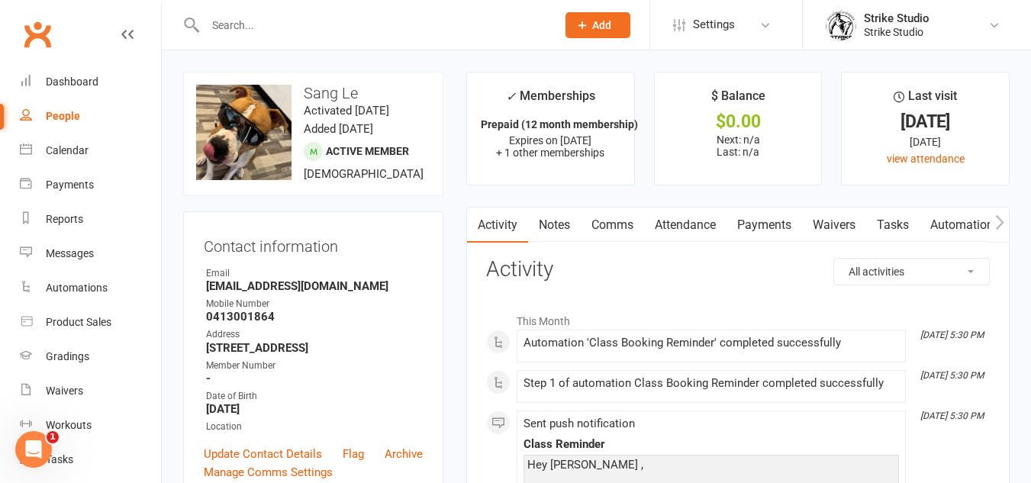
click at [847, 181] on li "Last visit 13 Aug 2025 1 day ago view attendance" at bounding box center [925, 129] width 169 height 114
click at [71, 154] on div "Calendar" at bounding box center [67, 150] width 43 height 12
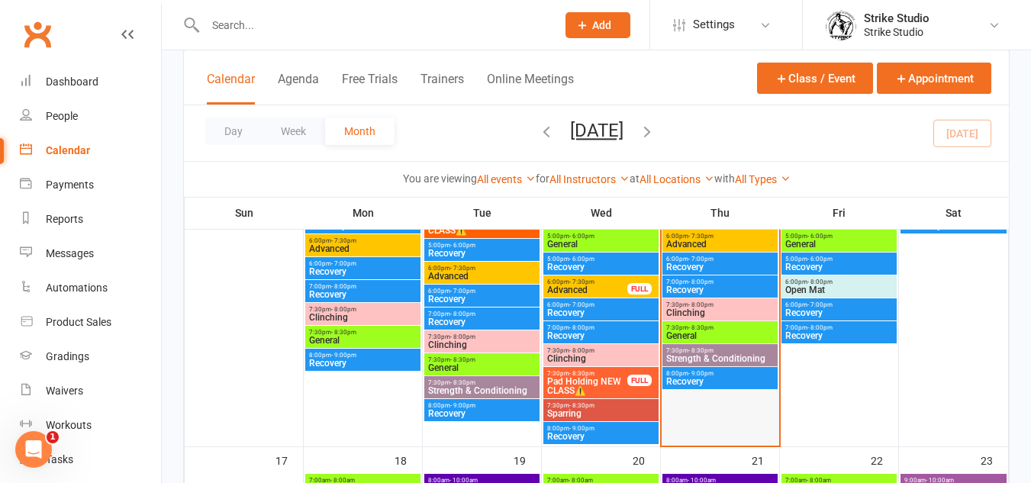
scroll to position [839, 0]
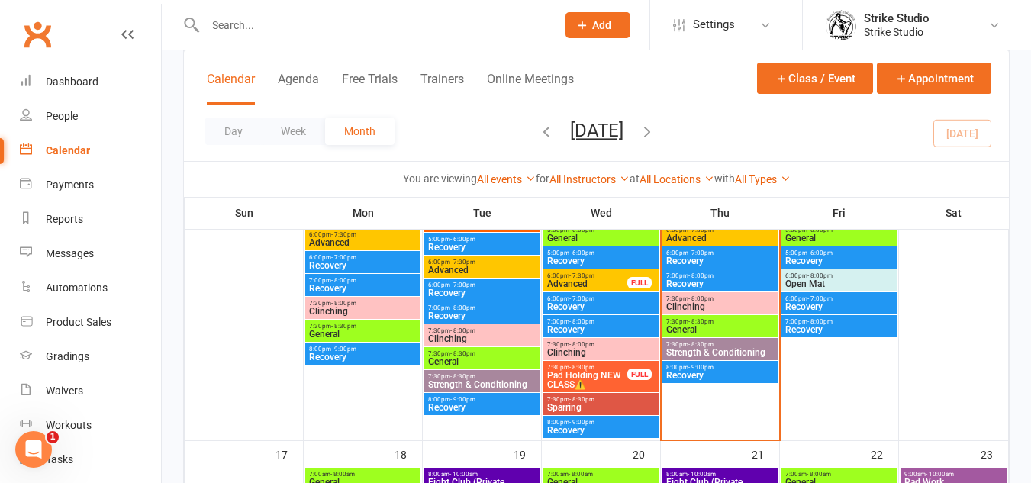
click at [746, 325] on span "General" at bounding box center [719, 329] width 109 height 9
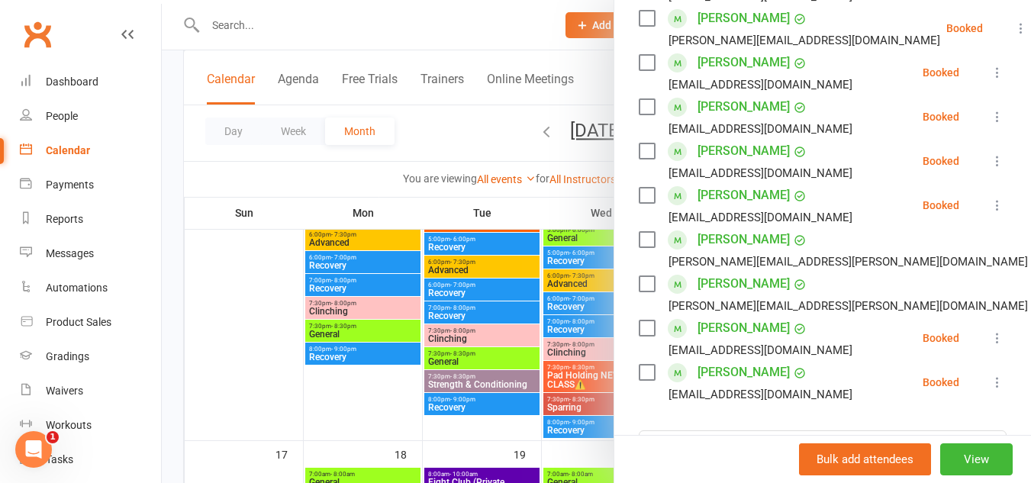
scroll to position [534, 0]
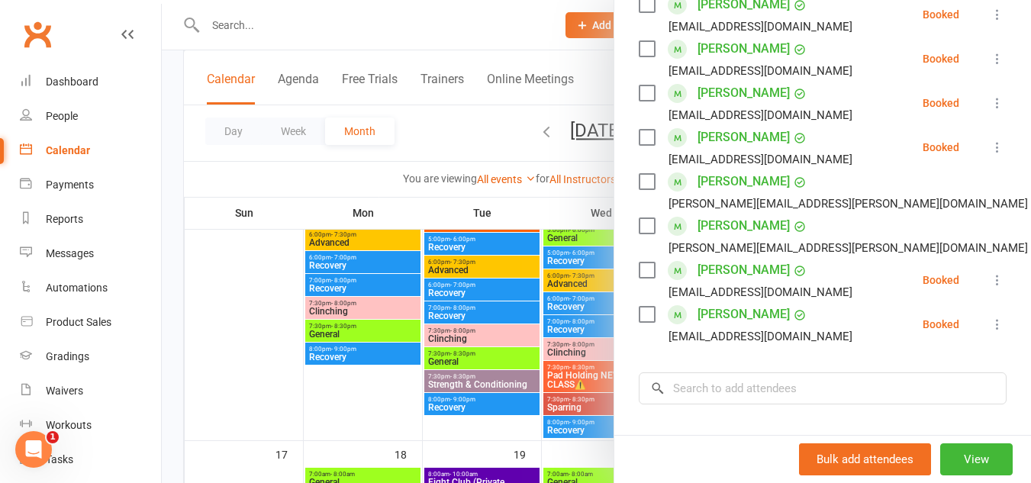
click at [512, 318] on div at bounding box center [596, 241] width 869 height 483
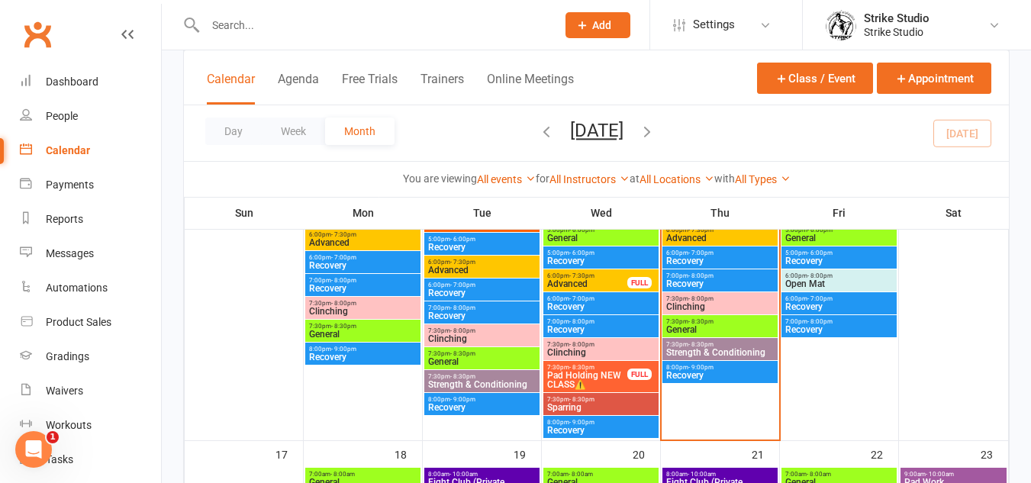
click at [706, 369] on span "- 9:00pm" at bounding box center [700, 367] width 25 height 7
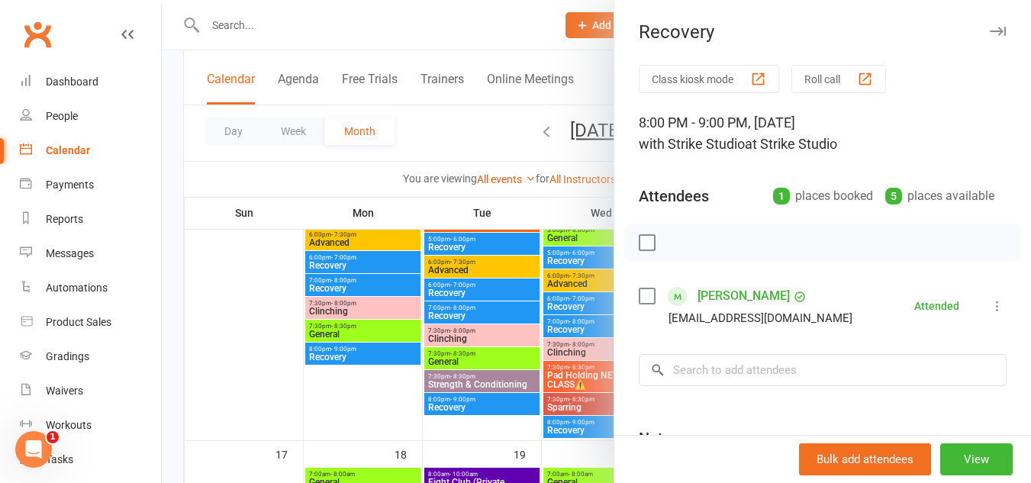
click at [571, 324] on div at bounding box center [596, 241] width 869 height 483
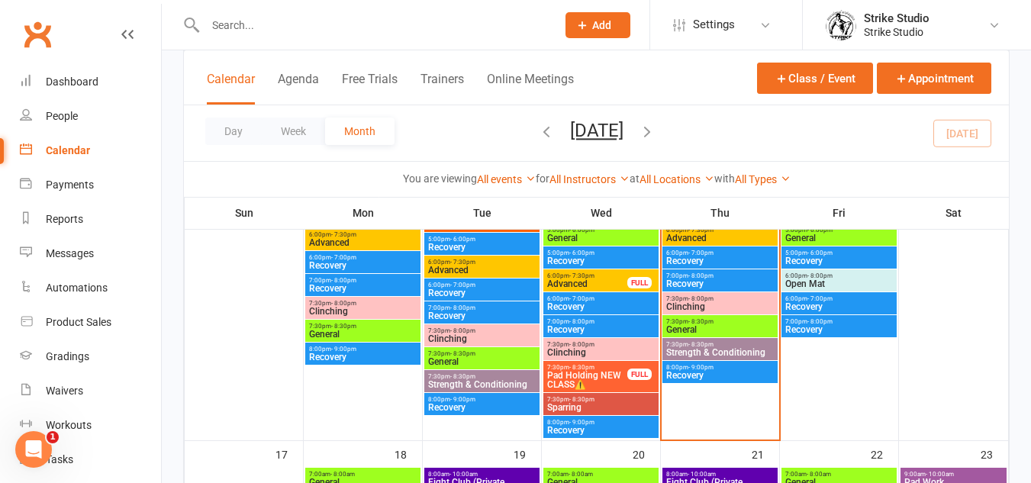
click at [736, 351] on span "Strength & Conditioning" at bounding box center [719, 352] width 109 height 9
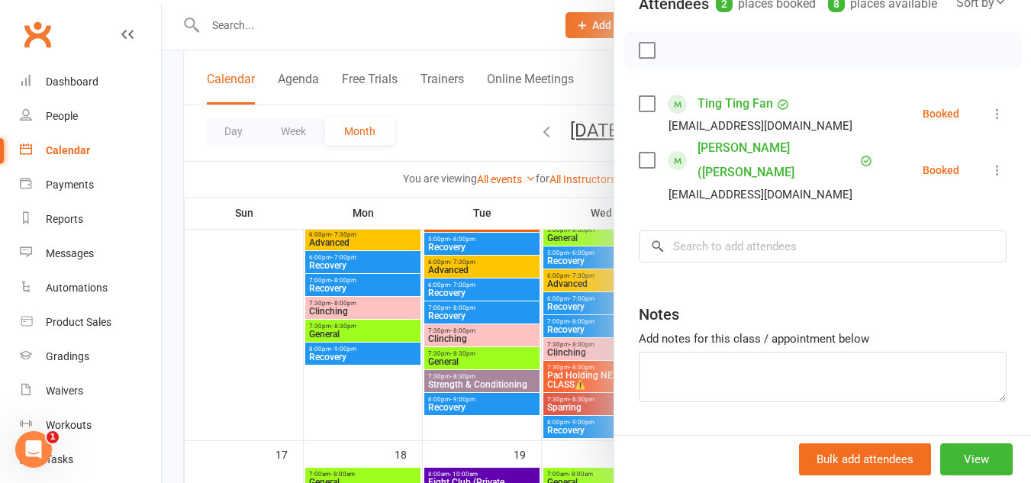
scroll to position [229, 0]
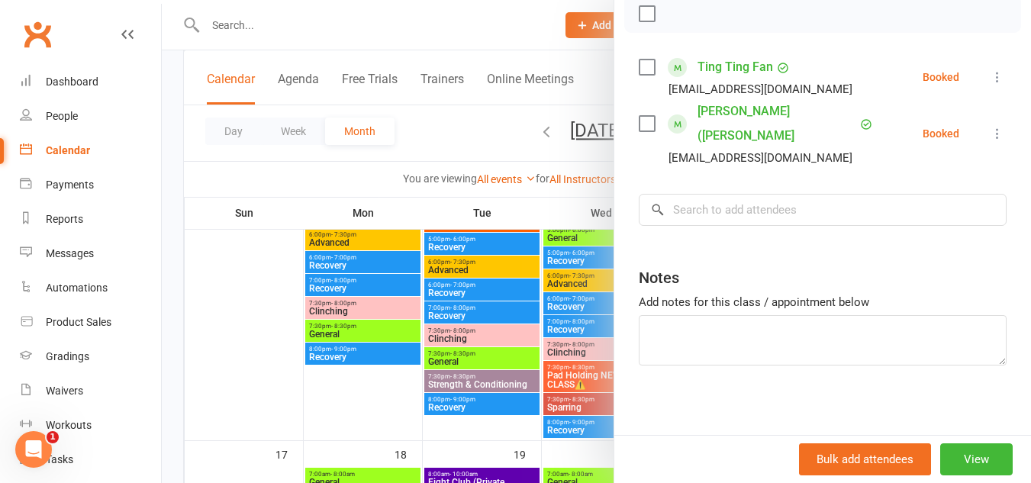
click at [512, 253] on div at bounding box center [596, 241] width 869 height 483
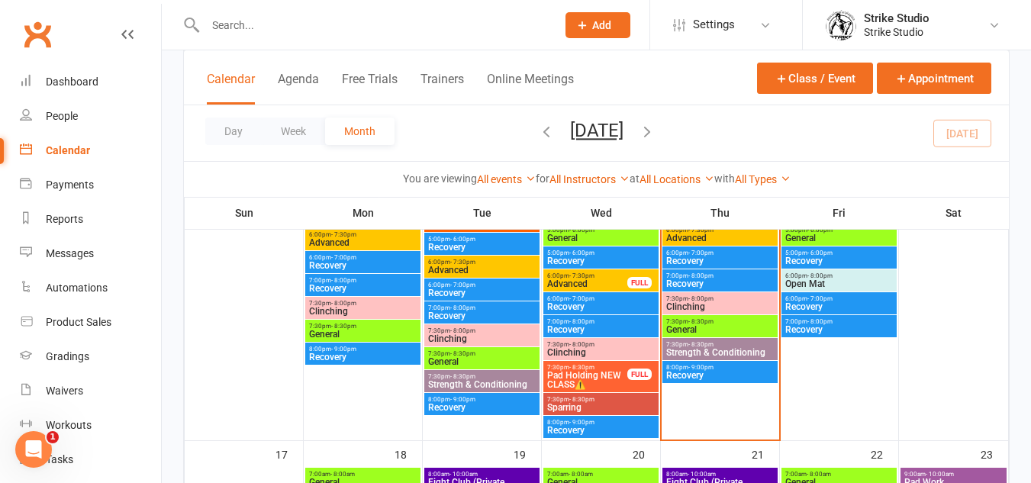
click at [423, 26] on input "text" at bounding box center [373, 24] width 345 height 21
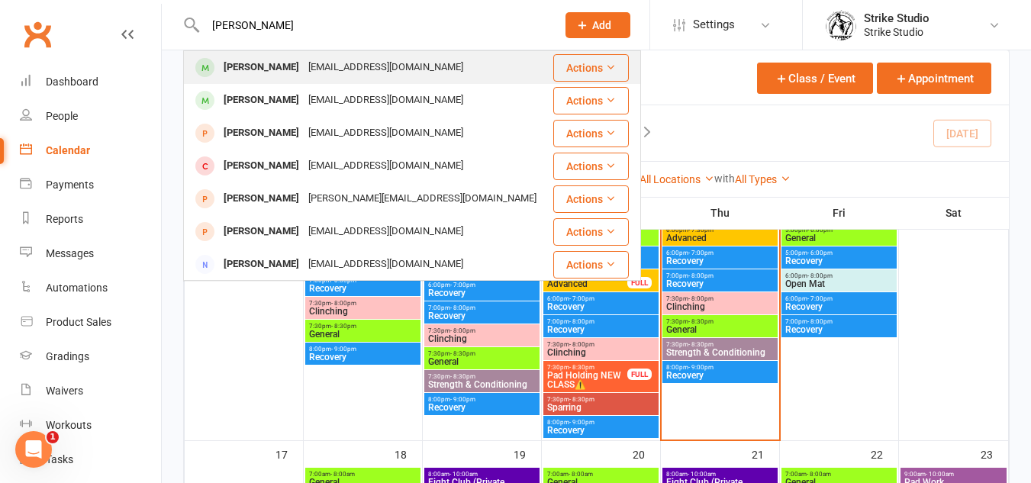
type input "lauren si"
click at [404, 66] on div "laurensicilianoo@gmail.com" at bounding box center [386, 67] width 164 height 22
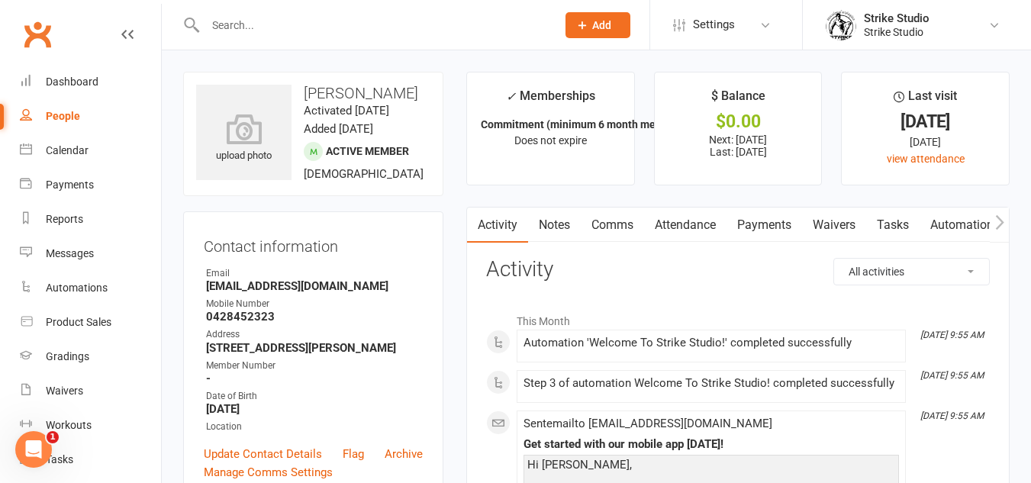
click at [849, 218] on link "Waivers" at bounding box center [834, 225] width 64 height 35
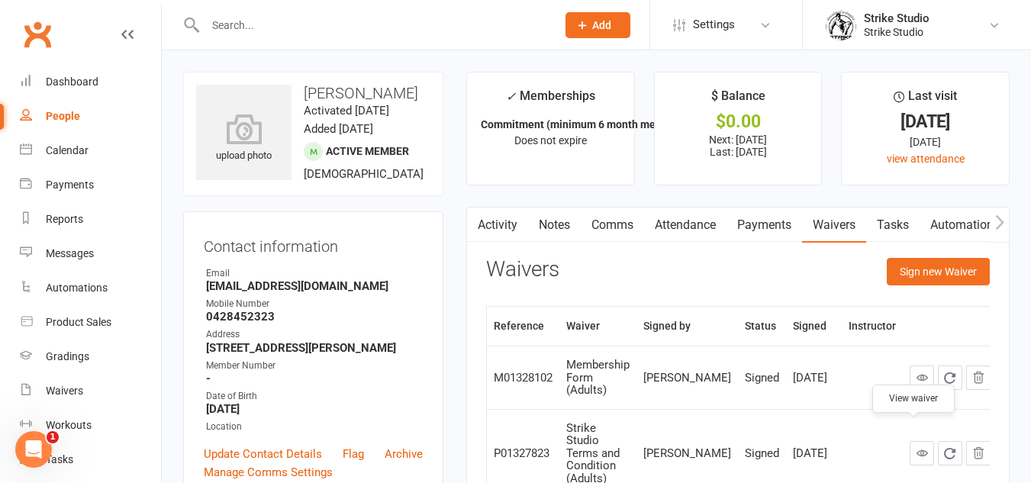
click at [910, 441] on link at bounding box center [922, 453] width 24 height 24
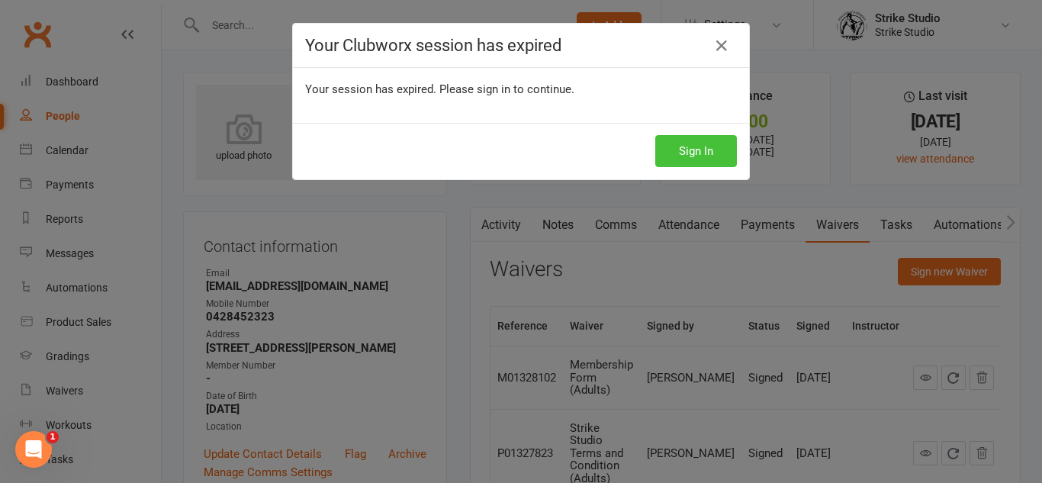
click at [709, 157] on button "Sign In" at bounding box center [696, 151] width 82 height 32
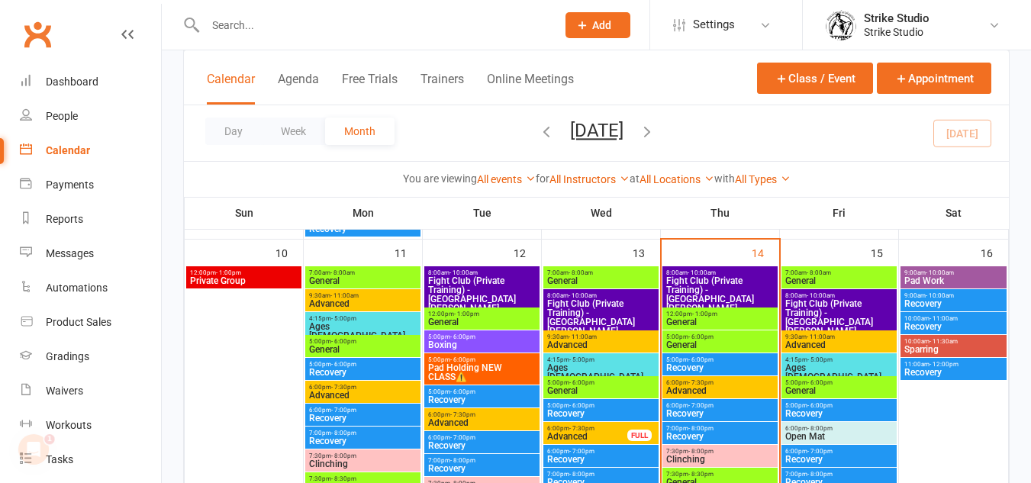
click at [704, 335] on span "- 6:00pm" at bounding box center [700, 336] width 25 height 7
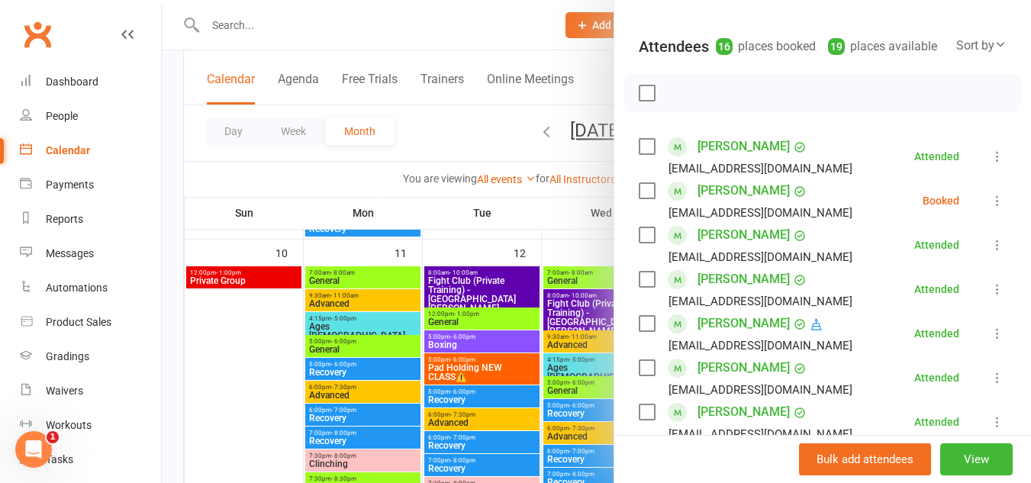
scroll to position [164, 0]
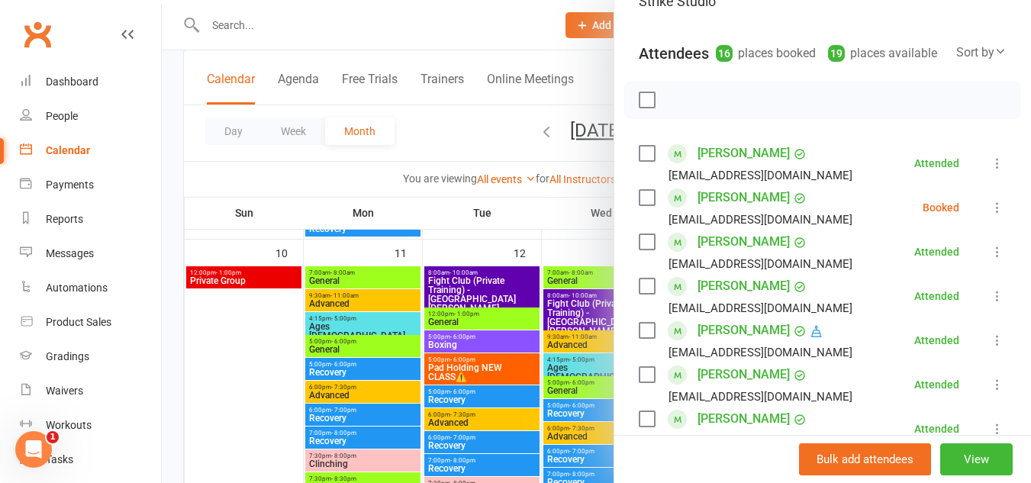
drag, startPoint x: 814, startPoint y: 155, endPoint x: 787, endPoint y: 163, distance: 28.7
click at [787, 163] on li "Zachariah Arabi michaelarabi@outlook.com Attended More info Remove Mark absent …" at bounding box center [823, 163] width 368 height 44
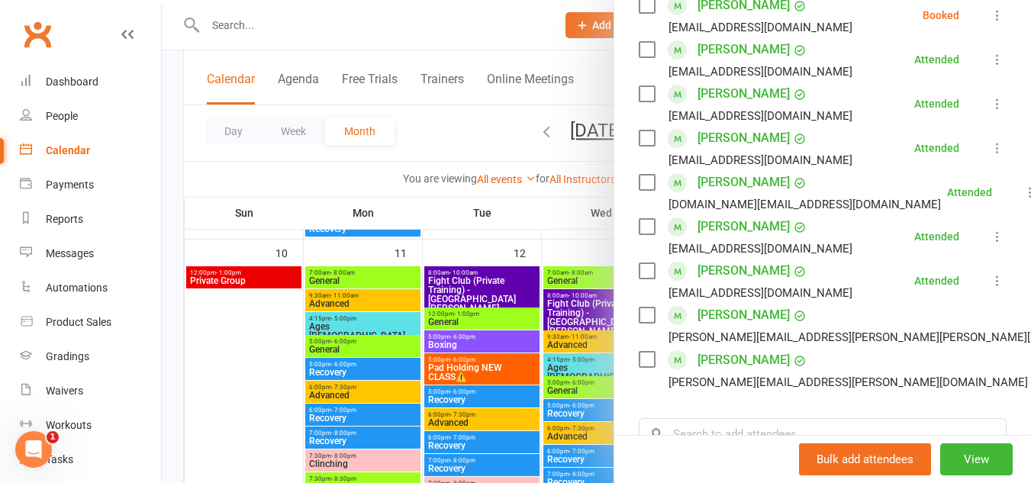
scroll to position [698, 0]
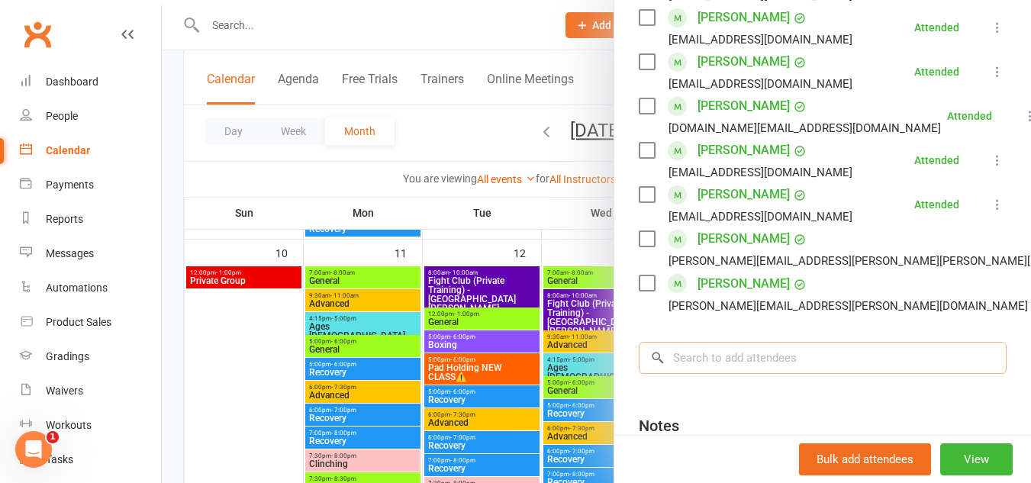
click at [793, 360] on input "search" at bounding box center [823, 358] width 368 height 32
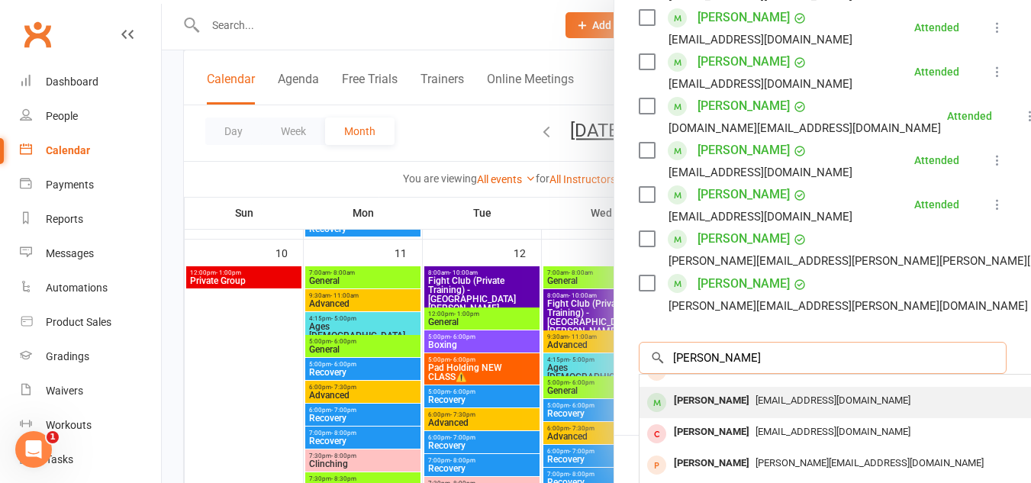
scroll to position [84, 0]
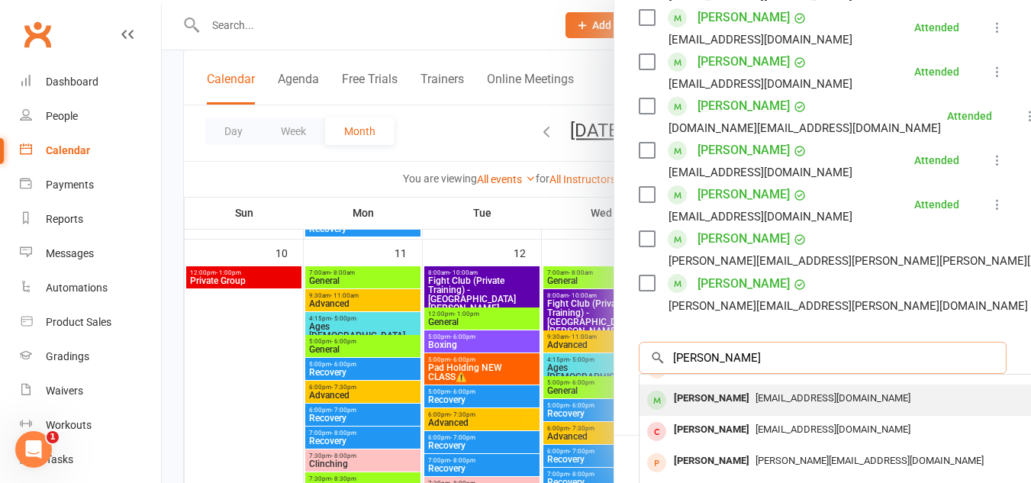
type input "Zacha"
click at [791, 400] on span "zafroth@tpg.com.au" at bounding box center [832, 397] width 155 height 11
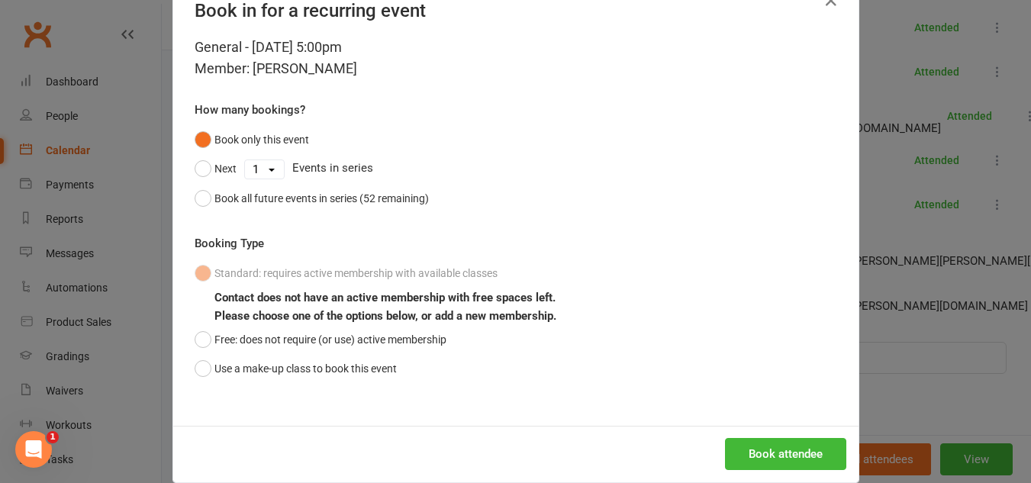
scroll to position [68, 0]
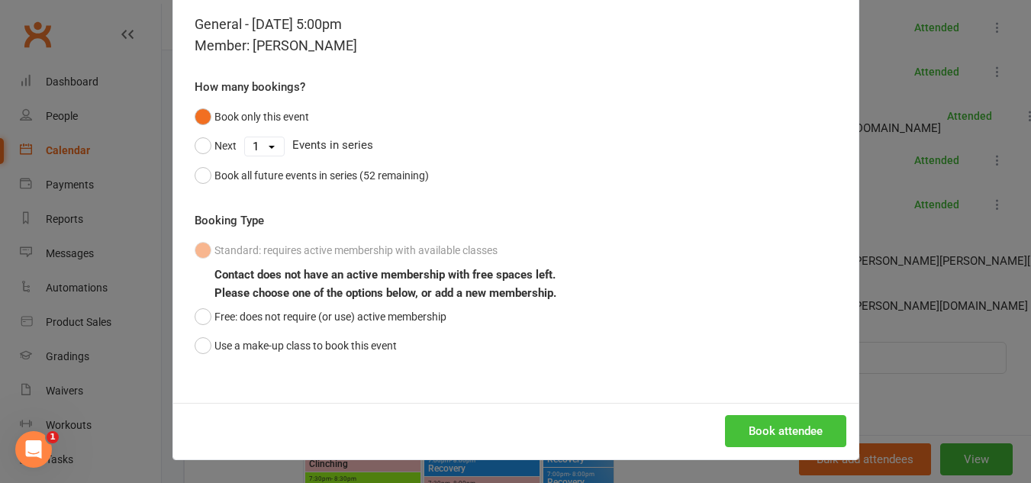
click at [803, 430] on button "Book attendee" at bounding box center [785, 431] width 121 height 32
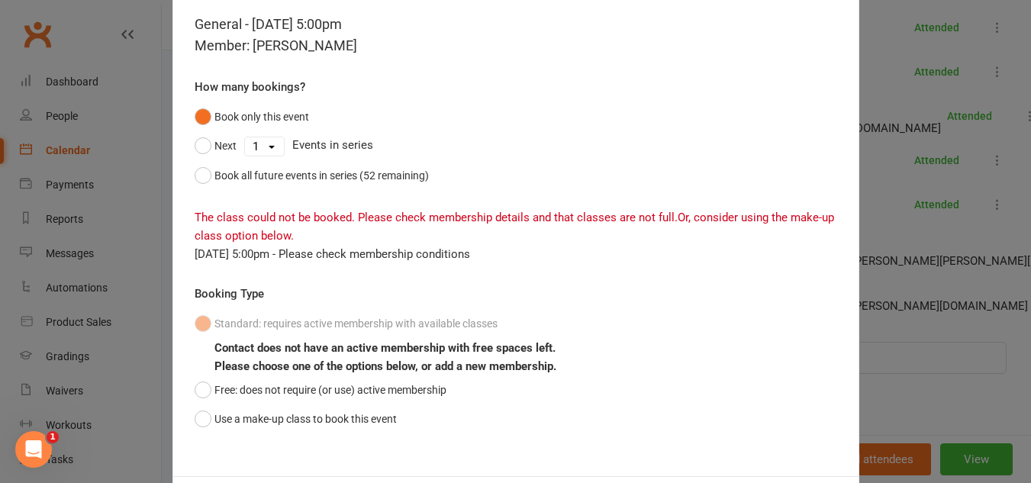
click at [915, 361] on div "Book in for a recurring event General - Aug 14, 2025 5:00pm Member: Zachary May…" at bounding box center [515, 241] width 1031 height 483
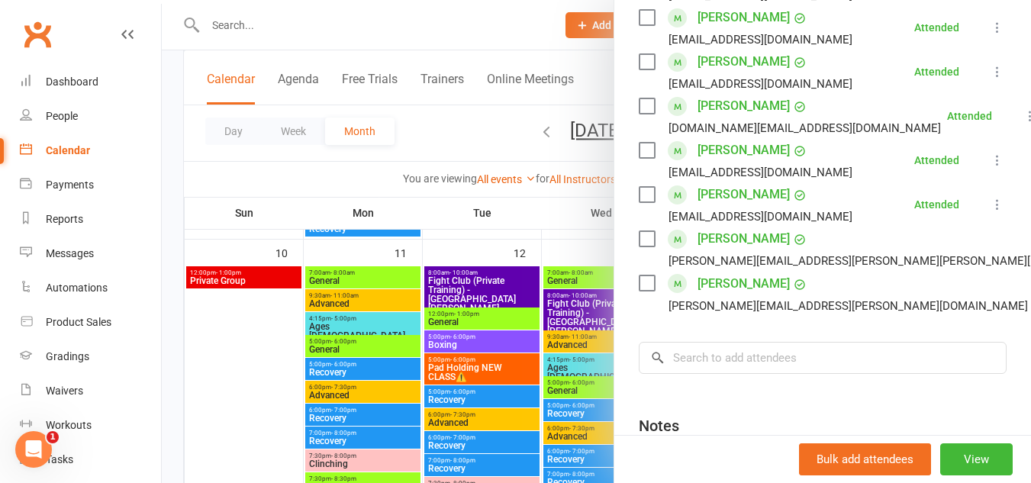
click at [459, 20] on div at bounding box center [596, 241] width 869 height 483
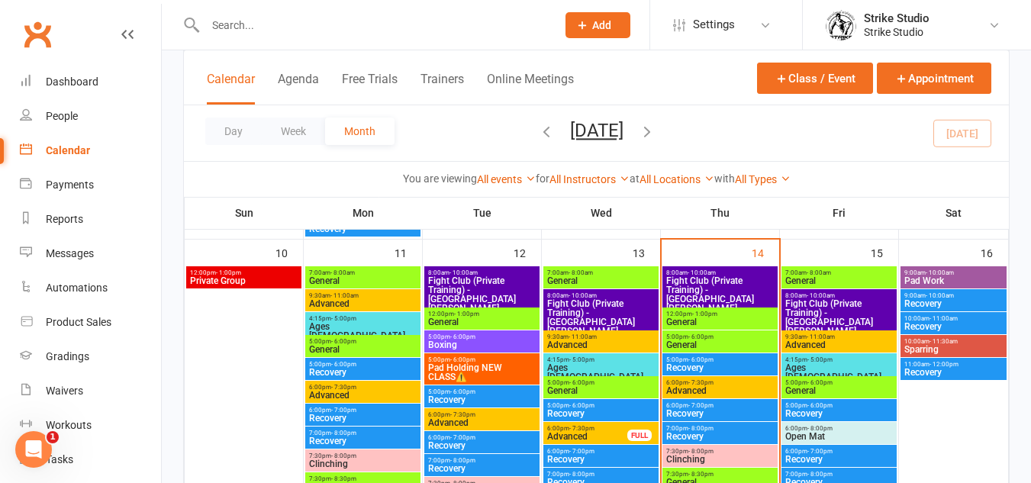
click at [446, 14] on div at bounding box center [364, 25] width 362 height 50
click at [441, 20] on input "text" at bounding box center [373, 24] width 345 height 21
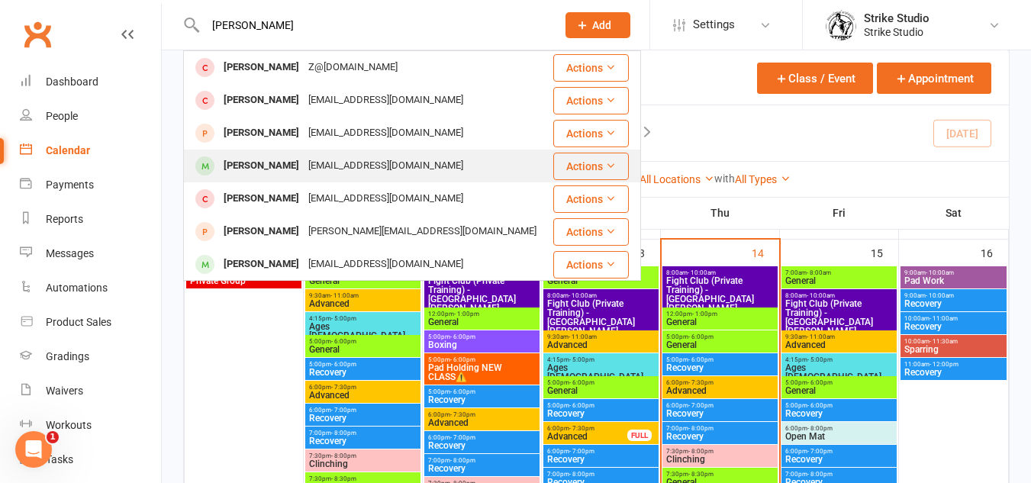
type input "zachar"
click at [314, 166] on div "zafroth@tpg.com.au" at bounding box center [386, 166] width 164 height 22
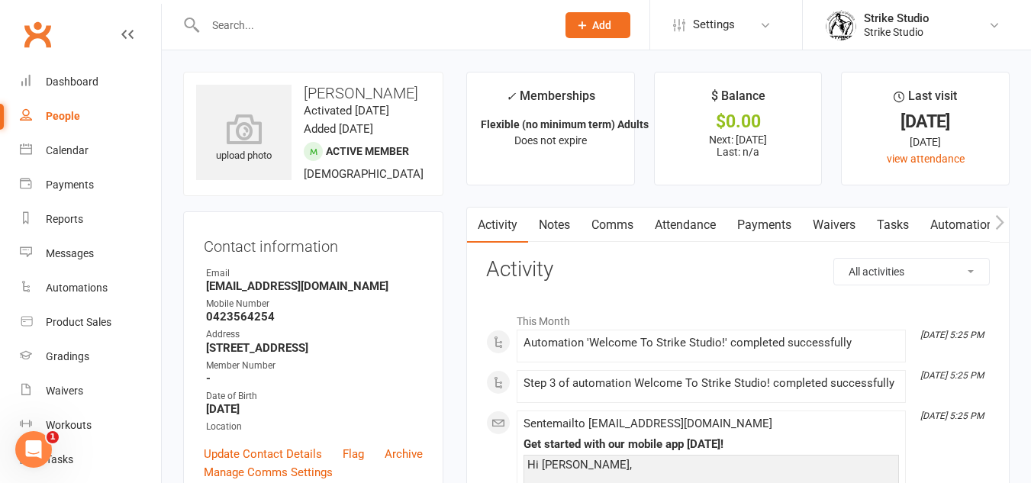
click at [700, 217] on link "Attendance" at bounding box center [685, 225] width 82 height 35
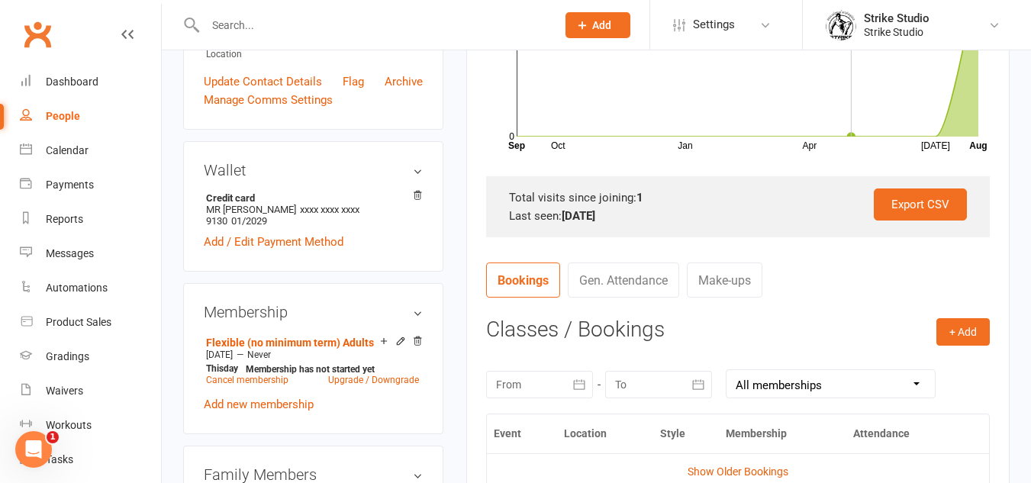
scroll to position [382, 0]
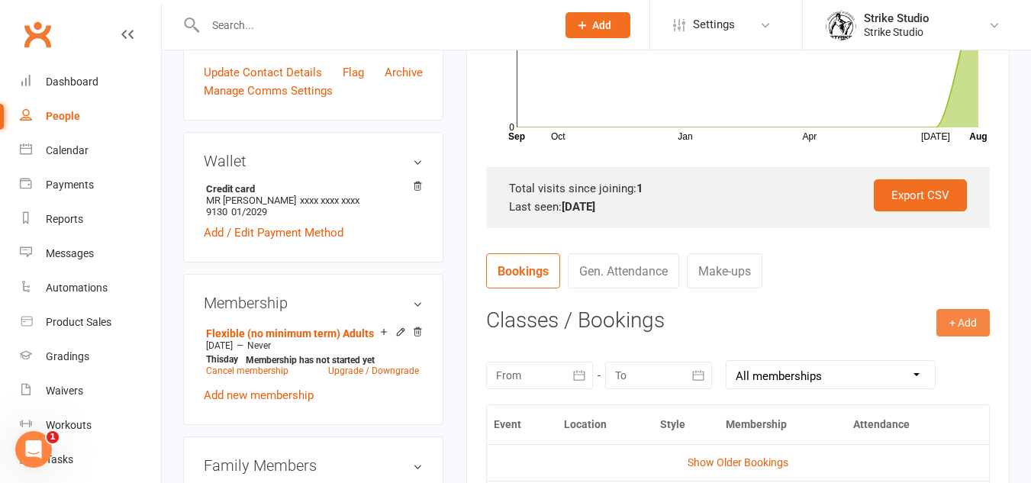
drag, startPoint x: 951, startPoint y: 324, endPoint x: 832, endPoint y: 332, distance: 119.3
click at [832, 332] on div "+ Add Book Event Add Appointment Book a Friend Classes / Bookings August 2025 S…" at bounding box center [738, 463] width 504 height 308
click at [941, 311] on button "+ Add" at bounding box center [962, 322] width 53 height 27
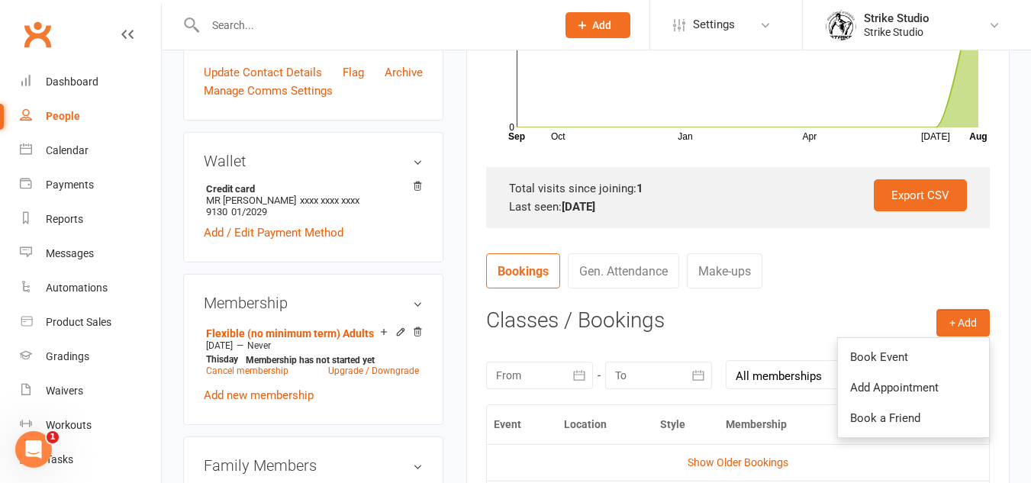
click at [800, 316] on h3 "Classes / Bookings" at bounding box center [738, 321] width 504 height 24
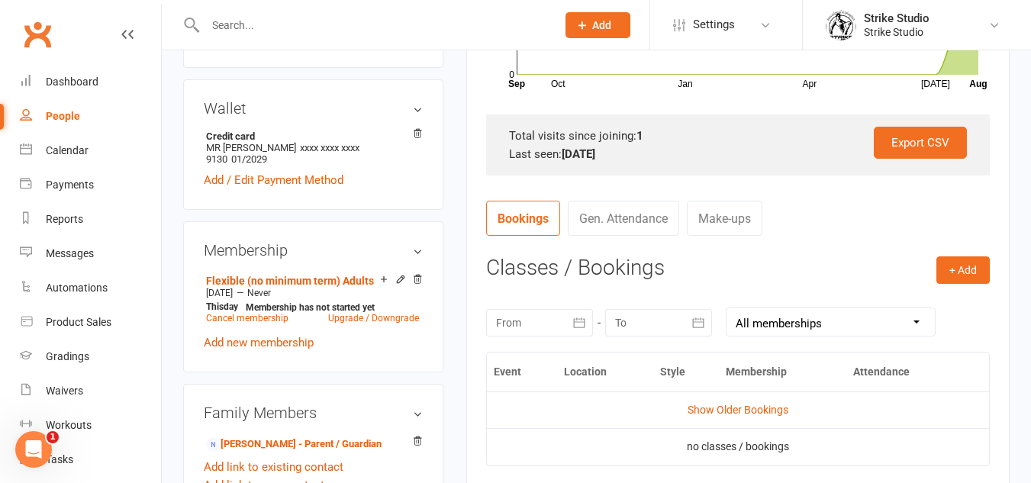
scroll to position [458, 0]
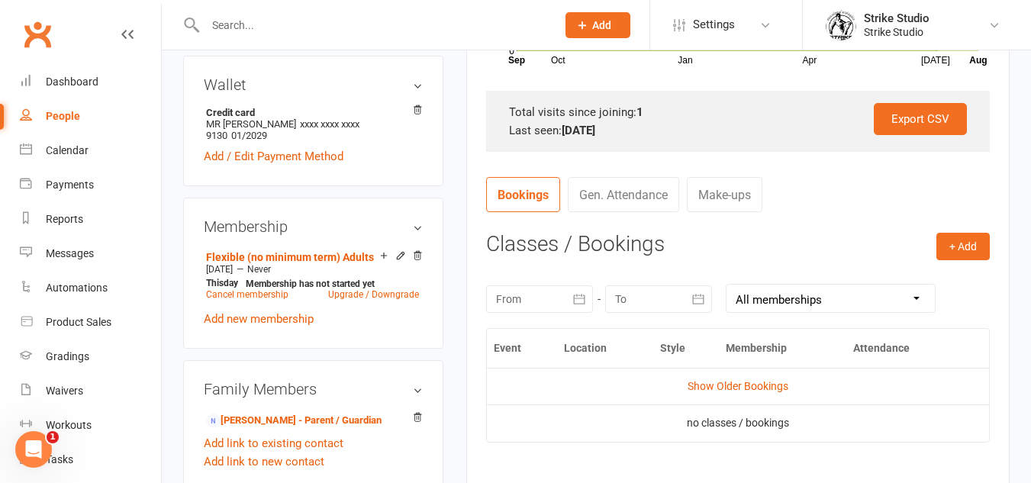
click at [771, 378] on td "Show Older Bookings" at bounding box center [738, 386] width 502 height 37
click at [771, 386] on link "Show Older Bookings" at bounding box center [738, 386] width 101 height 12
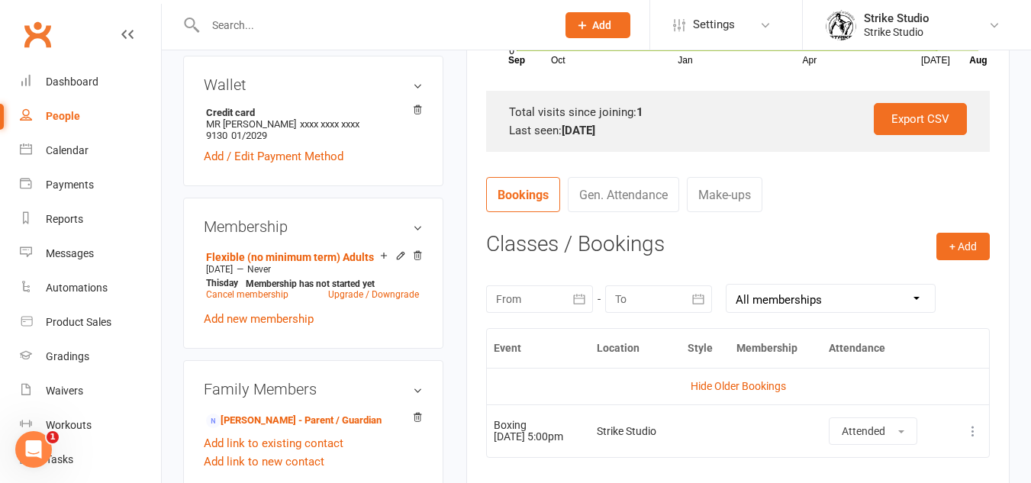
scroll to position [534, 0]
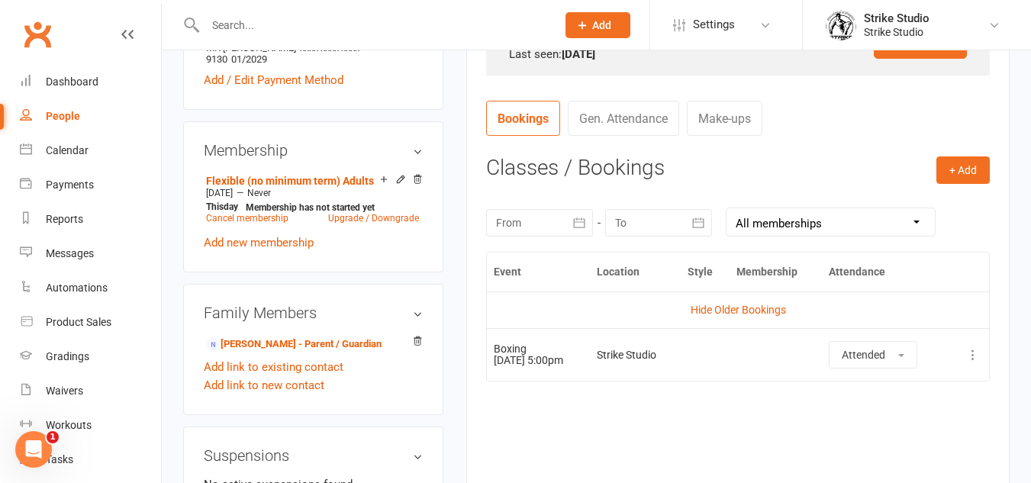
click at [775, 388] on div "Event Location Style Membership Attendance Hide Older Bookings Boxing 12 Aug 20…" at bounding box center [738, 366] width 504 height 228
click at [403, 185] on icon at bounding box center [400, 179] width 11 height 11
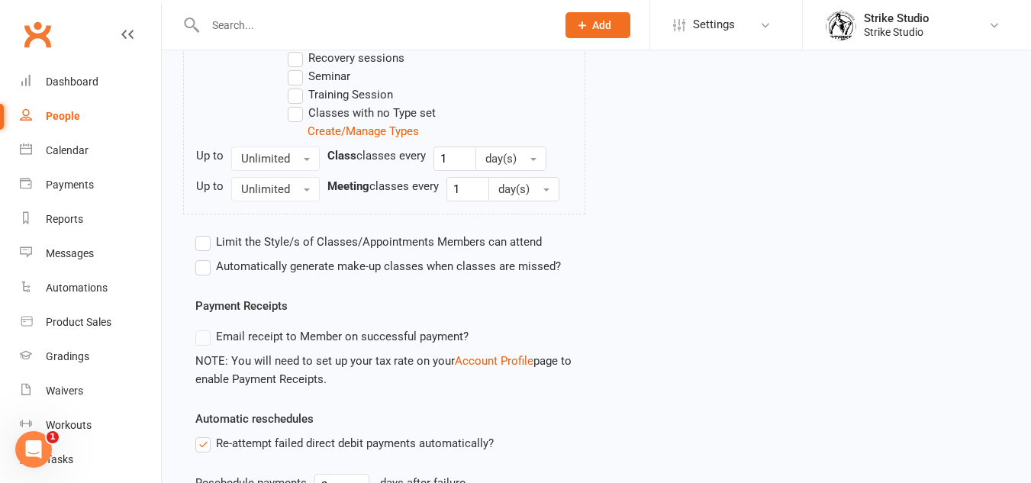
scroll to position [988, 0]
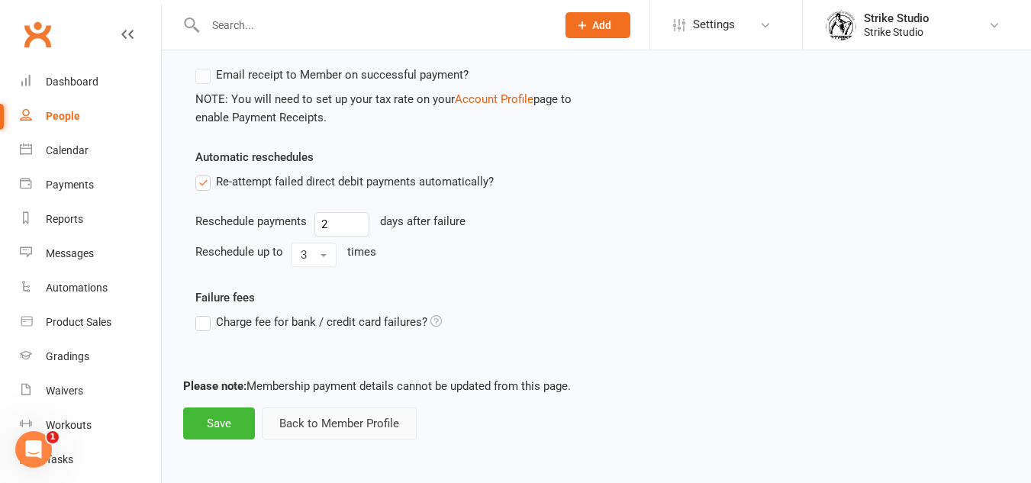
click at [329, 437] on button "Back to Member Profile" at bounding box center [339, 423] width 155 height 32
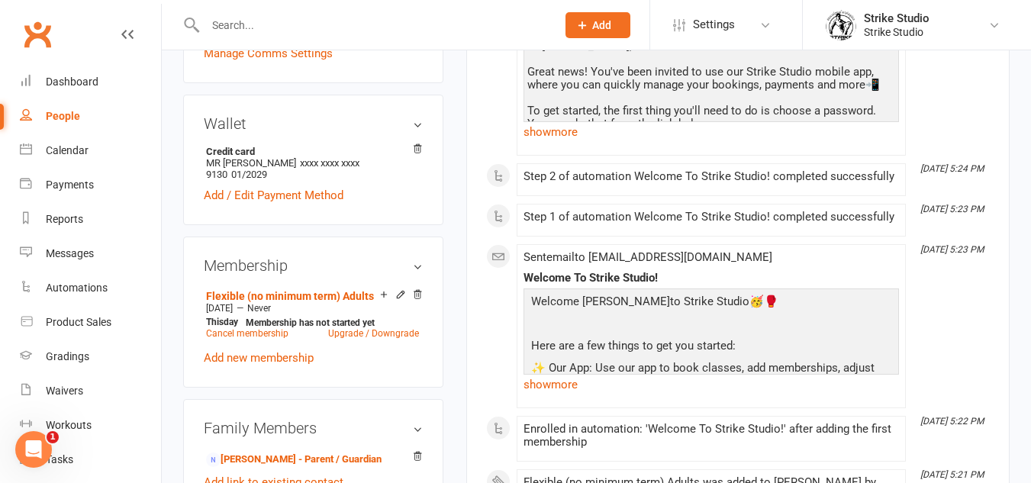
scroll to position [458, 0]
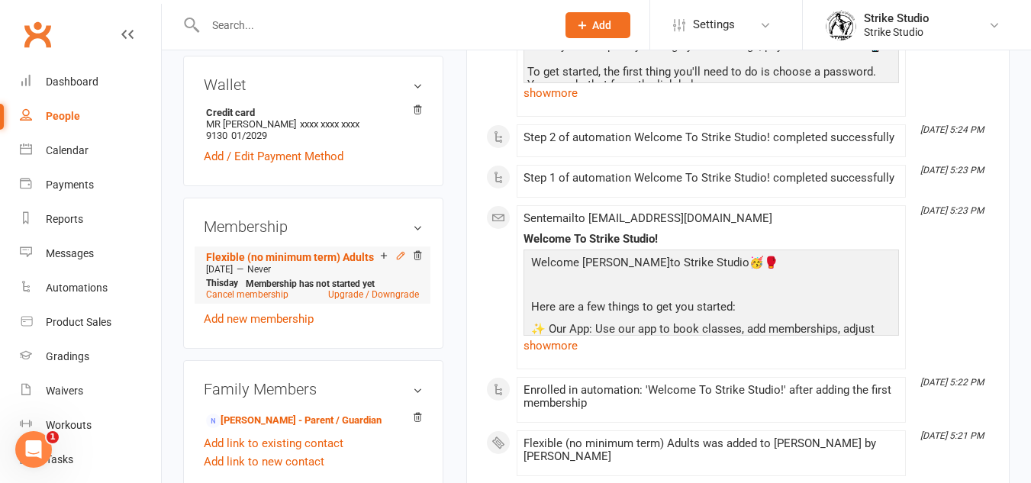
click at [400, 259] on icon at bounding box center [400, 255] width 7 height 7
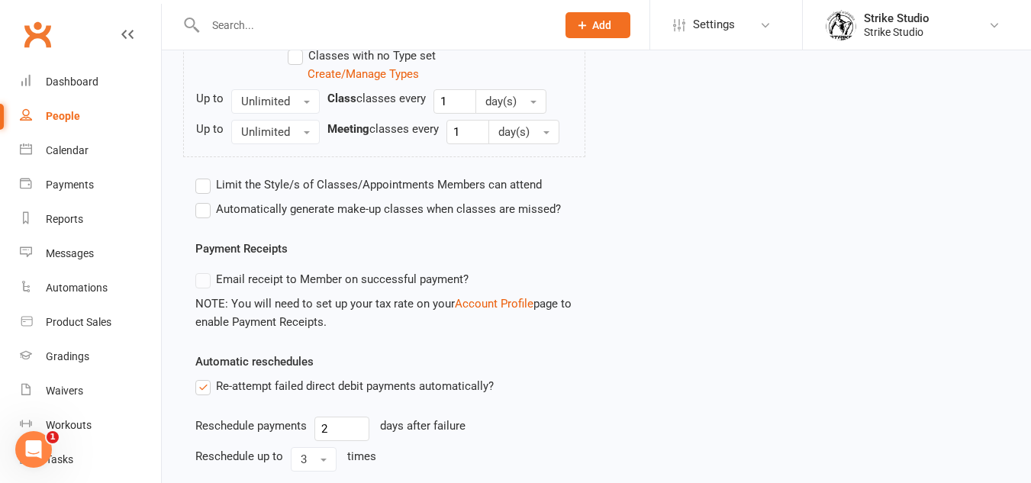
scroll to position [988, 0]
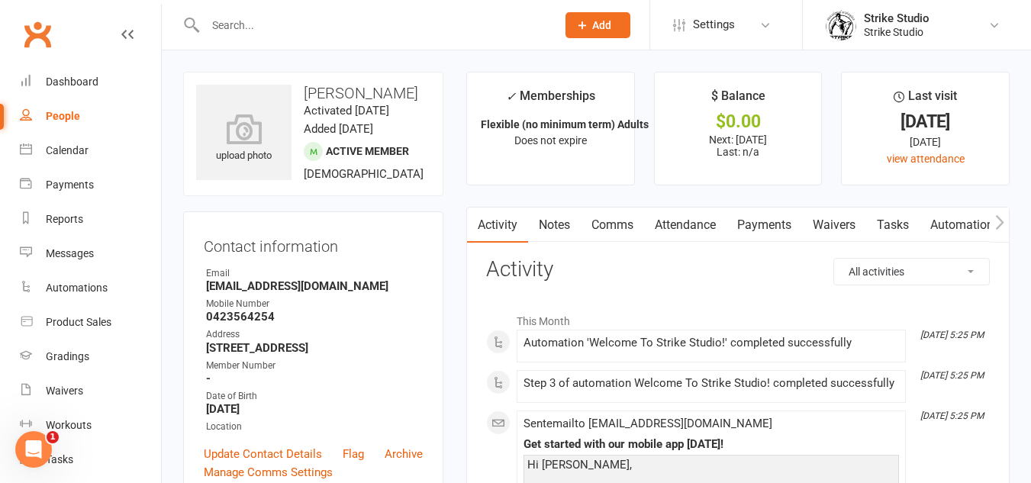
click at [765, 225] on link "Payments" at bounding box center [764, 225] width 76 height 35
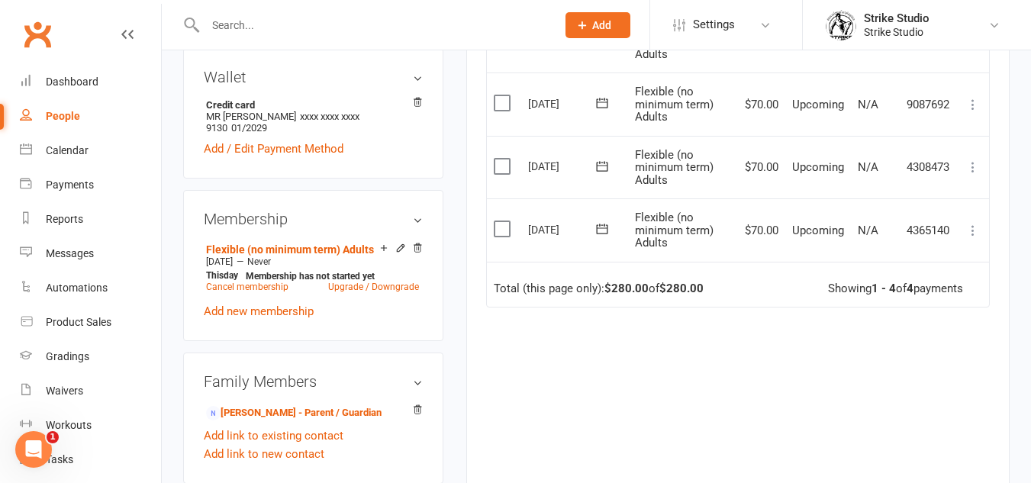
scroll to position [534, 0]
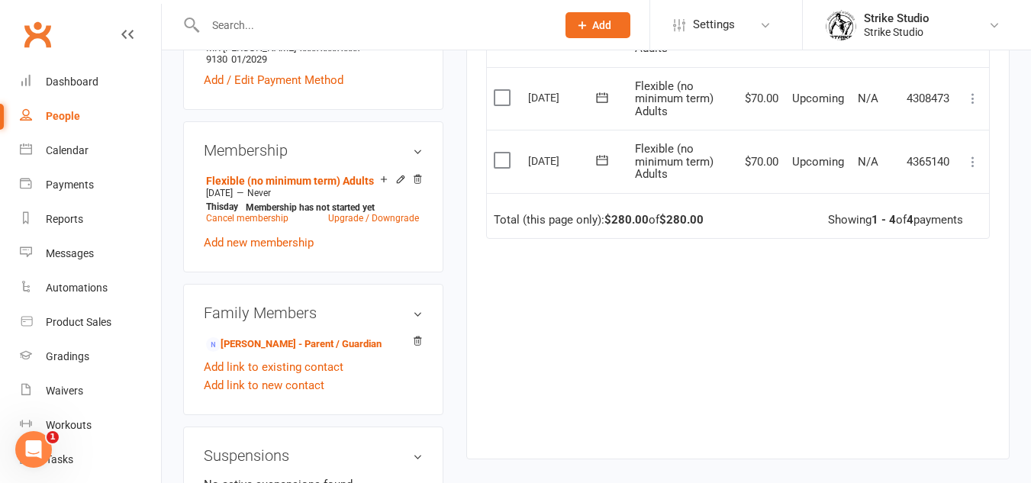
drag, startPoint x: 420, startPoint y: 210, endPoint x: 588, endPoint y: 73, distance: 216.4
click at [420, 185] on icon at bounding box center [417, 179] width 11 height 11
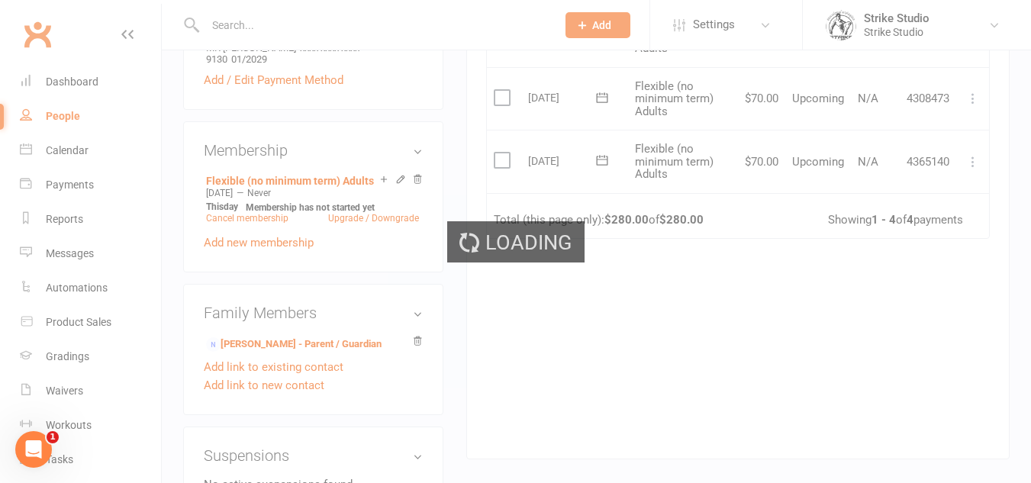
scroll to position [546, 0]
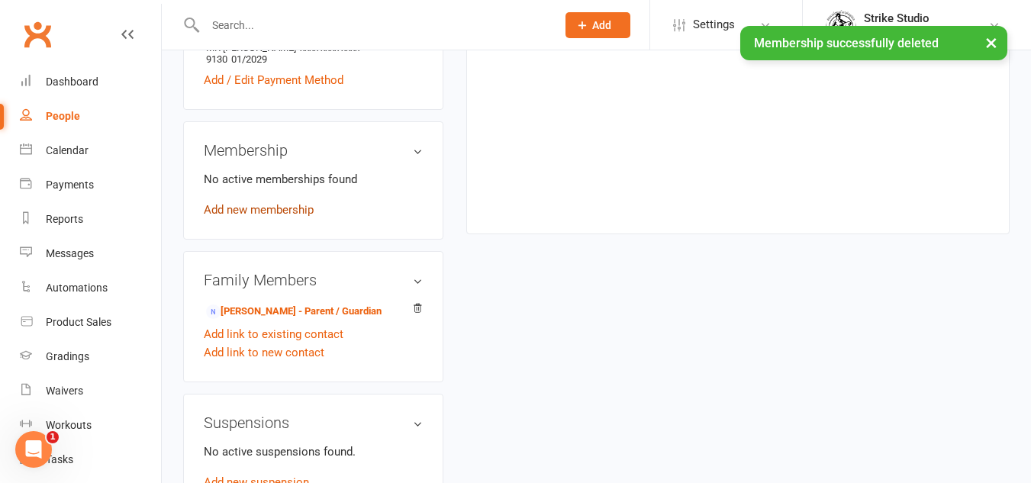
click at [286, 217] on link "Add new membership" at bounding box center [259, 210] width 110 height 14
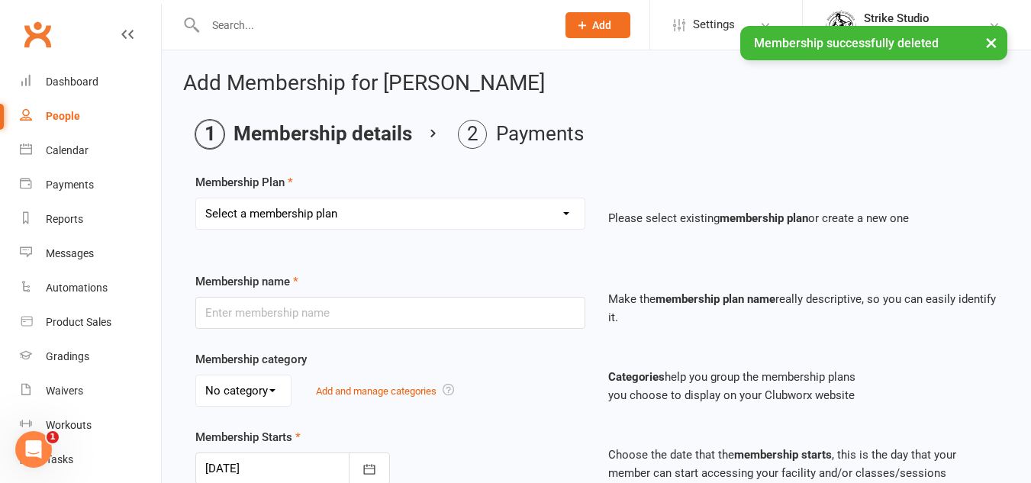
click at [511, 217] on select "Select a membership plan Create new Membership Plan Staff Prepaid (12 month mem…" at bounding box center [390, 213] width 388 height 31
select select "6"
click at [196, 198] on select "Select a membership plan Create new Membership Plan Staff Prepaid (12 month mem…" at bounding box center [390, 213] width 388 height 31
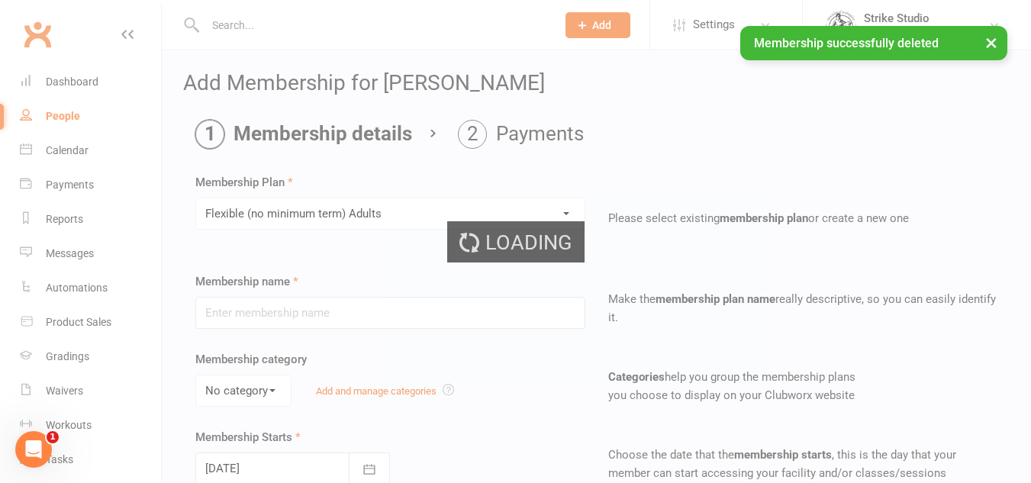
type input "Flexible (no minimum term) Adults"
select select "0"
type input "0"
type input "2"
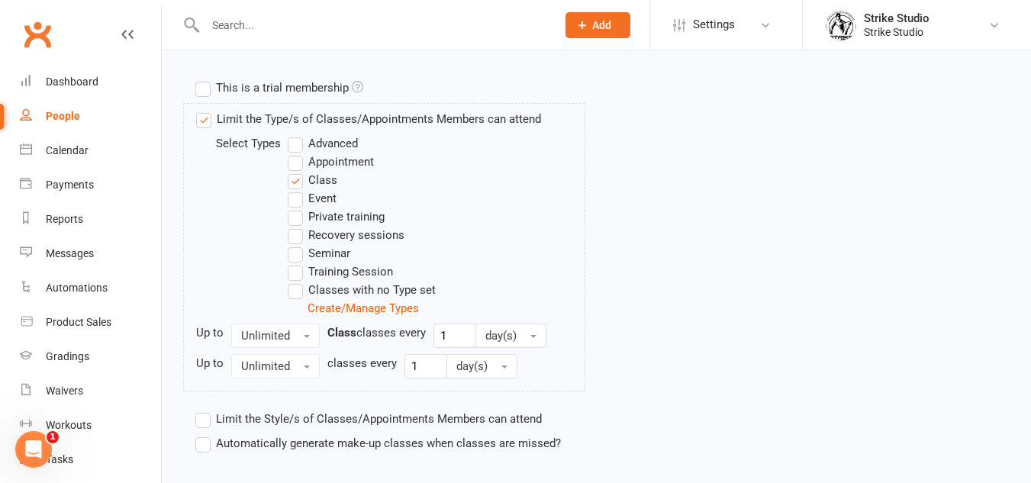
scroll to position [808, 0]
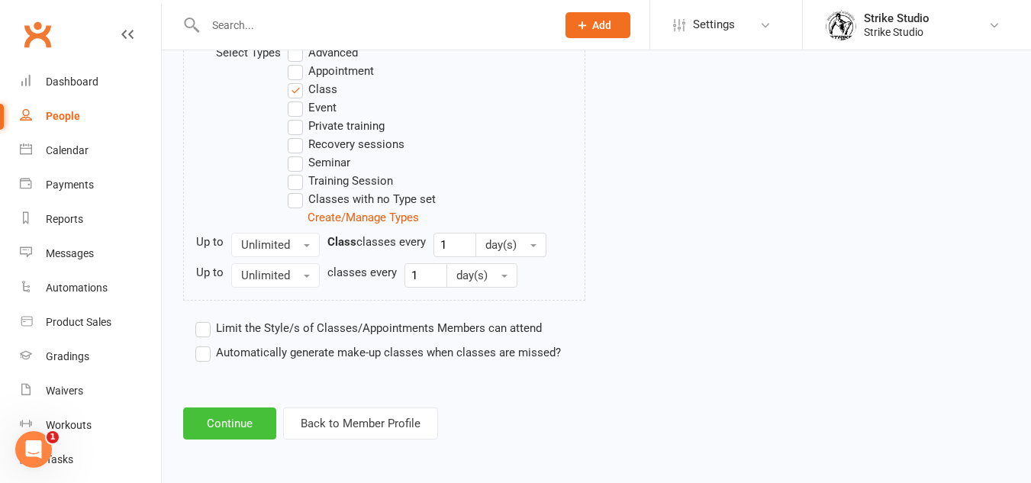
click at [244, 432] on button "Continue" at bounding box center [229, 423] width 93 height 32
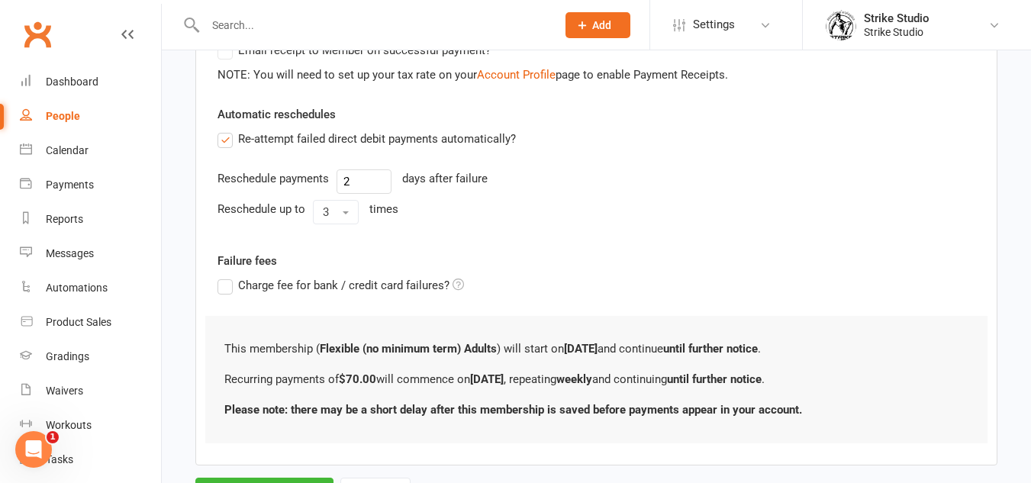
scroll to position [565, 0]
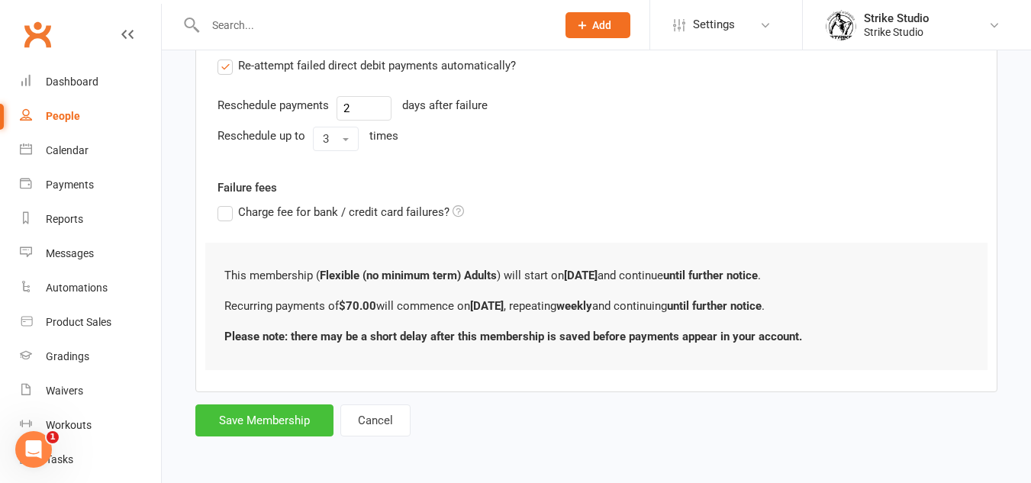
click at [269, 407] on button "Save Membership" at bounding box center [264, 420] width 138 height 32
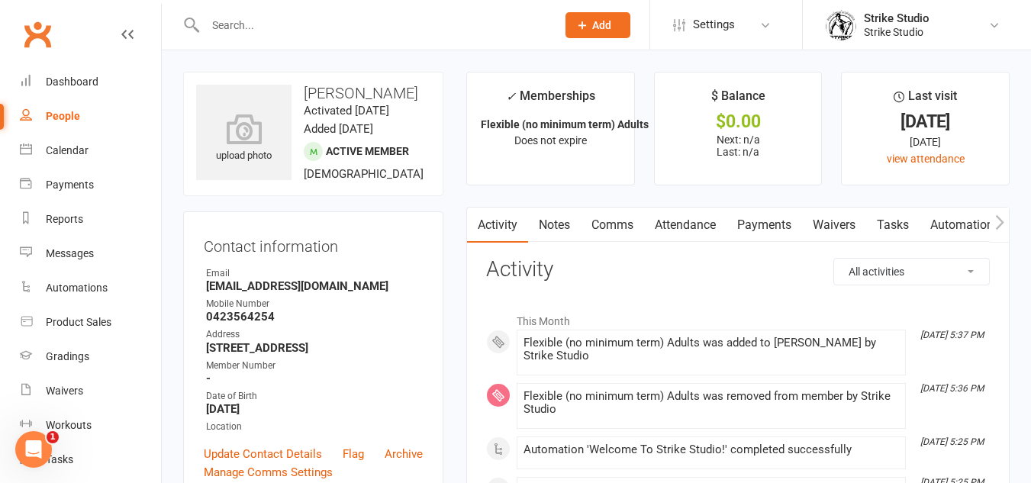
click at [535, 28] on input "text" at bounding box center [373, 24] width 345 height 21
click at [363, 27] on input "text" at bounding box center [373, 24] width 345 height 21
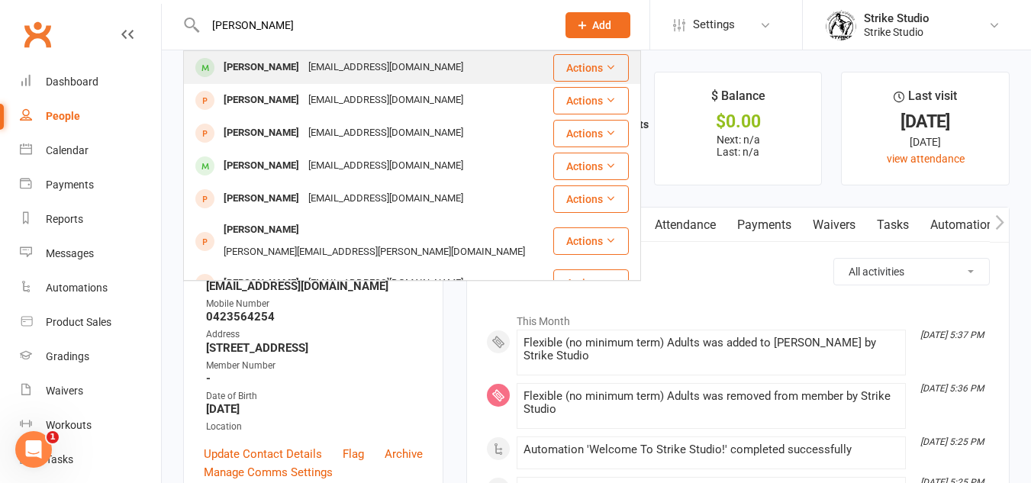
type input "vang"
click at [383, 68] on div "[EMAIL_ADDRESS][DOMAIN_NAME]" at bounding box center [386, 67] width 164 height 22
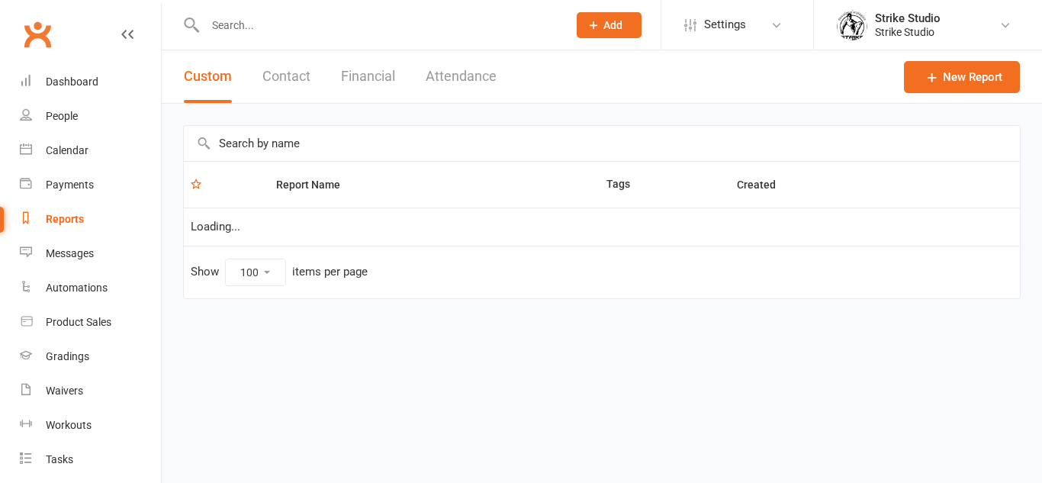
select select "100"
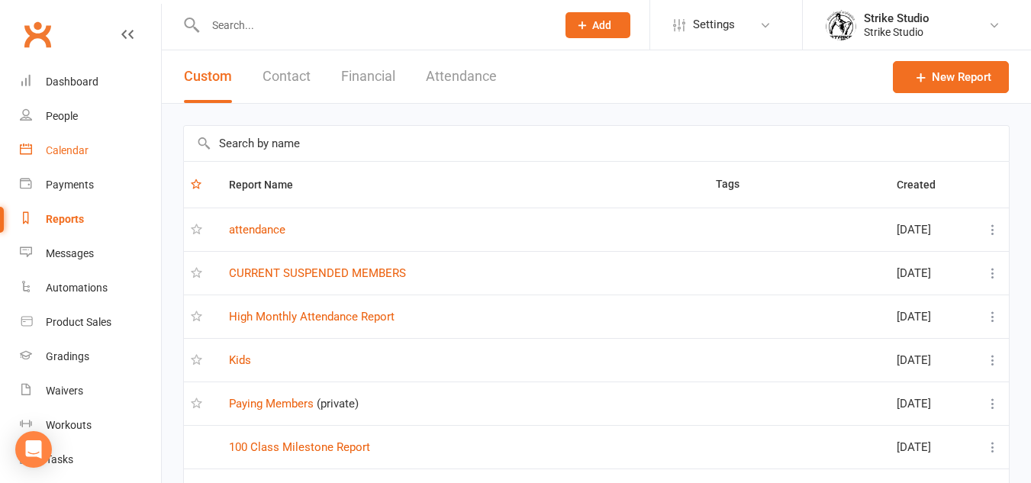
click at [66, 146] on div "Calendar" at bounding box center [67, 150] width 43 height 12
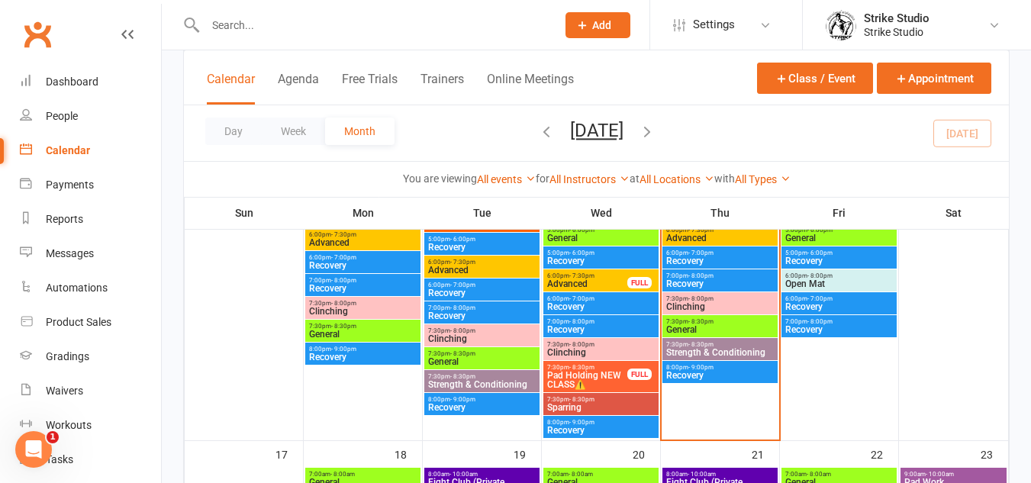
scroll to position [763, 0]
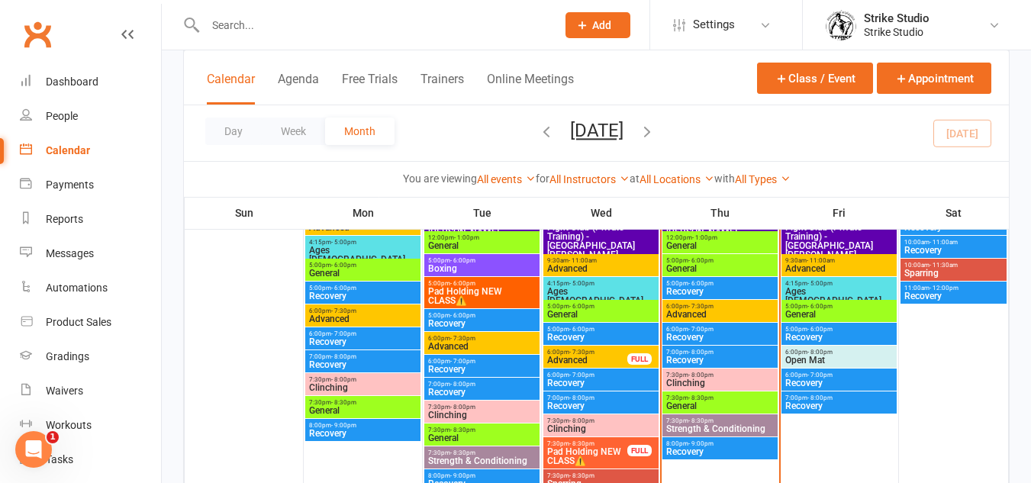
click at [737, 408] on span "General" at bounding box center [719, 405] width 109 height 9
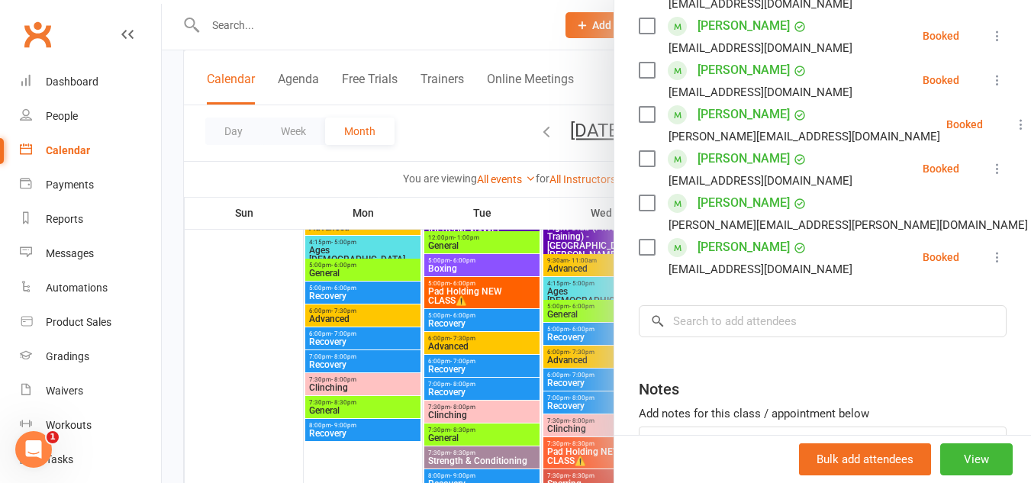
scroll to position [382, 0]
drag, startPoint x: 528, startPoint y: 286, endPoint x: 605, endPoint y: 317, distance: 83.2
click at [528, 286] on div at bounding box center [596, 241] width 869 height 483
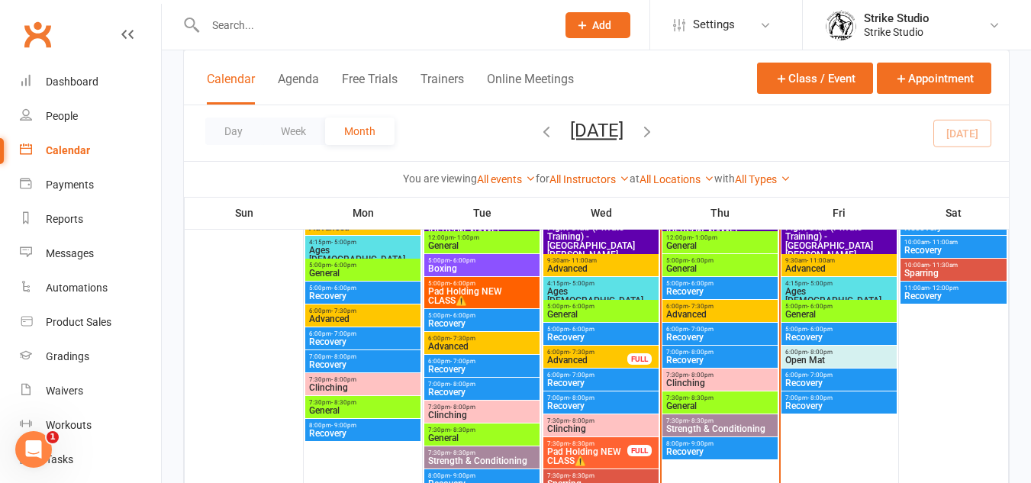
click at [723, 268] on span "General" at bounding box center [719, 268] width 109 height 9
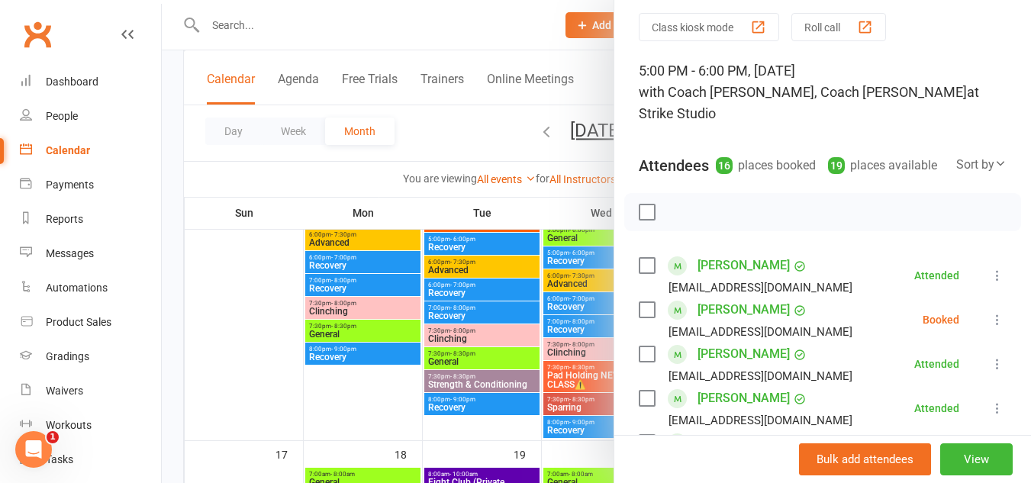
scroll to position [76, 0]
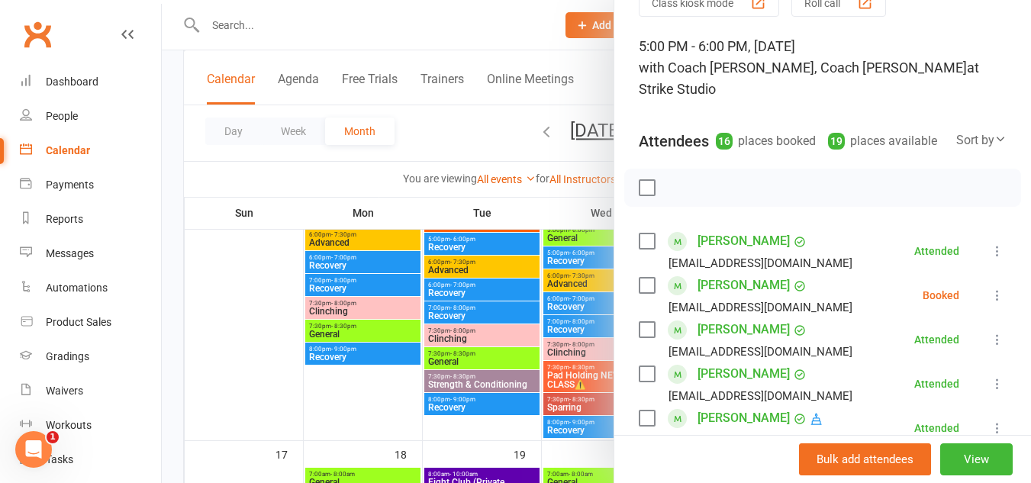
click at [520, 296] on div at bounding box center [596, 241] width 869 height 483
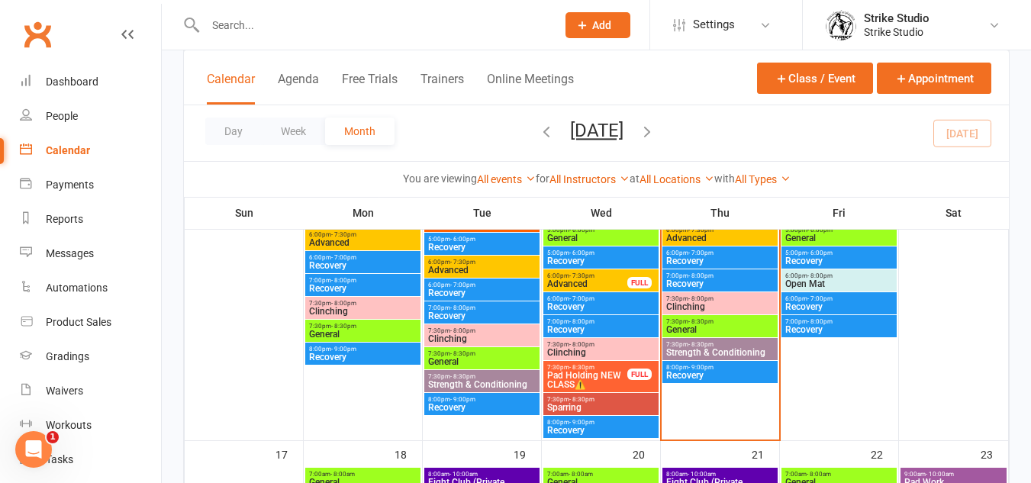
click at [688, 325] on span "General" at bounding box center [719, 329] width 109 height 9
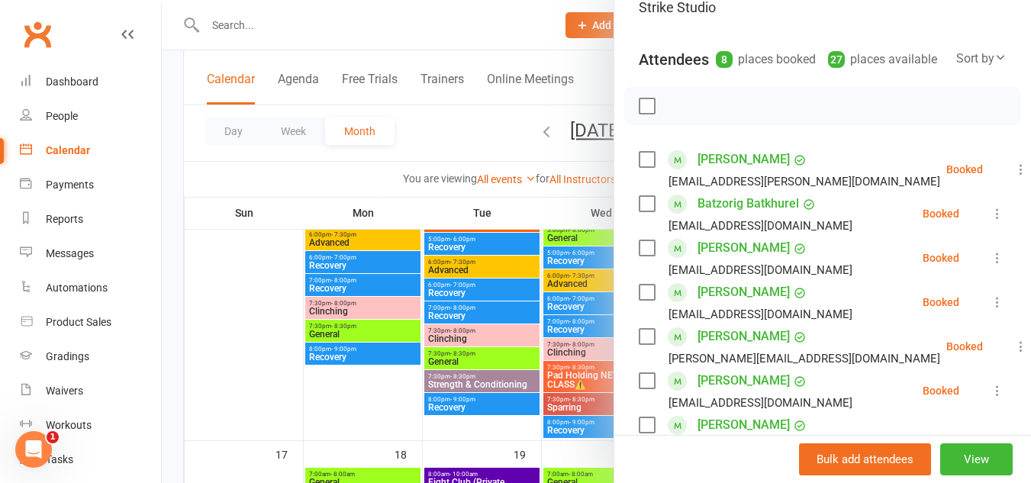
scroll to position [305, 0]
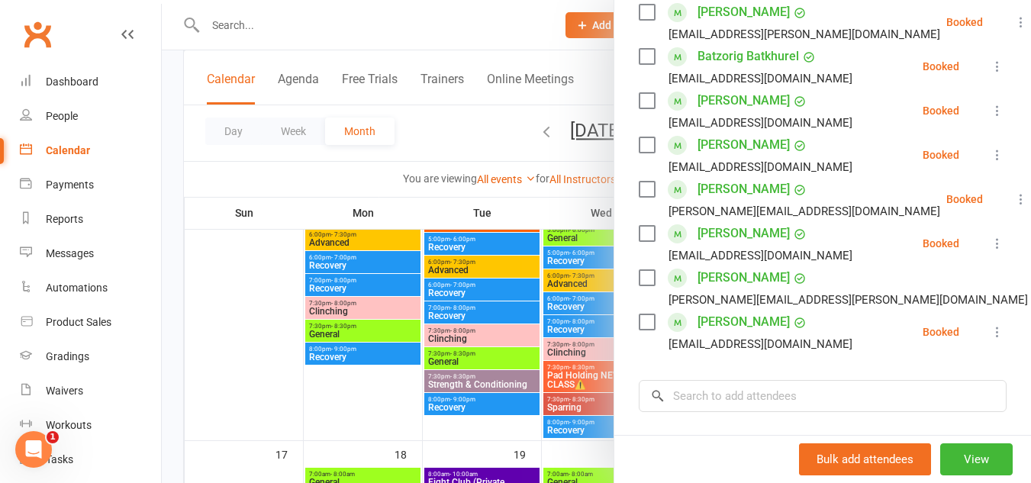
click at [503, 282] on div at bounding box center [596, 241] width 869 height 483
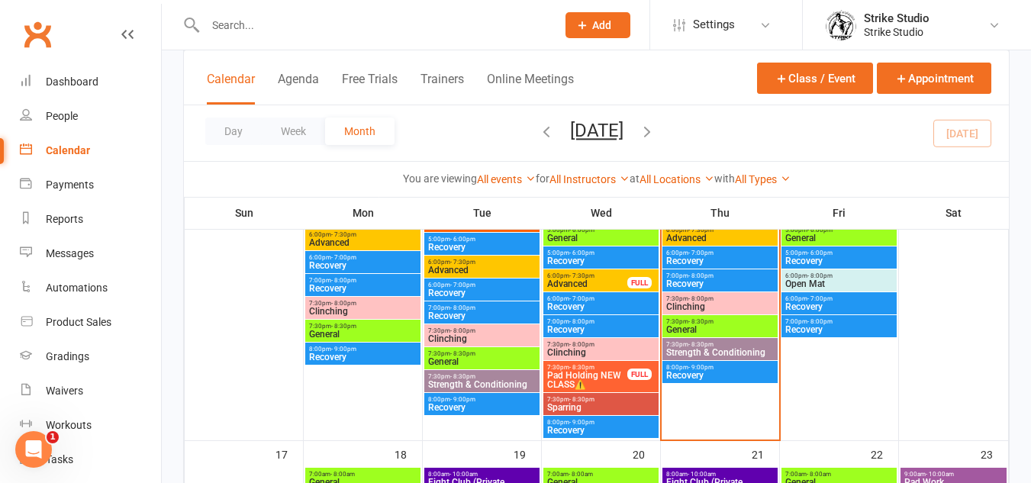
click at [740, 327] on span "General" at bounding box center [719, 329] width 109 height 9
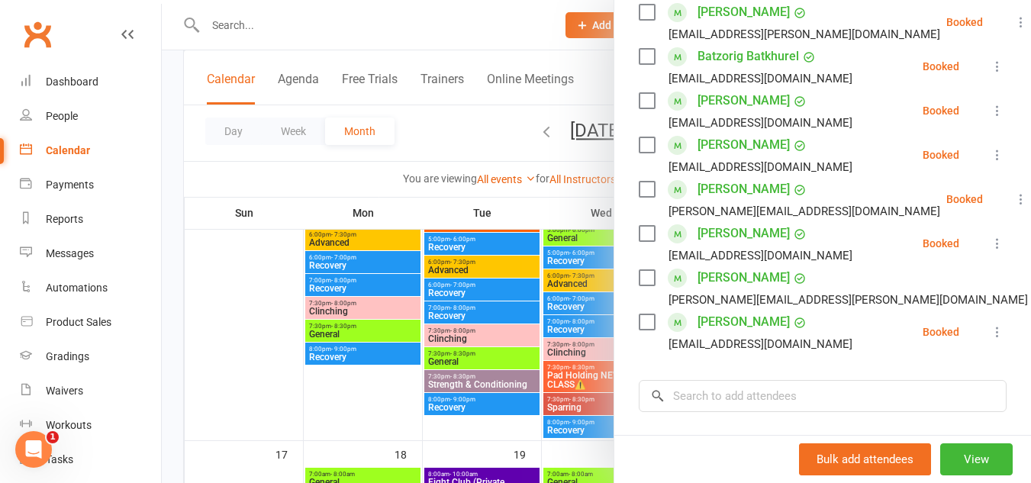
click at [508, 276] on div at bounding box center [596, 241] width 869 height 483
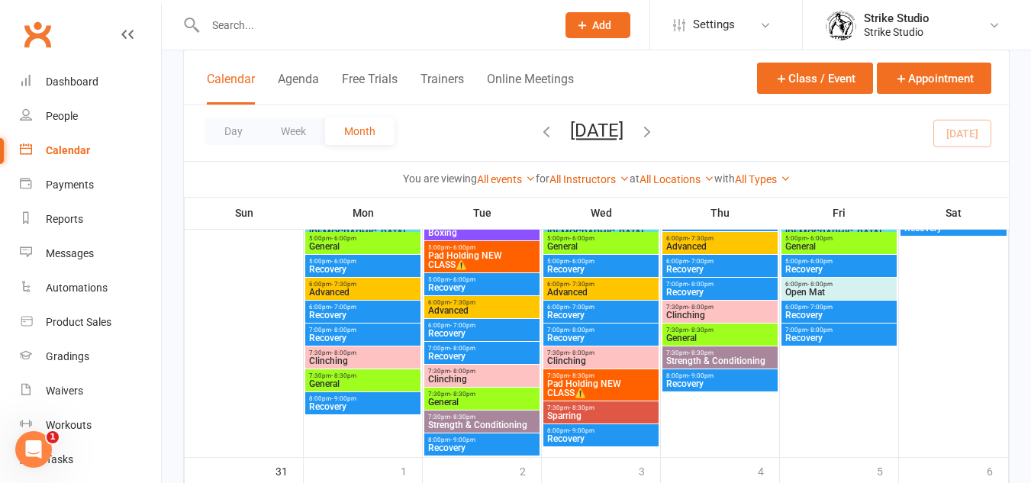
scroll to position [1319, 0]
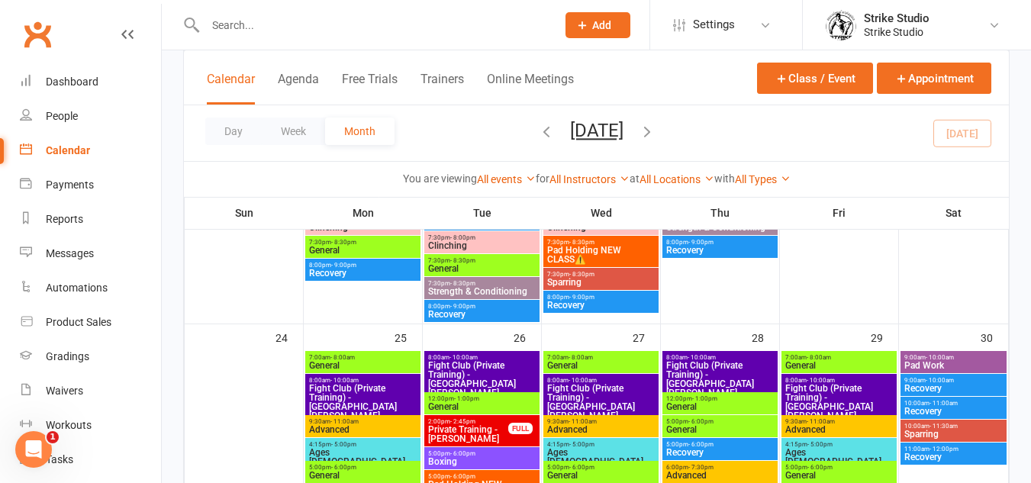
click at [391, 28] on input "text" at bounding box center [373, 24] width 345 height 21
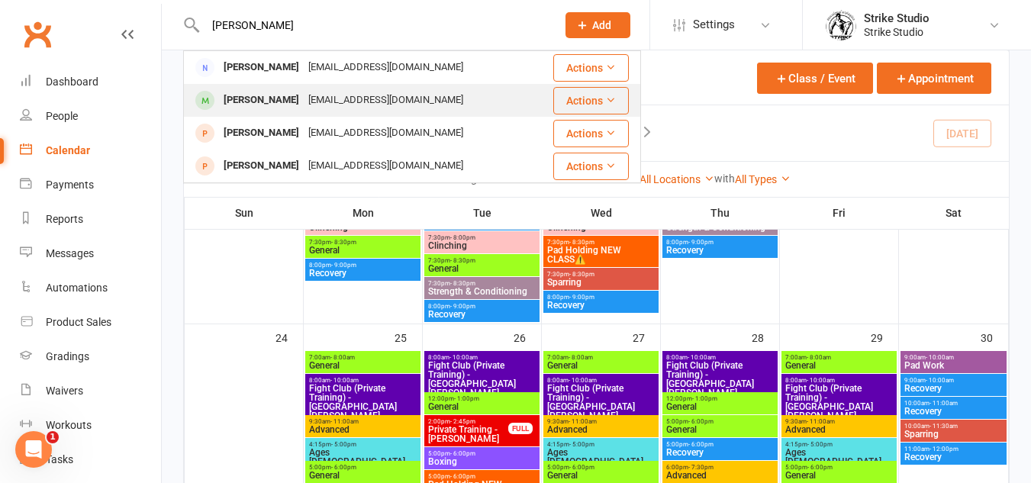
type input "naomi"
click at [357, 105] on div "namphuong.pham13@gmail.com" at bounding box center [386, 100] width 164 height 22
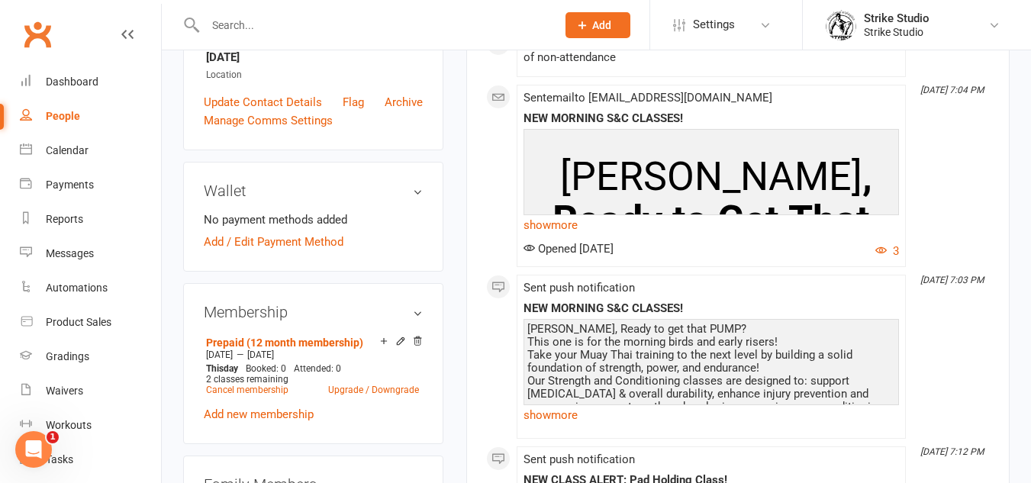
scroll to position [382, 0]
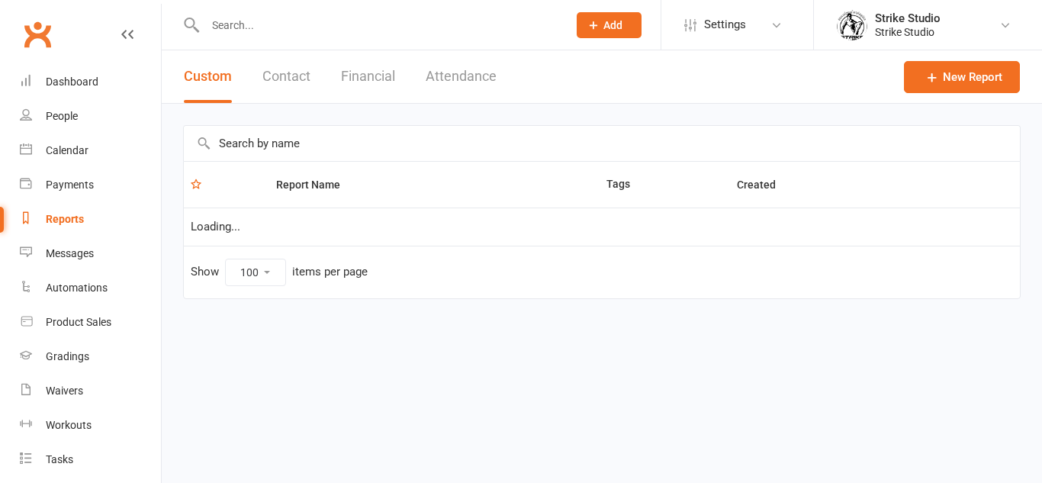
select select "100"
click at [92, 151] on link "Calendar" at bounding box center [90, 151] width 141 height 34
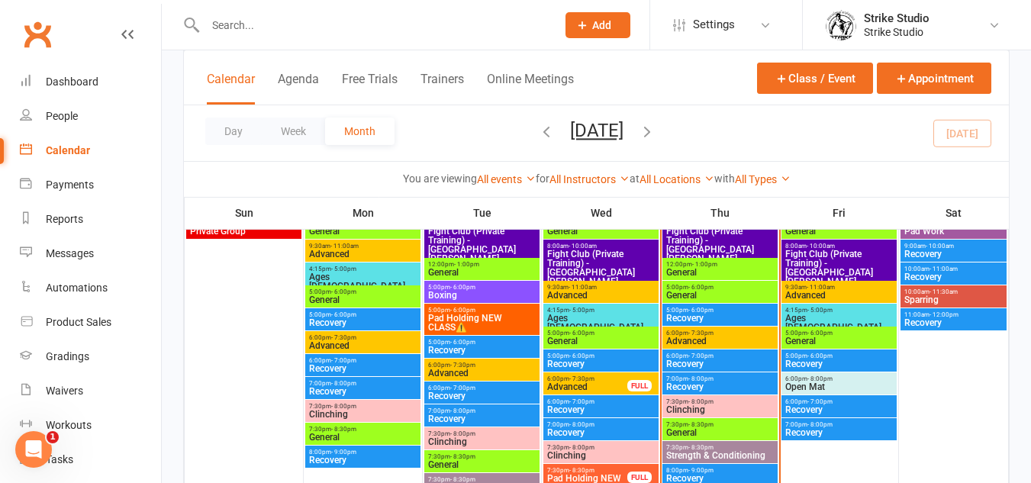
scroll to position [763, 0]
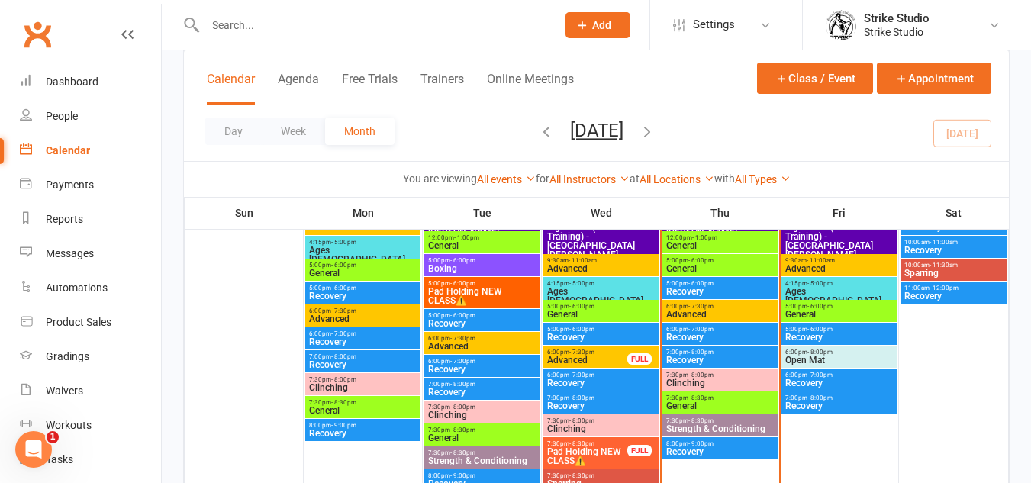
click at [704, 263] on span "- 6:00pm" at bounding box center [700, 260] width 25 height 7
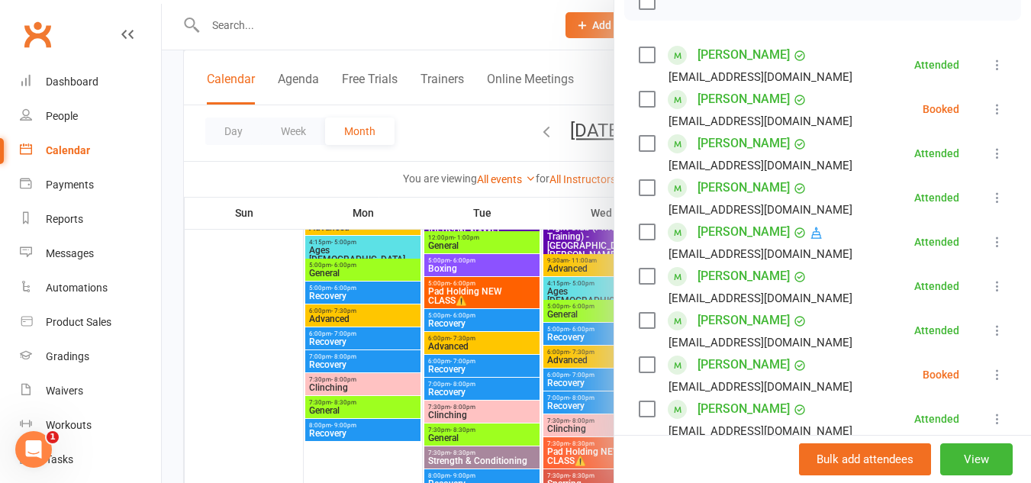
scroll to position [330, 0]
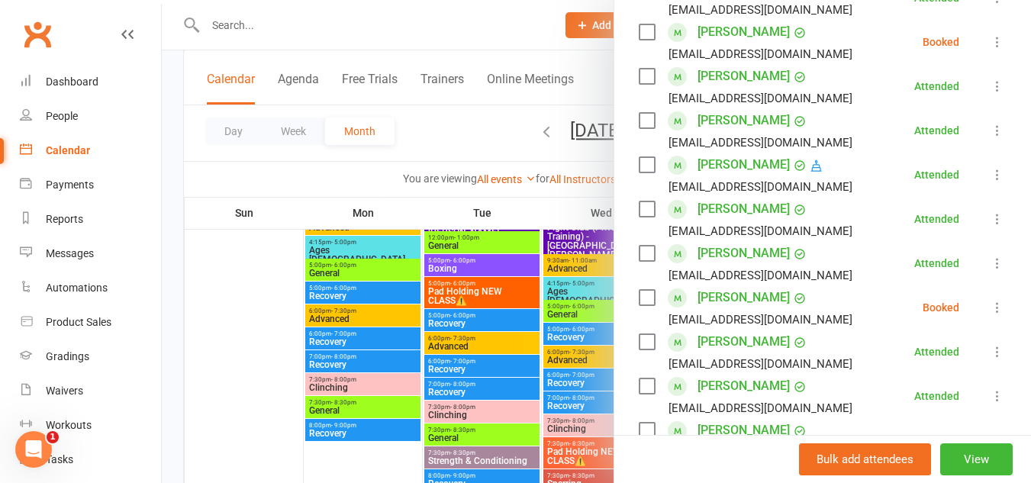
click at [482, 288] on div at bounding box center [596, 241] width 869 height 483
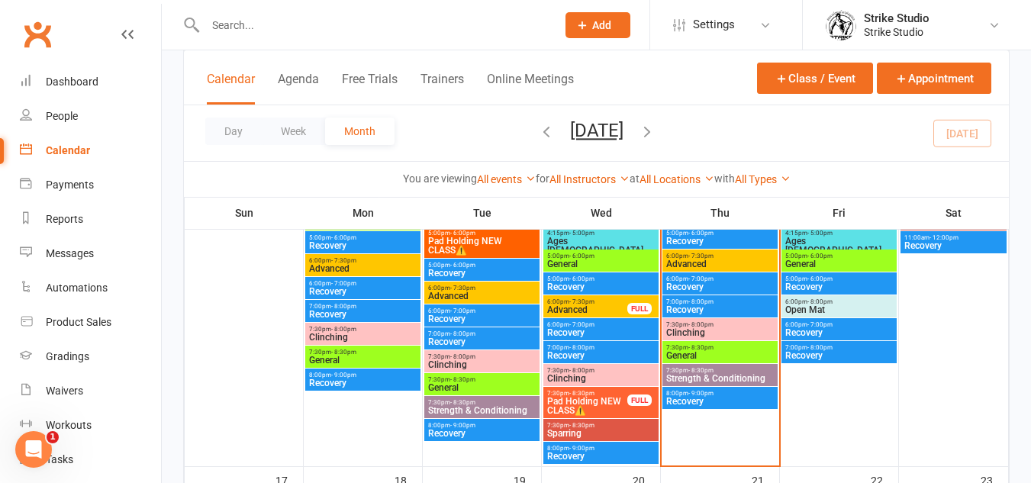
scroll to position [839, 0]
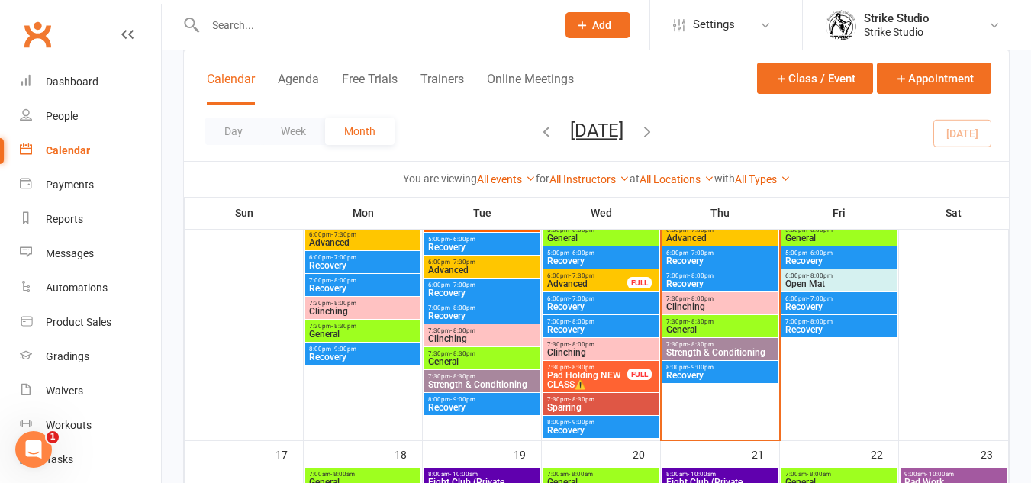
click at [694, 329] on span "General" at bounding box center [719, 329] width 109 height 9
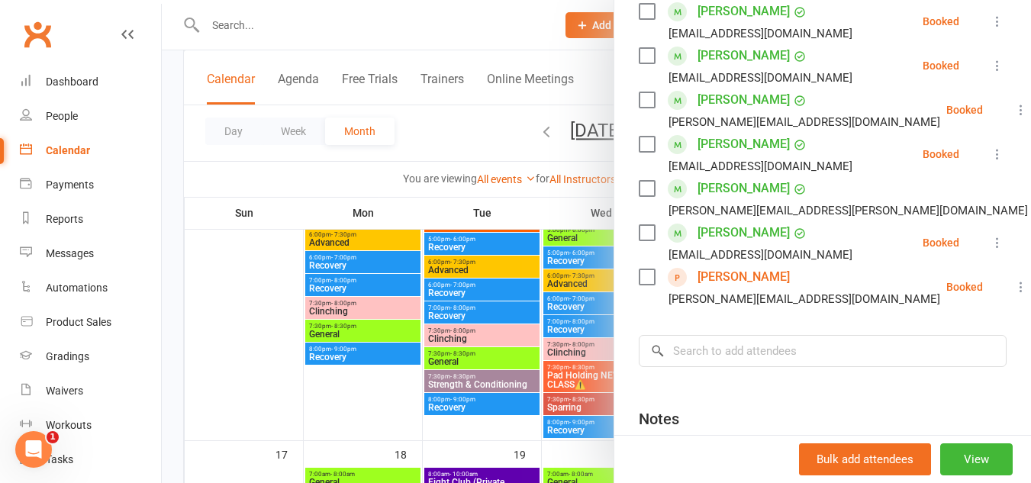
scroll to position [458, 0]
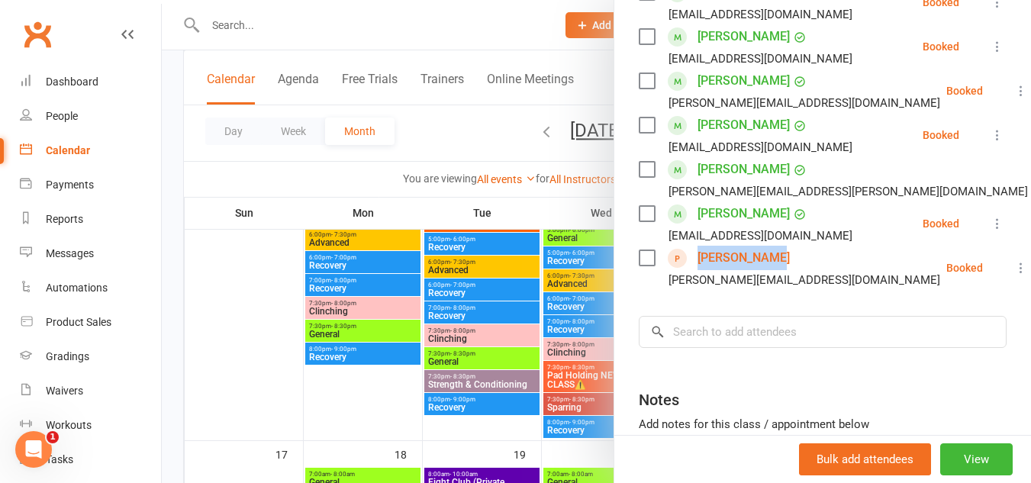
drag, startPoint x: 780, startPoint y: 258, endPoint x: 725, endPoint y: 260, distance: 55.0
click at [696, 265] on div "Dhruv Sharma dhruv.sharma53@yahoo.com" at bounding box center [793, 268] width 308 height 44
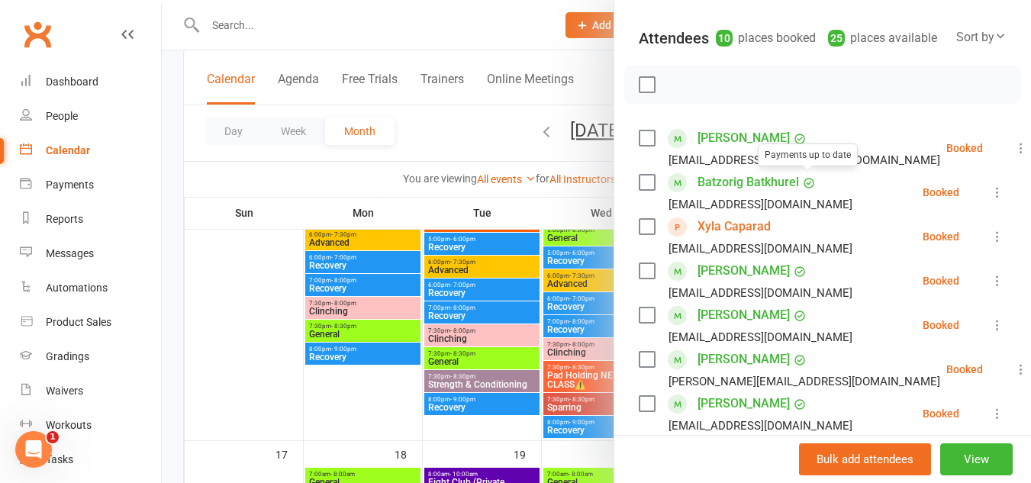
scroll to position [153, 0]
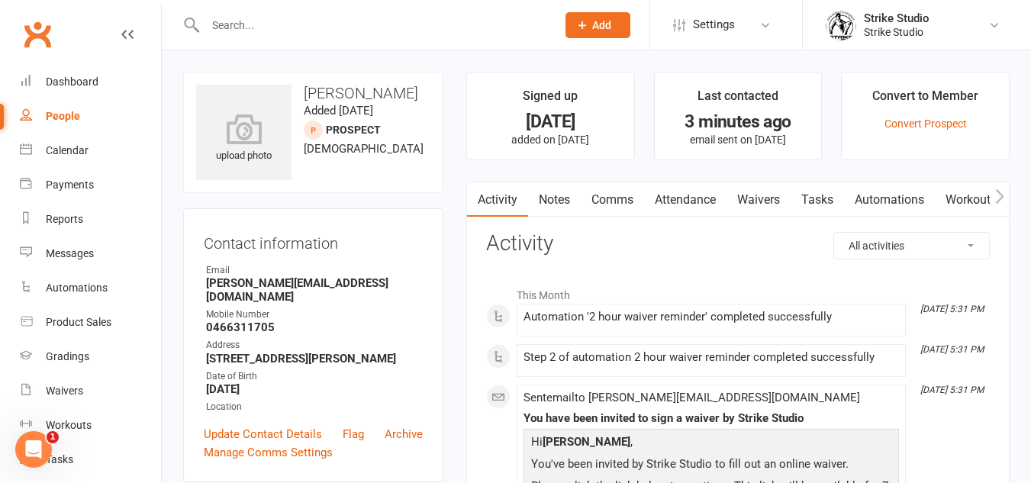
click at [718, 205] on link "Attendance" at bounding box center [685, 199] width 82 height 35
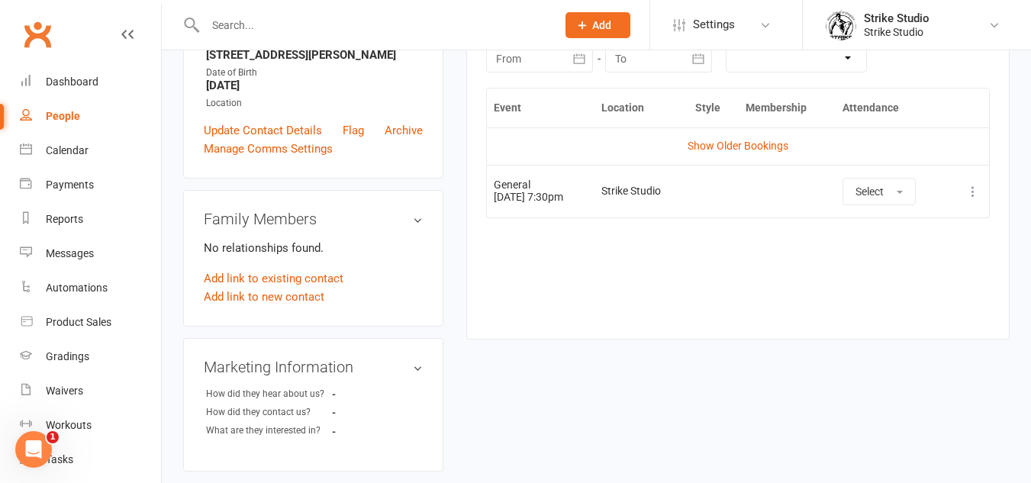
scroll to position [305, 0]
click at [965, 182] on button at bounding box center [973, 190] width 18 height 18
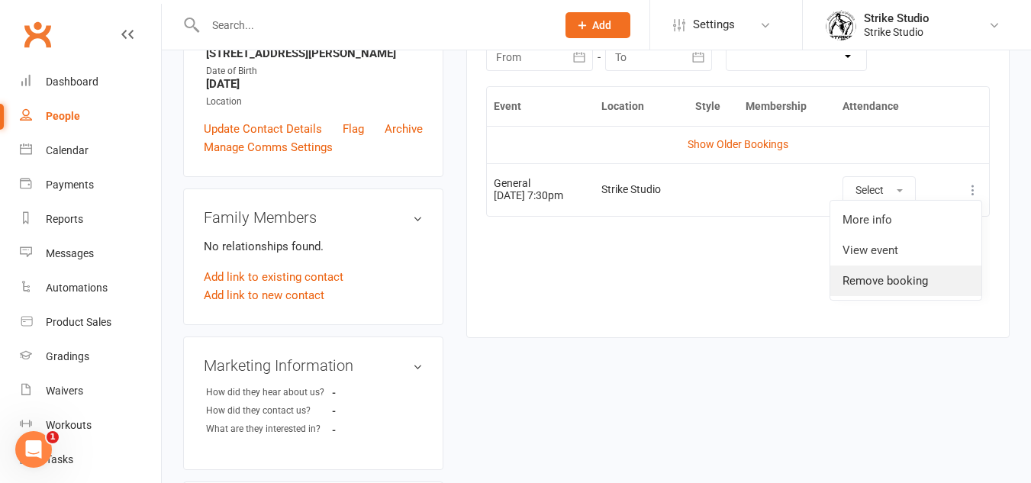
click at [900, 283] on link "Remove booking" at bounding box center [905, 281] width 151 height 31
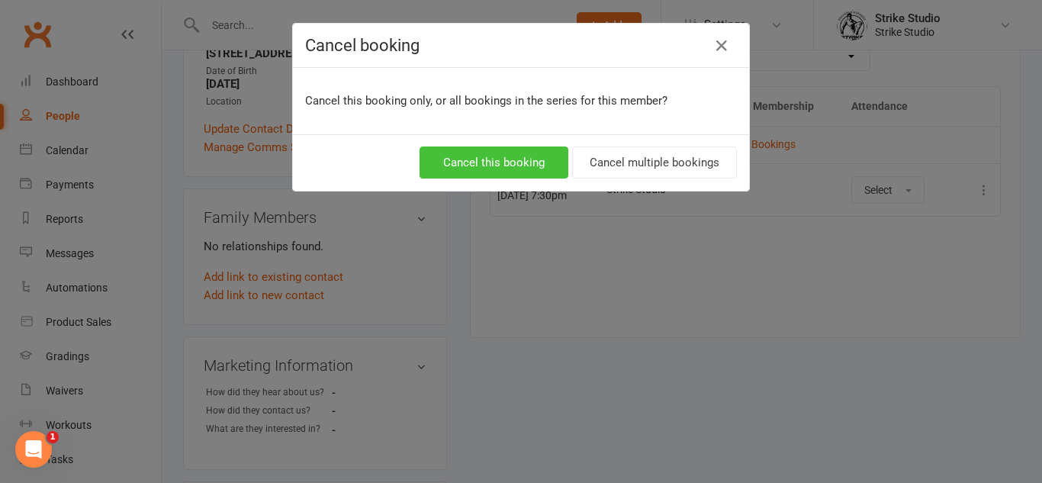
click at [503, 161] on button "Cancel this booking" at bounding box center [494, 163] width 149 height 32
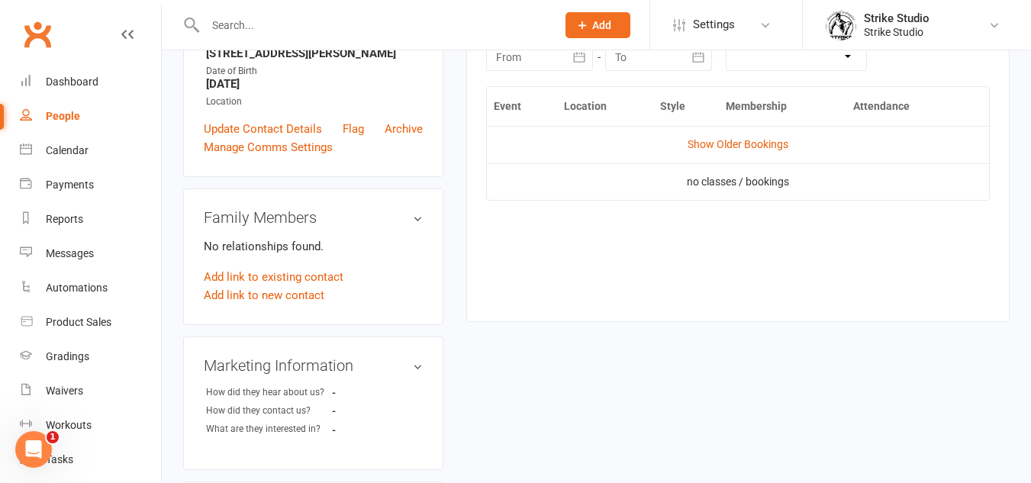
scroll to position [153, 0]
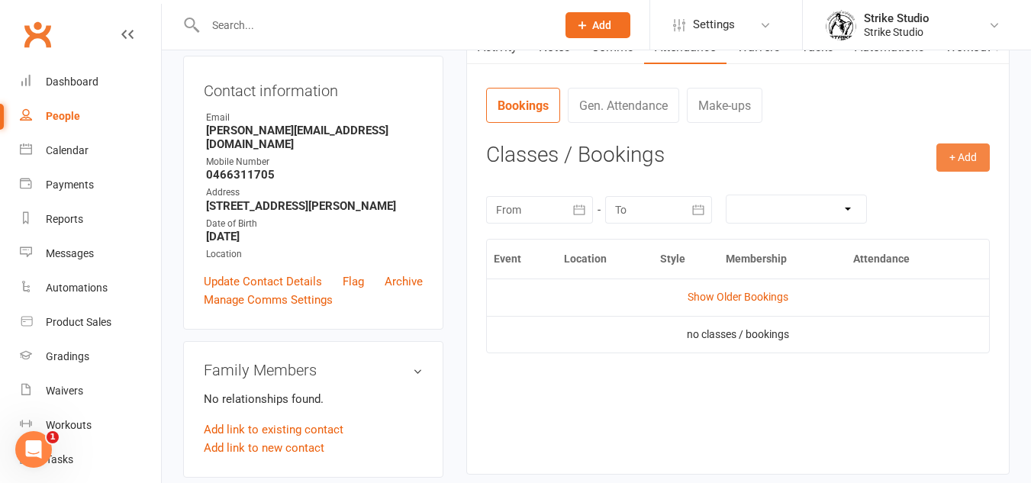
click at [967, 166] on button "+ Add" at bounding box center [962, 156] width 53 height 27
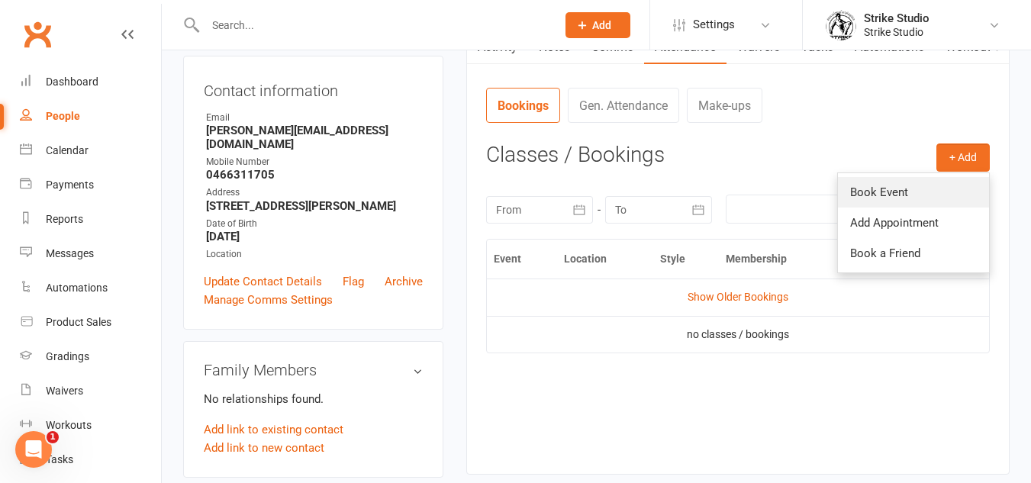
click at [900, 190] on link "Book Event" at bounding box center [913, 192] width 151 height 31
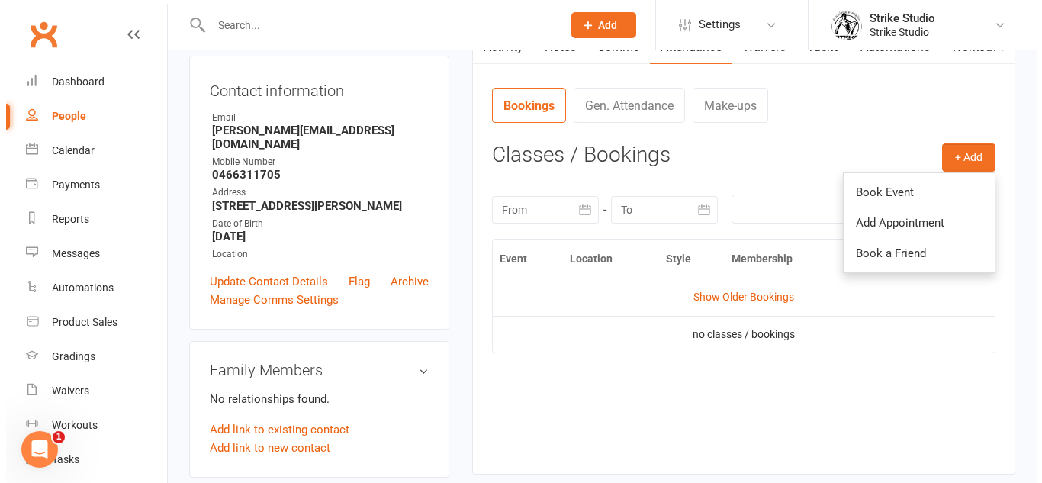
scroll to position [105, 0]
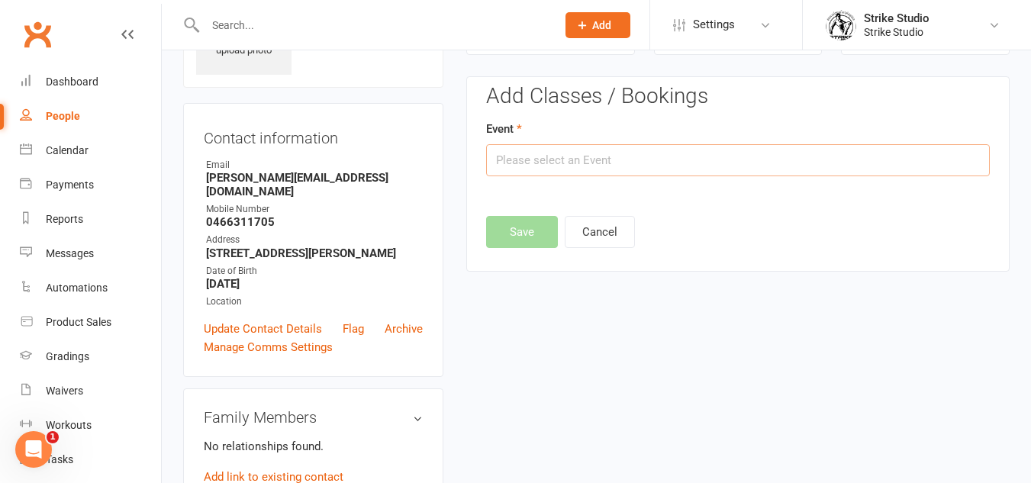
click at [720, 154] on input "text" at bounding box center [738, 160] width 504 height 32
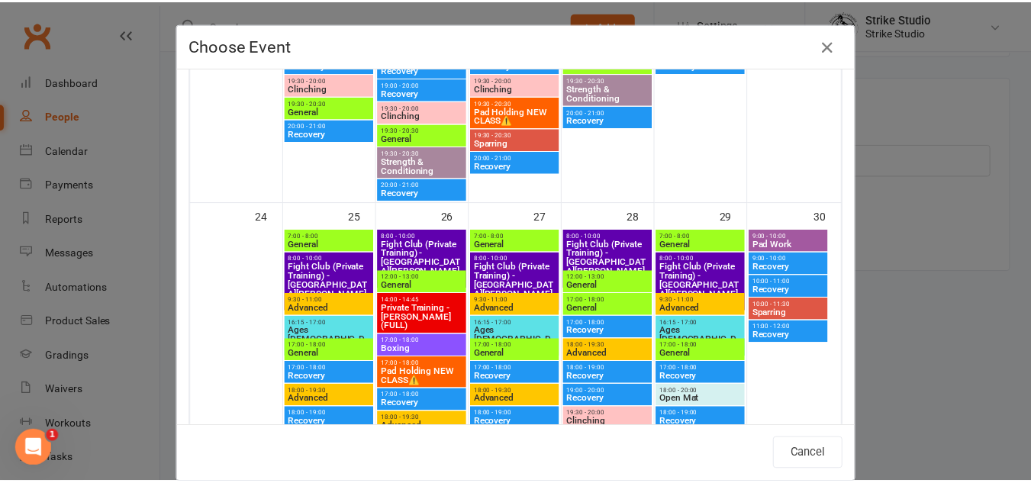
scroll to position [1355, 0]
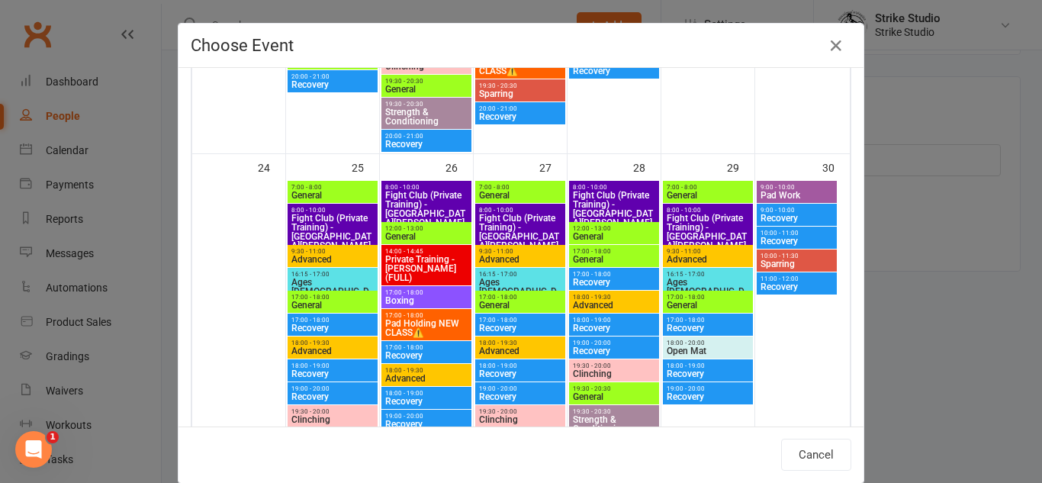
click at [602, 397] on span "General" at bounding box center [614, 396] width 84 height 9
type input "General - Aug 28, 2025 7:30:00 PM"
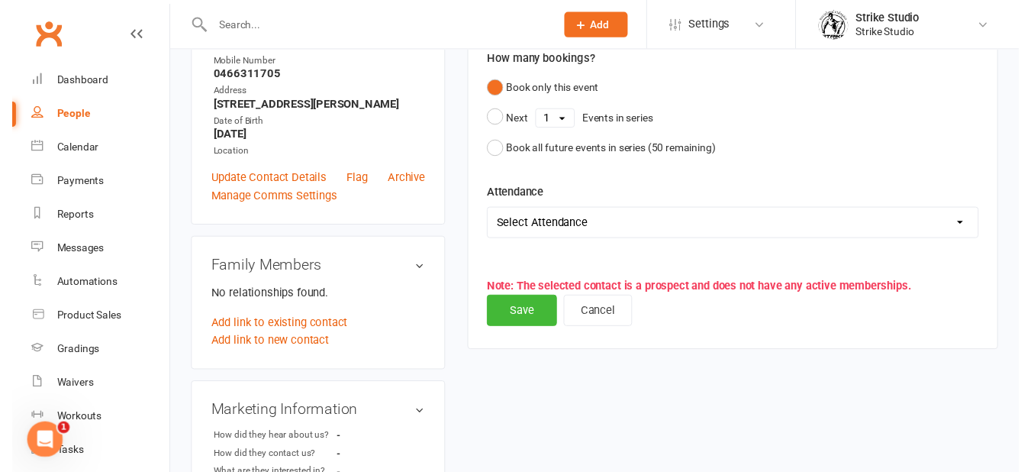
scroll to position [258, 0]
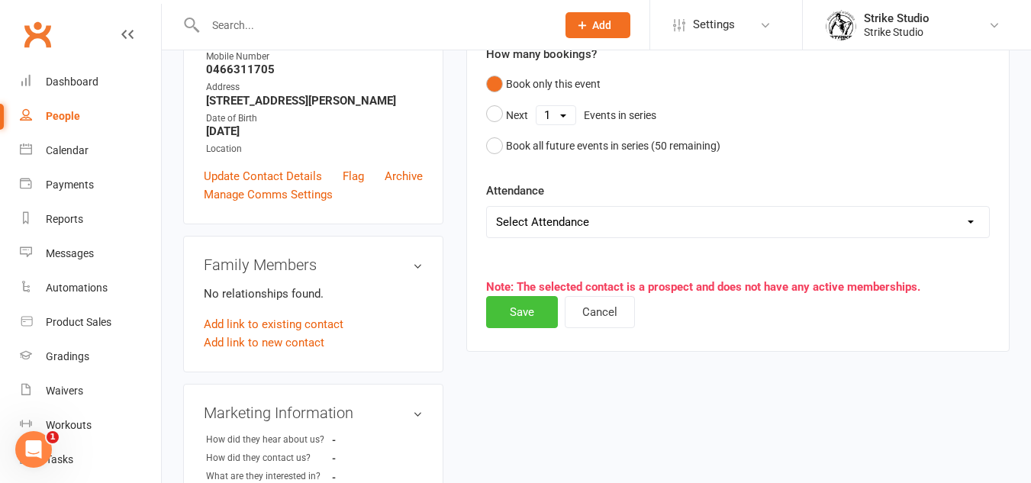
click at [536, 314] on button "Save" at bounding box center [522, 312] width 72 height 32
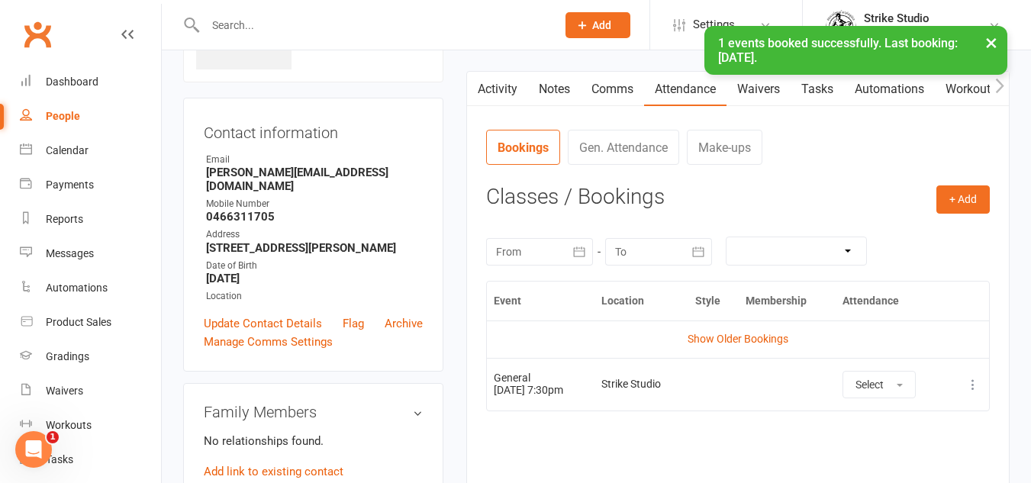
scroll to position [0, 0]
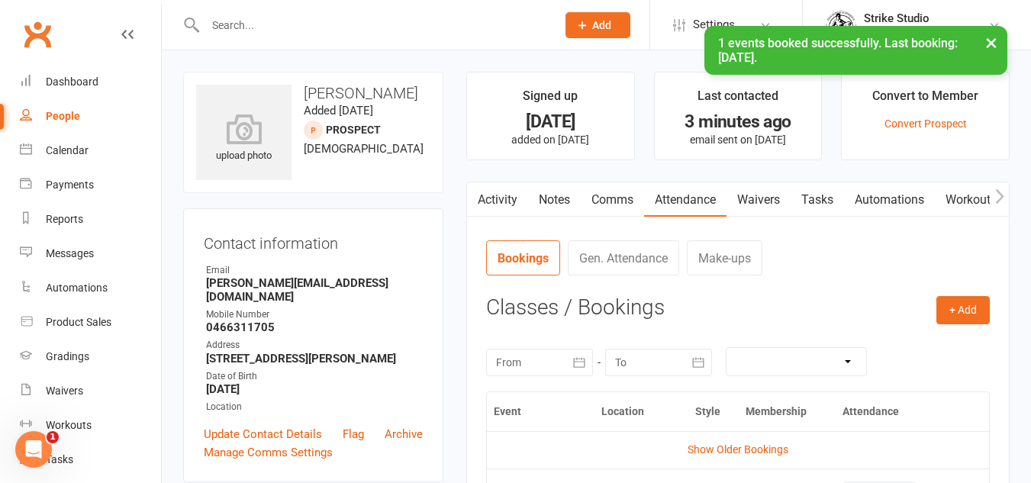
click at [868, 194] on link "Automations" at bounding box center [889, 199] width 91 height 35
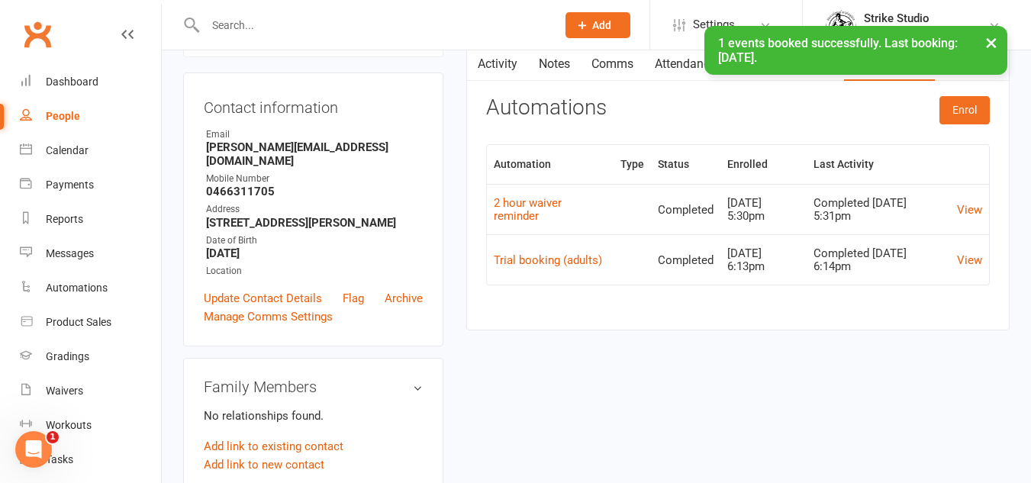
scroll to position [76, 0]
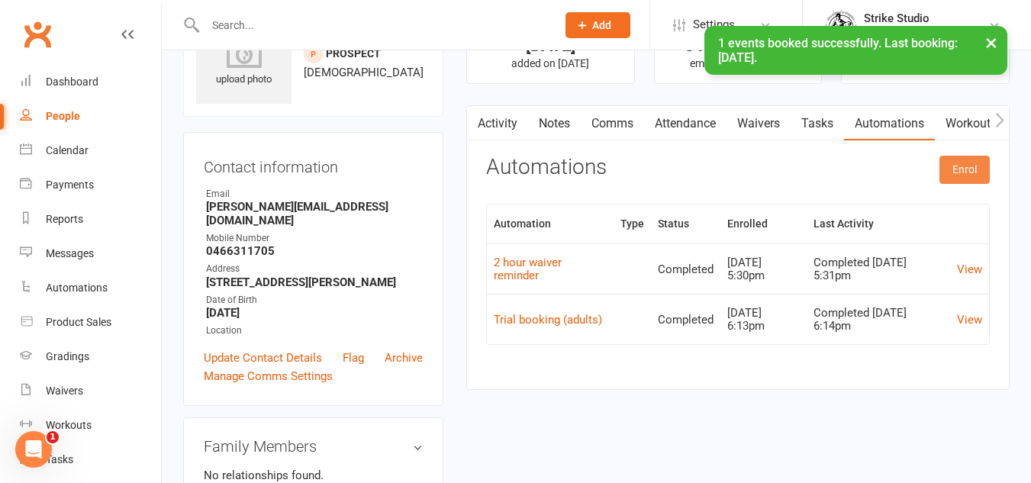
click at [965, 163] on button "Enrol" at bounding box center [964, 169] width 50 height 27
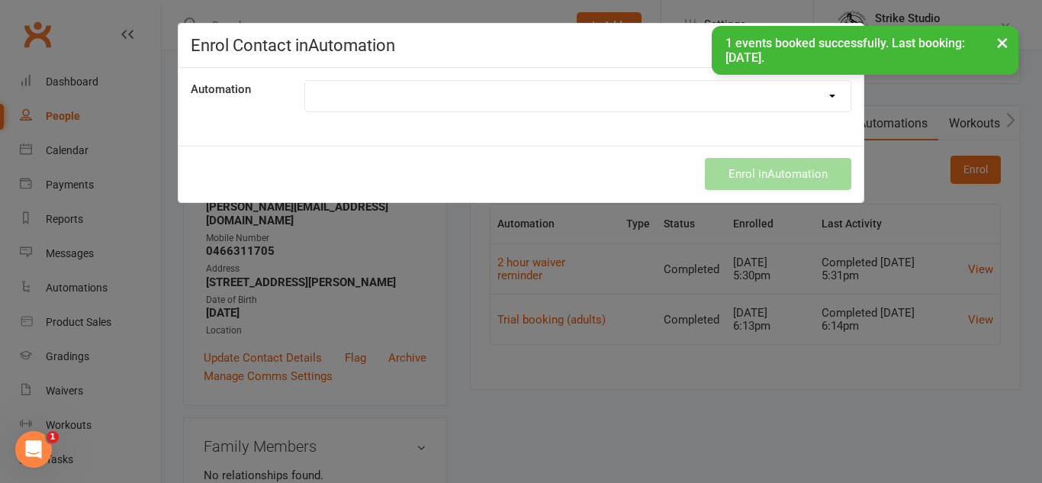
drag, startPoint x: 608, startPoint y: 95, endPoint x: 611, endPoint y: 108, distance: 13.3
click at [608, 95] on select "100th Class Booking 10 Class Pass Used Up 10 Class Pass Used Up (KIDS) 1 Pass l…" at bounding box center [578, 96] width 546 height 31
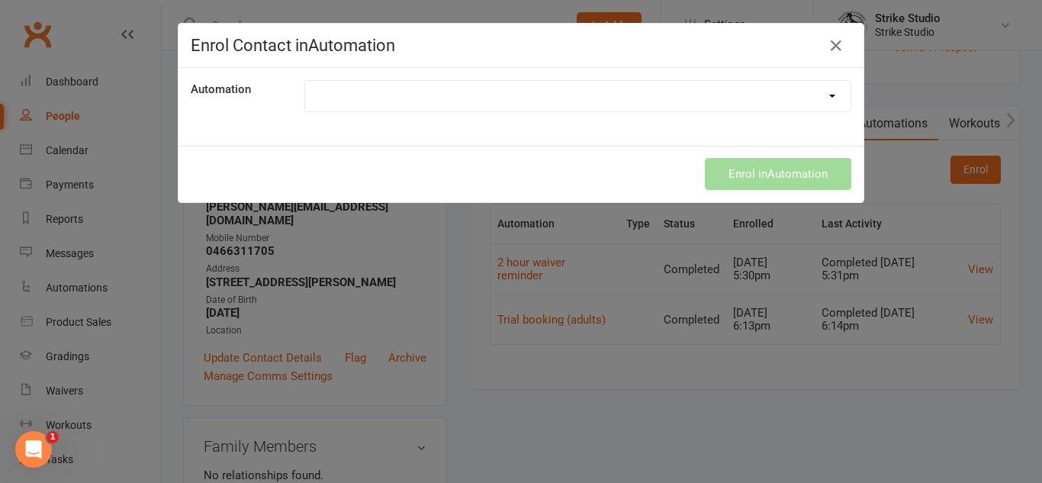
select select "6910"
click at [305, 81] on select "100th Class Booking 10 Class Pass Used Up 10 Class Pass Used Up (KIDS) 1 Pass l…" at bounding box center [578, 96] width 546 height 31
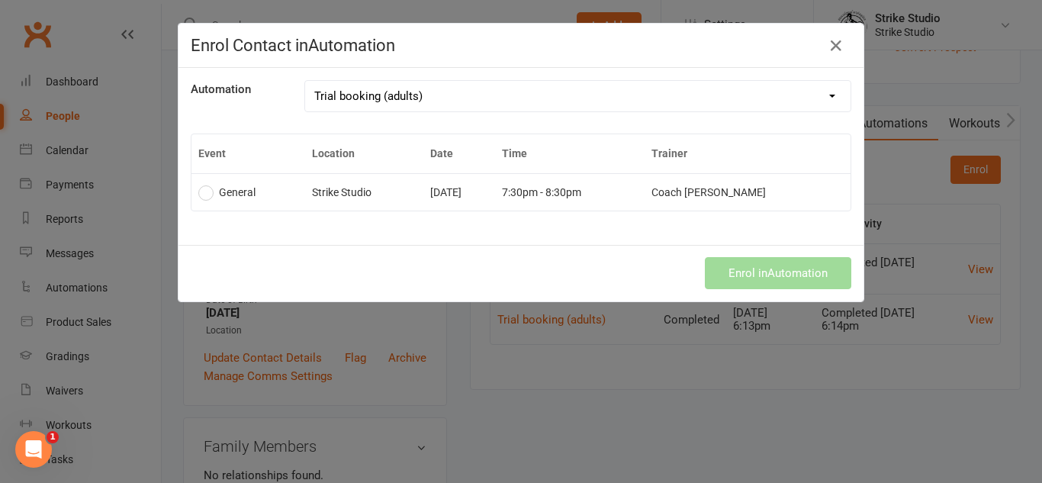
click at [456, 203] on td "Aug 28 2025" at bounding box center [459, 191] width 72 height 37
click at [771, 264] on button "Enrol in Automation" at bounding box center [778, 273] width 147 height 32
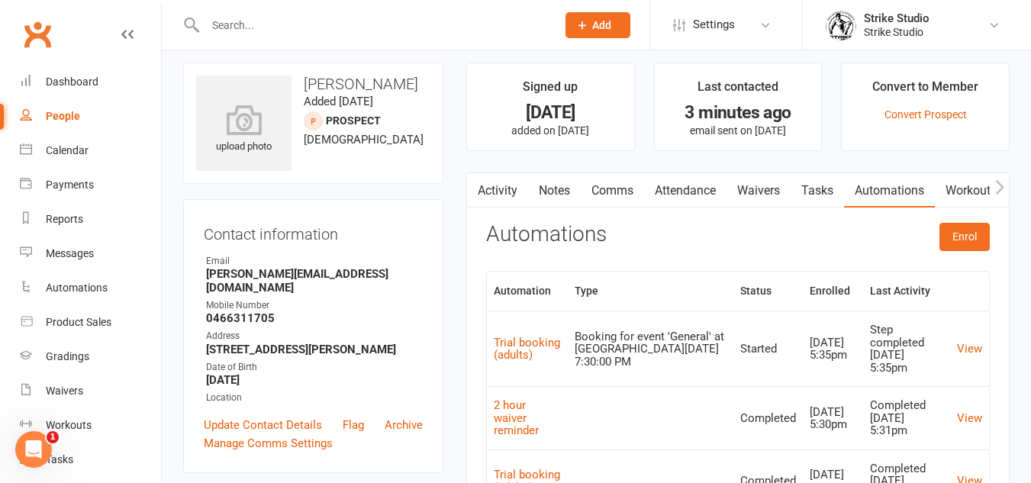
scroll to position [0, 0]
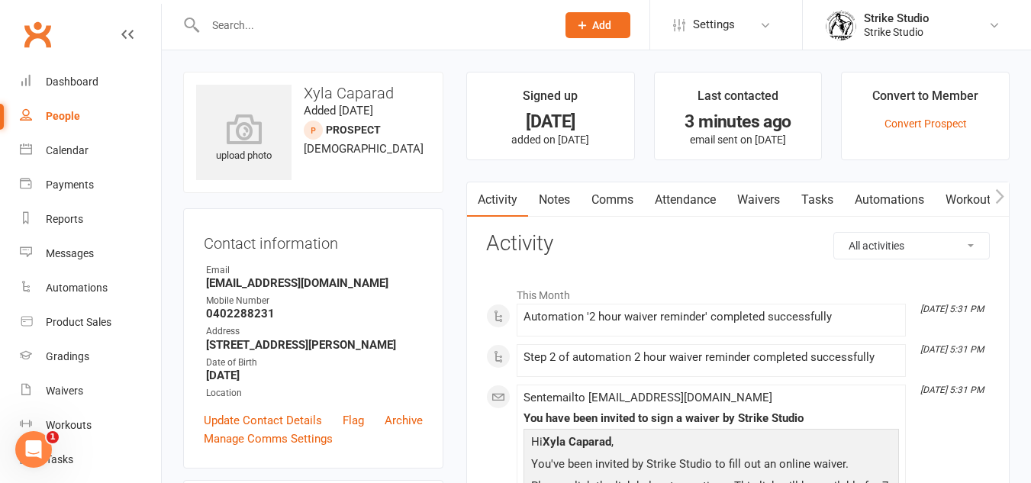
click at [890, 198] on link "Automations" at bounding box center [889, 199] width 91 height 35
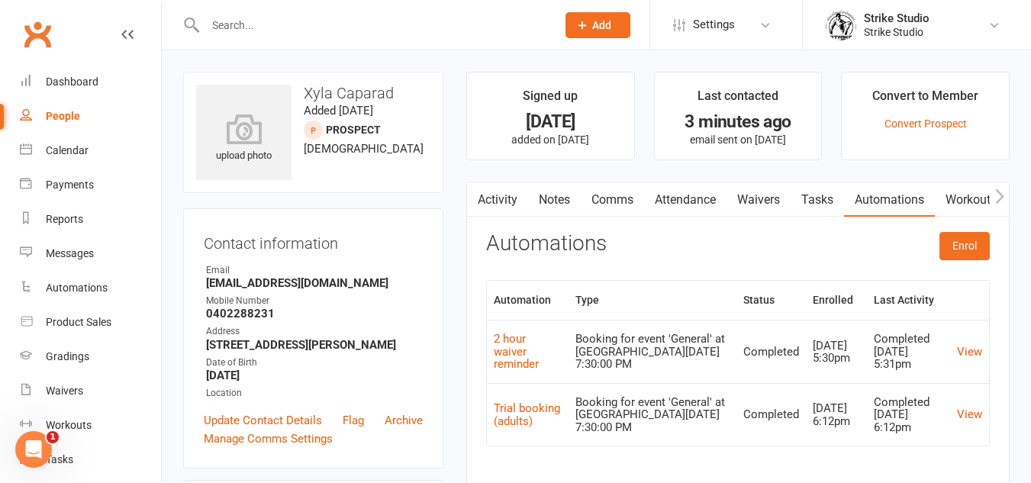
click at [694, 202] on link "Attendance" at bounding box center [685, 199] width 82 height 35
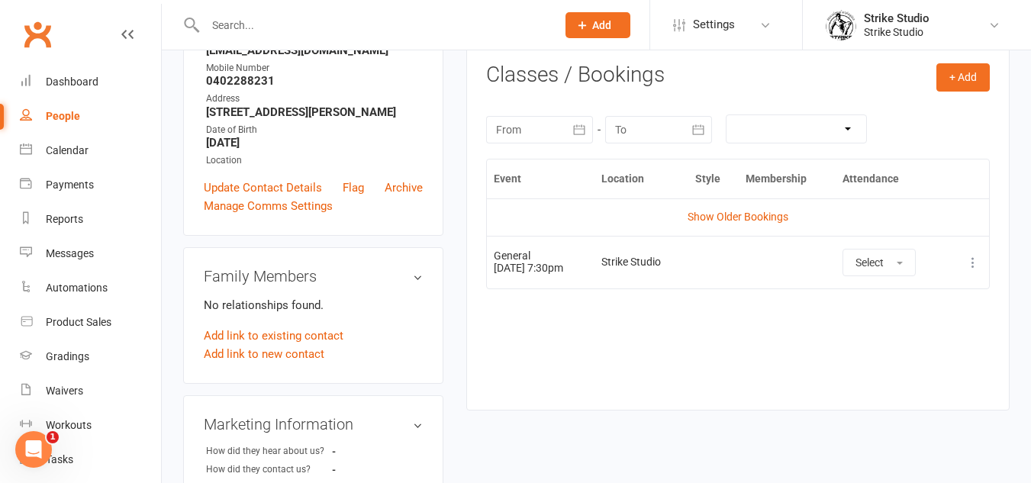
scroll to position [229, 0]
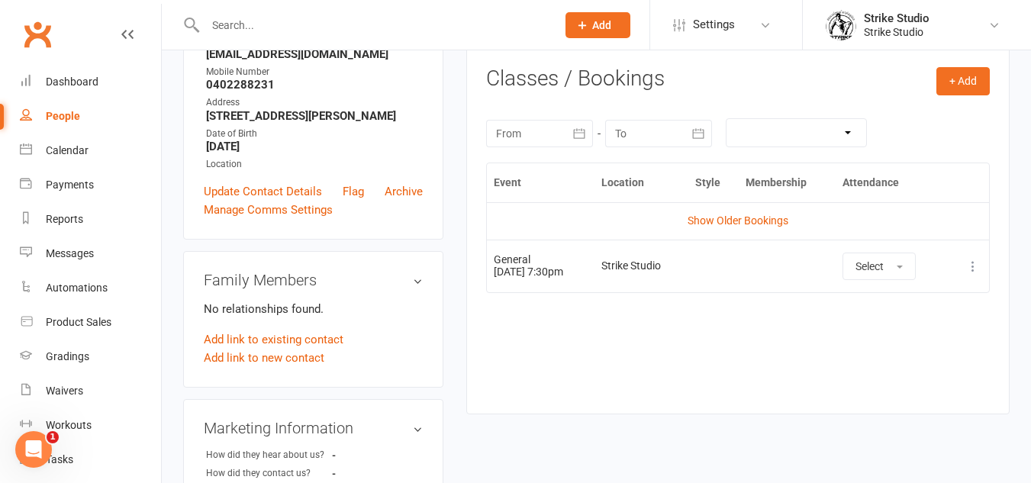
click at [975, 261] on icon at bounding box center [972, 266] width 15 height 15
click at [914, 357] on link "Remove booking" at bounding box center [905, 357] width 151 height 31
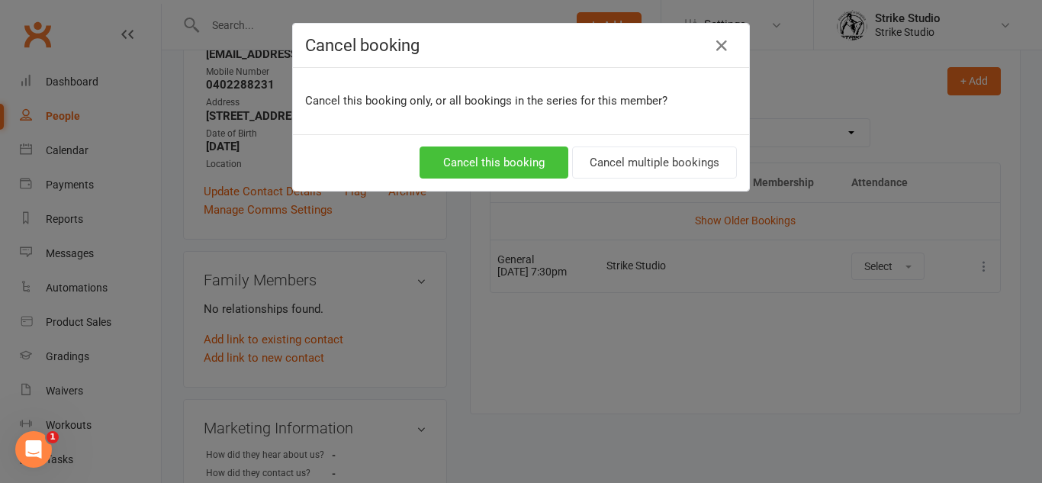
click at [529, 172] on button "Cancel this booking" at bounding box center [494, 163] width 149 height 32
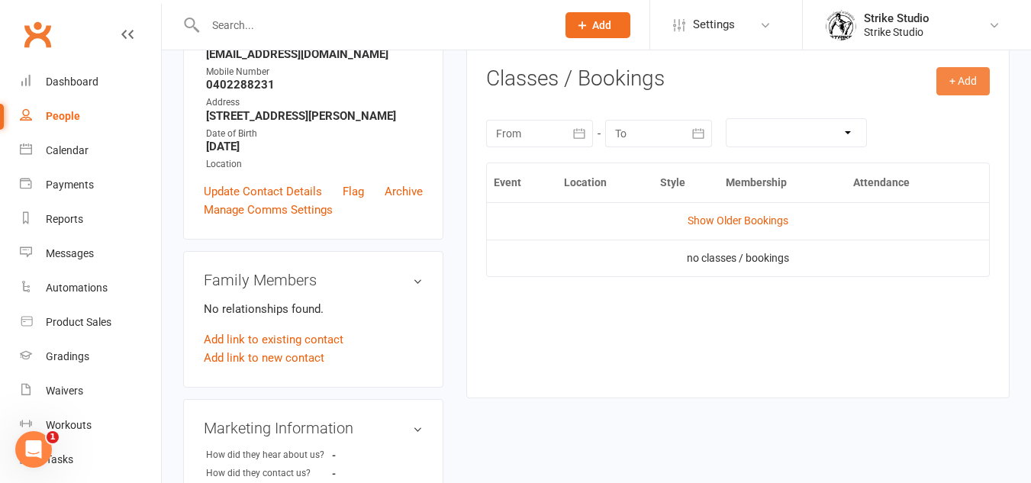
click at [961, 78] on button "+ Add" at bounding box center [962, 80] width 53 height 27
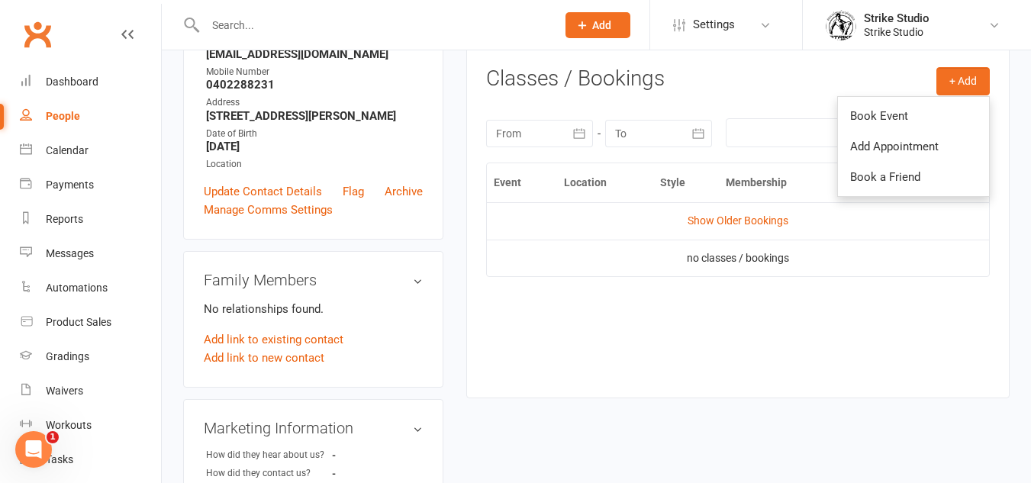
click at [923, 109] on link "Book Event" at bounding box center [913, 116] width 151 height 31
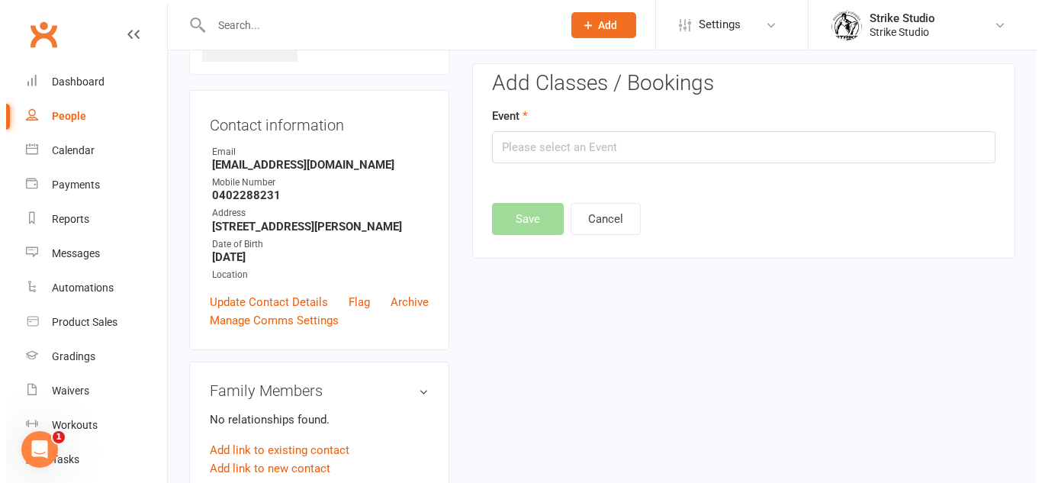
scroll to position [105, 0]
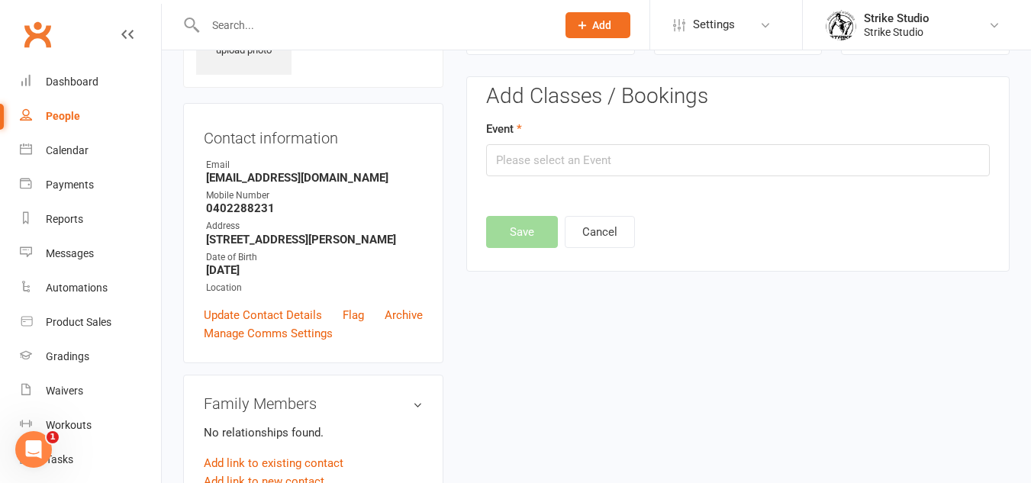
click at [737, 135] on div "Event" at bounding box center [738, 148] width 504 height 56
click at [752, 152] on input "text" at bounding box center [738, 160] width 504 height 32
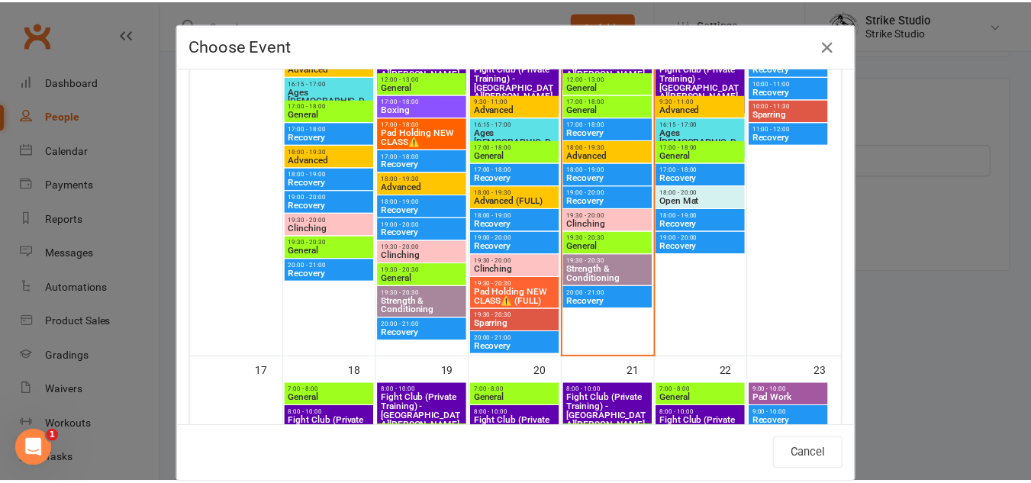
scroll to position [745, 0]
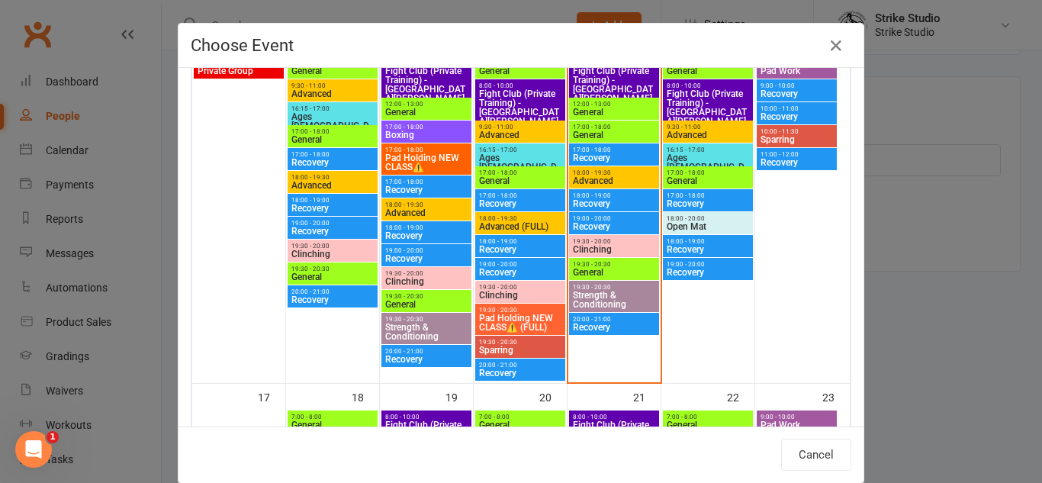
click at [608, 271] on span "General" at bounding box center [614, 272] width 84 height 9
type input "General - [DATE] 7:30:00 PM"
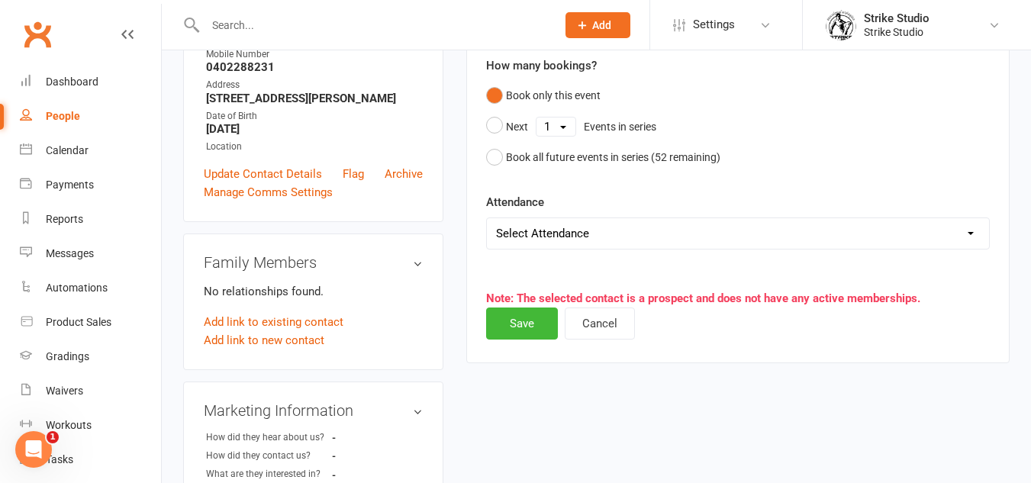
scroll to position [258, 0]
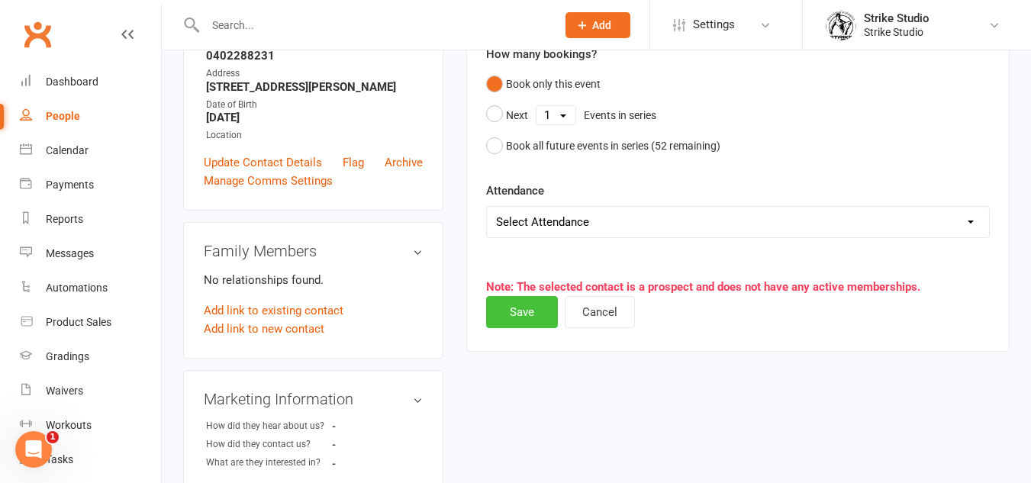
click at [536, 319] on button "Save" at bounding box center [522, 312] width 72 height 32
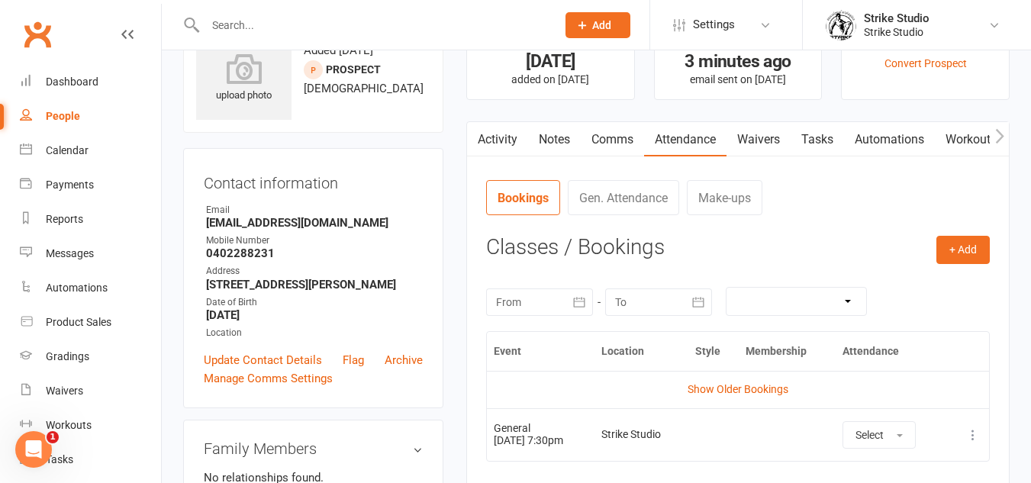
scroll to position [229, 0]
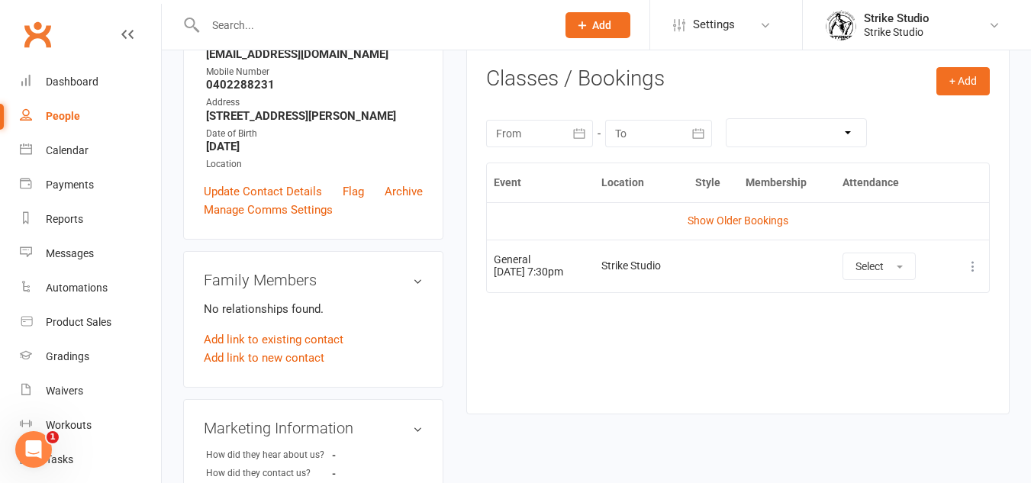
click at [971, 268] on icon at bounding box center [972, 266] width 15 height 15
click at [893, 351] on link "Remove booking" at bounding box center [905, 357] width 151 height 31
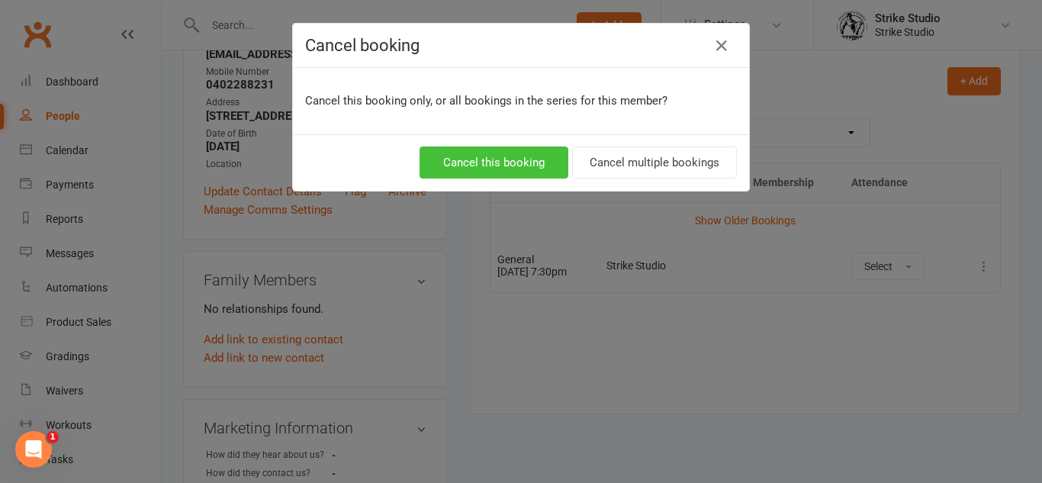
click at [530, 154] on button "Cancel this booking" at bounding box center [494, 163] width 149 height 32
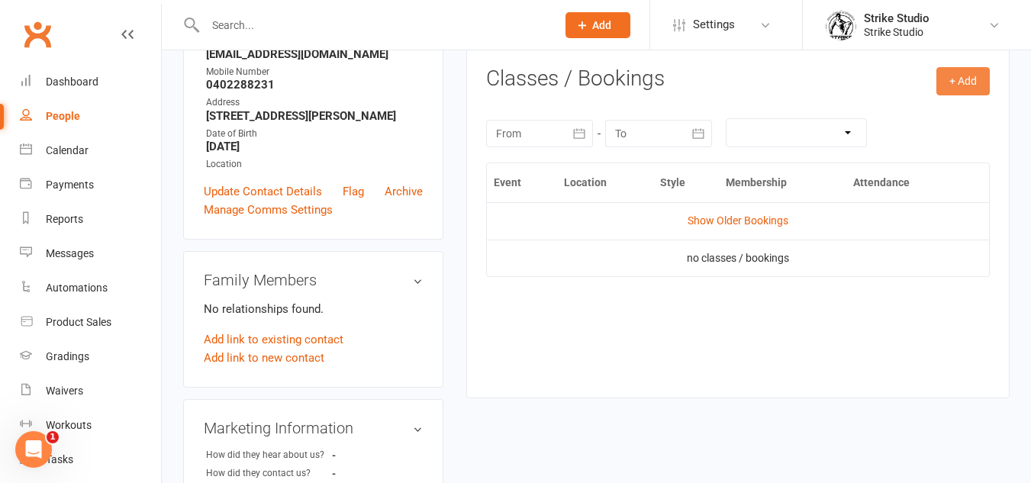
click at [978, 77] on button "+ Add" at bounding box center [962, 80] width 53 height 27
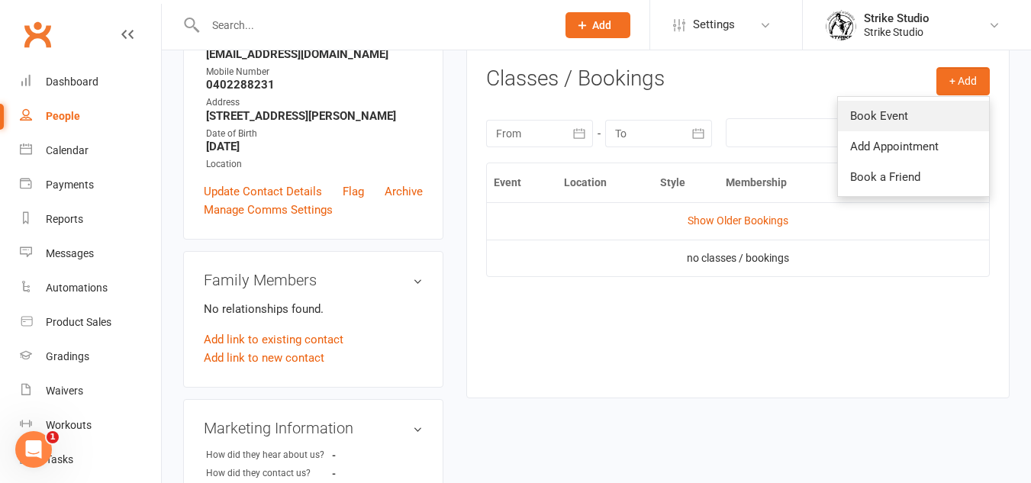
click at [874, 112] on link "Book Event" at bounding box center [913, 116] width 151 height 31
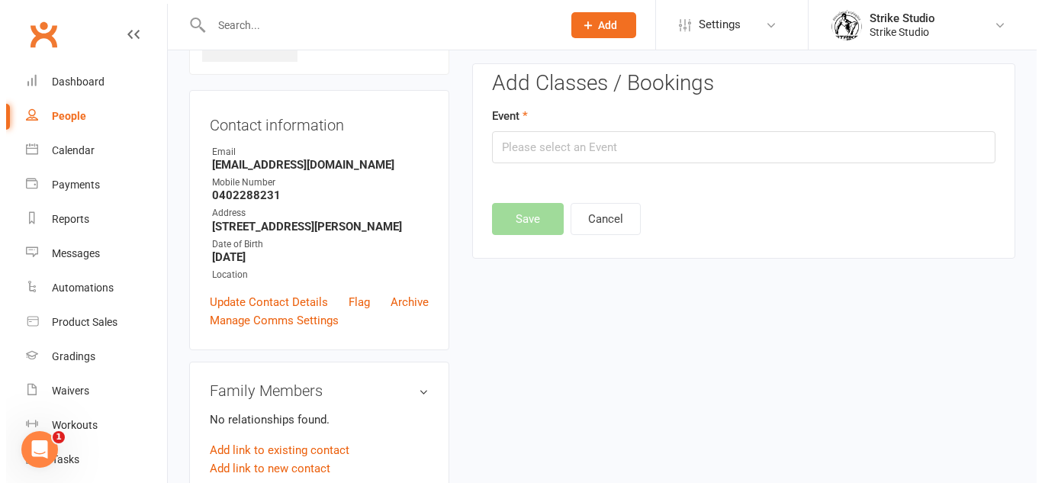
scroll to position [105, 0]
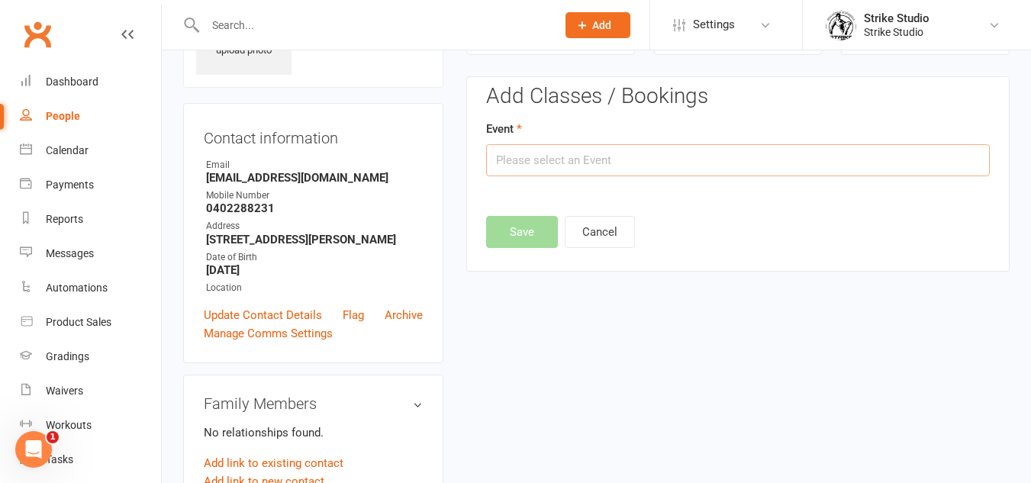
click at [777, 160] on input "text" at bounding box center [738, 160] width 504 height 32
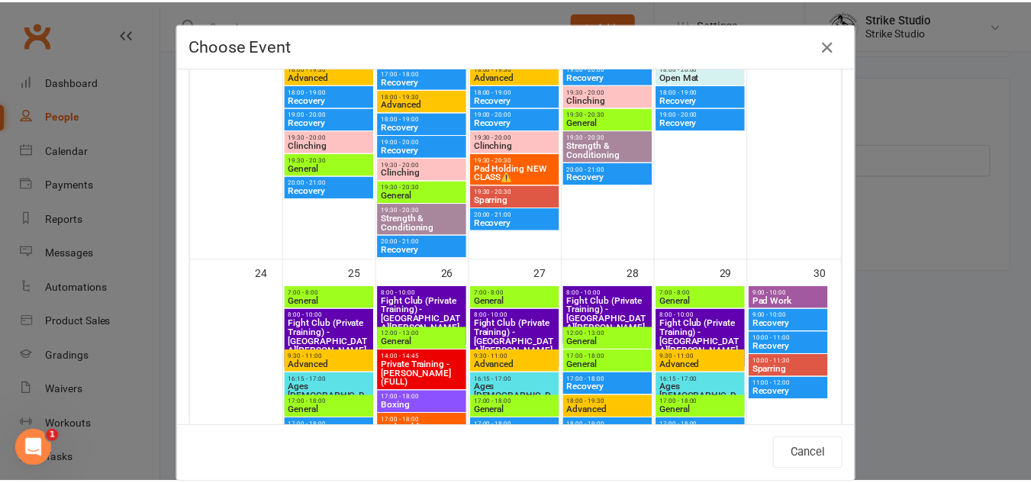
scroll to position [1450, 0]
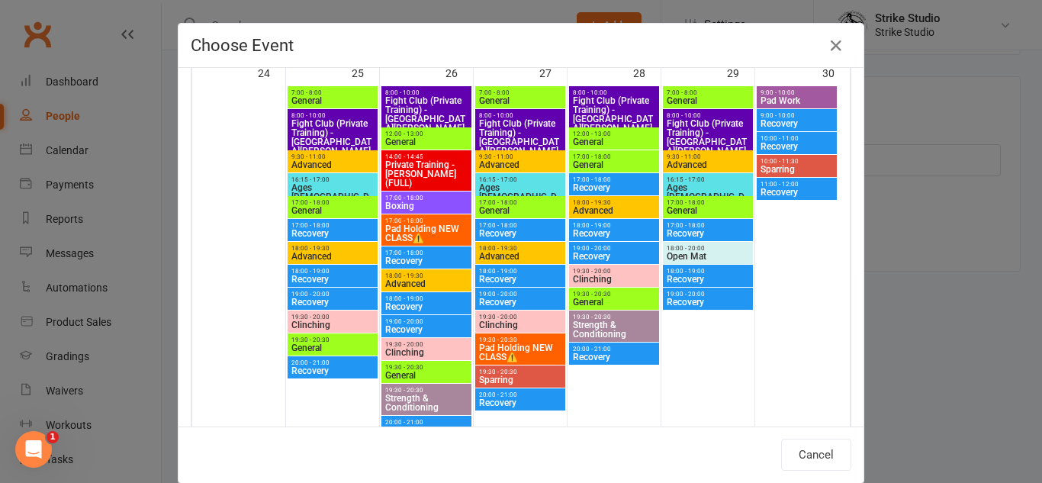
click at [624, 297] on span "19:30 - 20:30" at bounding box center [614, 294] width 84 height 7
type input "General - [DATE] 7:30:00 PM"
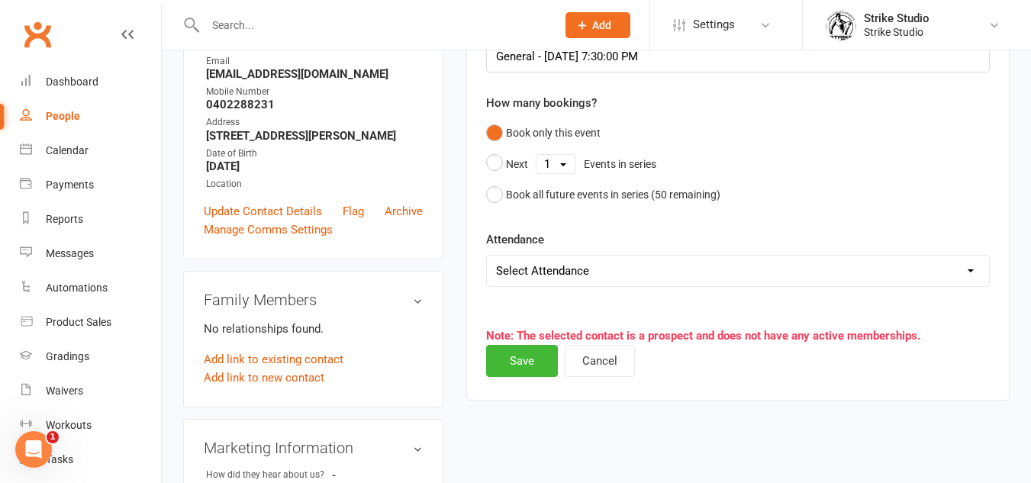
scroll to position [334, 0]
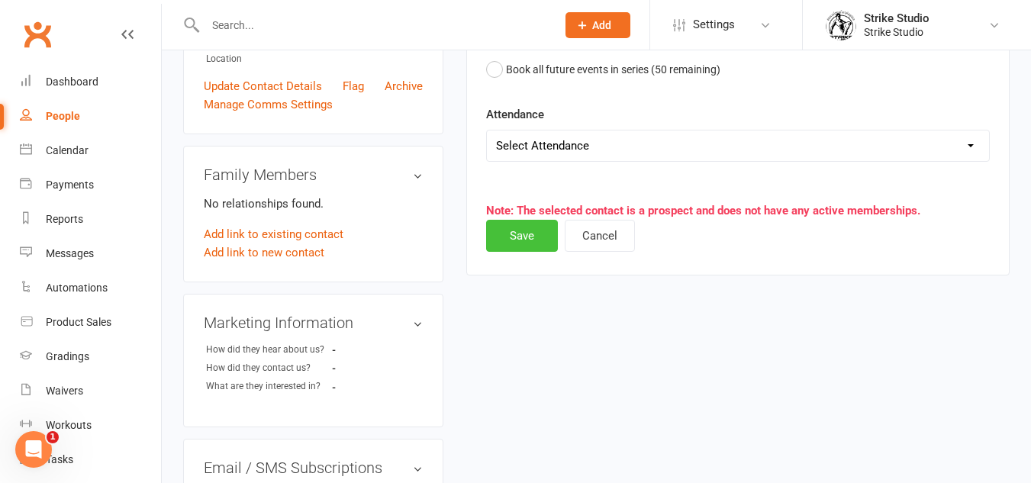
click at [519, 225] on button "Save" at bounding box center [522, 236] width 72 height 32
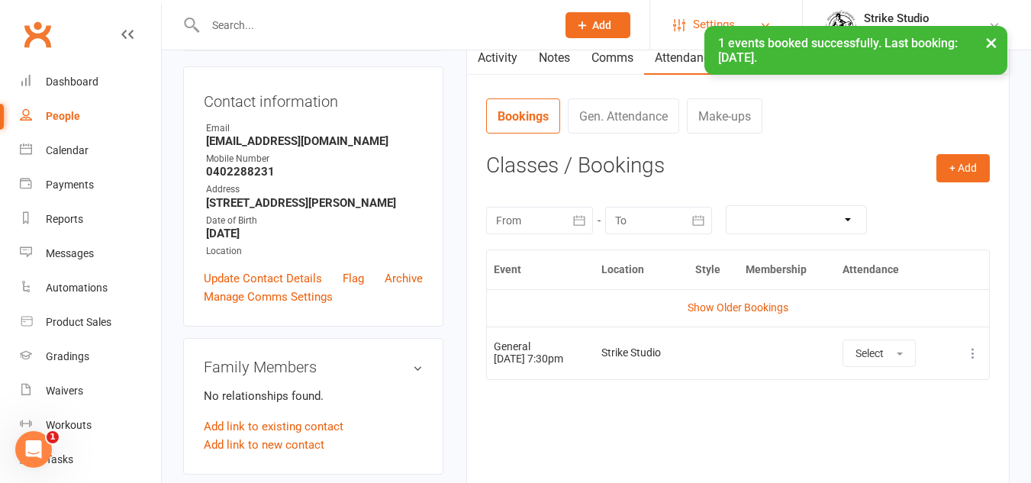
scroll to position [105, 0]
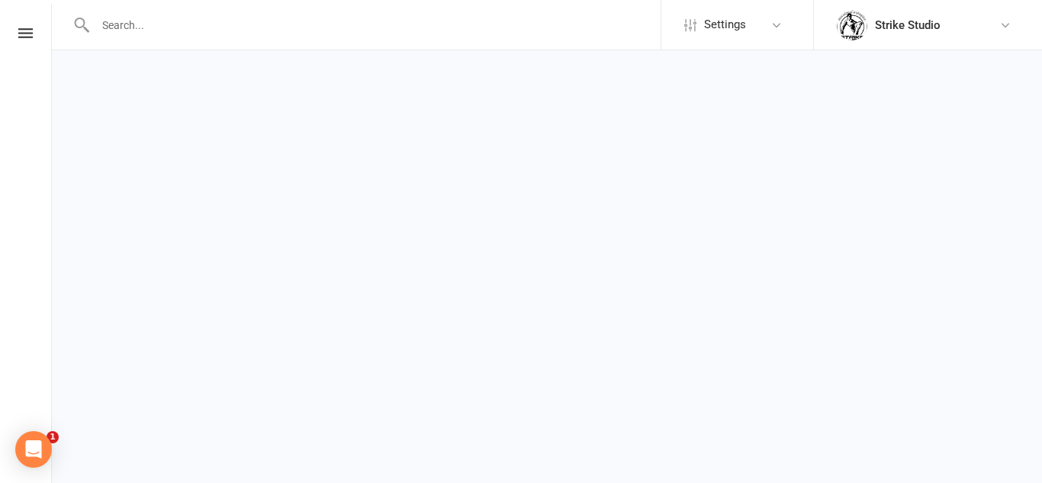
click at [301, 25] on input "text" at bounding box center [376, 24] width 570 height 21
type input "lauren"
drag, startPoint x: 362, startPoint y: 39, endPoint x: 334, endPoint y: 2, distance: 45.8
click at [360, 39] on react-component at bounding box center [330, 25] width 661 height 50
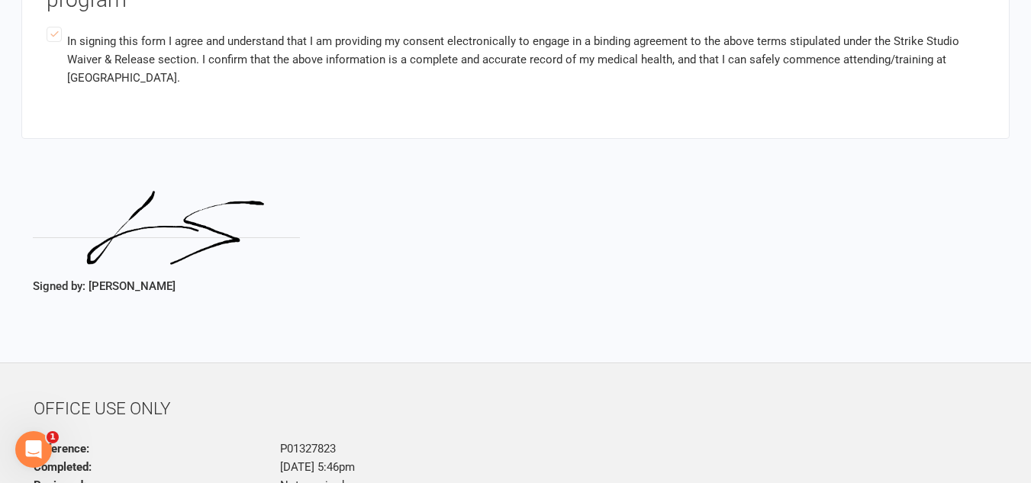
scroll to position [1755, 0]
